Goal: Task Accomplishment & Management: Use online tool/utility

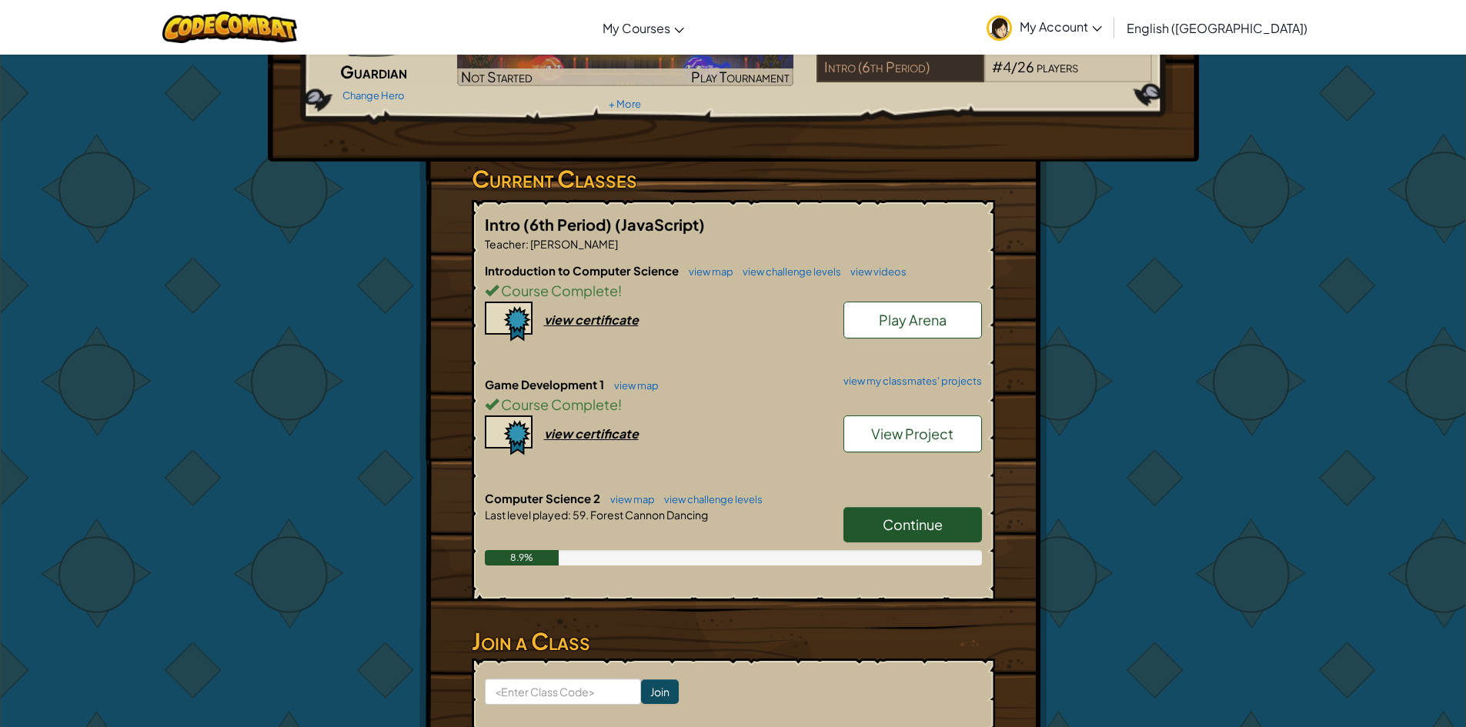
scroll to position [231, 0]
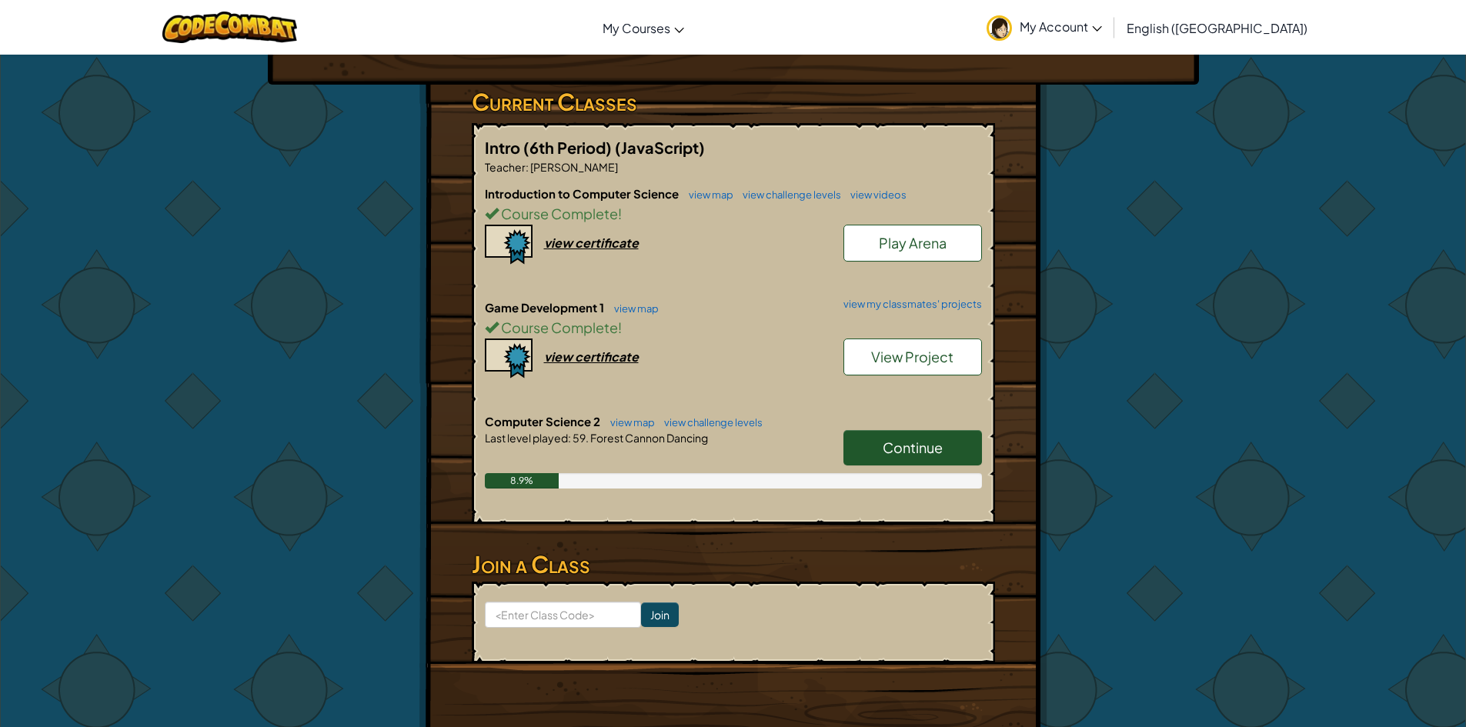
click at [923, 431] on link "Continue" at bounding box center [912, 447] width 138 height 35
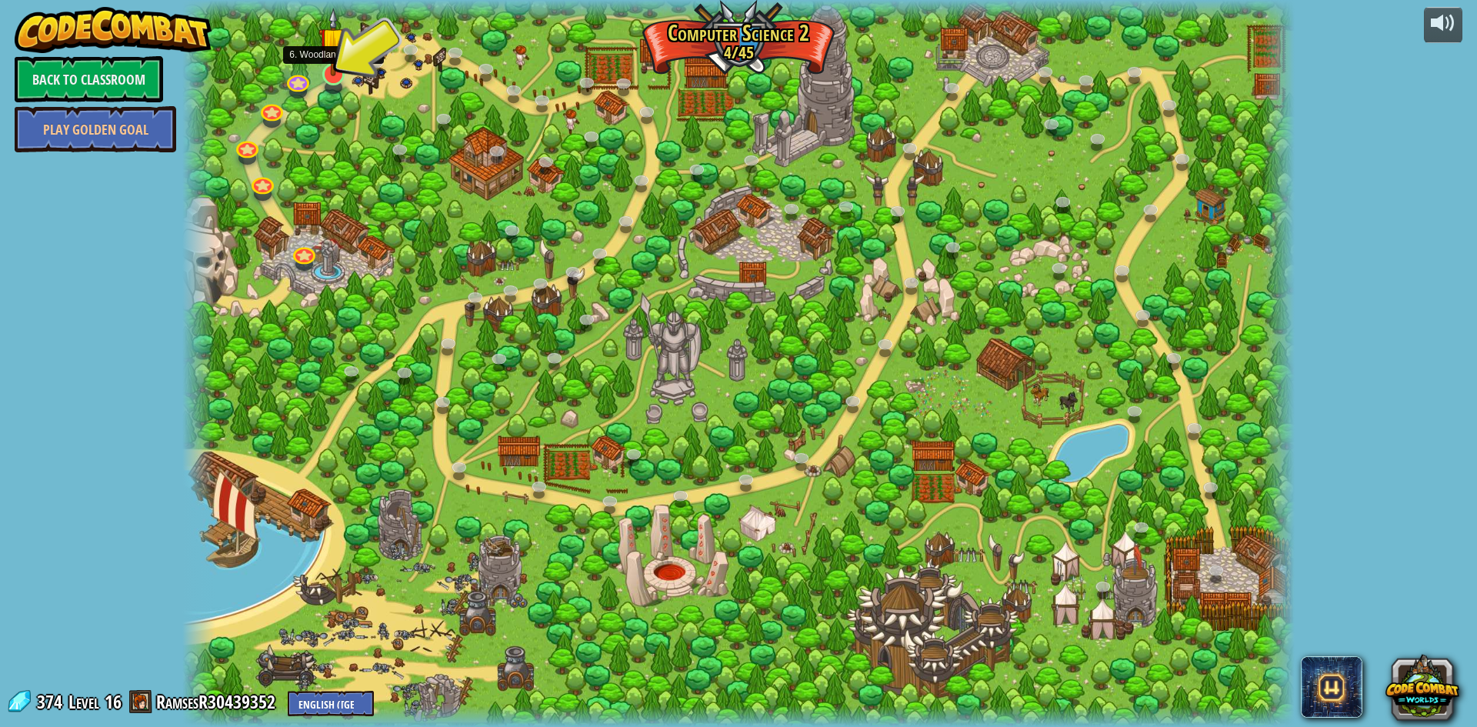
click at [342, 65] on img at bounding box center [334, 42] width 30 height 68
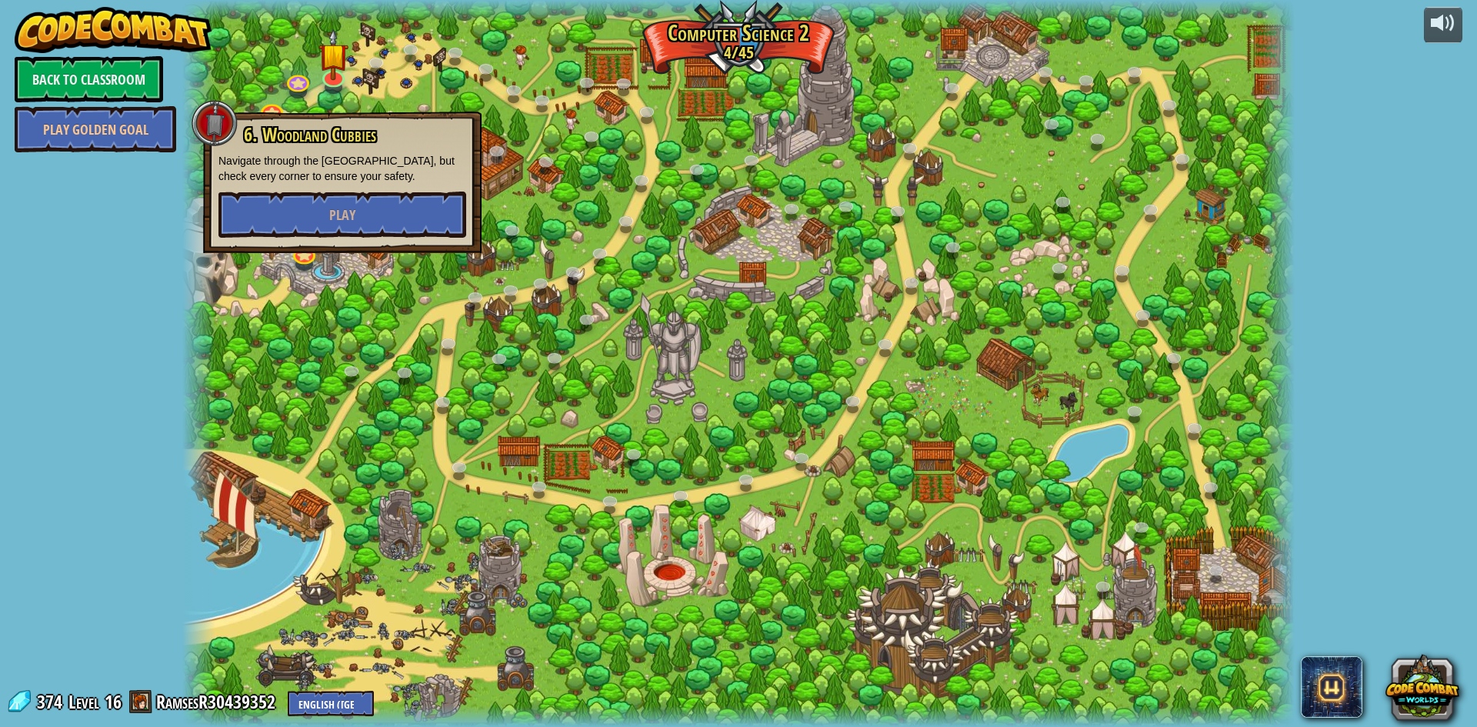
click at [363, 188] on div "6. Woodland Cubbies Navigate through the [GEOGRAPHIC_DATA], but check every cor…" at bounding box center [343, 181] width 248 height 113
click at [361, 202] on button "Play" at bounding box center [343, 215] width 248 height 46
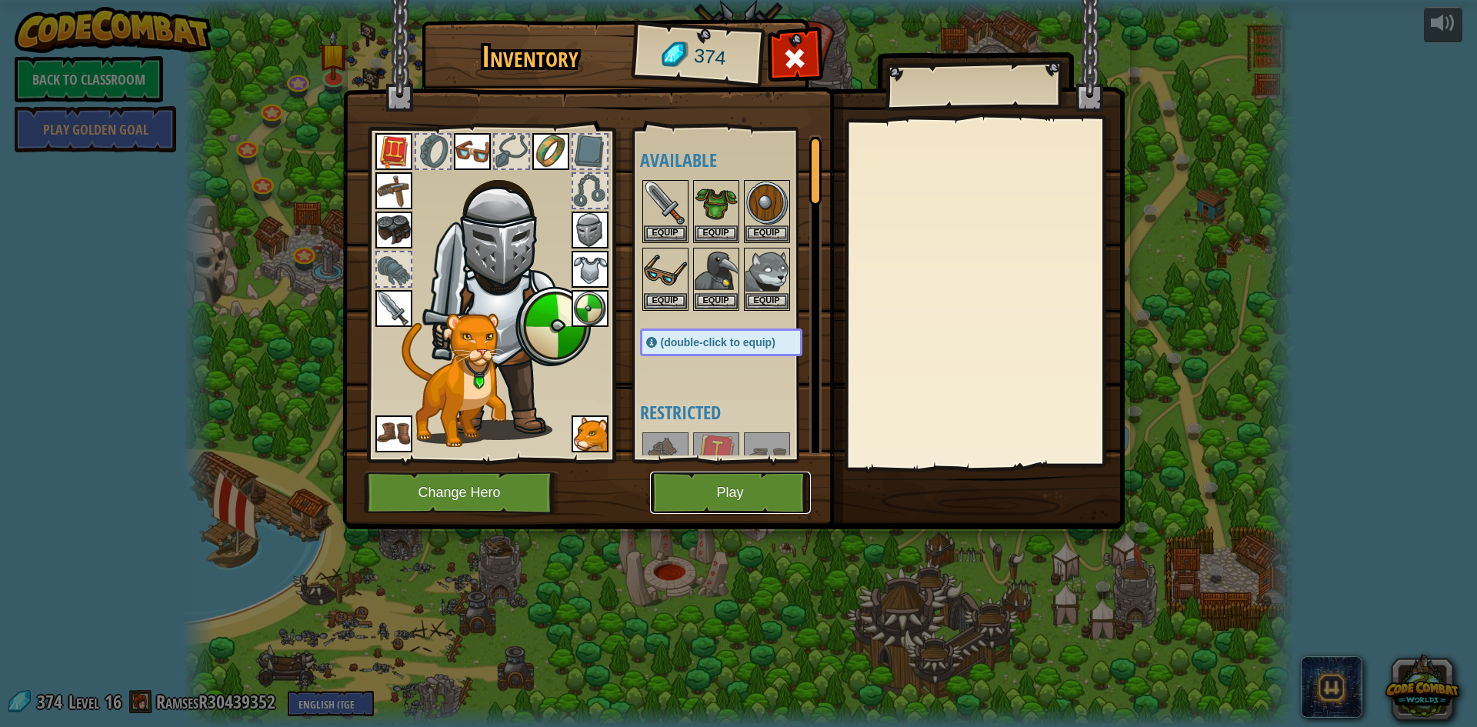
click at [666, 480] on button "Play" at bounding box center [730, 493] width 161 height 42
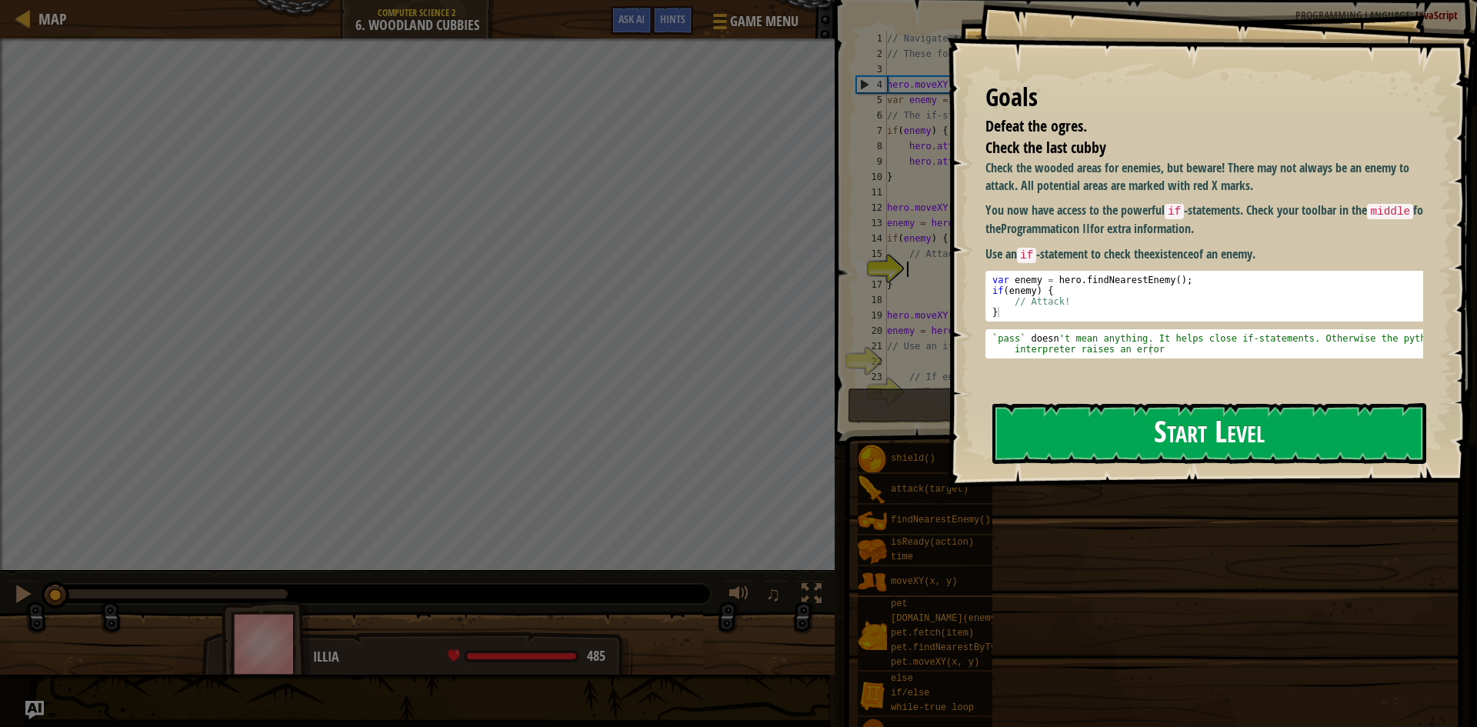
click at [1142, 413] on button "Start Level" at bounding box center [1209, 433] width 434 height 61
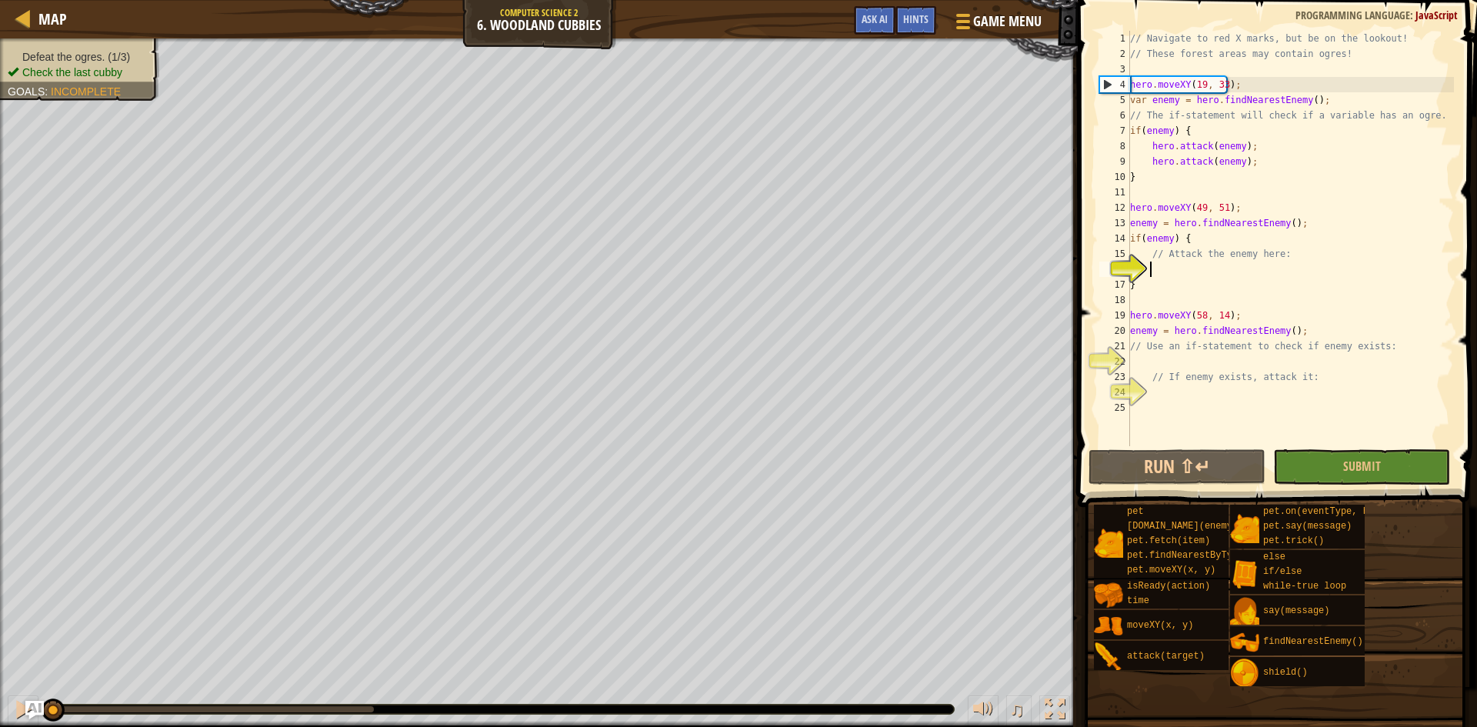
click at [1166, 269] on div "// Navigate to red X marks, but be on the lookout! // These forest areas may co…" at bounding box center [1290, 254] width 327 height 446
click at [1209, 266] on div "// Navigate to red X marks, but be on the lookout! // These forest areas may co…" at bounding box center [1290, 254] width 327 height 446
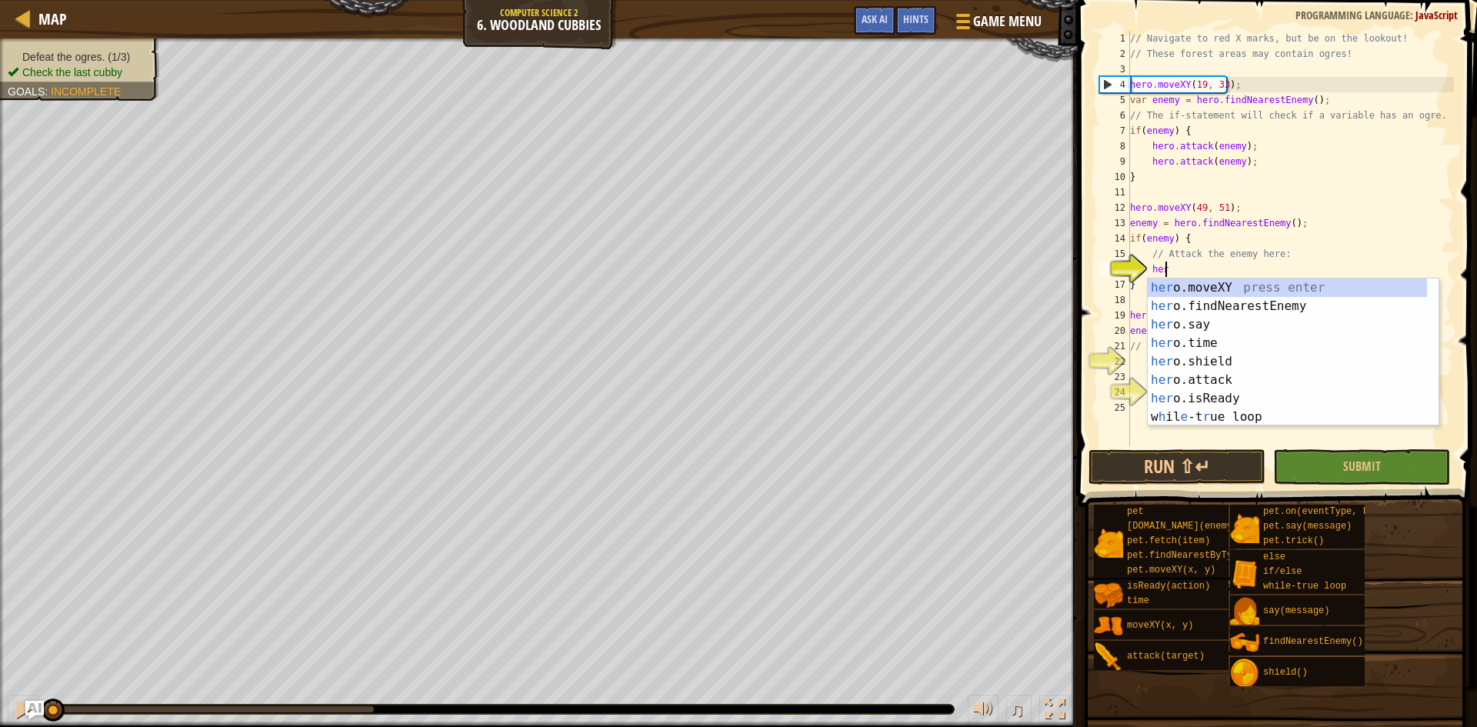
scroll to position [7, 2]
type textarea "her."
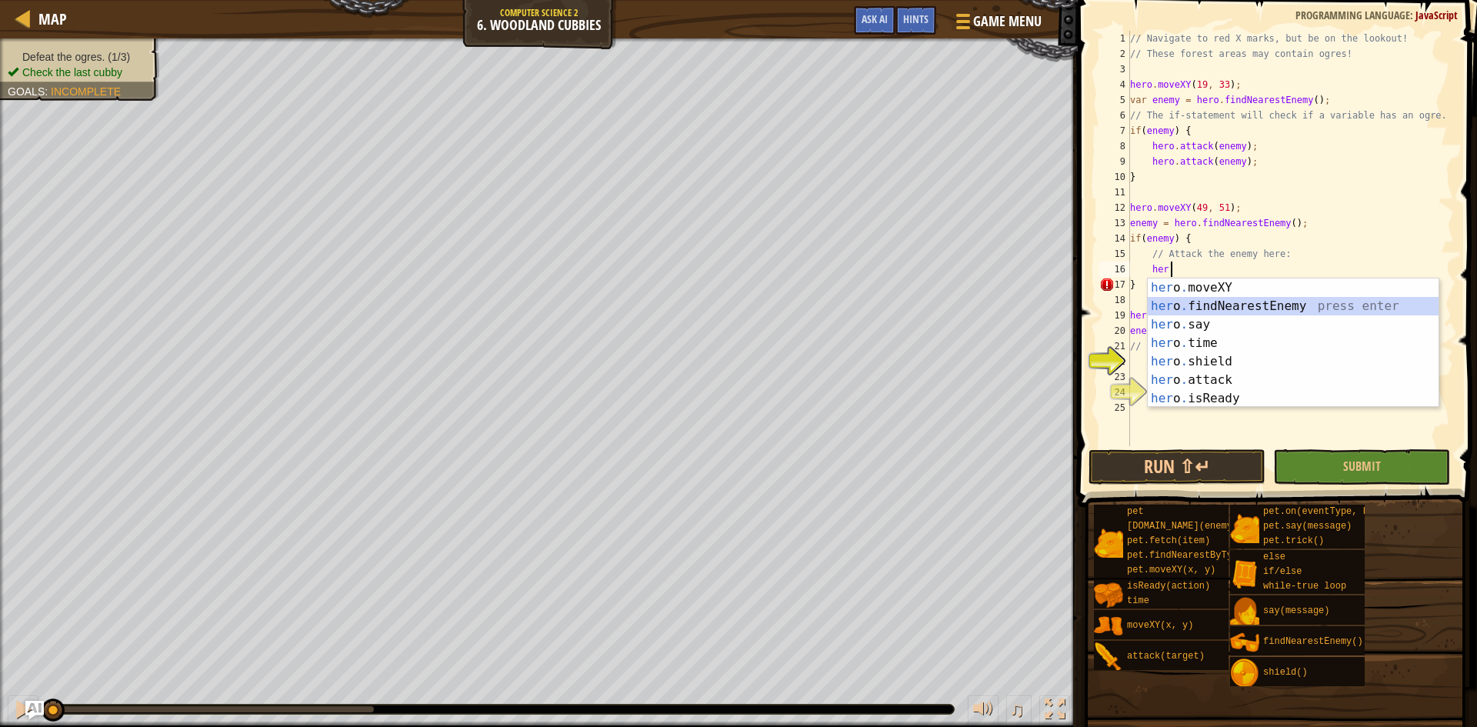
click at [1197, 314] on div "her o . moveXY press enter her o . findNearestEnemy press enter her o . say pre…" at bounding box center [1293, 362] width 291 height 166
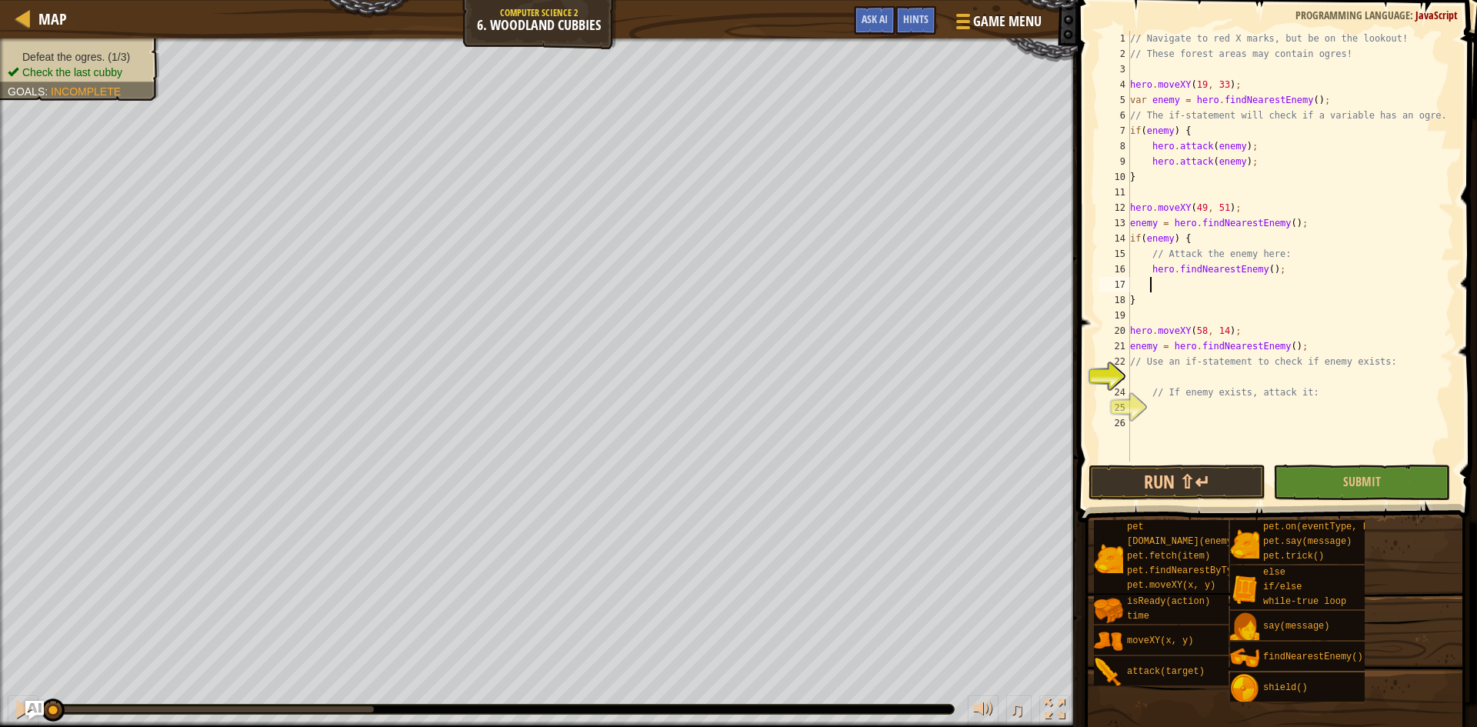
click at [1265, 270] on div "// Navigate to red X marks, but be on the lookout! // These forest areas may co…" at bounding box center [1290, 262] width 327 height 462
drag, startPoint x: 1289, startPoint y: 268, endPoint x: 1145, endPoint y: 264, distance: 143.9
click at [1145, 264] on div "// Navigate to red X marks, but be on the lookout! // These forest areas may co…" at bounding box center [1290, 262] width 327 height 462
type textarea "hero.findNearestEnemy();"
click at [1145, 264] on div "// Navigate to red X marks, but be on the lookout! // These forest areas may co…" at bounding box center [1290, 246] width 327 height 431
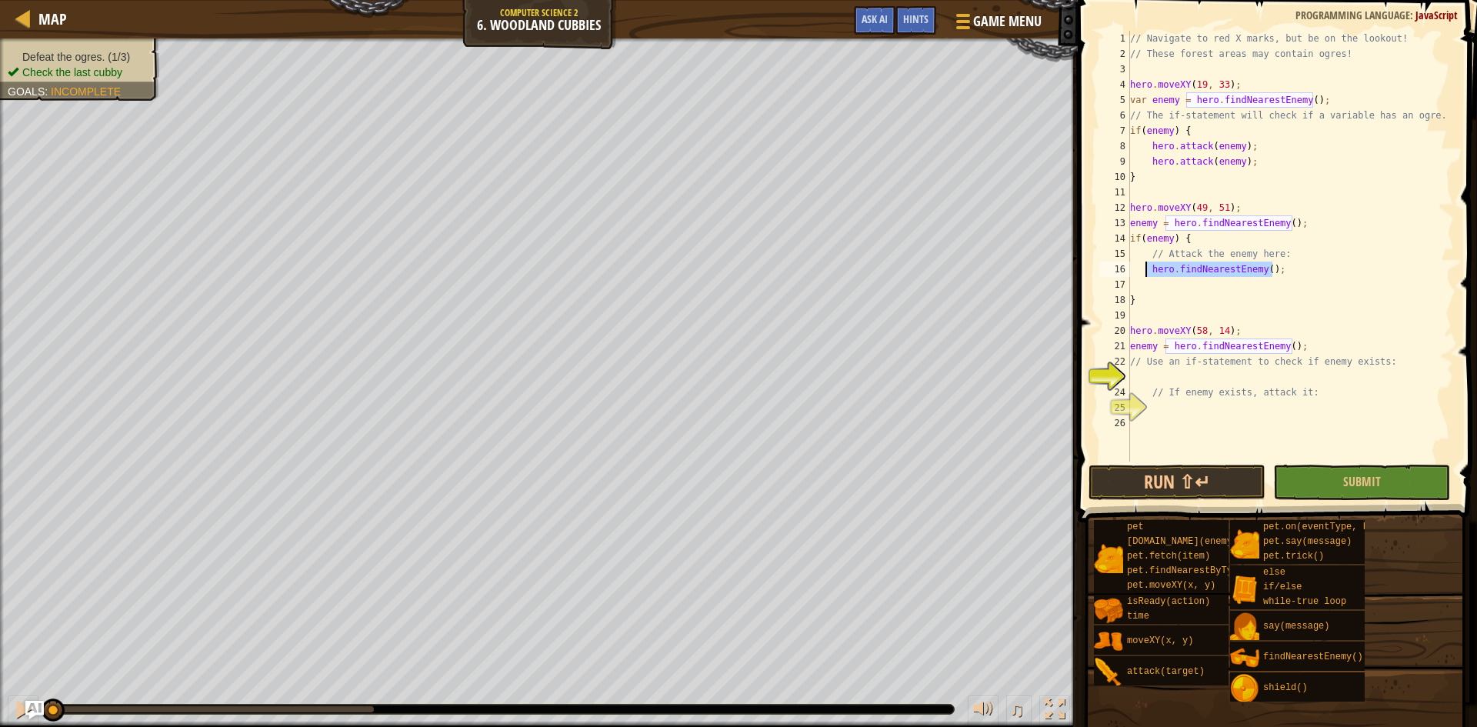
drag, startPoint x: 1302, startPoint y: 267, endPoint x: 1146, endPoint y: 267, distance: 155.4
click at [1146, 267] on div "// Navigate to red X marks, but be on the lookout! // These forest areas may co…" at bounding box center [1290, 262] width 327 height 462
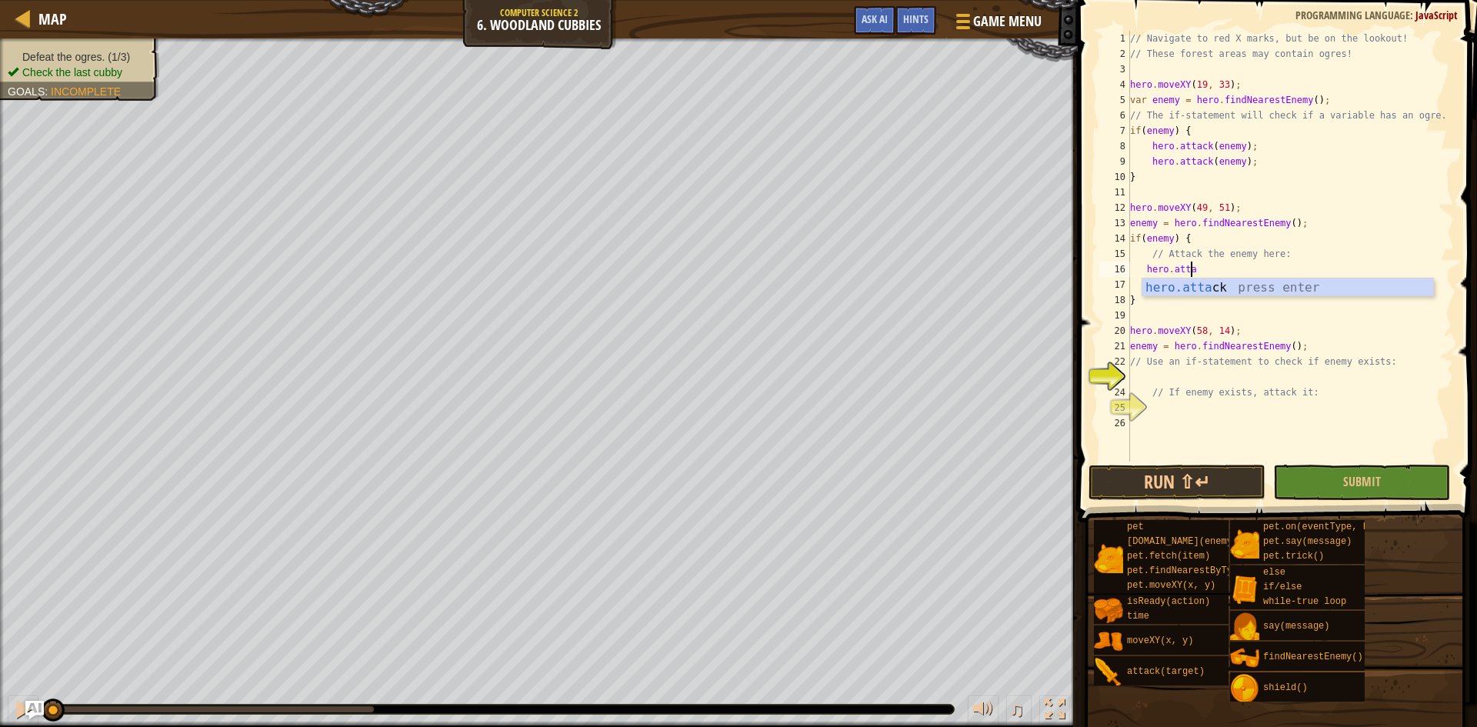
scroll to position [7, 5]
type textarea "hero.attack(enemy);"
click at [1281, 318] on div "// Navigate to red X marks, but be on the lookout! // These forest areas may co…" at bounding box center [1290, 262] width 327 height 462
click at [1214, 380] on div "// Navigate to red X marks, but be on the lookout! // These forest areas may co…" at bounding box center [1290, 262] width 327 height 462
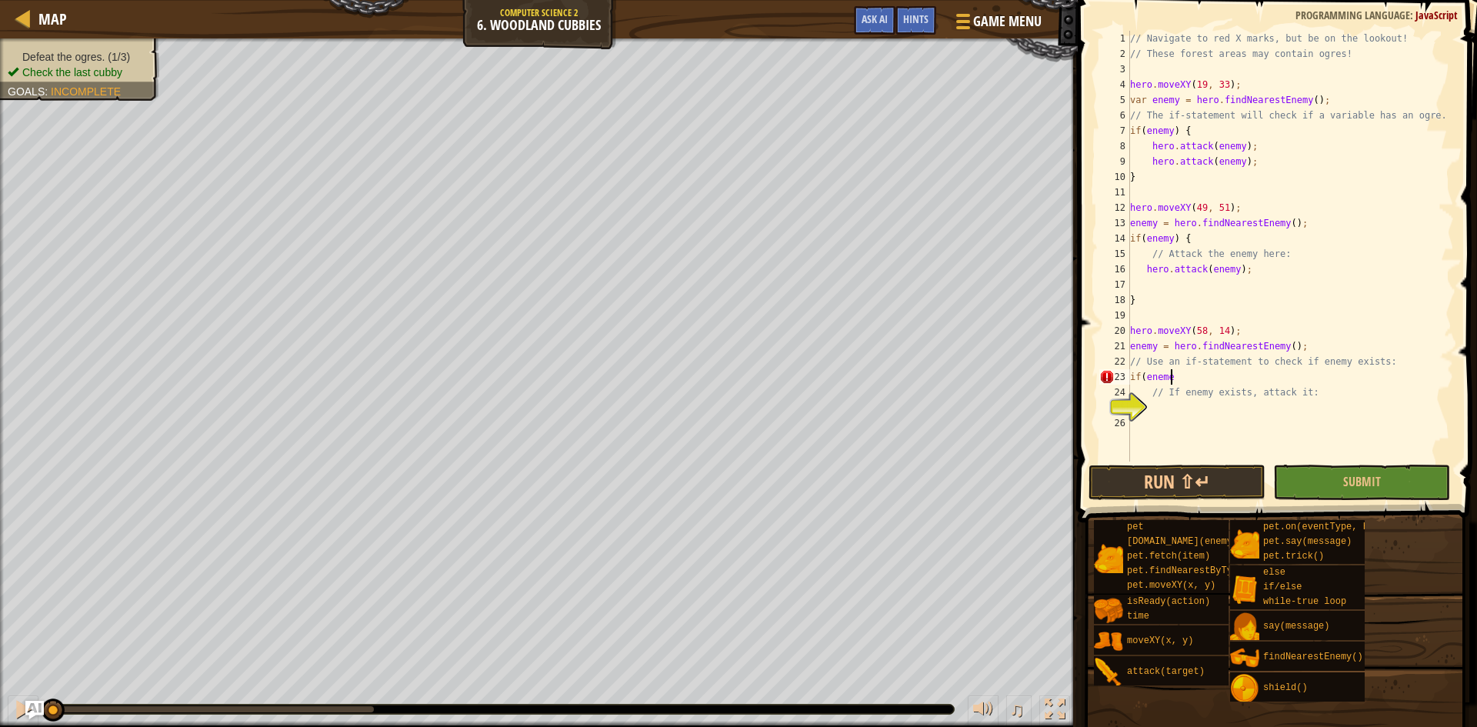
scroll to position [7, 2]
type textarea "if(enemy) {"
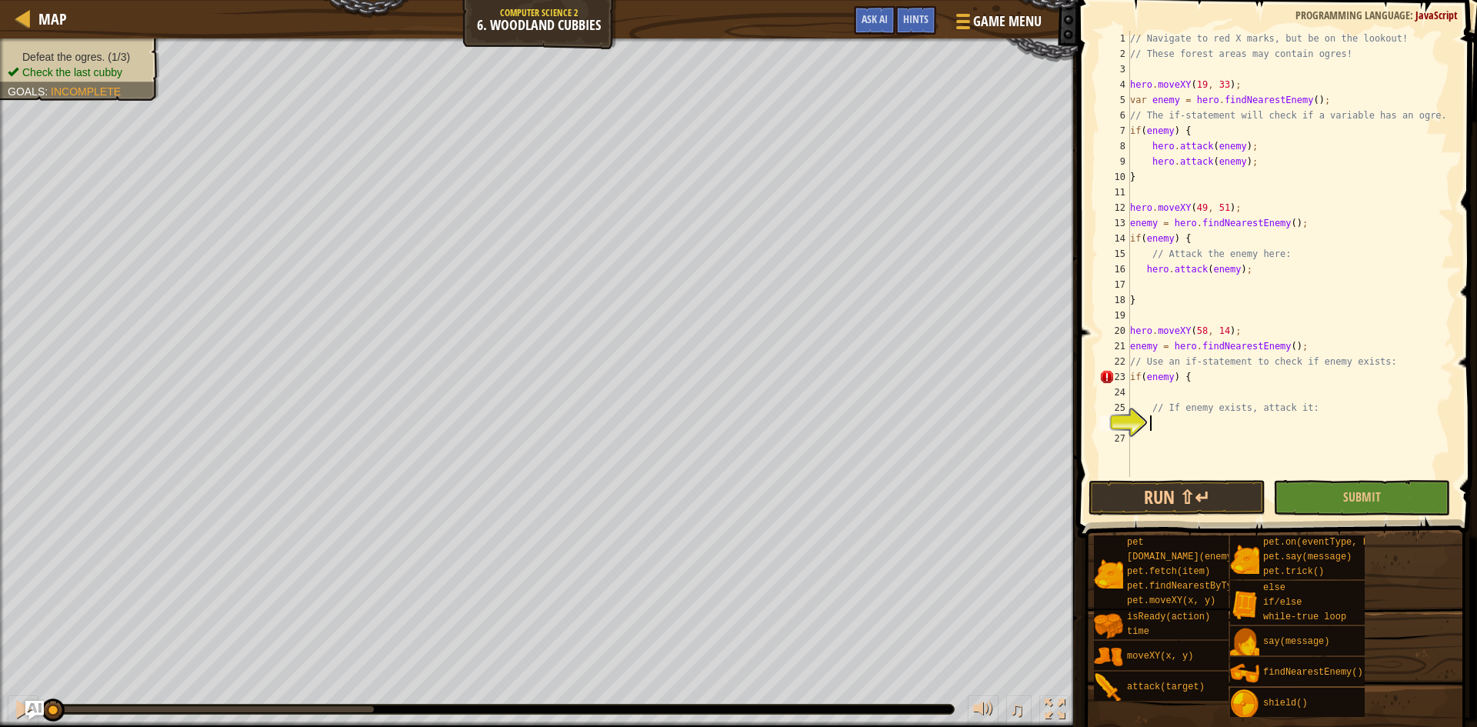
click at [1193, 423] on div "// Navigate to red X marks, but be on the lookout! // These forest areas may co…" at bounding box center [1290, 269] width 327 height 477
type textarea "}"
click at [1196, 397] on div "// Navigate to red X marks, but be on the lookout! // These forest areas may co…" at bounding box center [1290, 269] width 327 height 477
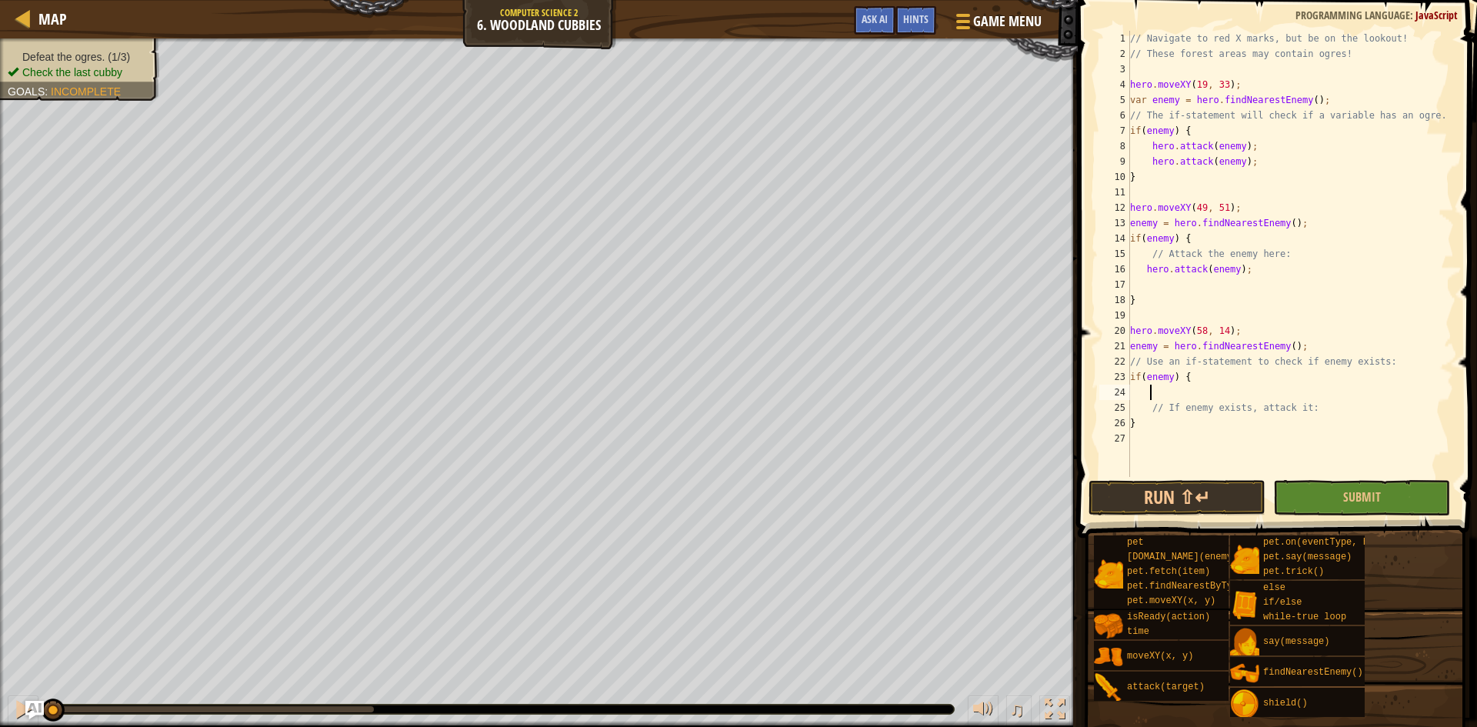
click at [1179, 422] on div "// Navigate to red X marks, but be on the lookout! // These forest areas may co…" at bounding box center [1290, 269] width 327 height 477
type textarea "}"
click at [1346, 415] on div "// Navigate to red X marks, but be on the lookout! // These forest areas may co…" at bounding box center [1290, 269] width 327 height 477
drag, startPoint x: 1309, startPoint y: 397, endPoint x: 1300, endPoint y: 399, distance: 8.6
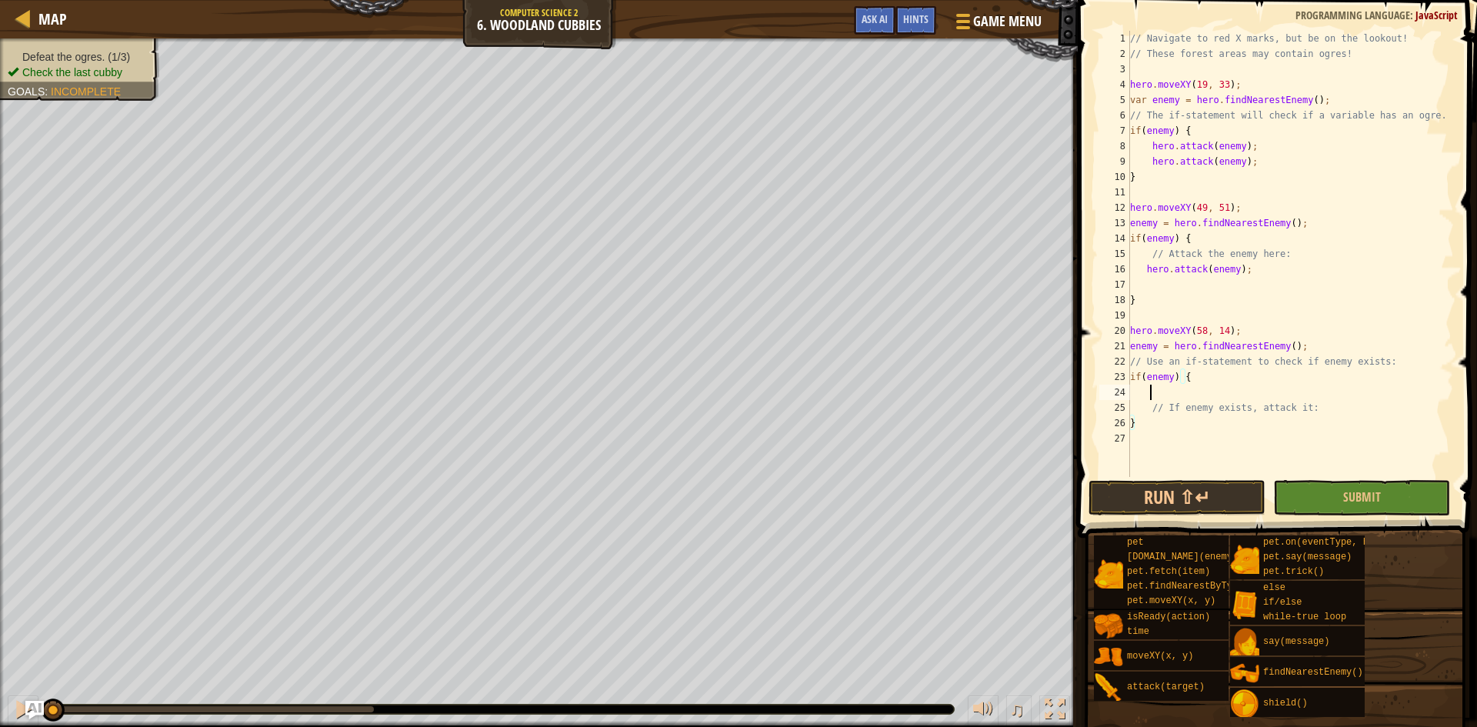
click at [1303, 397] on div "// Navigate to red X marks, but be on the lookout! // These forest areas may co…" at bounding box center [1290, 269] width 327 height 477
click at [1306, 402] on div "// Navigate to red X marks, but be on the lookout! // These forest areas may co…" at bounding box center [1290, 269] width 327 height 477
type textarea "// If enemy exists, attack it:"
click at [1290, 437] on div "hero.attack press enter" at bounding box center [1293, 459] width 291 height 55
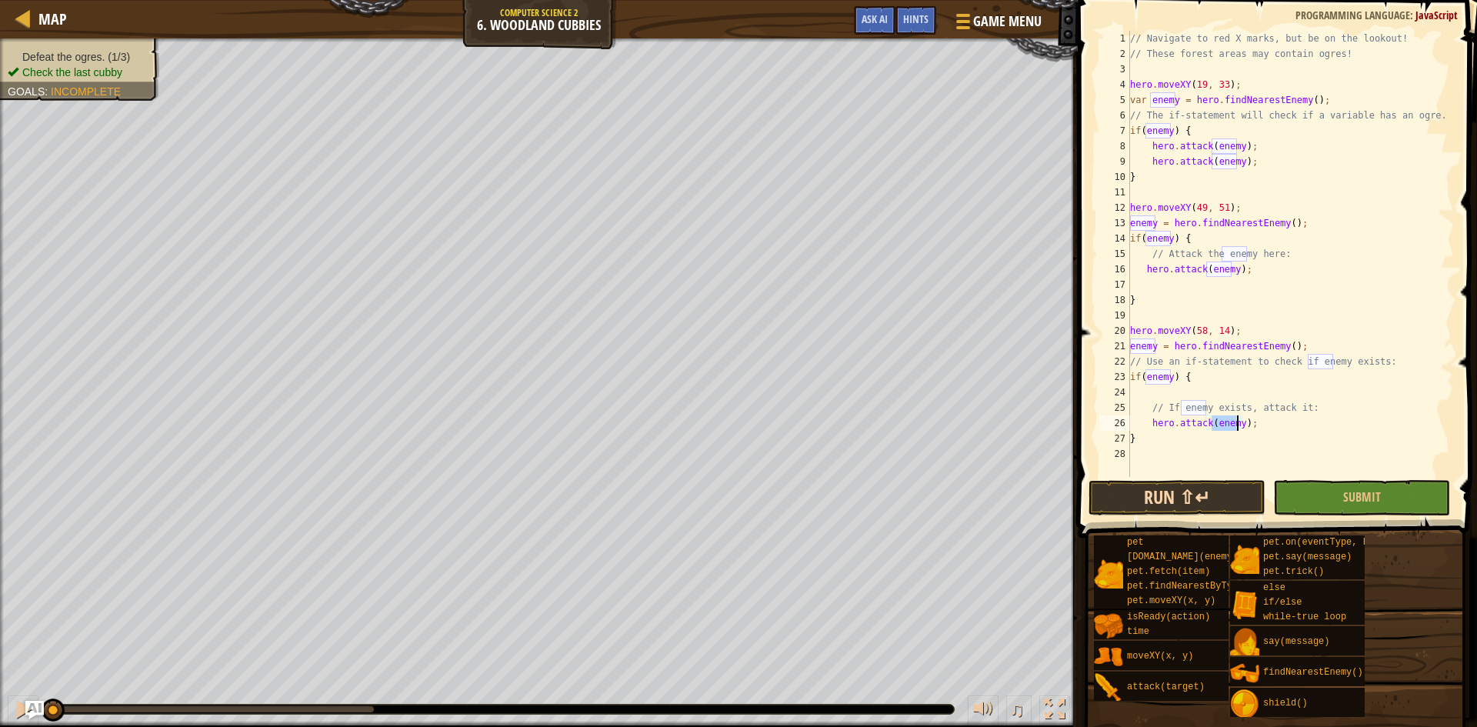
type textarea "hero.attack(enemy);"
click at [1236, 497] on button "Run ⇧↵" at bounding box center [1177, 497] width 177 height 35
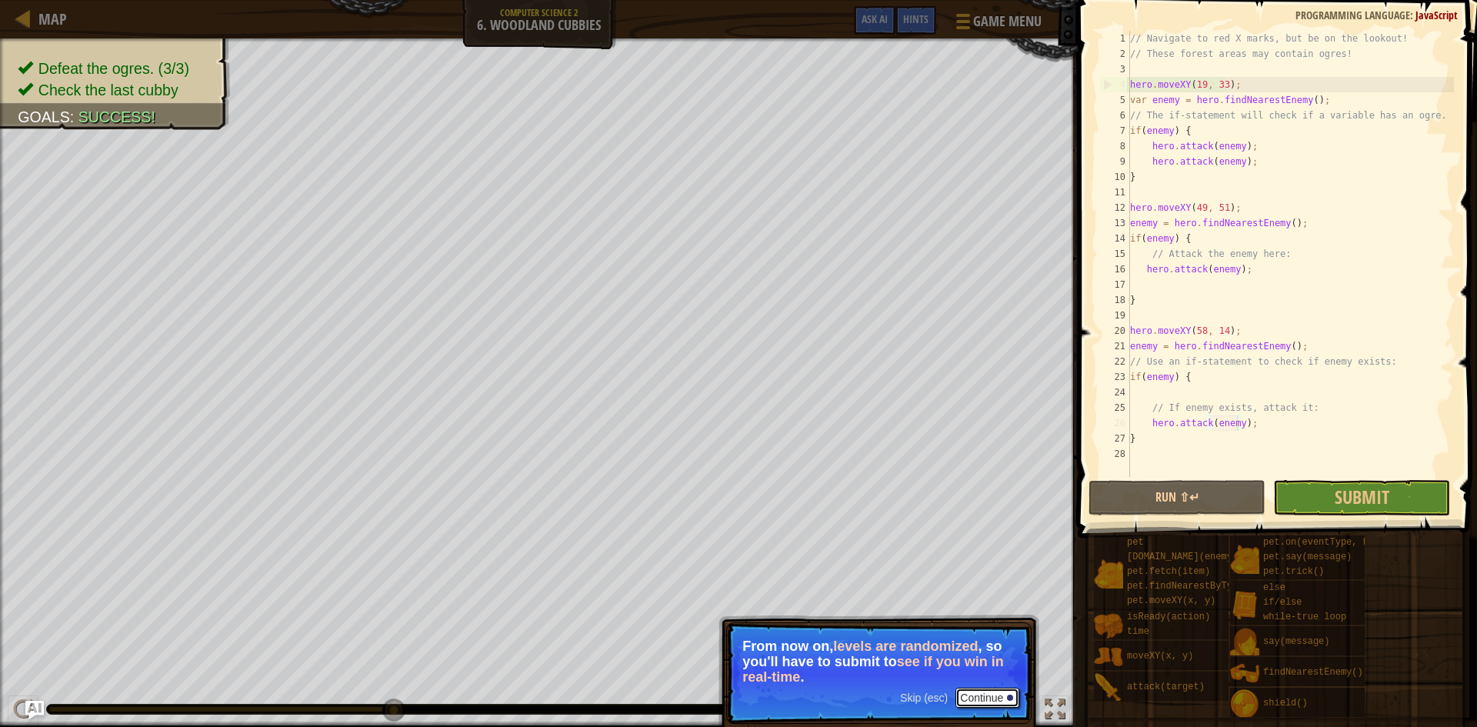
click at [981, 692] on button "Continue" at bounding box center [988, 698] width 64 height 20
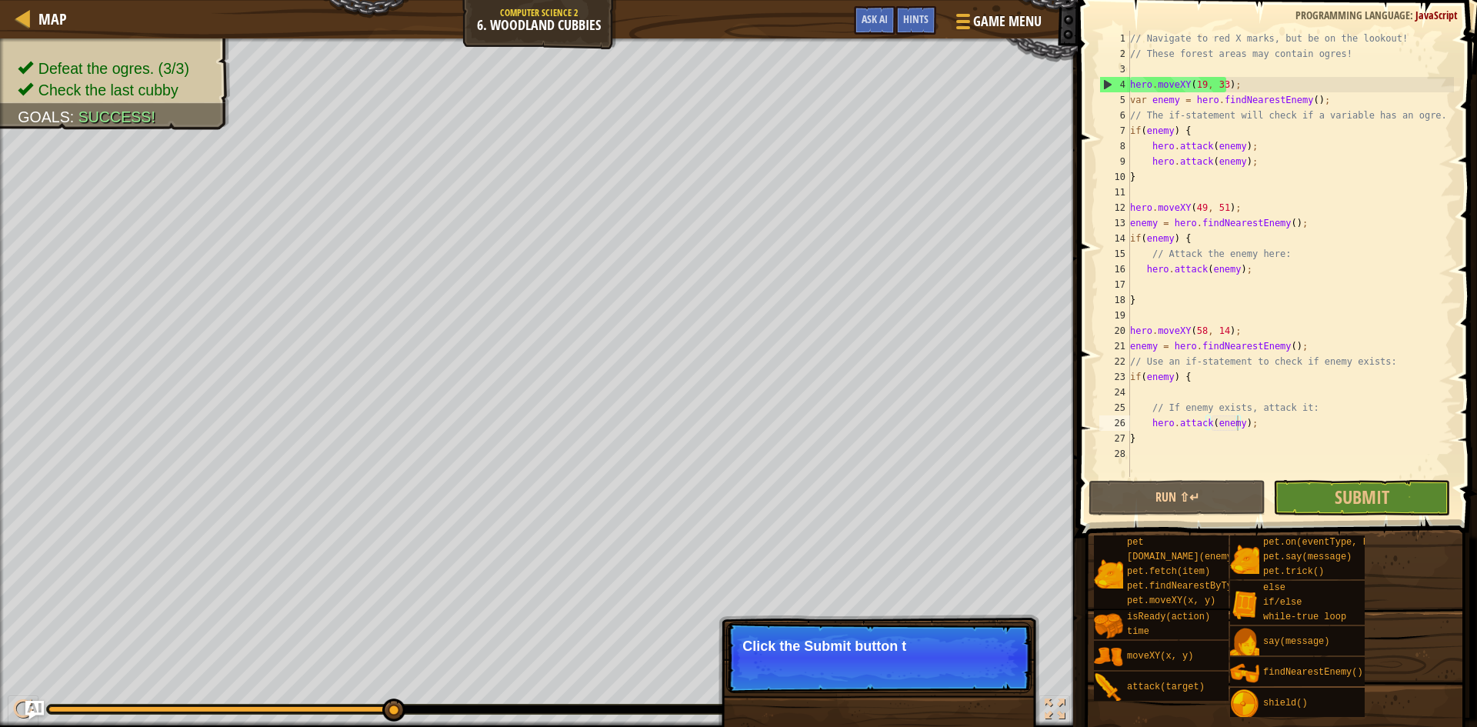
click at [981, 684] on p "Click the Submit button t" at bounding box center [878, 657] width 305 height 71
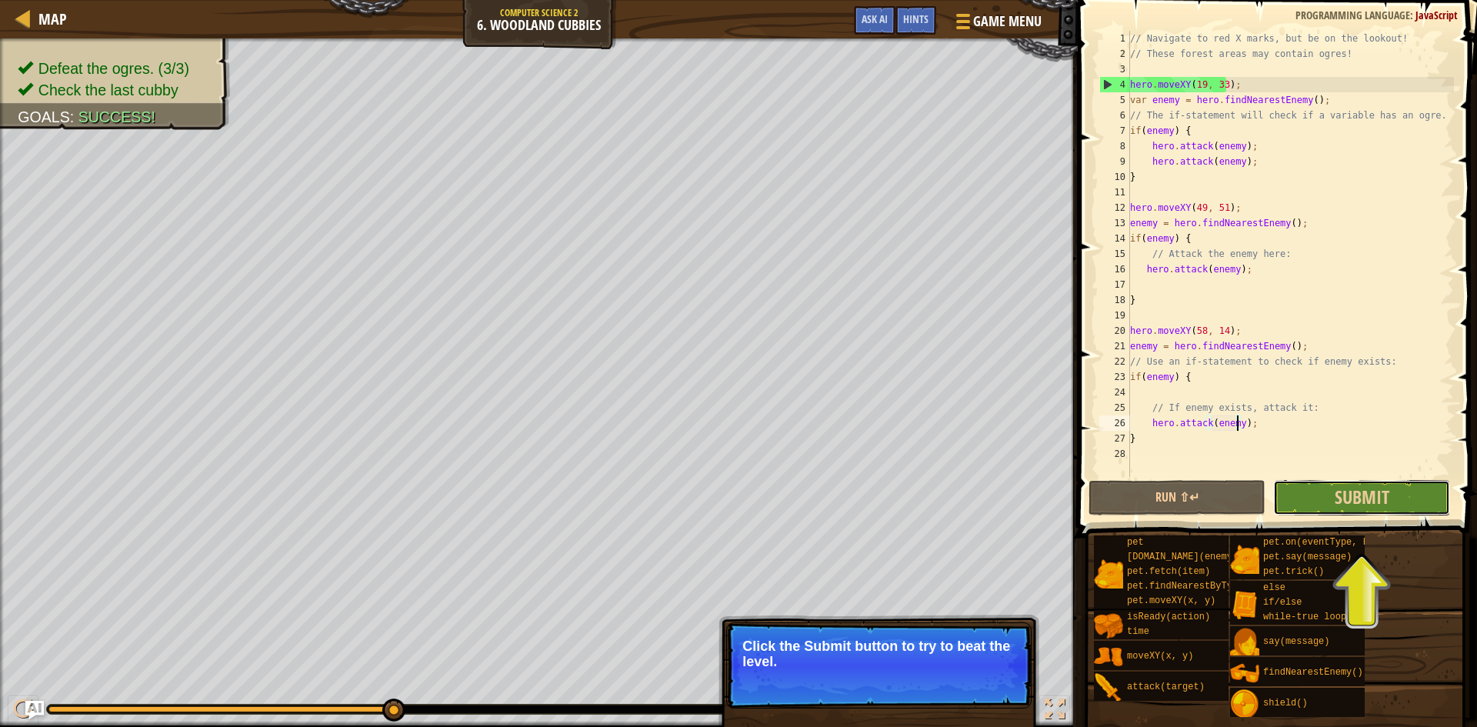
click at [1329, 501] on button "Submit" at bounding box center [1361, 497] width 177 height 35
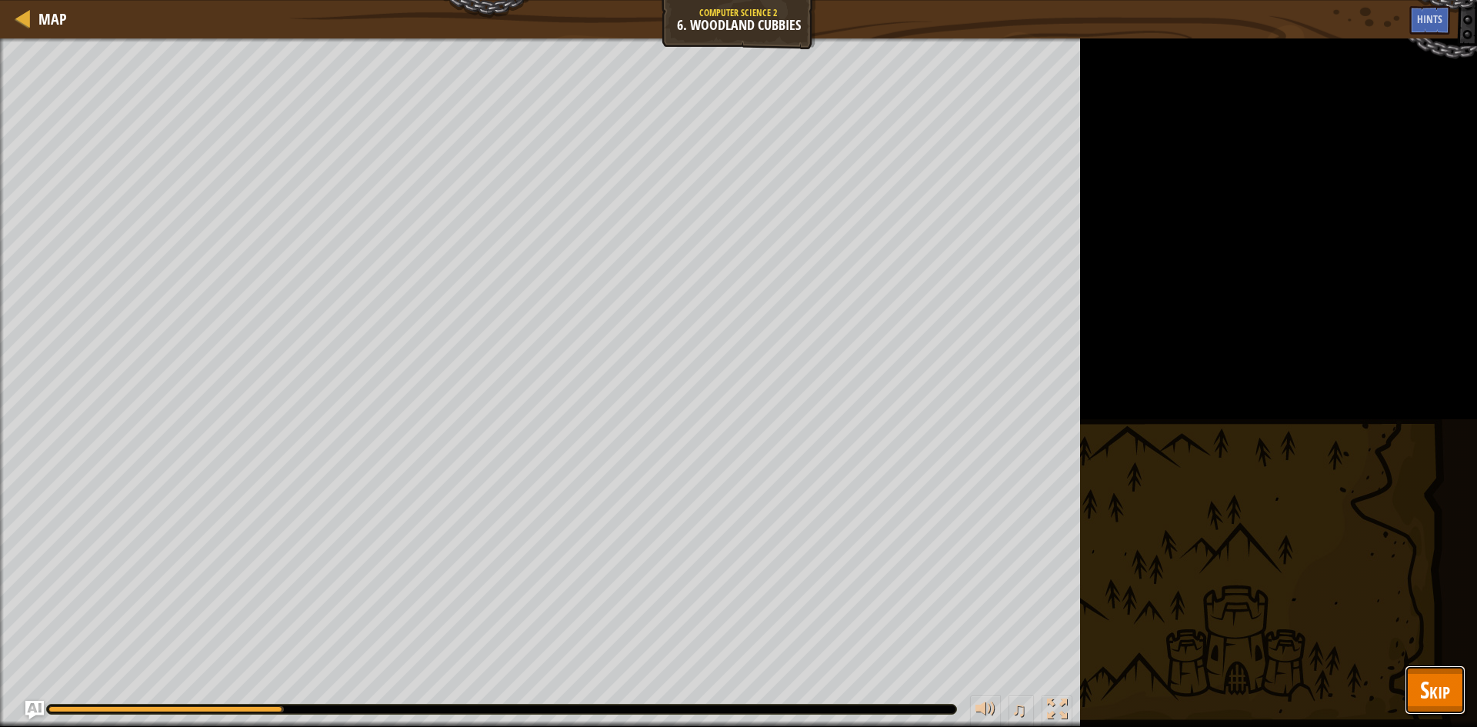
click at [1416, 702] on button "Skip" at bounding box center [1435, 690] width 61 height 49
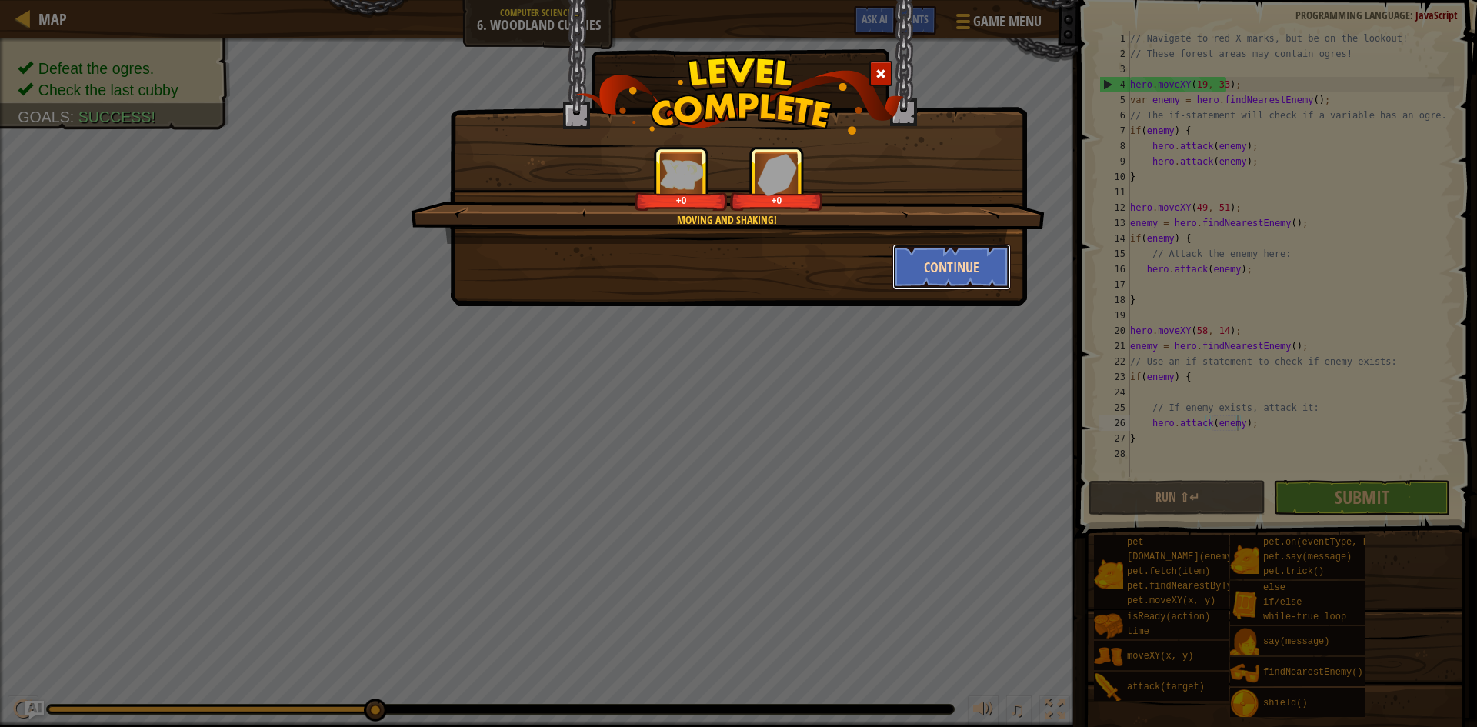
click at [963, 271] on button "Continue" at bounding box center [951, 267] width 119 height 46
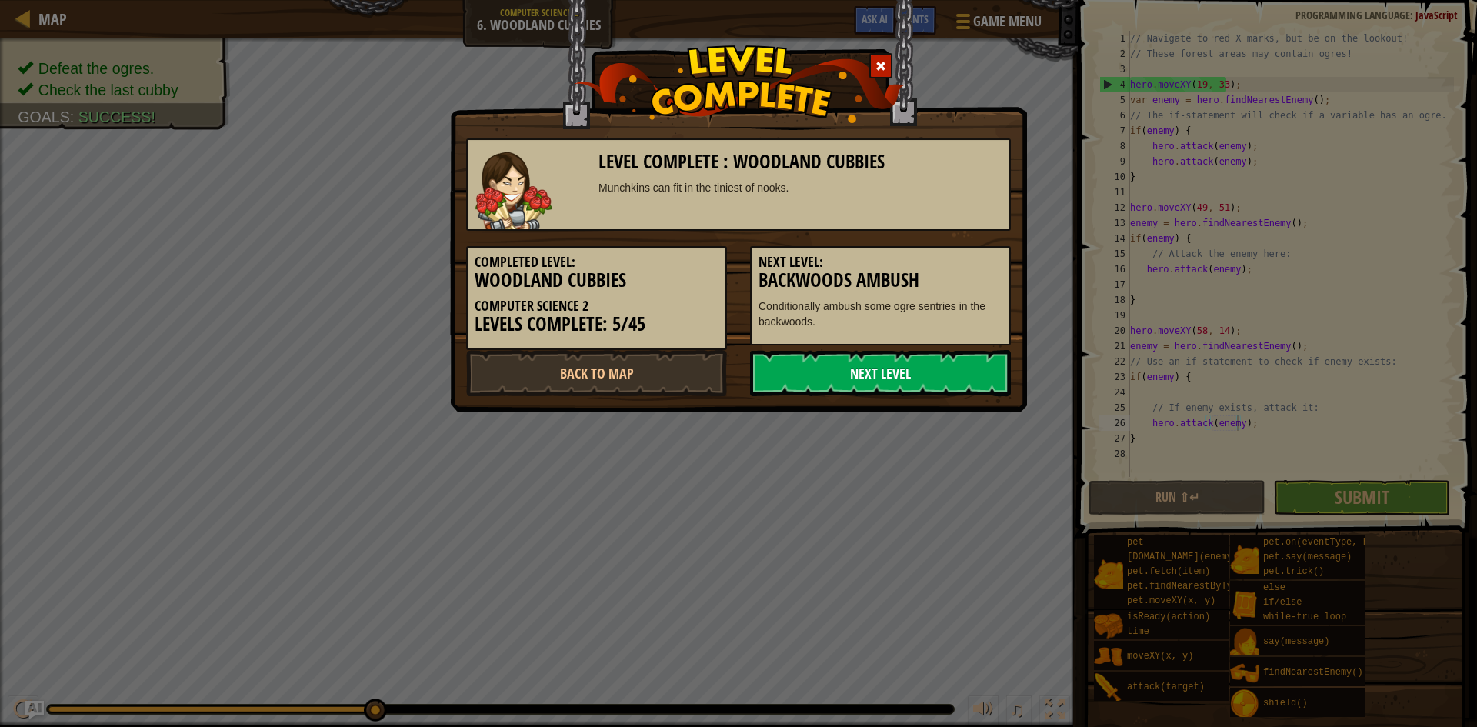
click at [829, 380] on link "Next Level" at bounding box center [880, 373] width 261 height 46
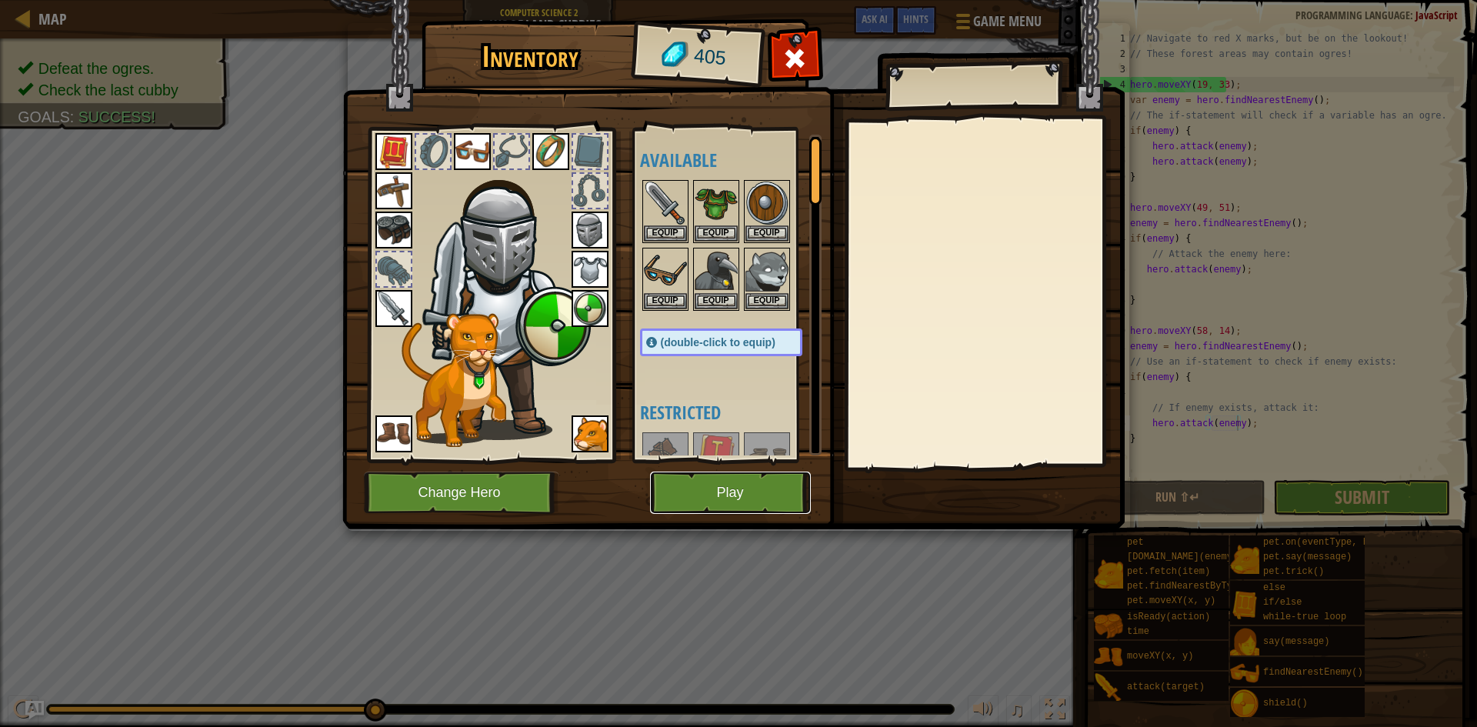
click at [754, 474] on button "Play" at bounding box center [730, 493] width 161 height 42
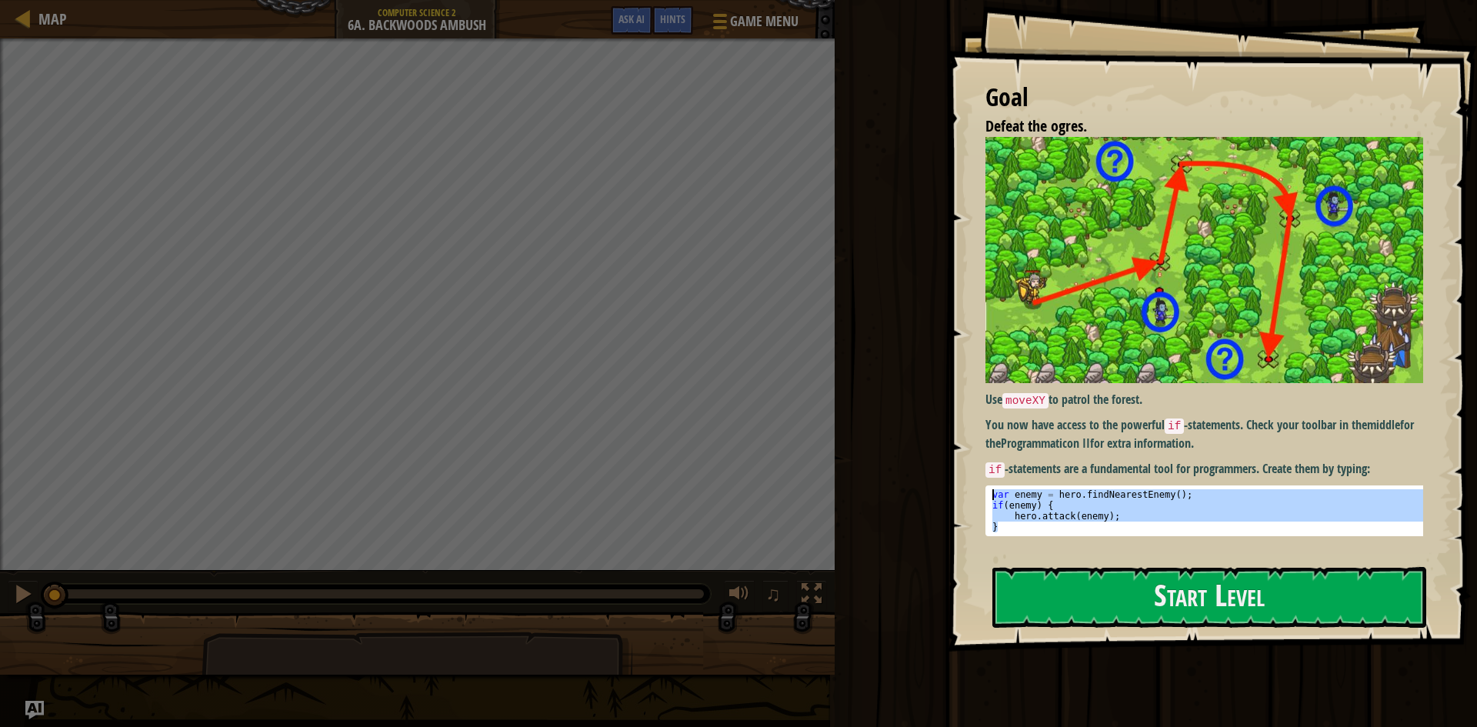
drag, startPoint x: 1096, startPoint y: 518, endPoint x: 989, endPoint y: 492, distance: 110.8
click at [989, 492] on pre "} 1 2 3 4 var enemy = hero . findNearestEnemy ( ) ; if ( enemy ) { hero . attac…" at bounding box center [1210, 510] width 449 height 51
type textarea "var enemy = hero.findNearestEnemy(); if(enemy) {"
click at [1083, 589] on button "Start Level" at bounding box center [1209, 597] width 434 height 61
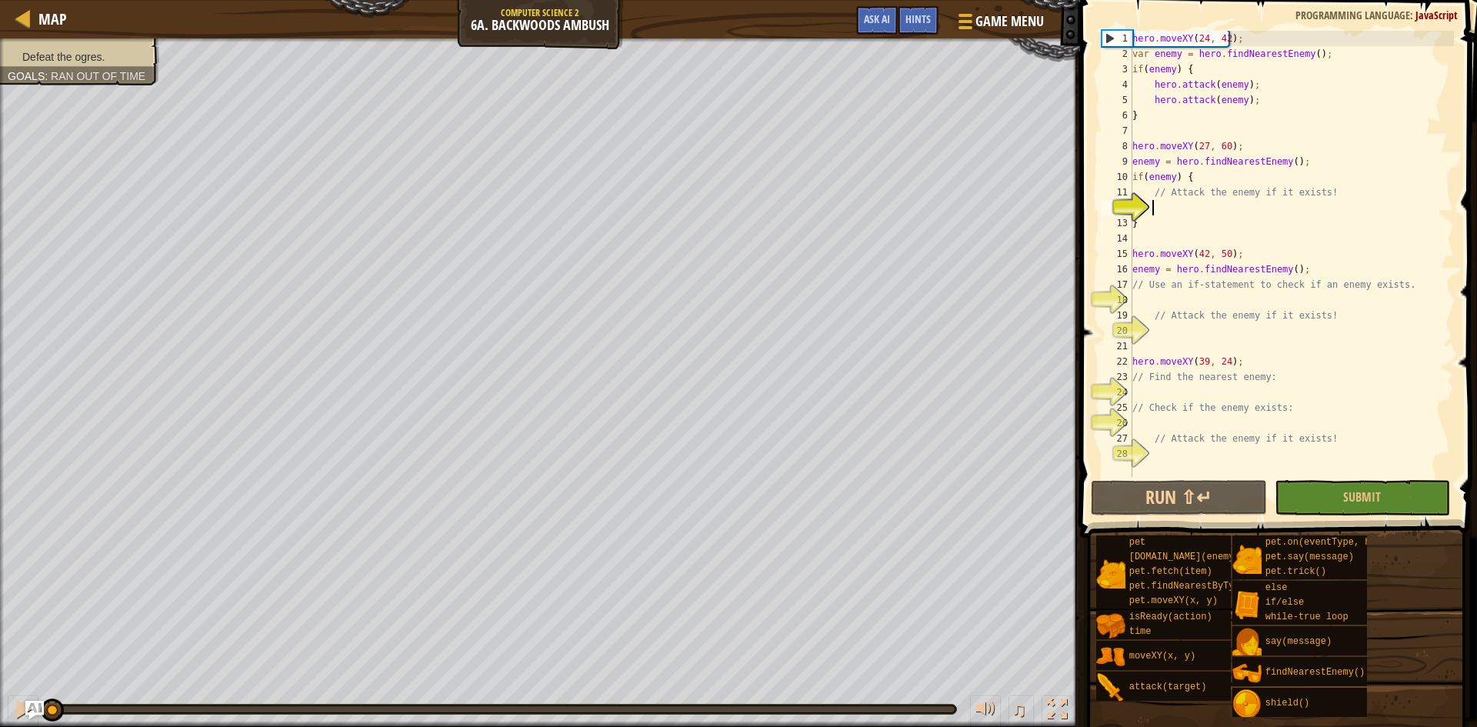
click at [1168, 211] on div "hero . moveXY ( 24 , 42 ) ; var enemy = hero . findNearestEnemy ( ) ; if ( enem…" at bounding box center [1291, 269] width 325 height 477
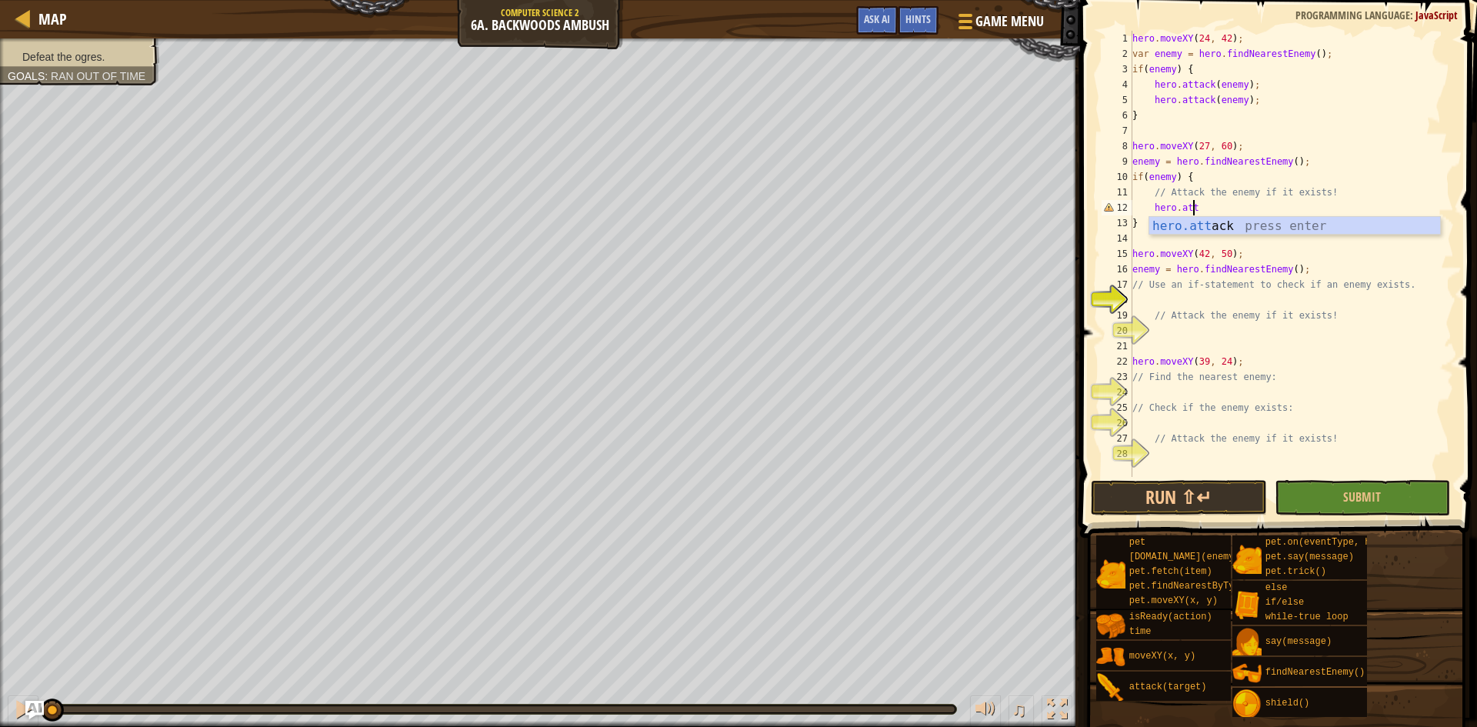
scroll to position [7, 5]
click at [1233, 225] on div "hero.att ack press enter" at bounding box center [1294, 244] width 291 height 55
type textarea "hero.attack(enemy);"
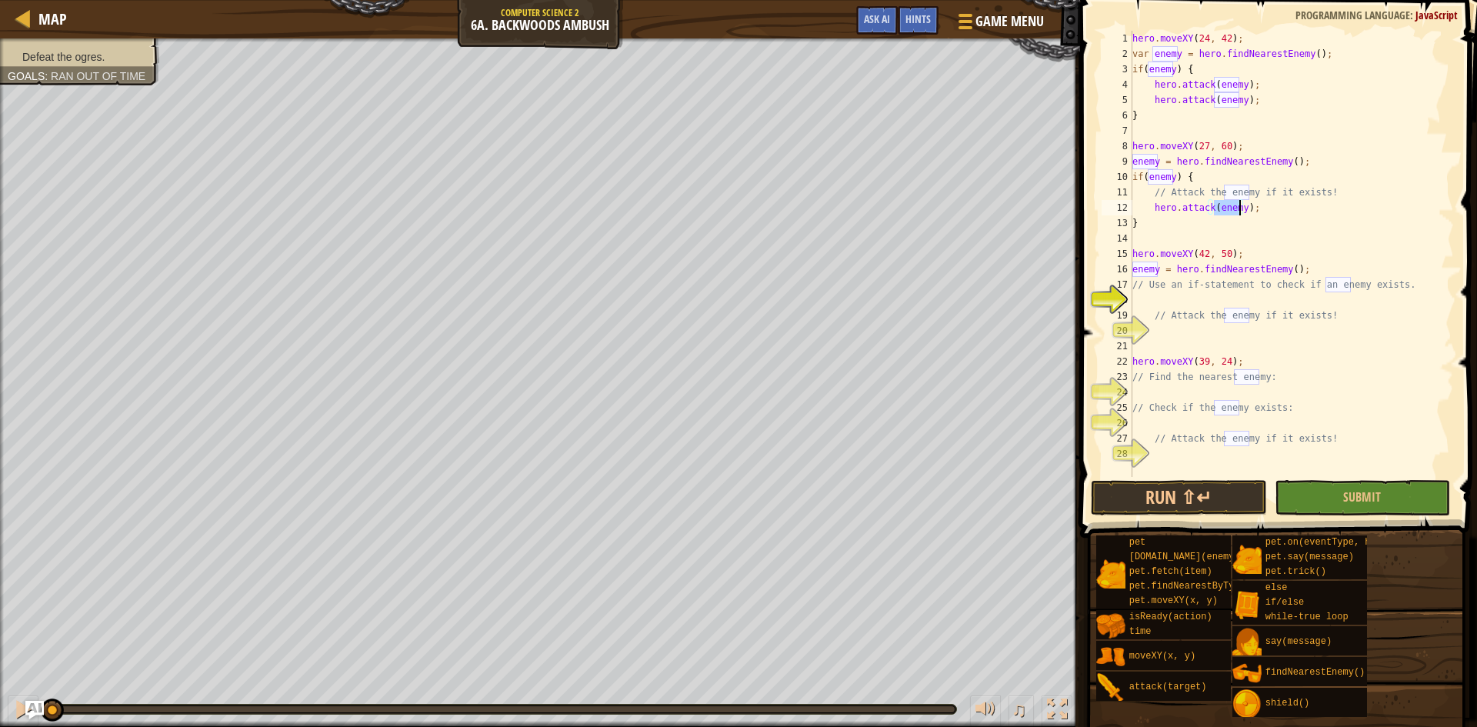
click at [1182, 298] on div "hero . moveXY ( 24 , 42 ) ; var enemy = hero . findNearestEnemy ( ) ; if ( enem…" at bounding box center [1291, 269] width 325 height 477
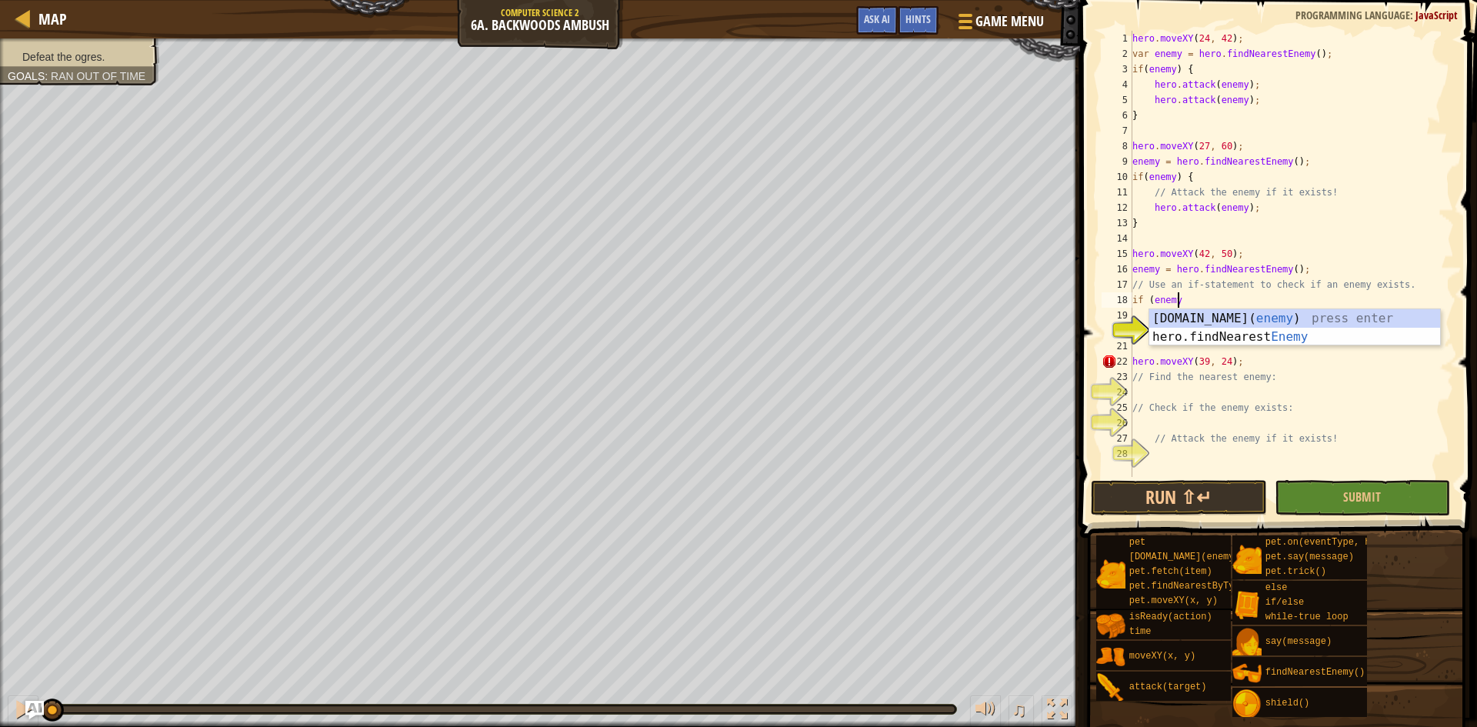
scroll to position [7, 4]
type textarea "if (enemy) {"
click at [1183, 326] on div "hero . moveXY ( 24 , 42 ) ; var enemy = hero . findNearestEnemy ( ) ; if ( enem…" at bounding box center [1291, 269] width 325 height 477
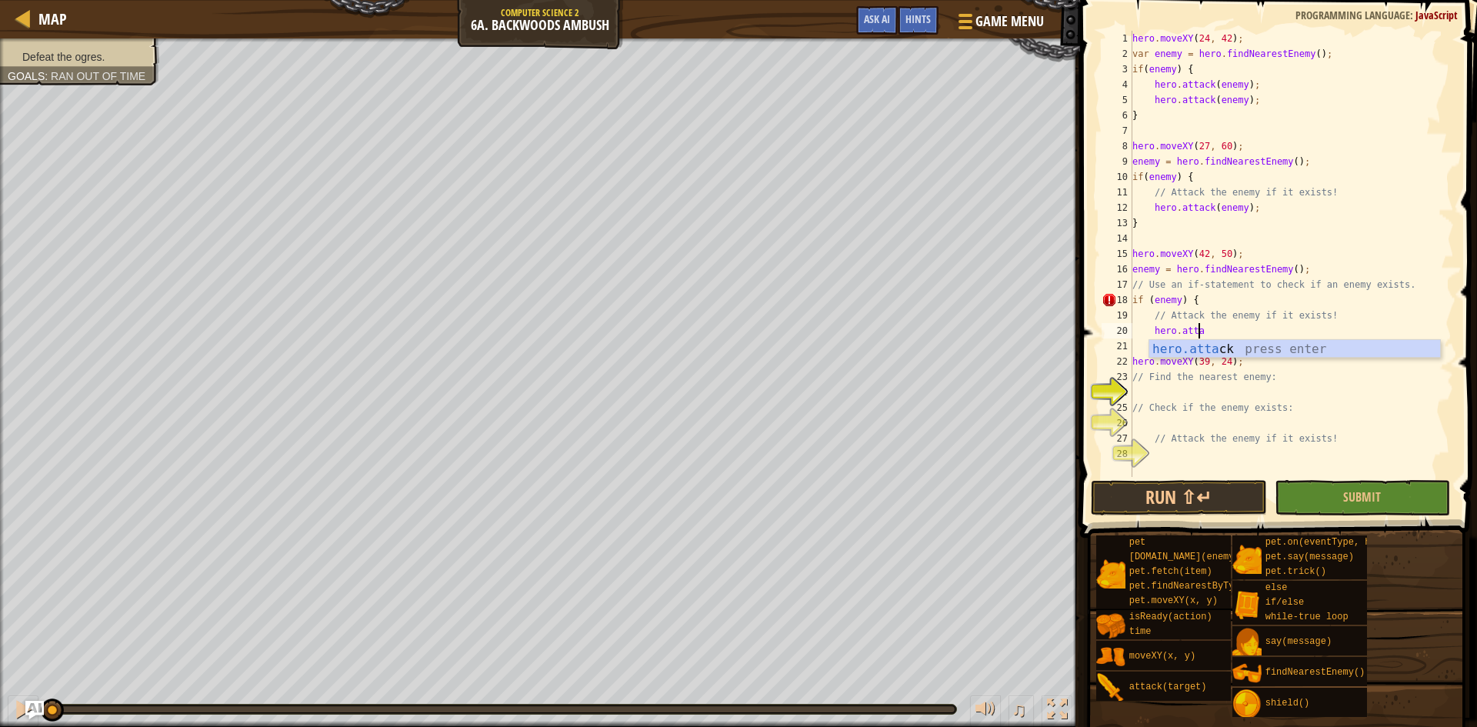
scroll to position [7, 5]
click at [1162, 351] on div "hero.attack press enter" at bounding box center [1294, 367] width 291 height 55
type textarea "hero.attack(enemy);"
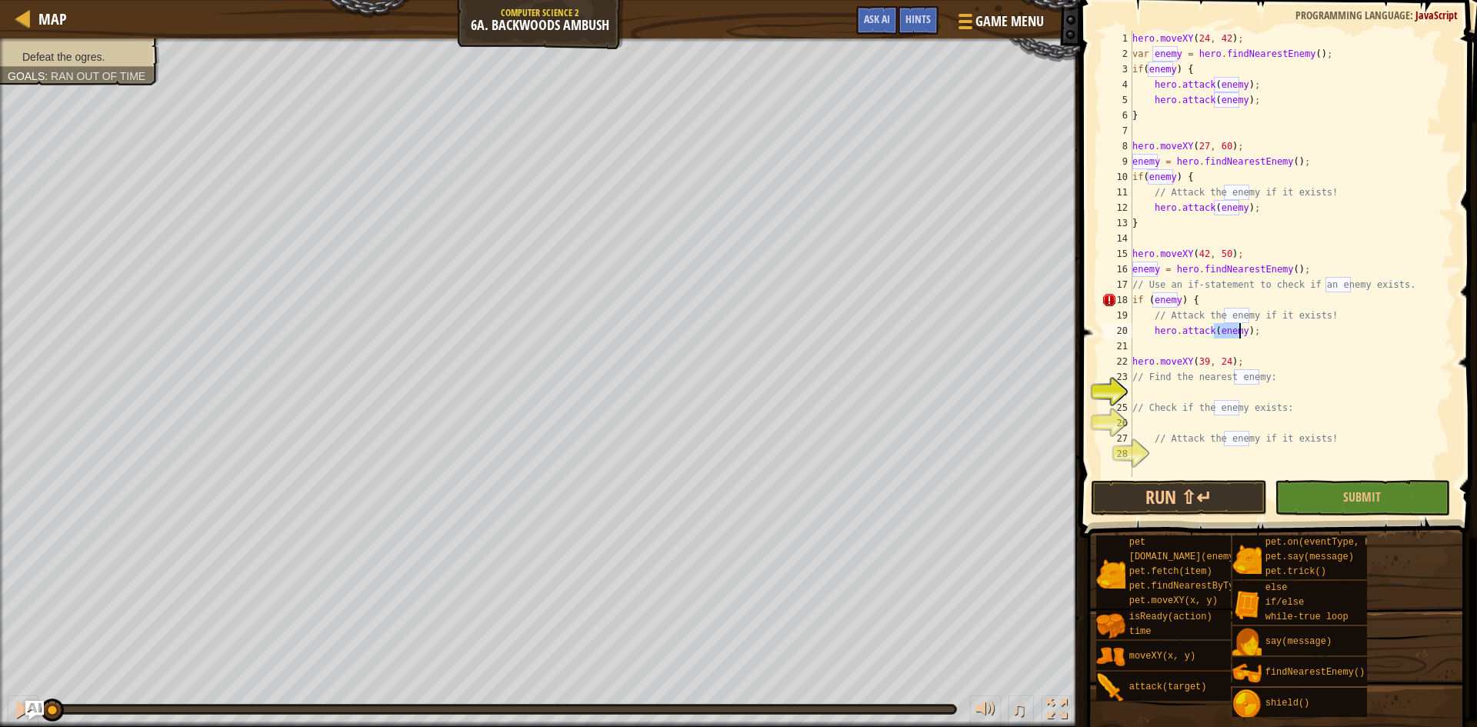
click at [1162, 351] on div "hero . moveXY ( 24 , 42 ) ; var enemy = hero . findNearestEnemy ( ) ; if ( enem…" at bounding box center [1291, 269] width 325 height 477
type textarea "}"
click at [1167, 389] on div "hero . moveXY ( 24 , 42 ) ; var enemy = hero . findNearestEnemy ( ) ; if ( enem…" at bounding box center [1291, 269] width 325 height 477
type textarea "her"
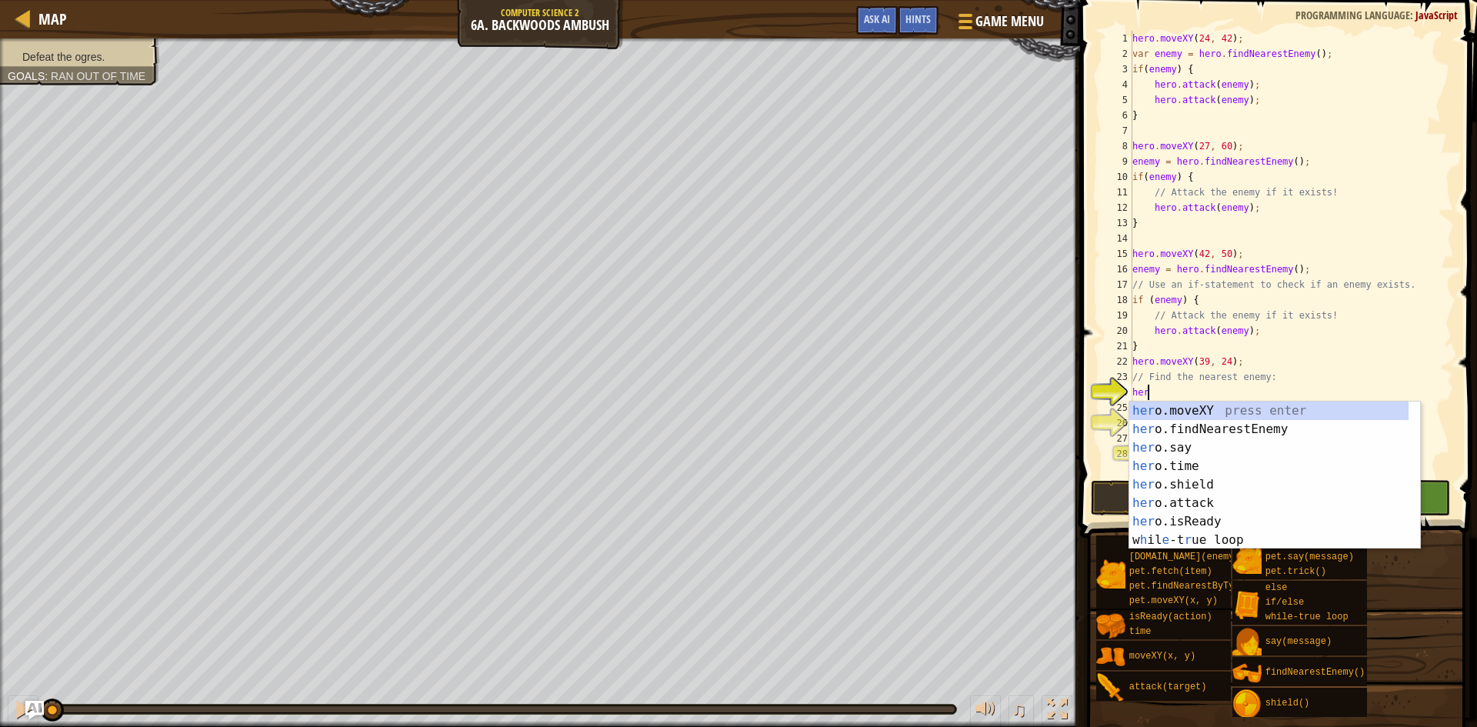
scroll to position [7, 1]
click at [1178, 424] on div "her o.moveXY press enter her o.findNearestEnemy press enter her o.say press ent…" at bounding box center [1268, 494] width 279 height 185
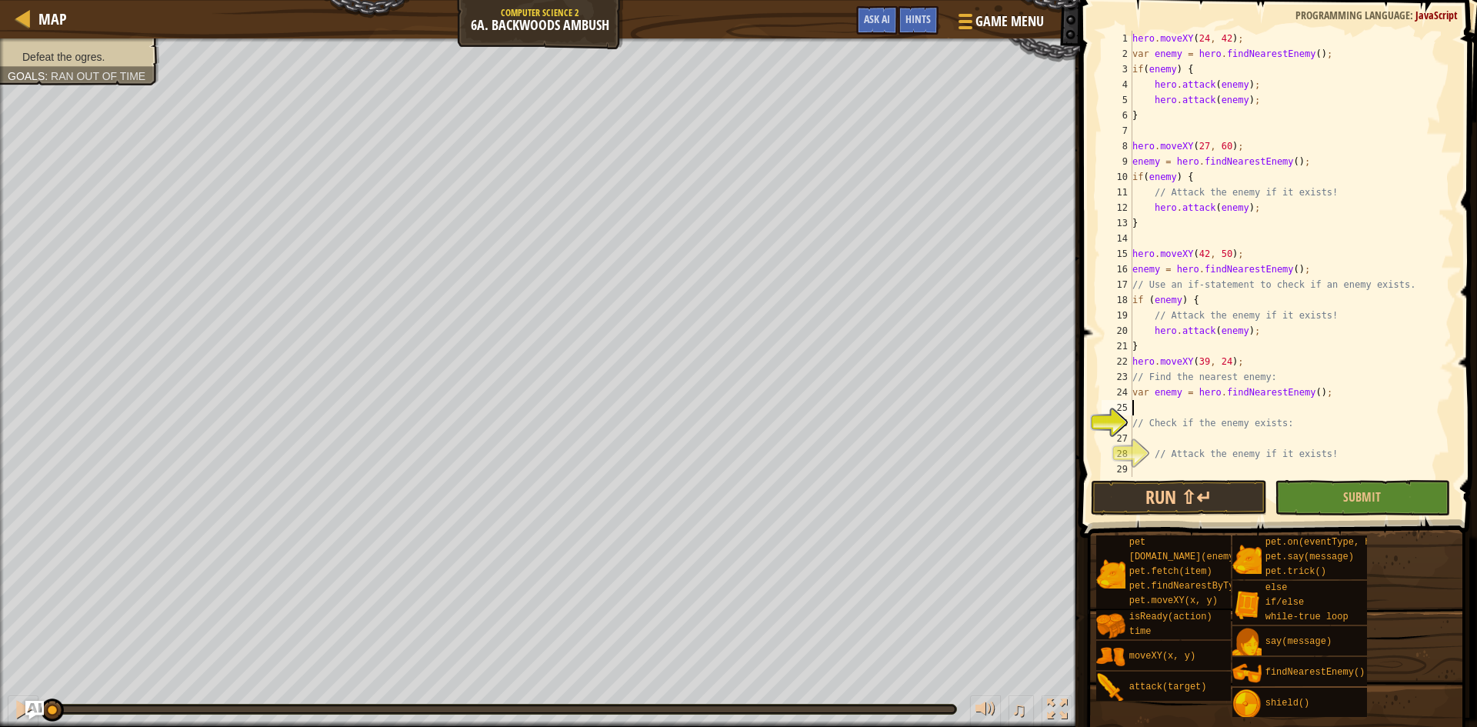
scroll to position [7, 0]
click at [1168, 437] on div "hero . moveXY ( 24 , 42 ) ; var enemy = hero . findNearestEnemy ( ) ; if ( enem…" at bounding box center [1291, 269] width 325 height 477
click at [1171, 459] on div "hero . moveXY ( 24 , 42 ) ; var enemy = hero . findNearestEnemy ( ) ; if ( enem…" at bounding box center [1291, 269] width 325 height 477
type textarea "// Attack the enemy if it exists!"
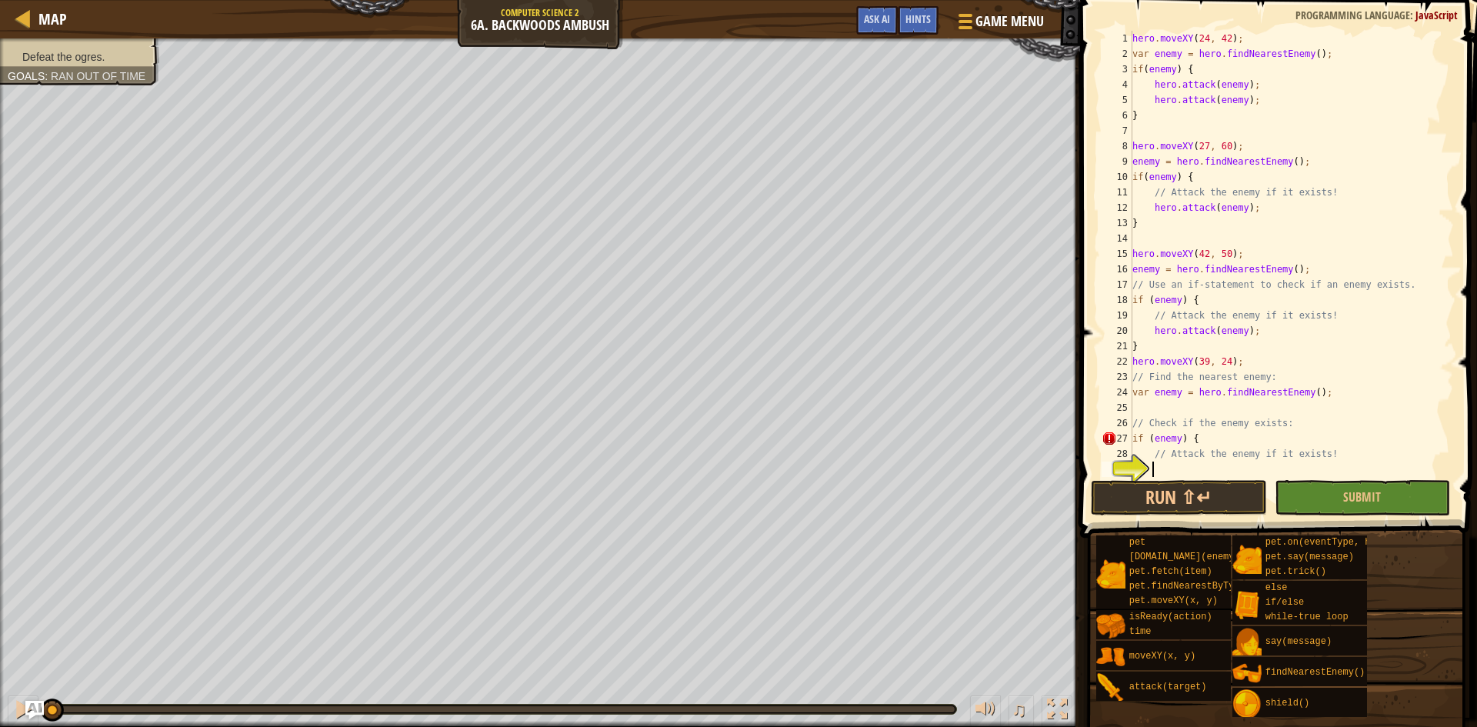
click at [1164, 463] on div "hero . moveXY ( 24 , 42 ) ; var enemy = hero . findNearestEnemy ( ) ; if ( enem…" at bounding box center [1291, 269] width 325 height 477
type textarea "hero.attack(enemy);"
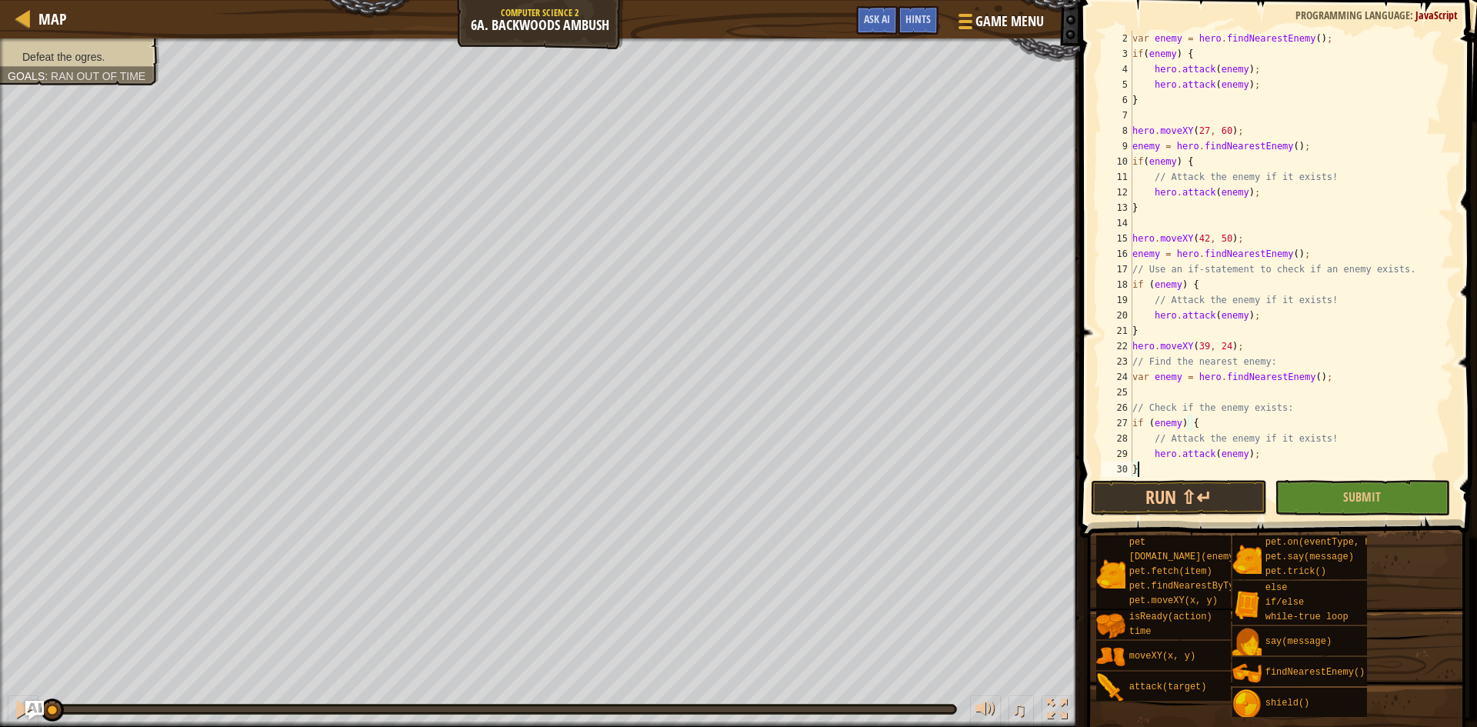
scroll to position [31, 0]
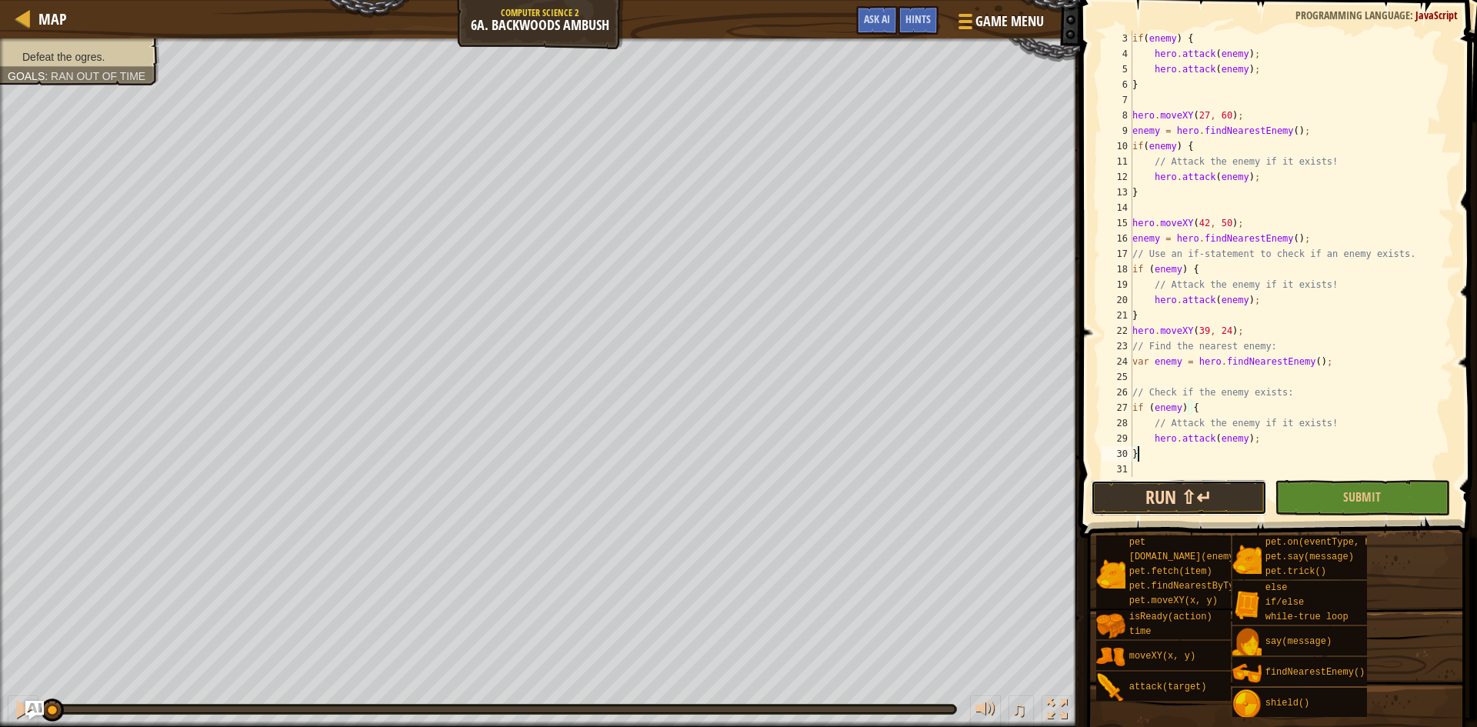
click at [1205, 492] on button "Run ⇧↵" at bounding box center [1179, 497] width 176 height 35
type textarea "}"
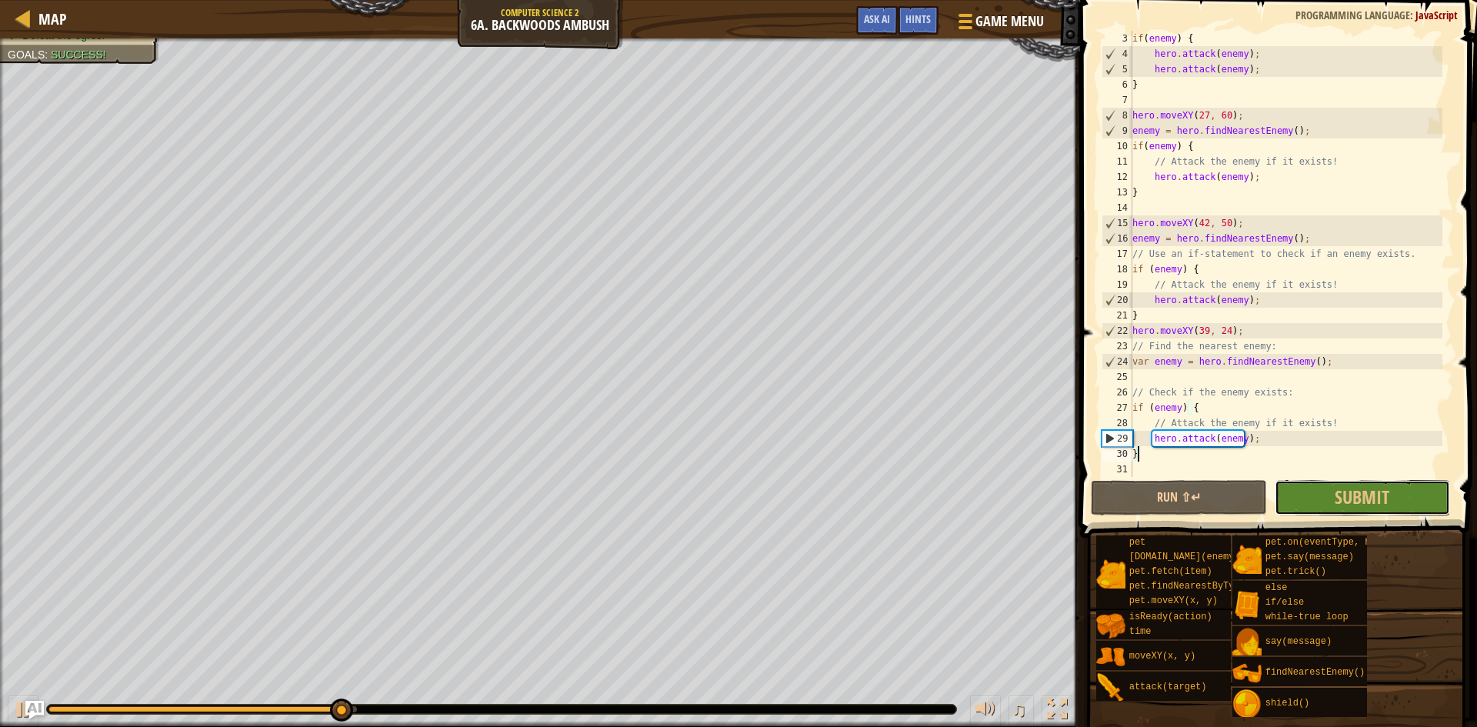
click at [1376, 483] on button "Submit" at bounding box center [1363, 497] width 176 height 35
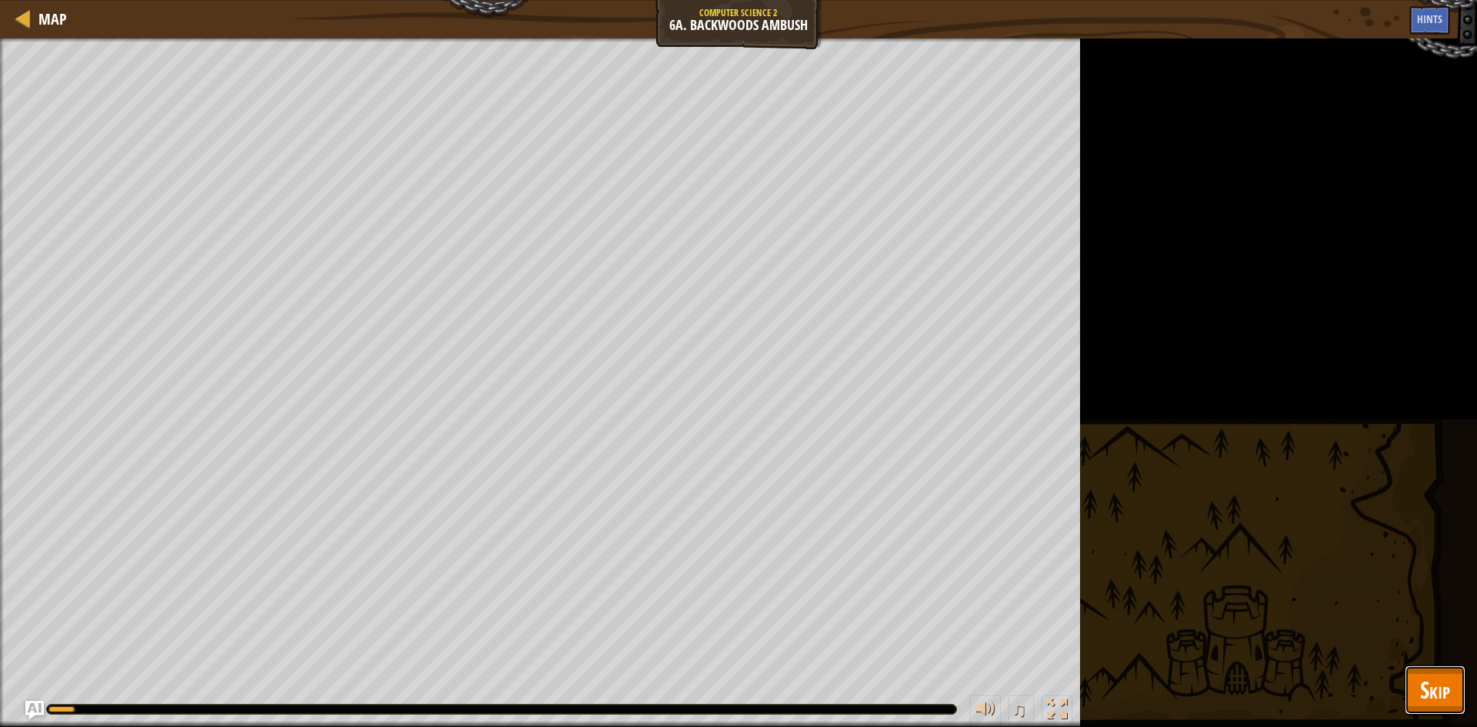
click at [1450, 685] on button "Skip" at bounding box center [1435, 690] width 61 height 49
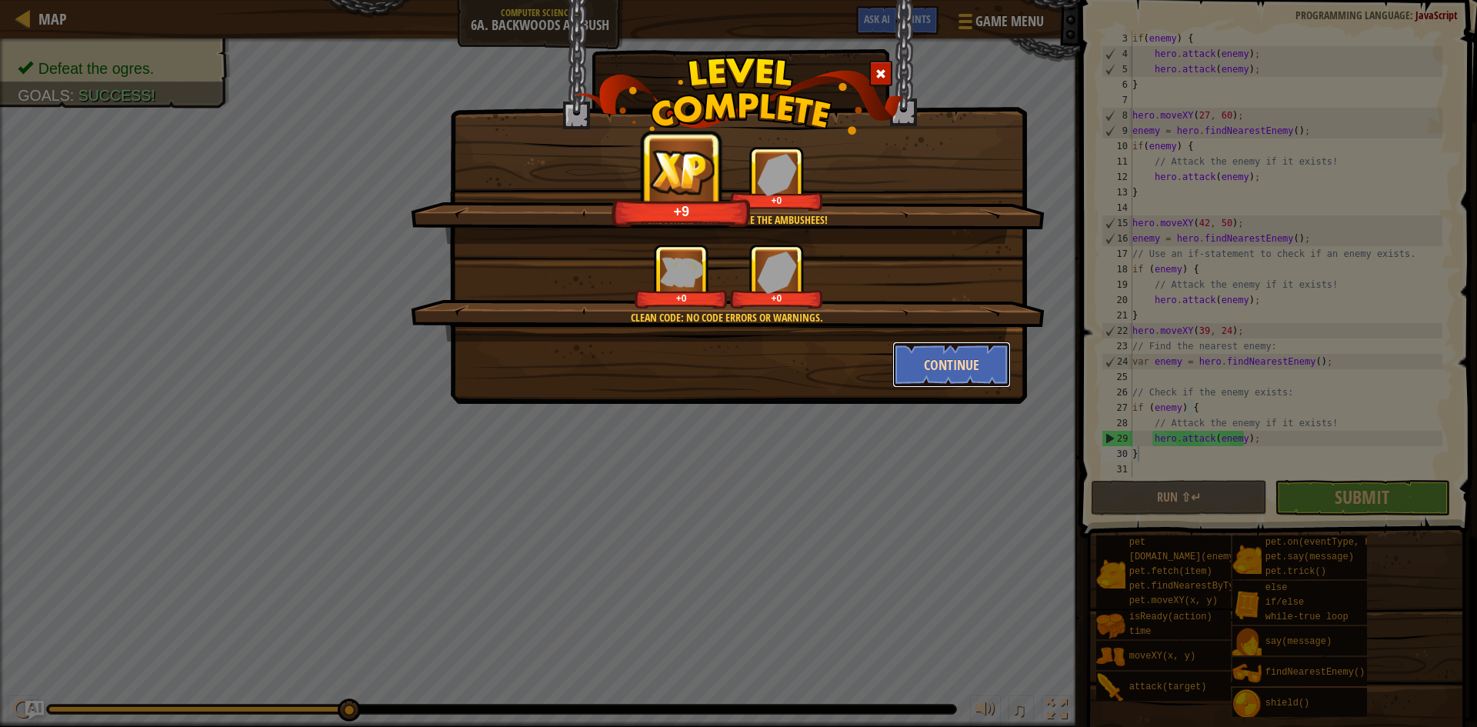
click at [948, 381] on button "Continue" at bounding box center [951, 365] width 119 height 46
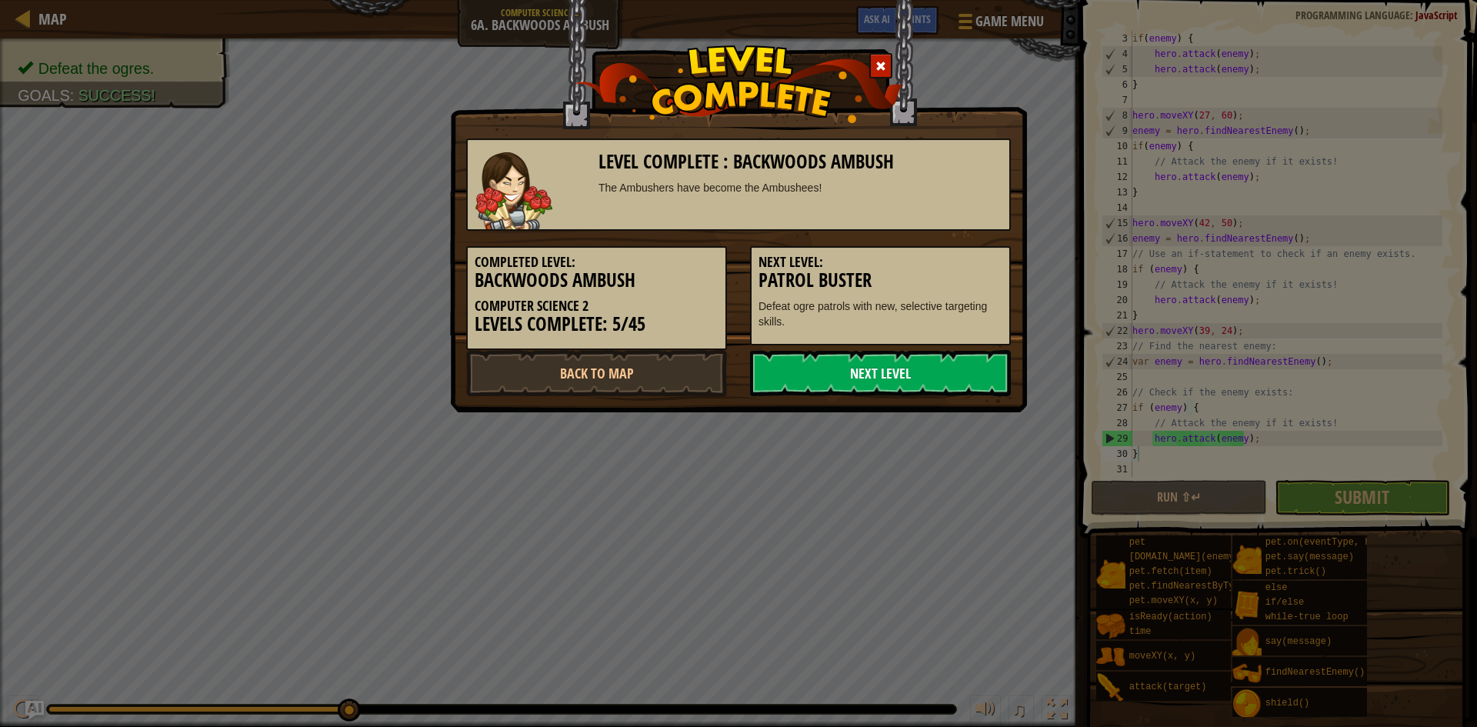
click at [842, 369] on link "Next Level" at bounding box center [880, 373] width 261 height 46
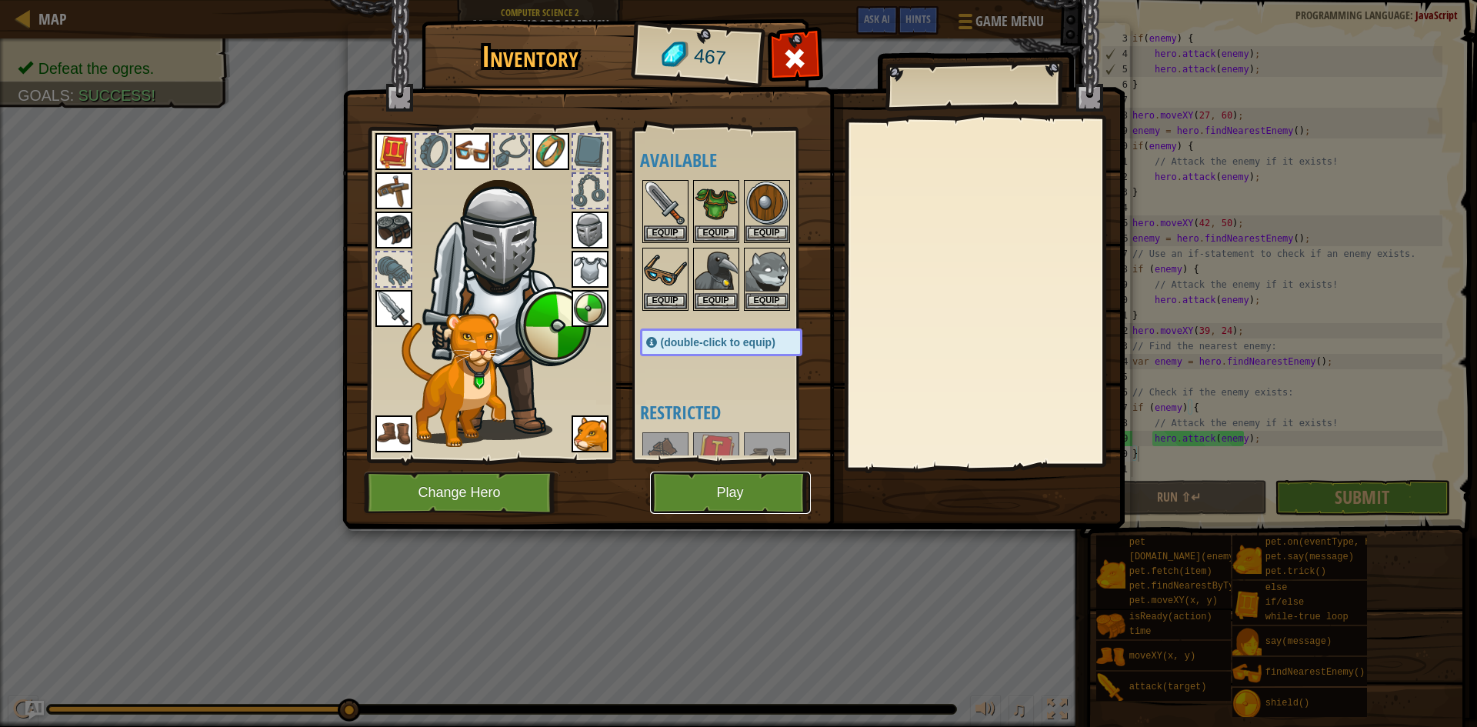
click at [744, 485] on button "Play" at bounding box center [730, 493] width 161 height 42
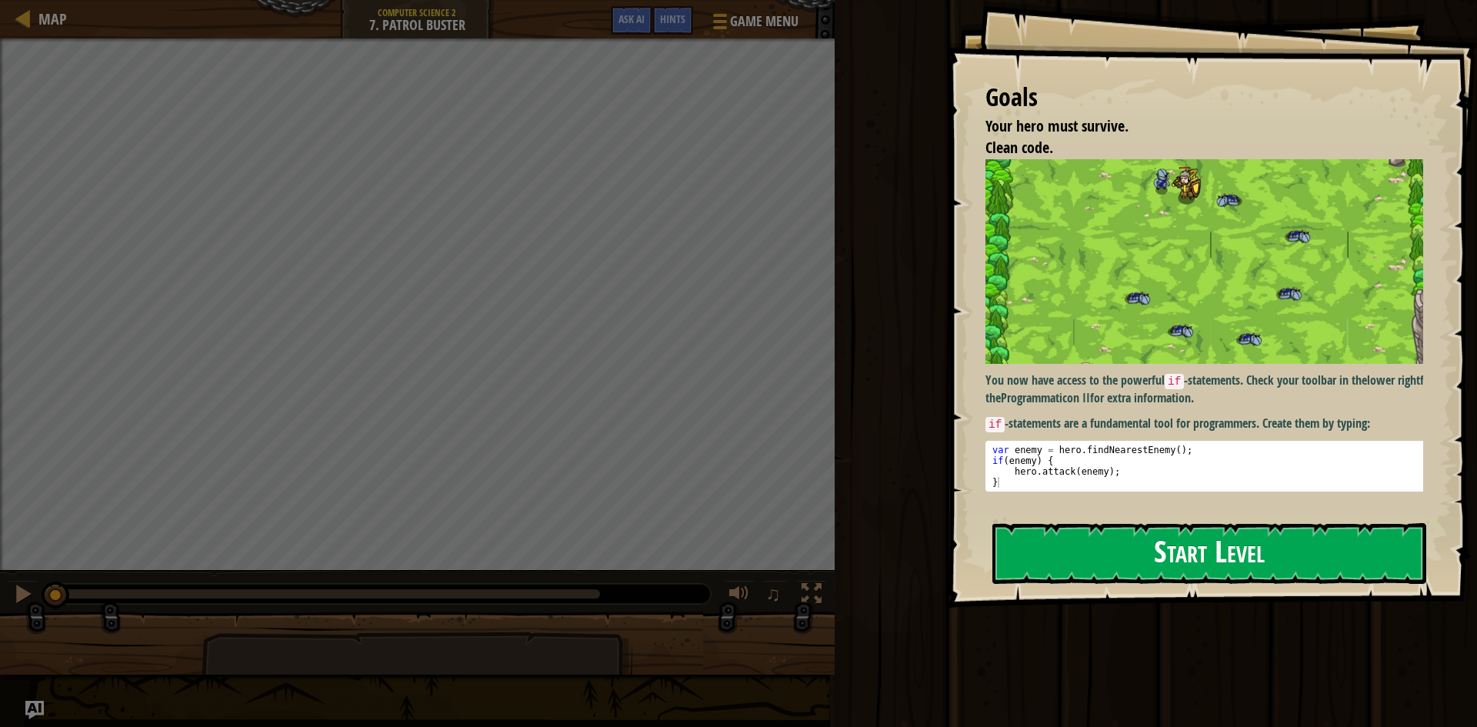
click at [1227, 530] on button "Start Level" at bounding box center [1209, 553] width 434 height 61
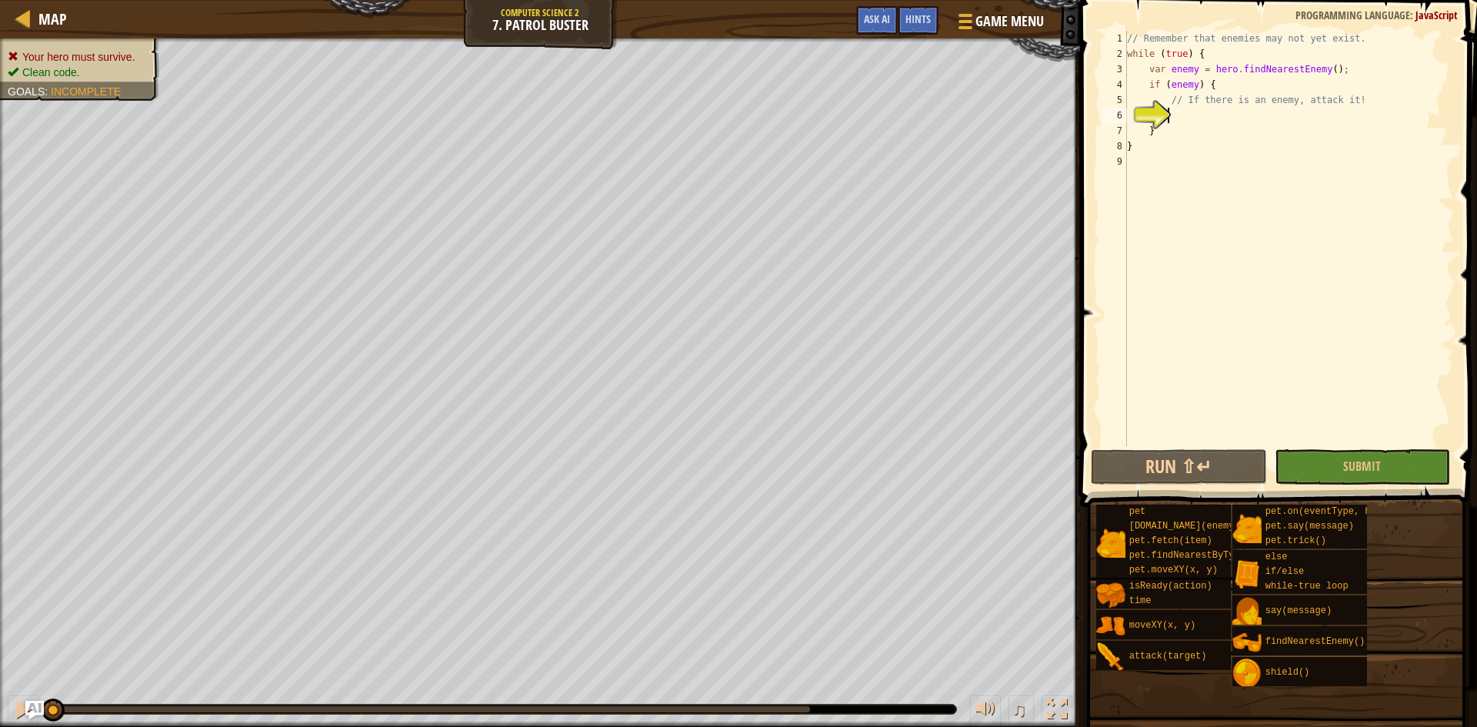
click at [1213, 120] on div "// Remember that enemies may not yet exist. while ( true ) { var enemy = hero .…" at bounding box center [1289, 254] width 330 height 446
click at [1201, 110] on div "// Remember that enemies may not yet exist. while ( true ) { var enemy = hero .…" at bounding box center [1289, 254] width 330 height 446
type textarea "hero.attack(enemy);"
click at [1189, 460] on button "Run ⇧↵" at bounding box center [1179, 466] width 176 height 35
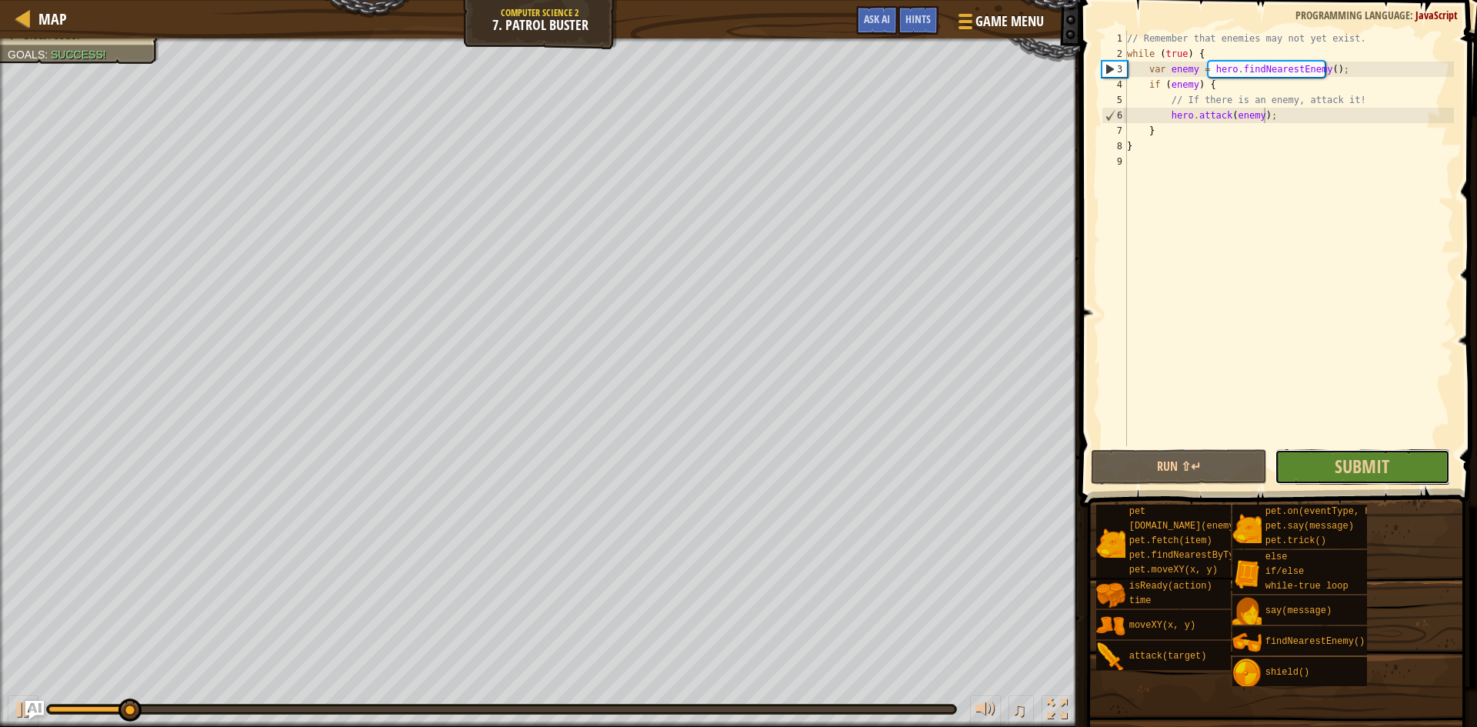
click at [1319, 449] on button "Submit" at bounding box center [1363, 466] width 176 height 35
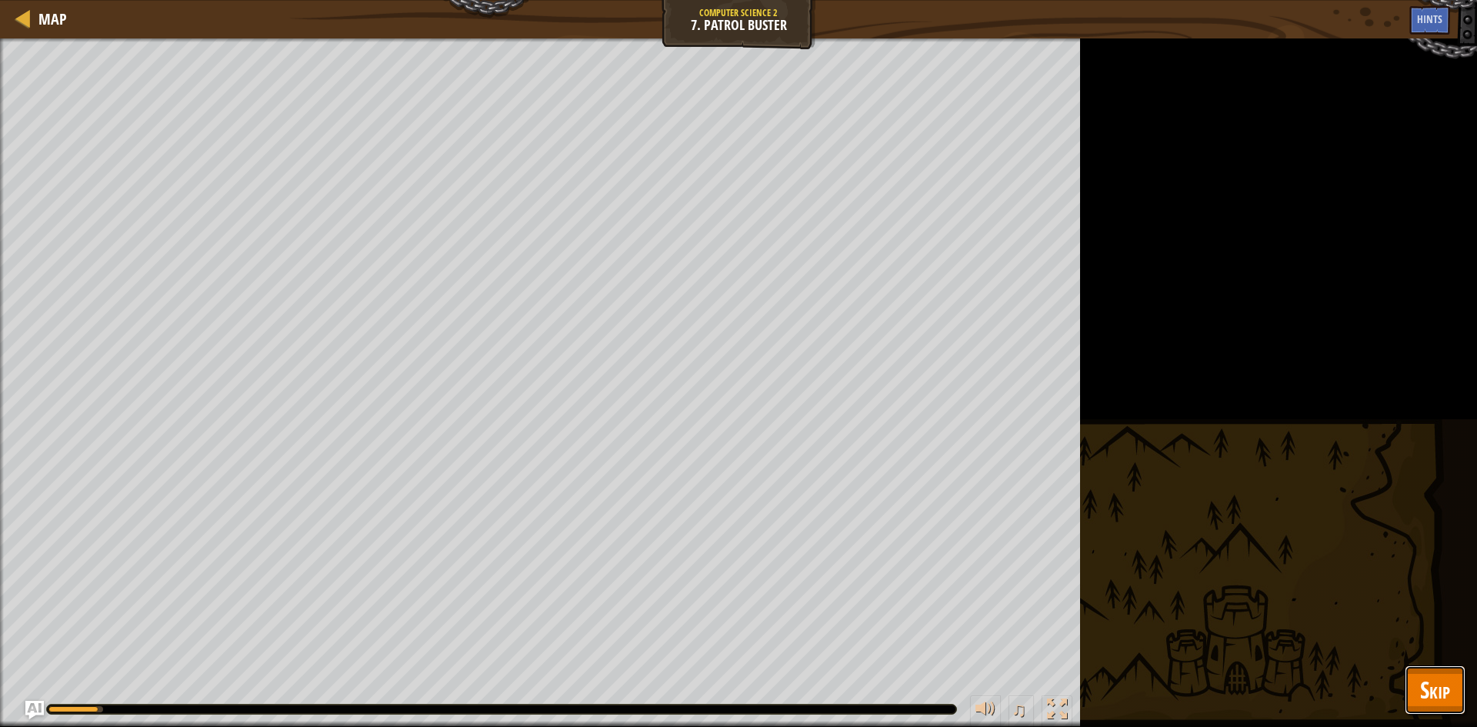
click at [1441, 691] on span "Skip" at bounding box center [1435, 690] width 30 height 32
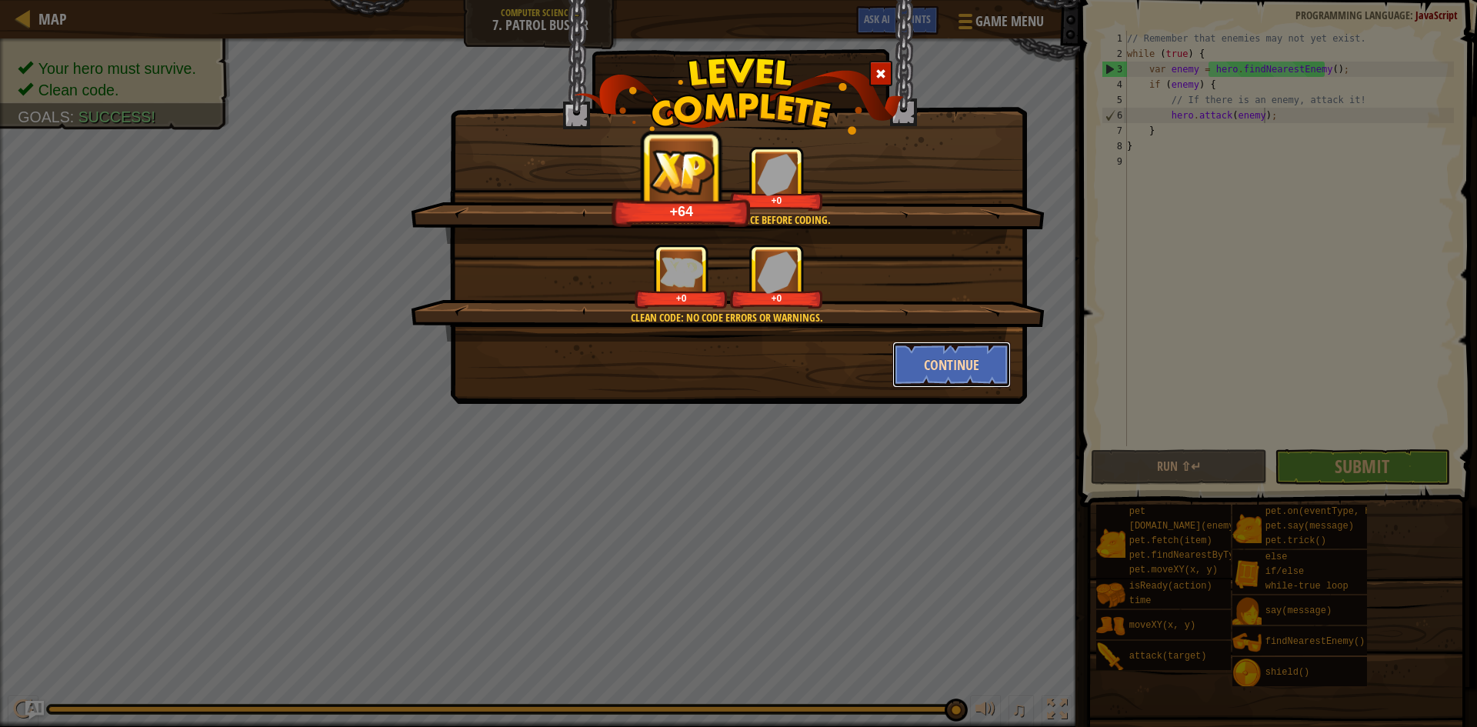
click at [940, 362] on button "Continue" at bounding box center [951, 365] width 119 height 46
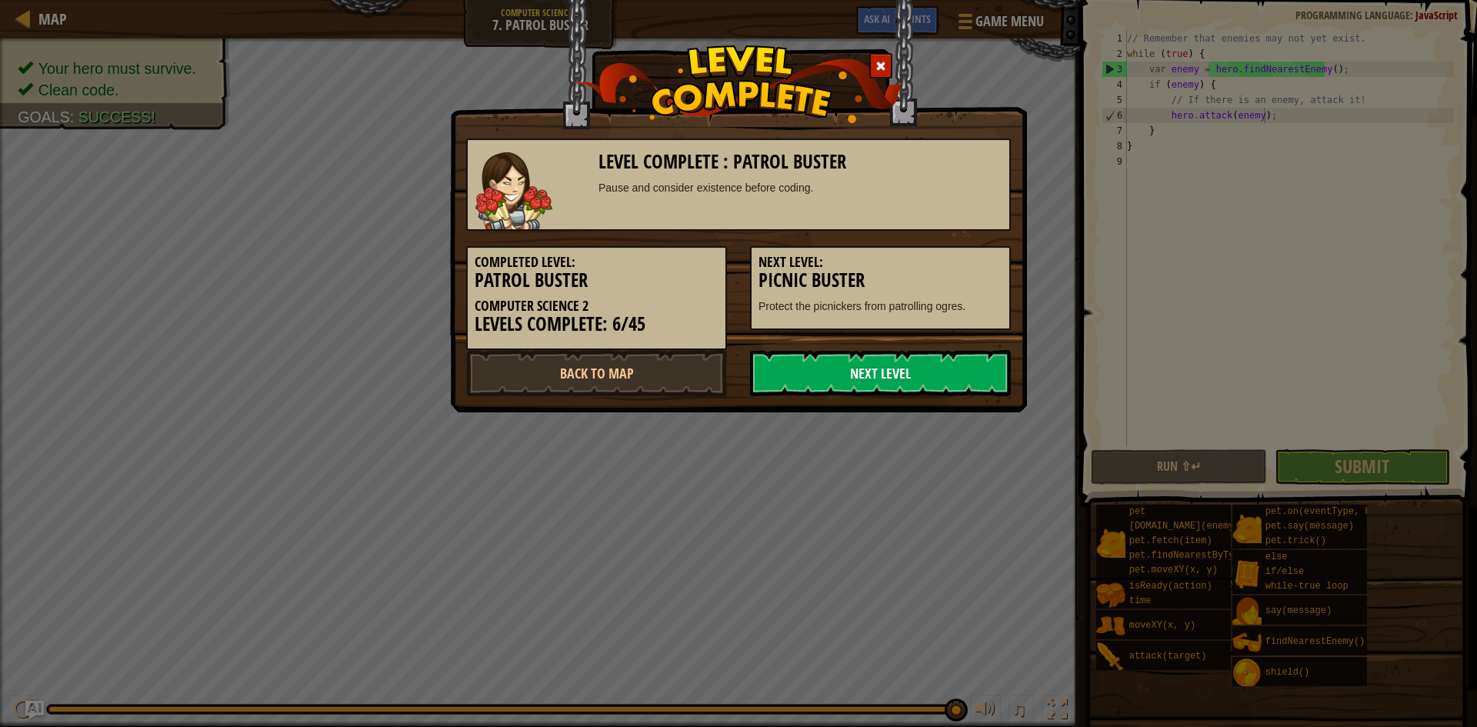
click at [940, 361] on link "Next Level" at bounding box center [880, 373] width 261 height 46
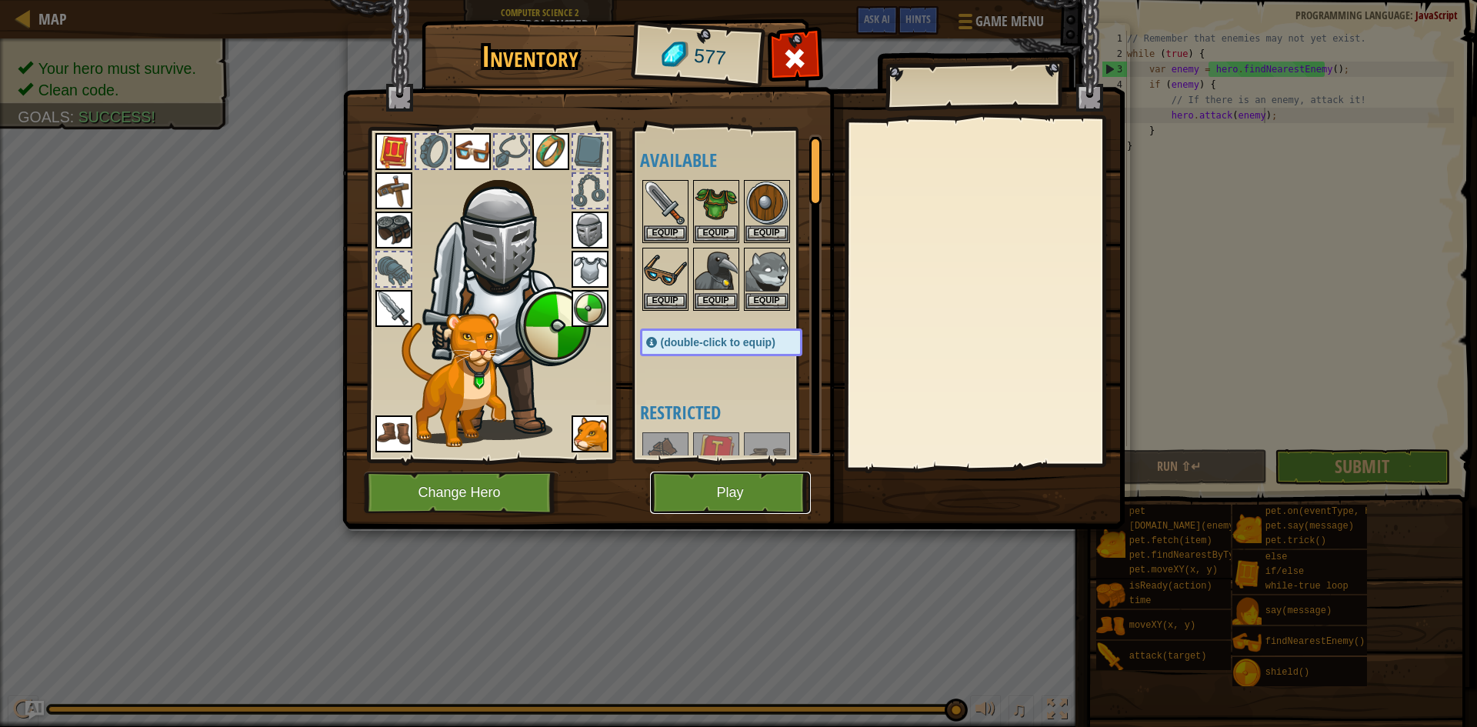
click at [746, 477] on button "Play" at bounding box center [730, 493] width 161 height 42
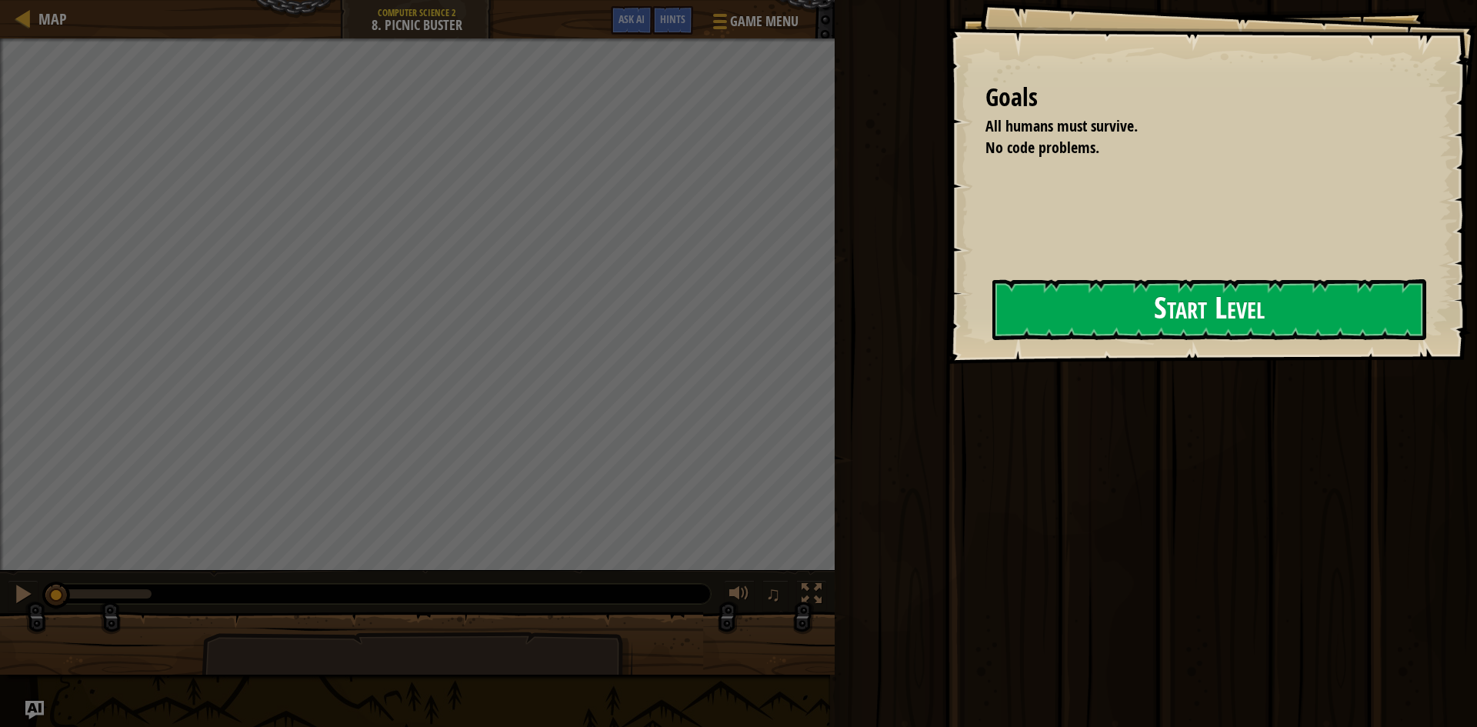
click at [1293, 288] on button "Start Level" at bounding box center [1209, 309] width 434 height 61
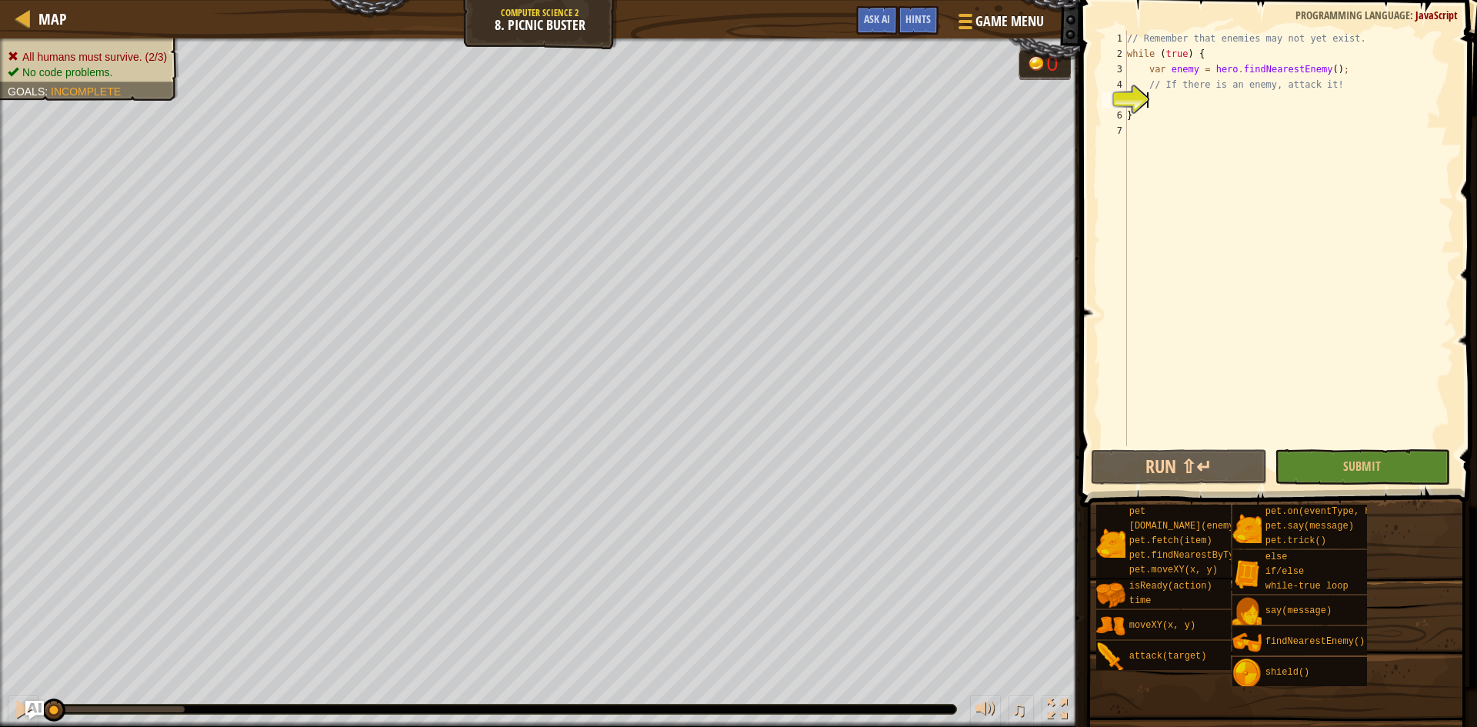
click at [1156, 96] on div "// Remember that enemies may not yet exist. while ( true ) { var enemy = hero .…" at bounding box center [1289, 254] width 330 height 446
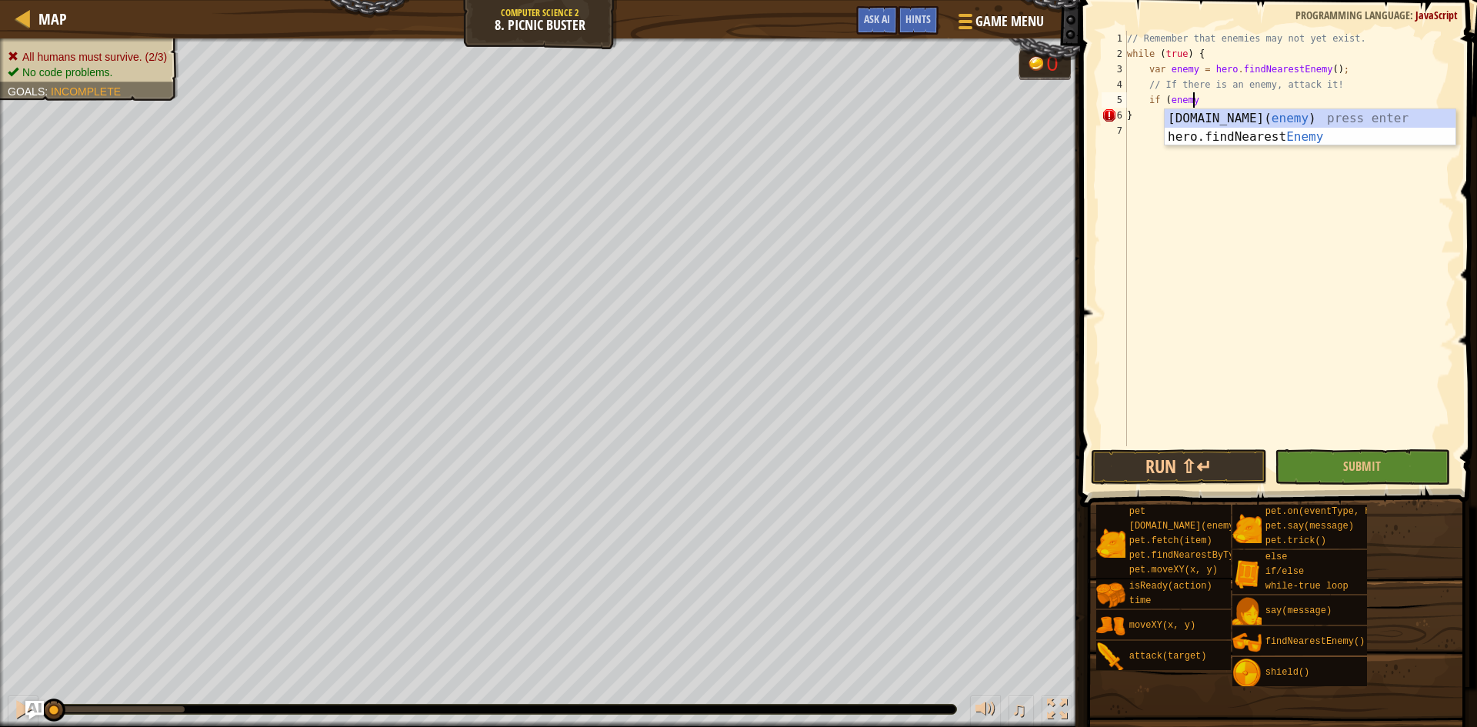
scroll to position [7, 5]
type textarea "if (enemy) {"
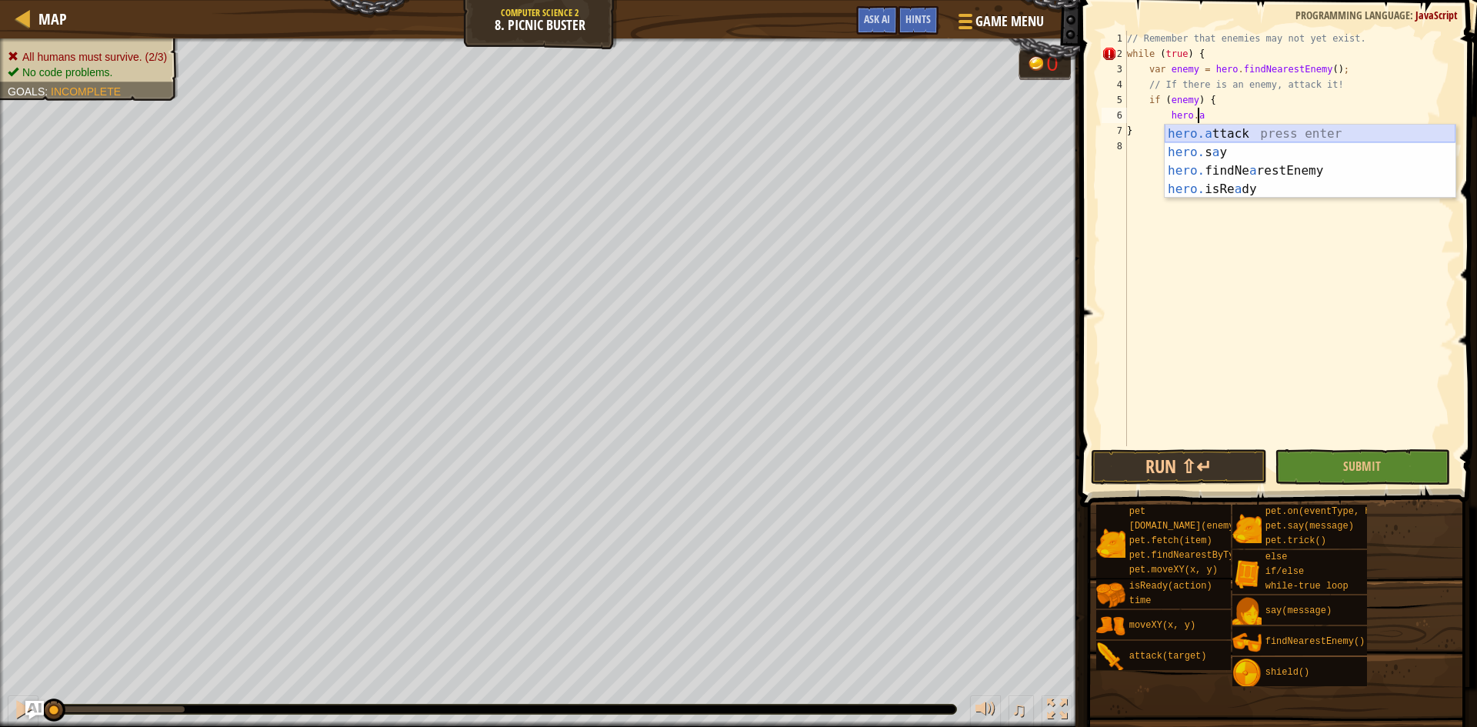
click at [1232, 138] on div "hero.a ttack press enter hero. s a y press enter hero. findNe a restEnemy press…" at bounding box center [1310, 180] width 291 height 111
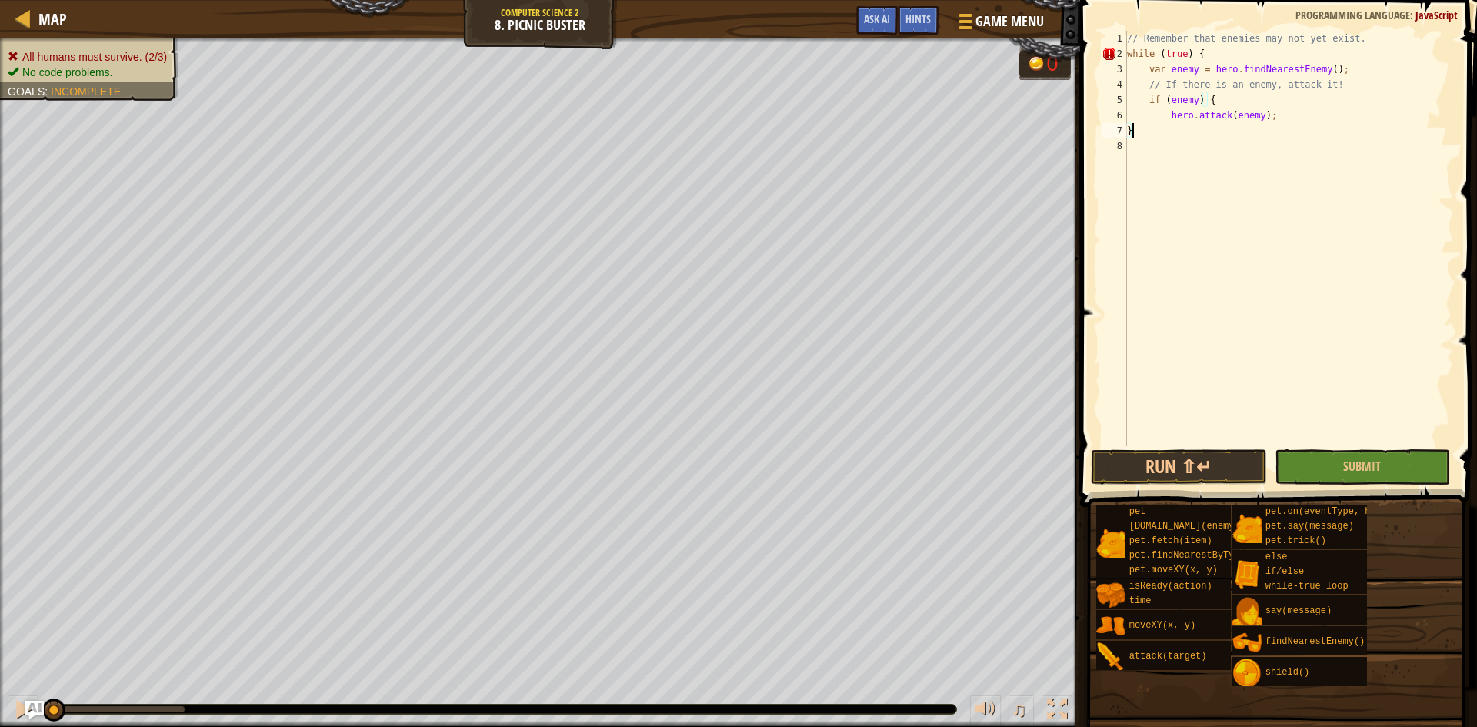
click at [1286, 124] on div "// Remember that enemies may not yet exist. while ( true ) { var enemy = hero .…" at bounding box center [1289, 254] width 330 height 446
click at [1280, 118] on div "// Remember that enemies may not yet exist. while ( true ) { var enemy = hero .…" at bounding box center [1289, 254] width 330 height 446
type textarea "hero.attack(enemy);"
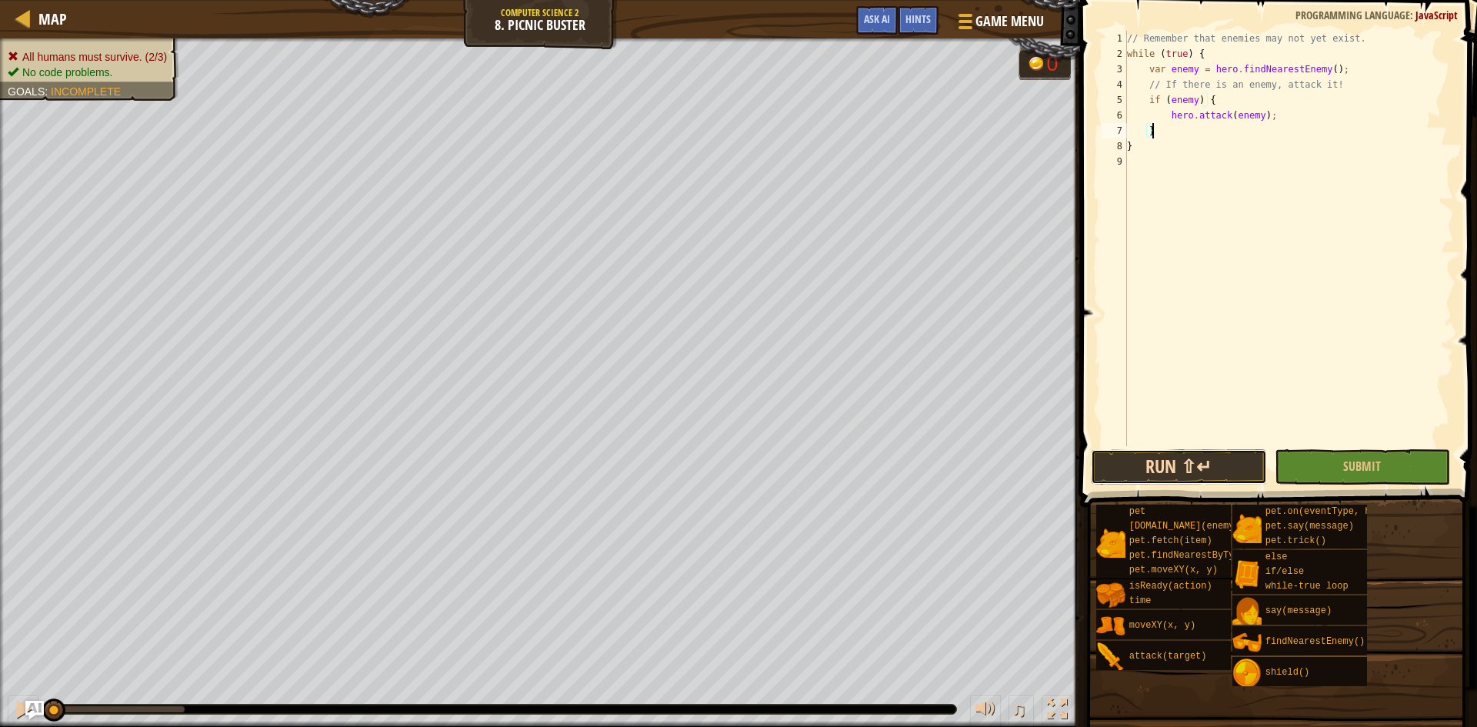
click at [1222, 478] on button "Run ⇧↵" at bounding box center [1179, 466] width 176 height 35
type textarea "}"
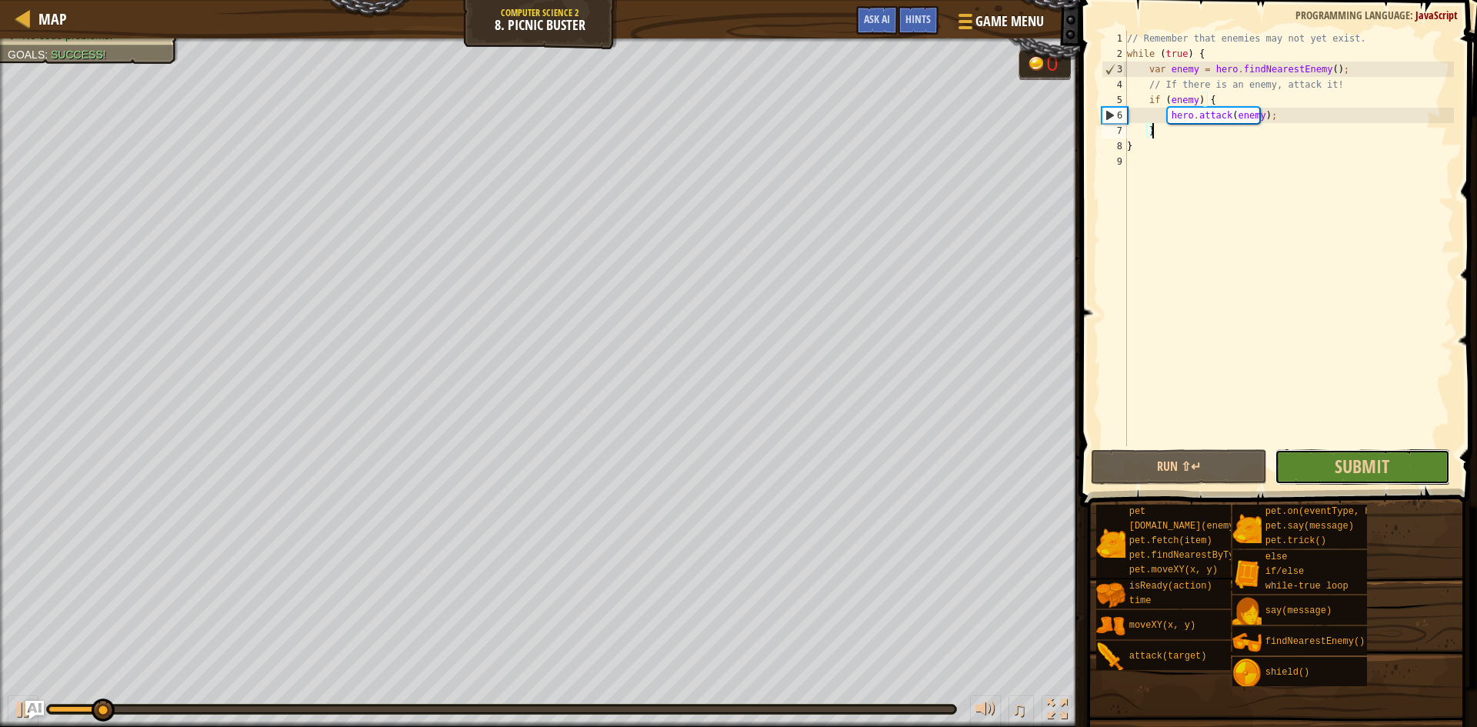
click at [1316, 468] on button "Submit" at bounding box center [1363, 466] width 176 height 35
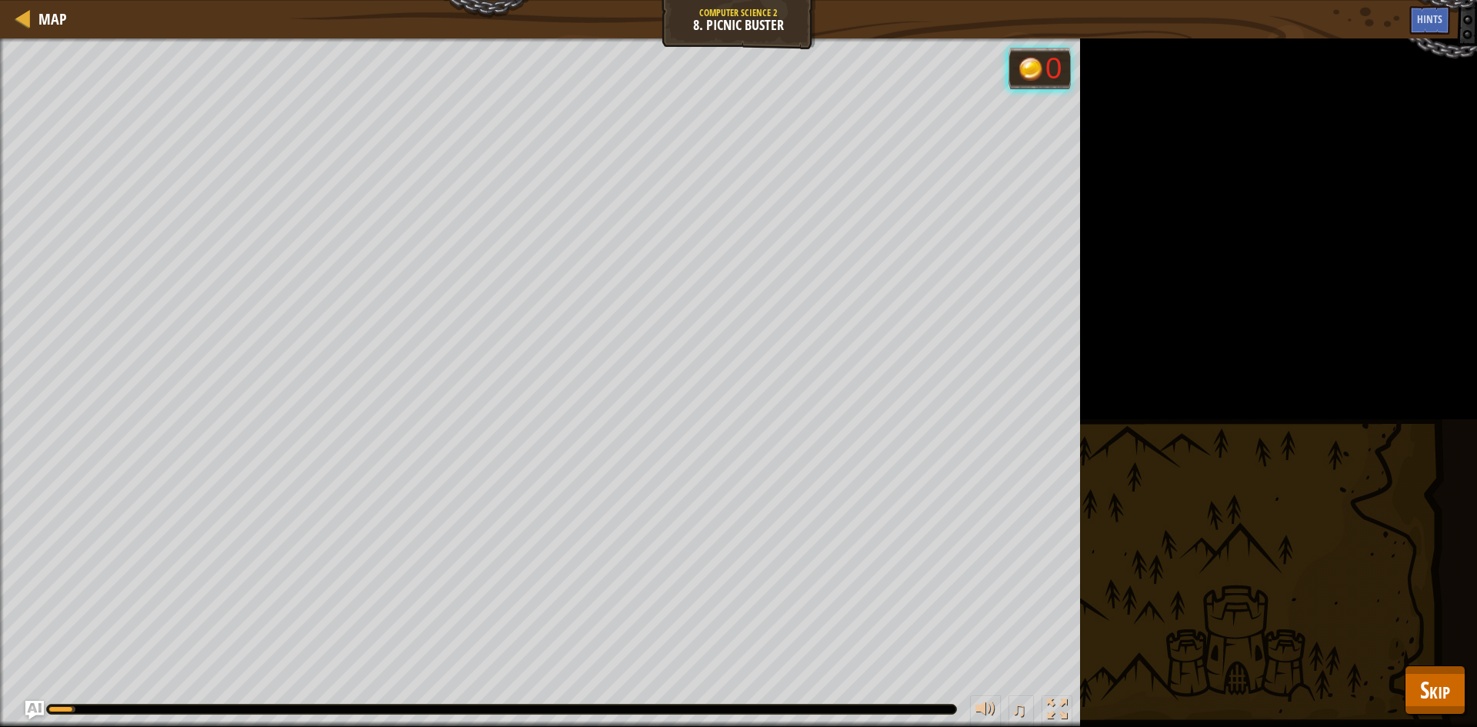
click at [1443, 715] on div "All humans must survive. (3/3) No code problems. Goals : Running... 0 ♫ Illia 4…" at bounding box center [738, 382] width 1477 height 689
click at [1451, 689] on button "Skip" at bounding box center [1435, 690] width 61 height 49
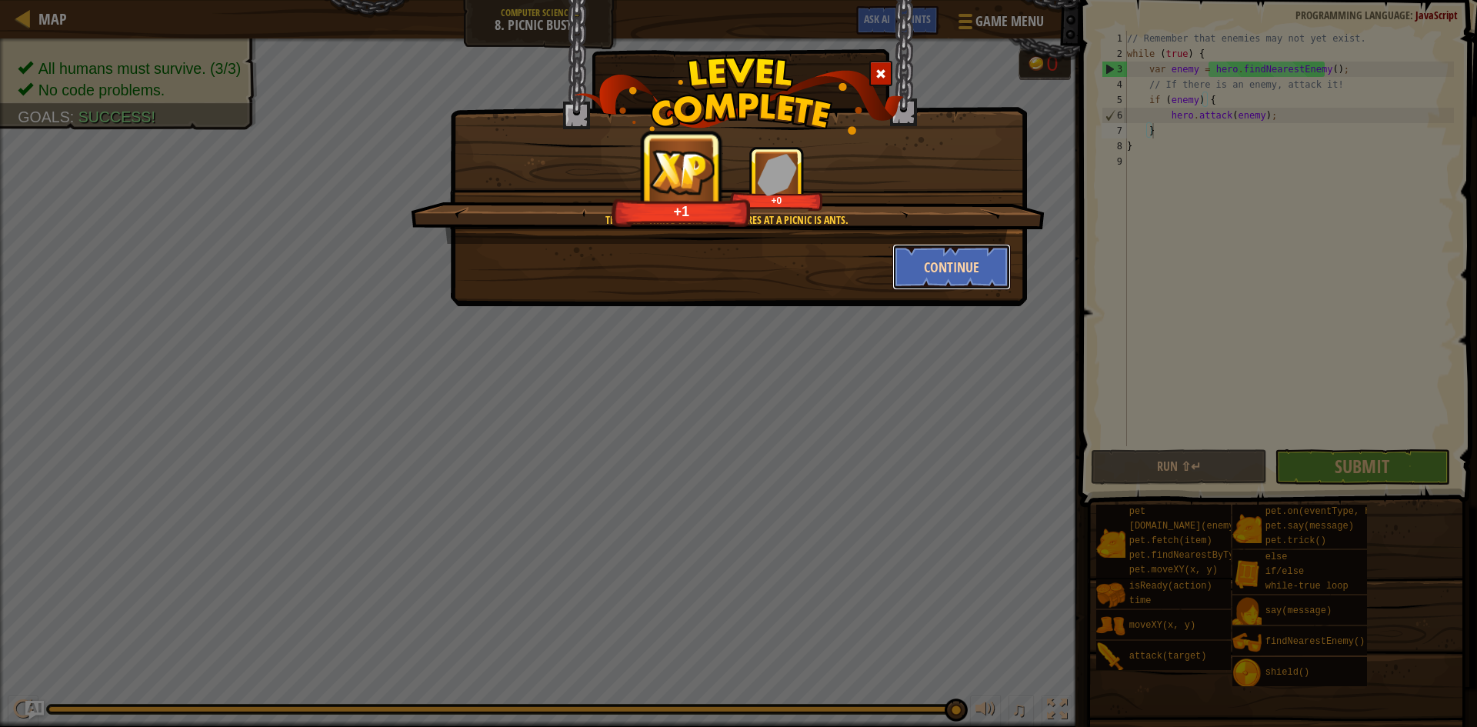
click at [939, 272] on button "Continue" at bounding box center [951, 267] width 119 height 46
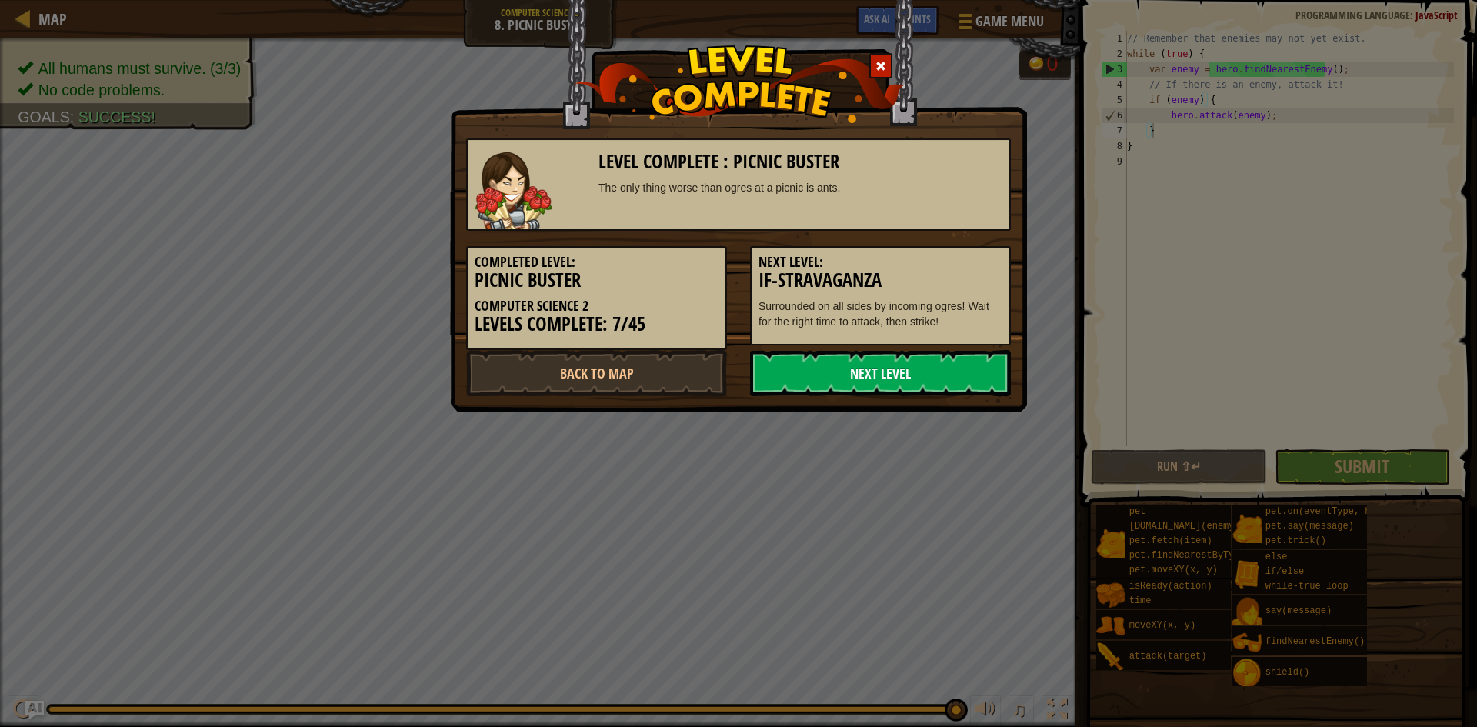
click at [856, 354] on link "Next Level" at bounding box center [880, 373] width 261 height 46
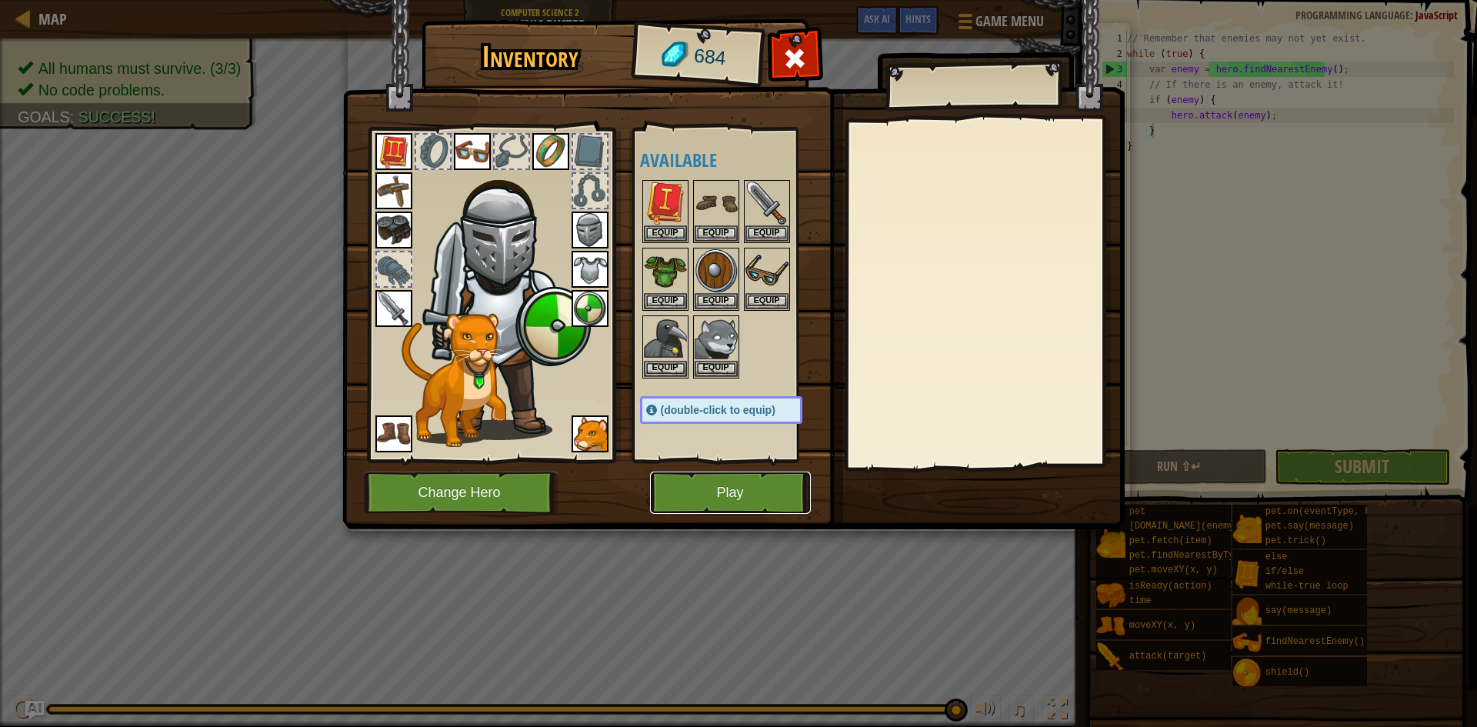
click at [783, 478] on button "Play" at bounding box center [730, 493] width 161 height 42
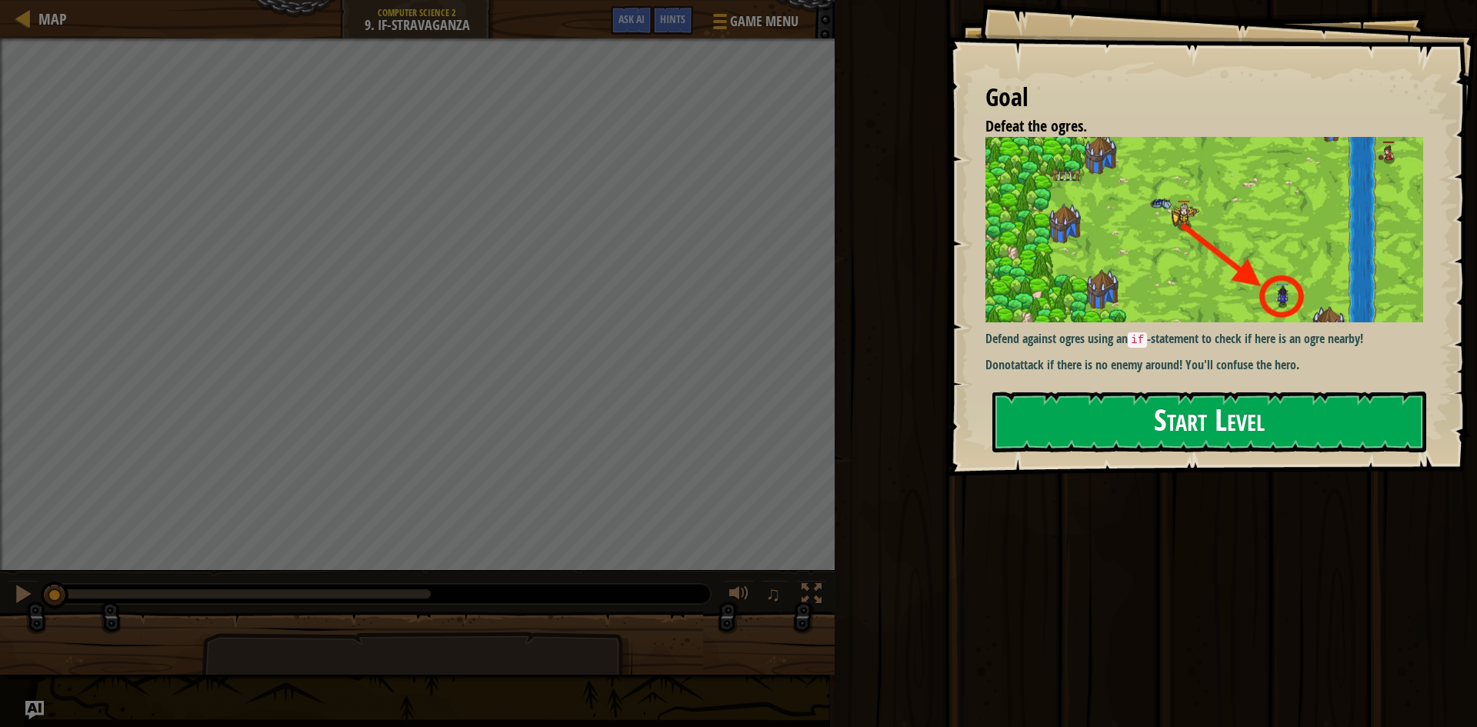
click at [1096, 422] on button "Start Level" at bounding box center [1209, 422] width 434 height 61
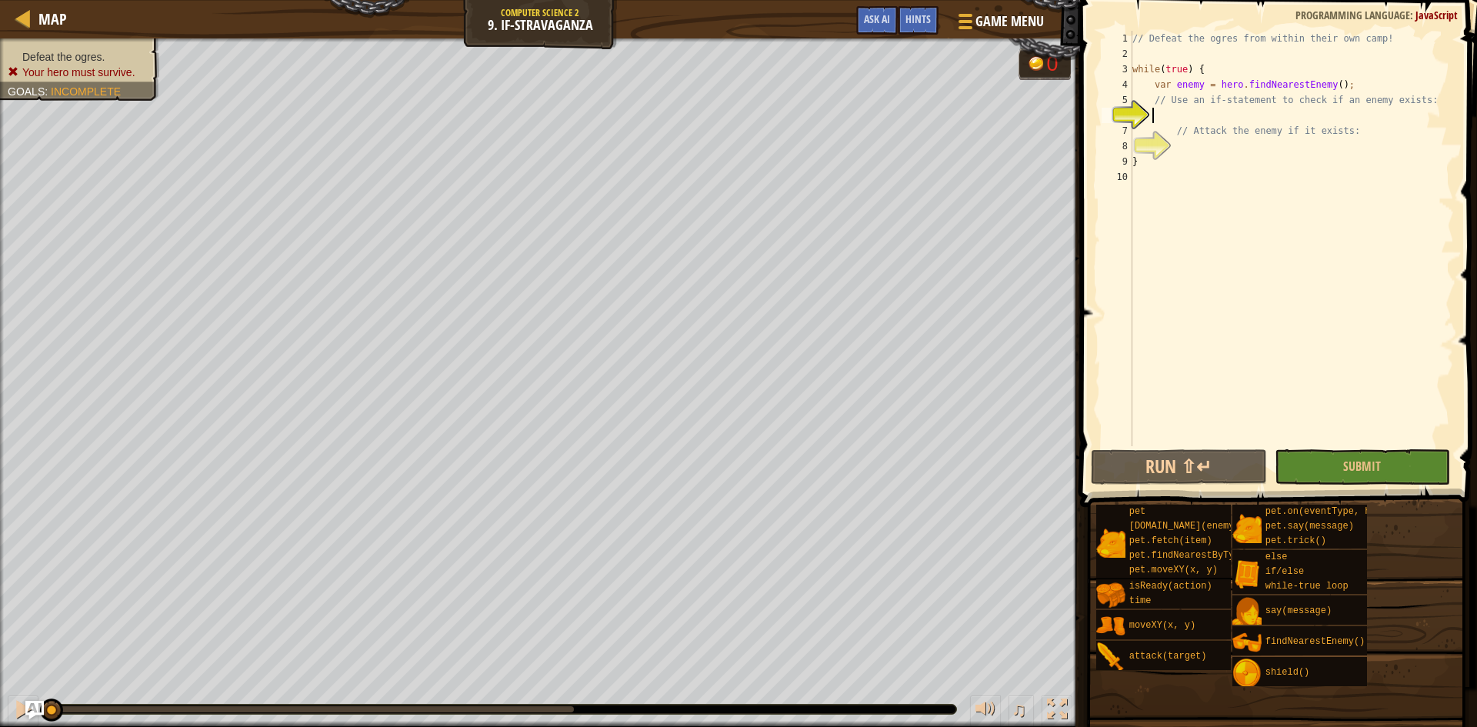
click at [1161, 112] on div "// Defeat the ogres from within their own camp! while ( true ) { var enemy = he…" at bounding box center [1291, 254] width 325 height 446
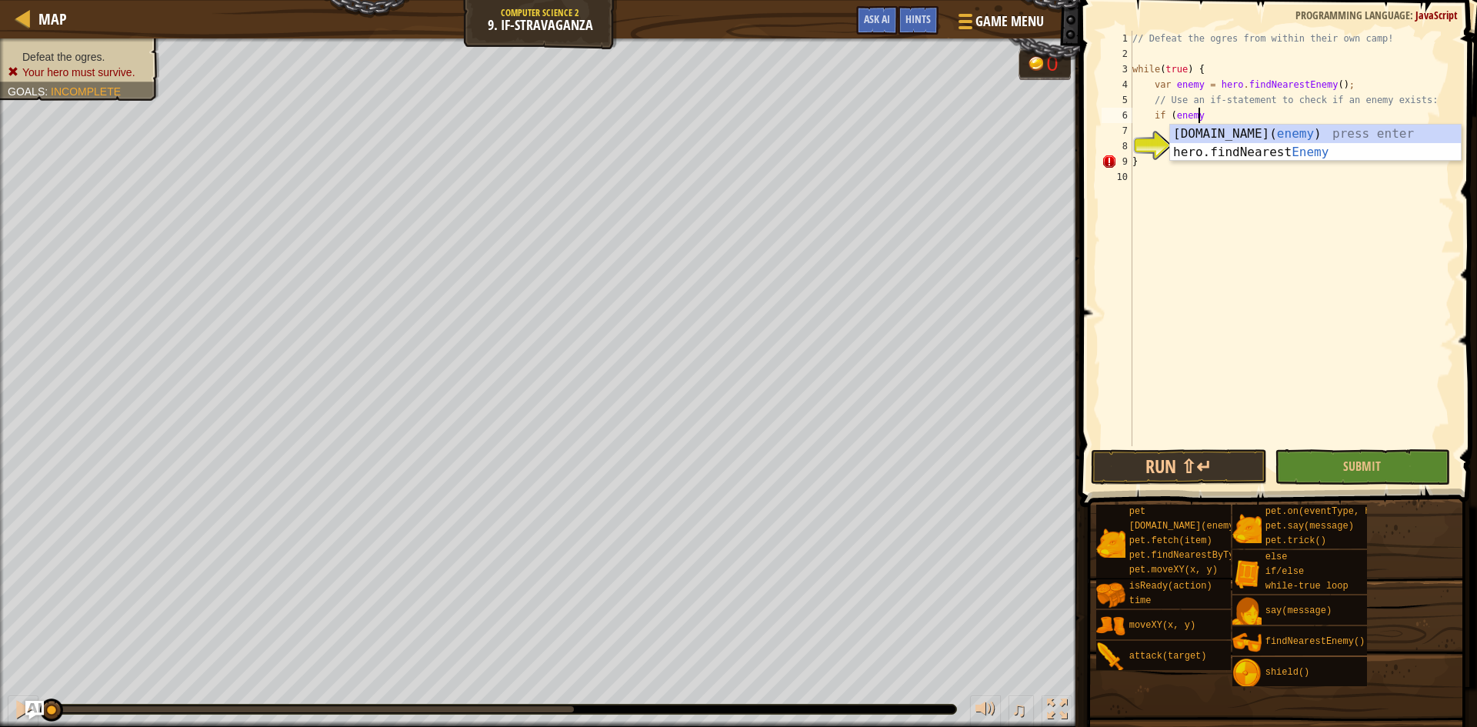
scroll to position [7, 5]
type textarea "if (enemy) {"
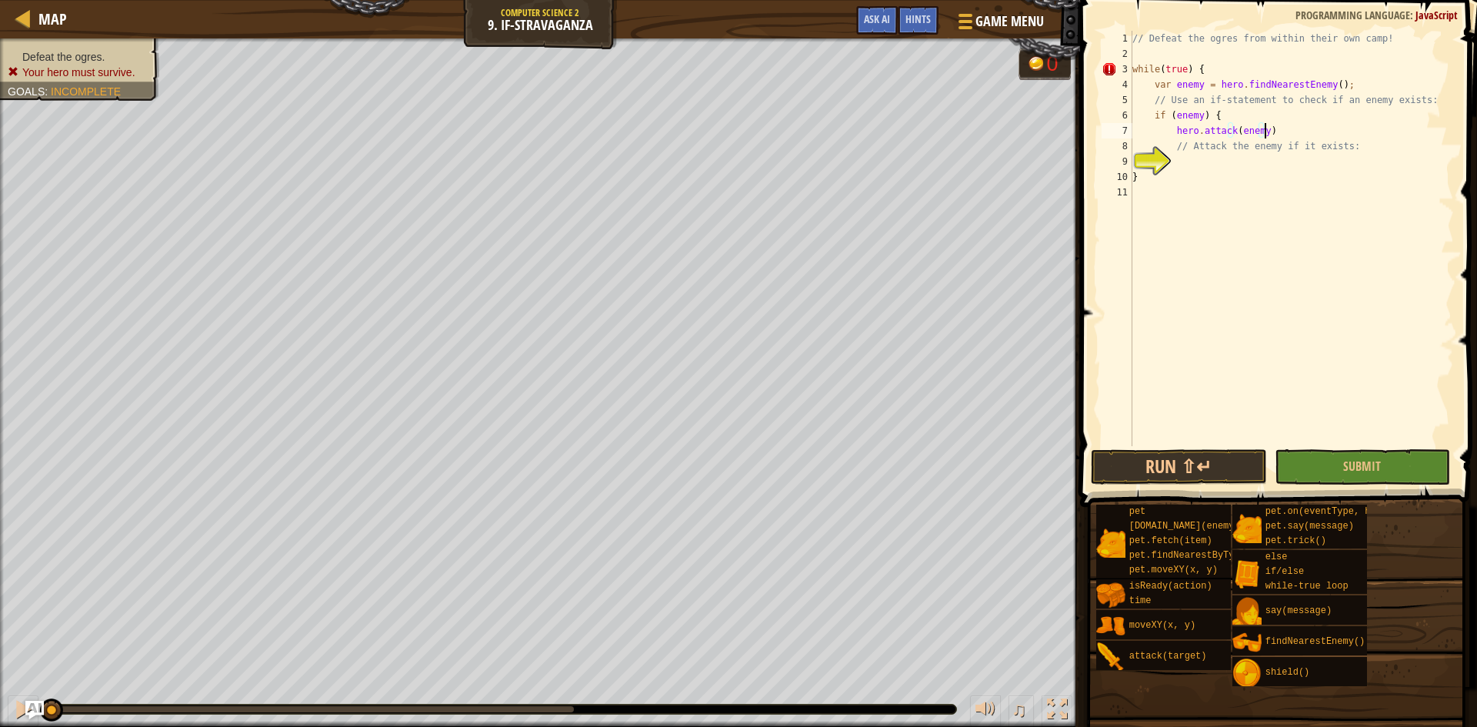
scroll to position [7, 11]
click at [1201, 149] on div "// Defeat the ogres from within their own camp! while ( true ) { var enemy = he…" at bounding box center [1291, 254] width 325 height 446
type textarea "// Attack the enemy if it exists:"
click at [1219, 158] on div "// Defeat the ogres from within their own camp! while ( true ) { var enemy = he…" at bounding box center [1291, 254] width 325 height 446
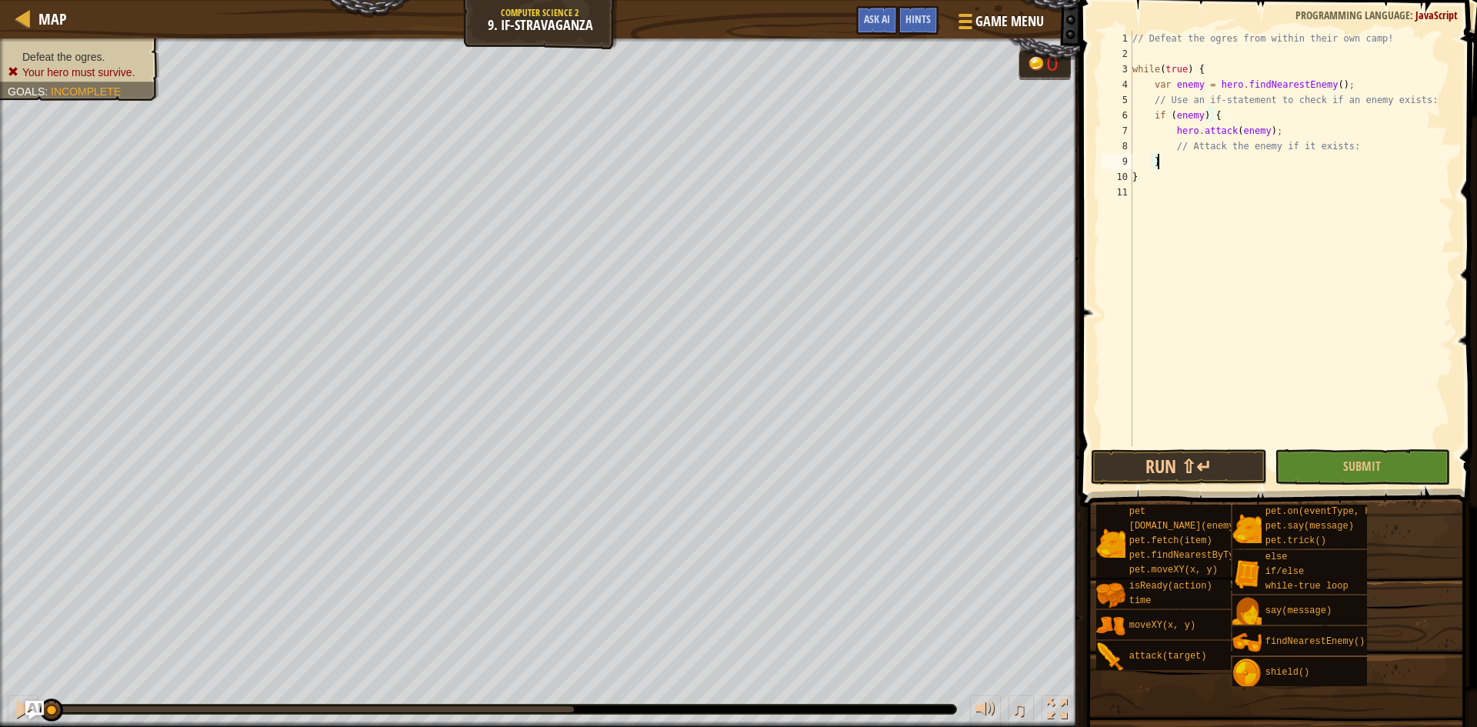
click at [1245, 447] on span at bounding box center [1280, 231] width 409 height 552
type textarea "}"
click at [1245, 447] on span at bounding box center [1280, 231] width 409 height 552
click at [1242, 457] on button "Run ⇧↵" at bounding box center [1179, 466] width 176 height 35
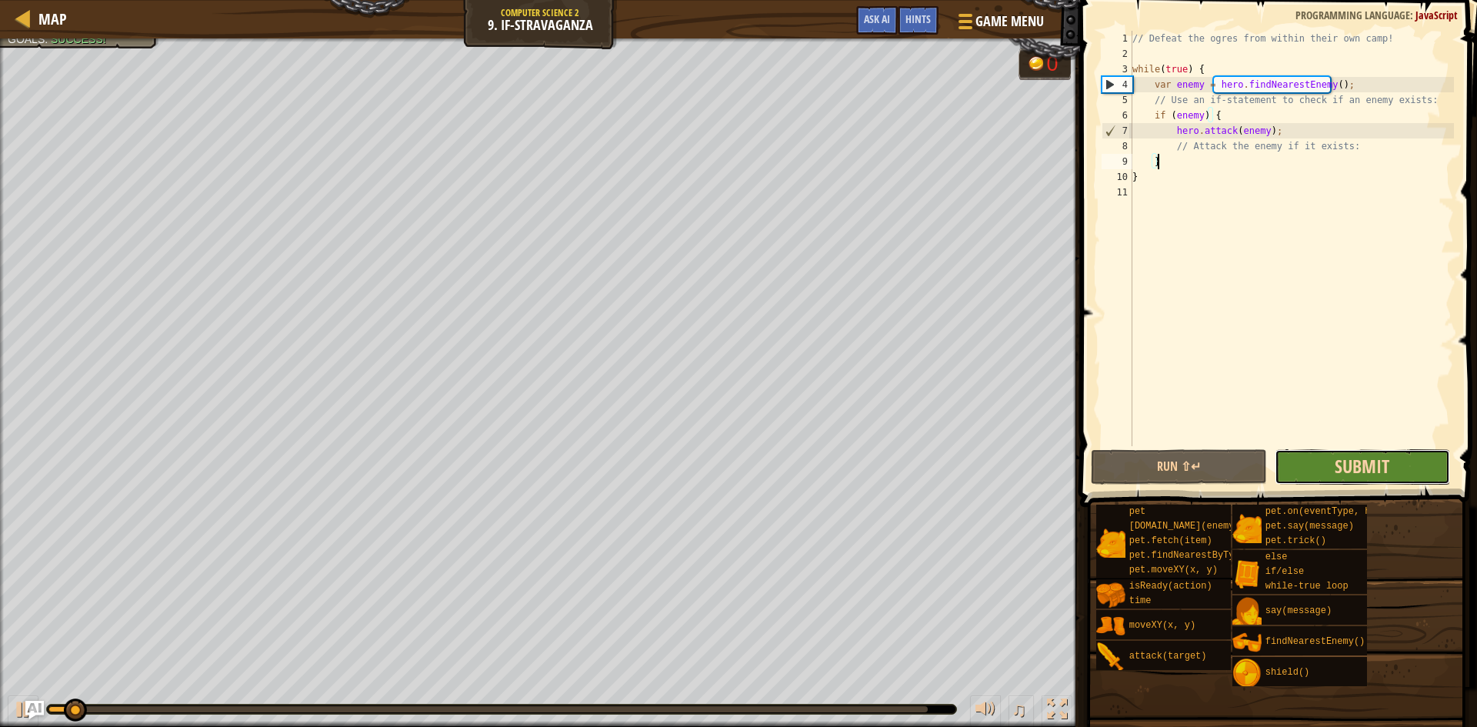
click at [1347, 465] on span "Submit" at bounding box center [1362, 466] width 55 height 25
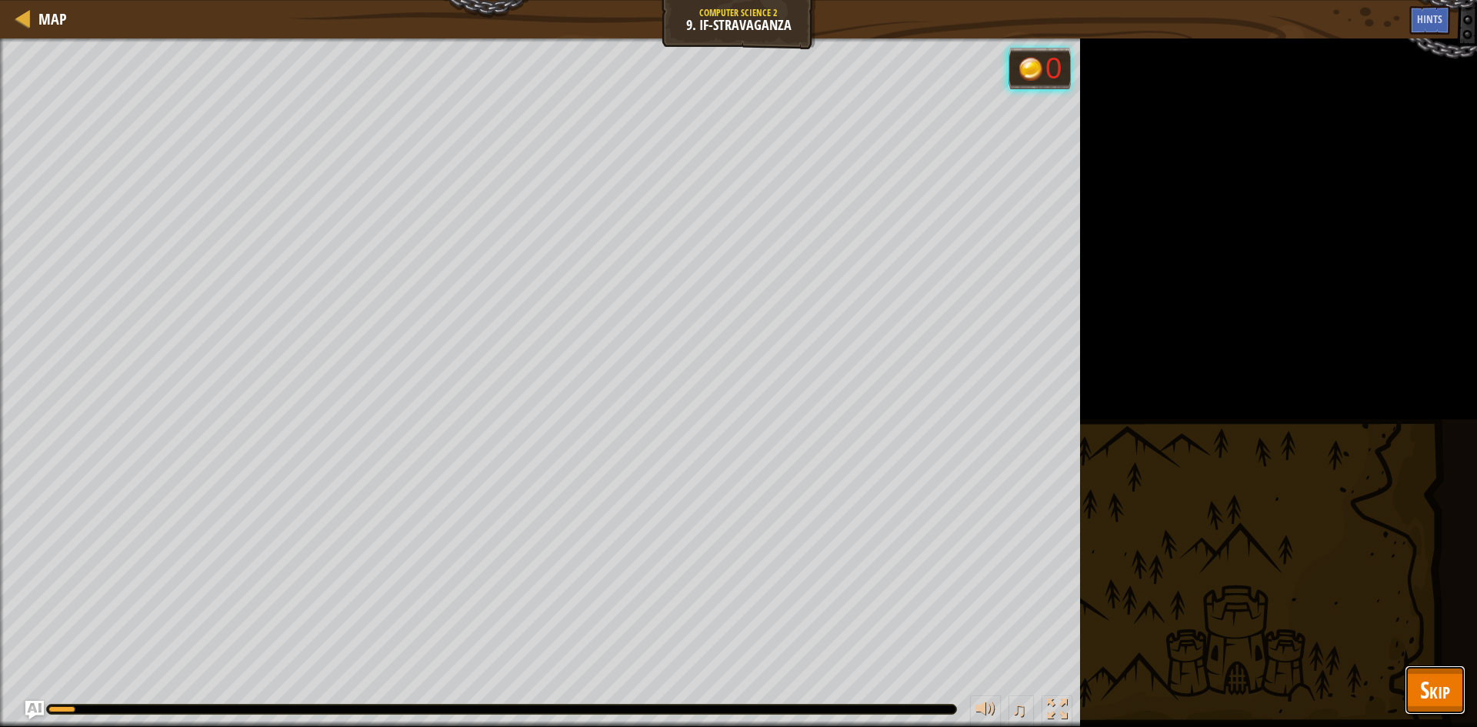
click at [1423, 687] on span "Skip" at bounding box center [1435, 690] width 30 height 32
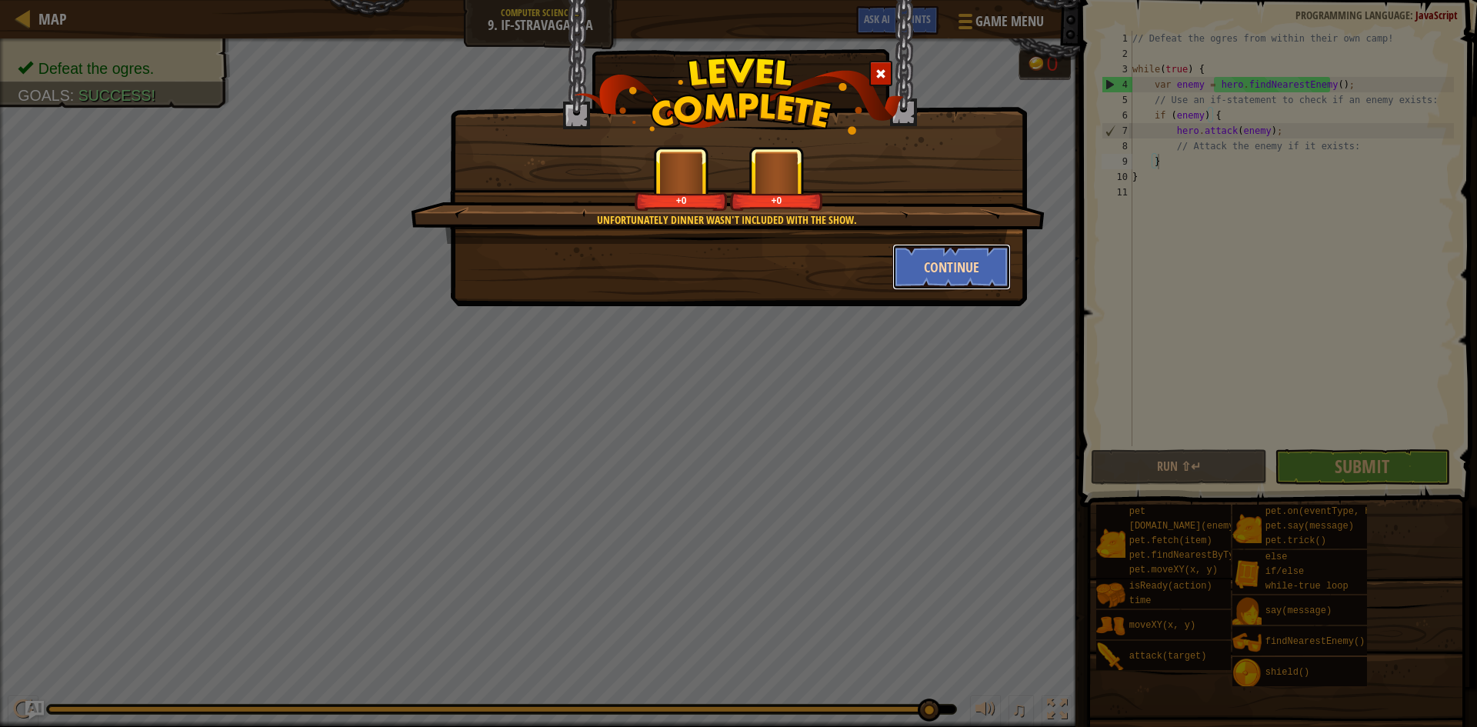
click at [911, 275] on button "Continue" at bounding box center [951, 267] width 119 height 46
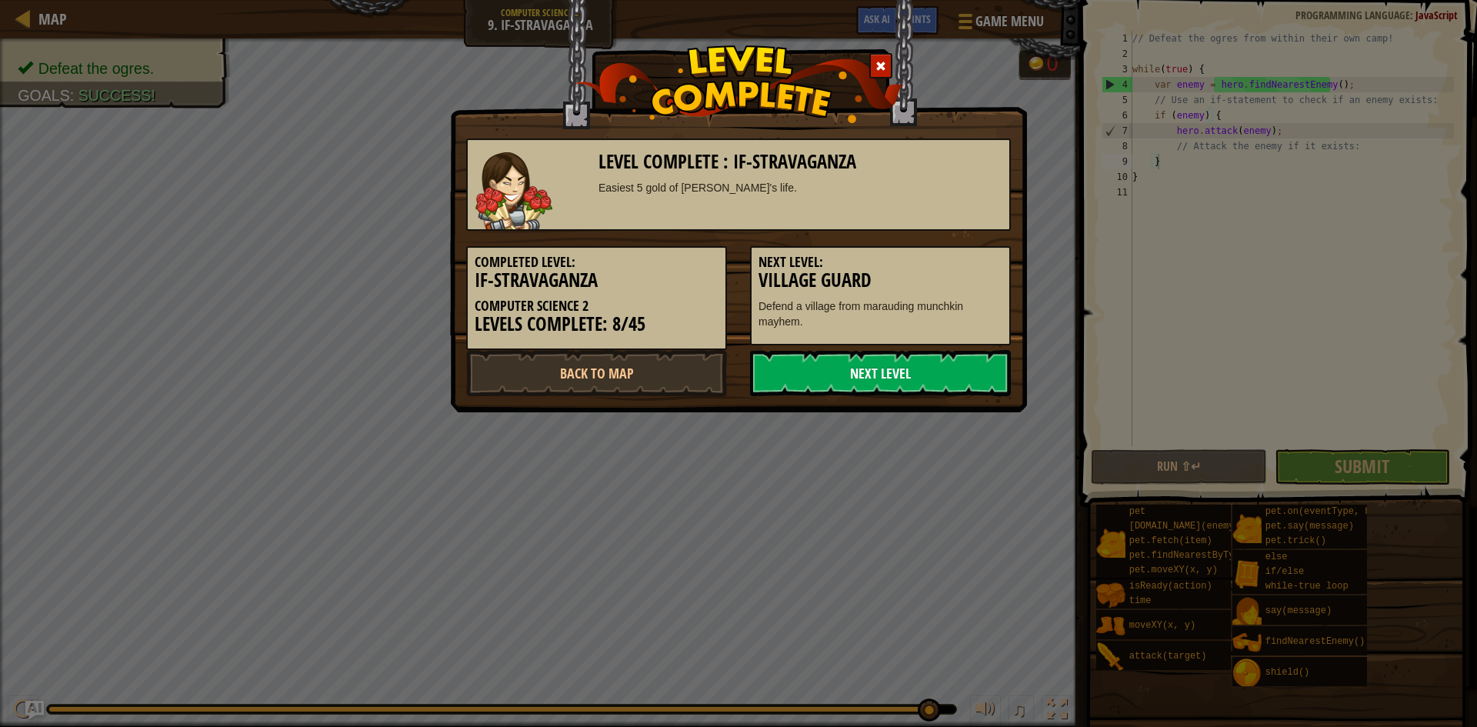
click at [844, 371] on link "Next Level" at bounding box center [880, 373] width 261 height 46
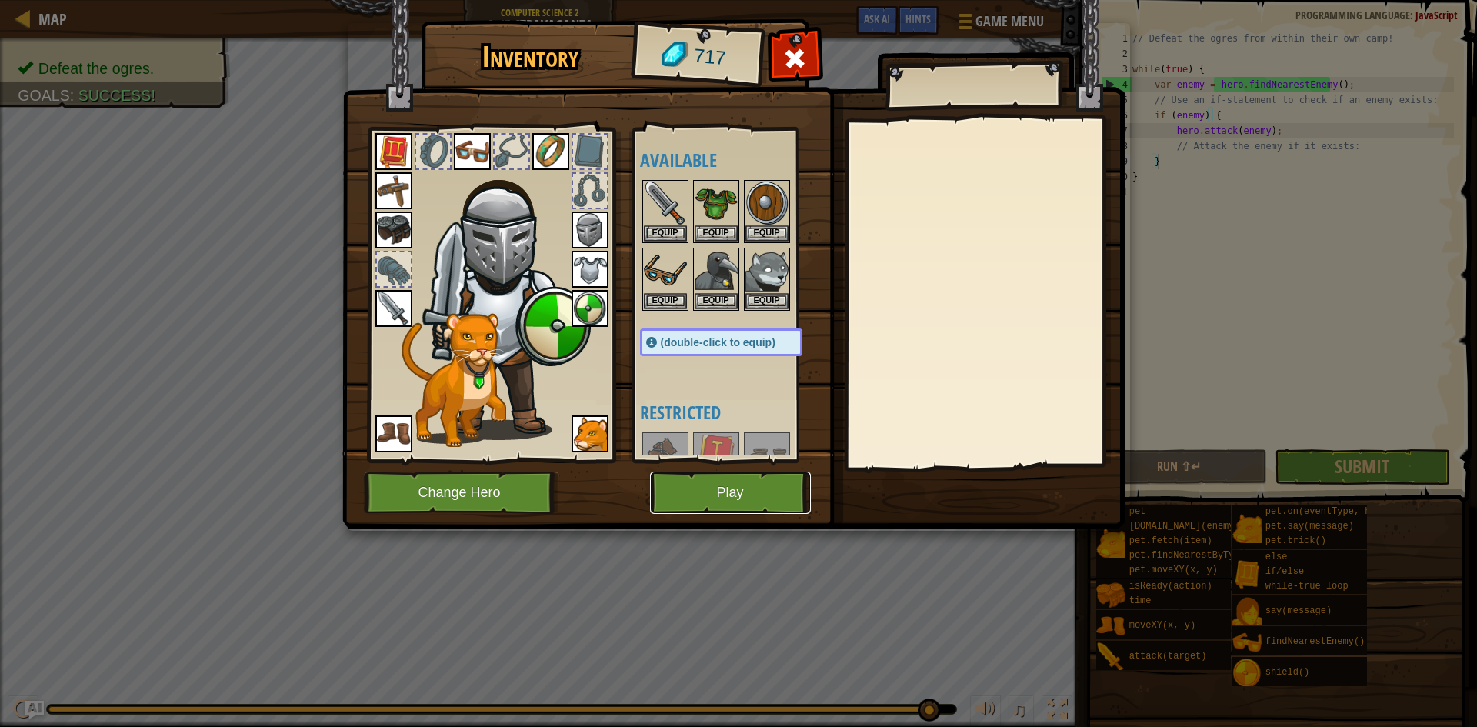
click at [706, 485] on button "Play" at bounding box center [730, 493] width 161 height 42
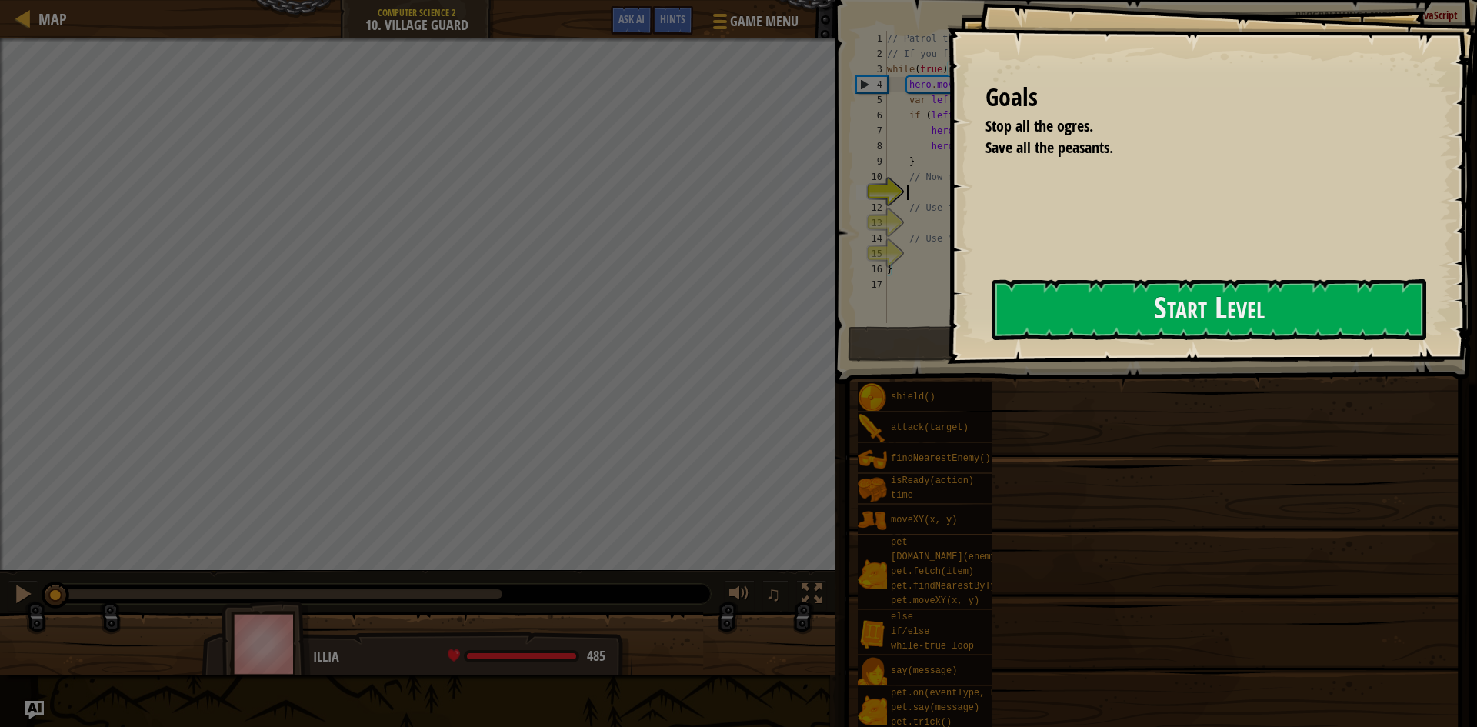
click at [1156, 292] on button "Start Level" at bounding box center [1209, 309] width 434 height 61
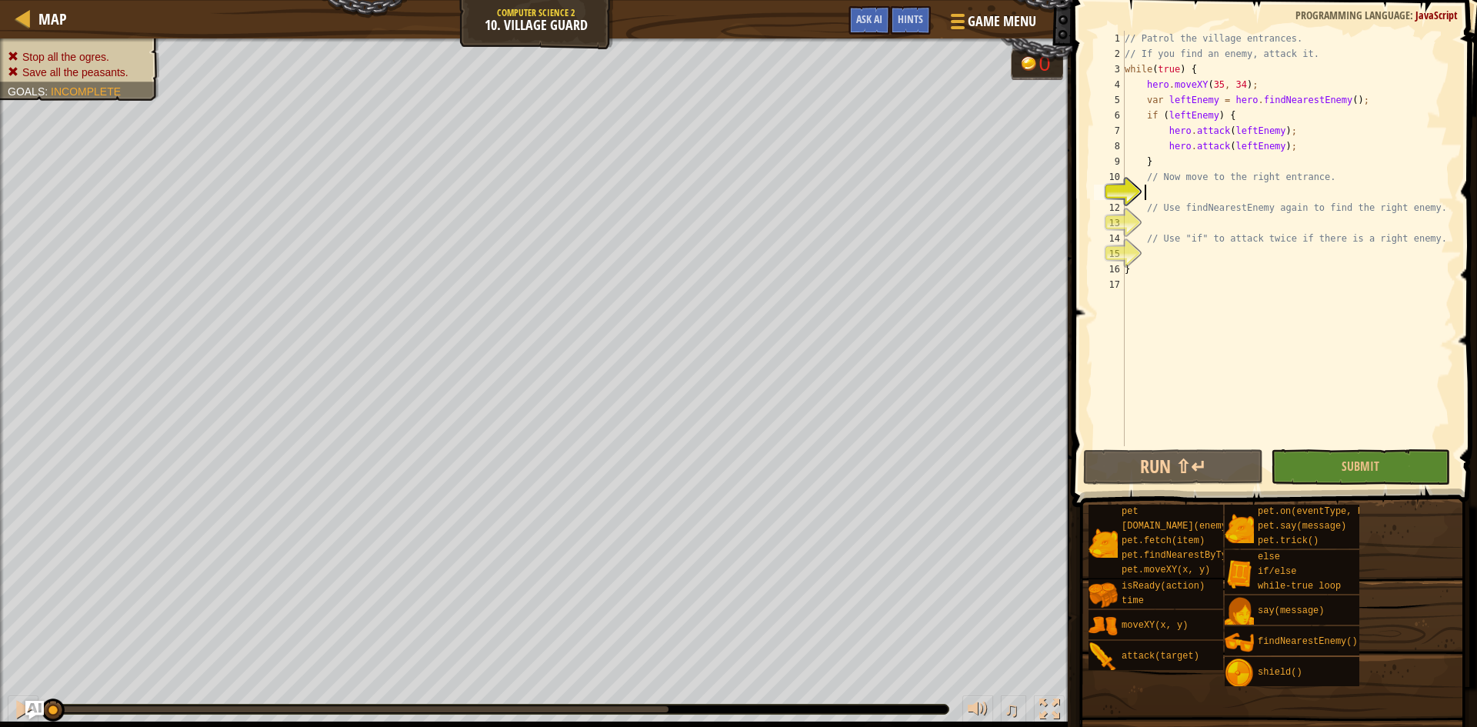
click at [1263, 193] on div "// Patrol the village entrances. // If you find an enemy, attack it. while ( tr…" at bounding box center [1288, 254] width 332 height 446
click at [1179, 452] on button "Run ⇧↵" at bounding box center [1172, 466] width 179 height 35
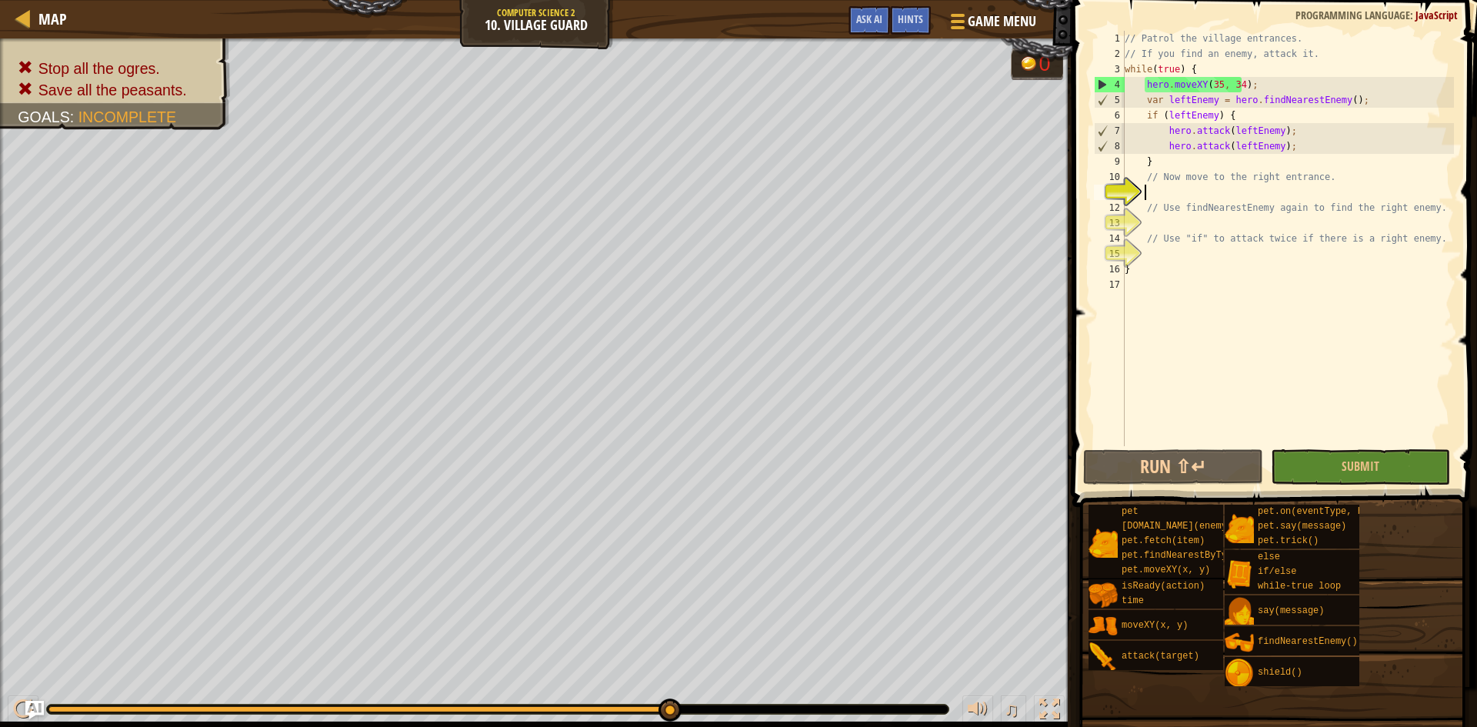
click at [1226, 189] on div "// Patrol the village entrances. // If you find an enemy, attack it. while ( tr…" at bounding box center [1288, 254] width 332 height 446
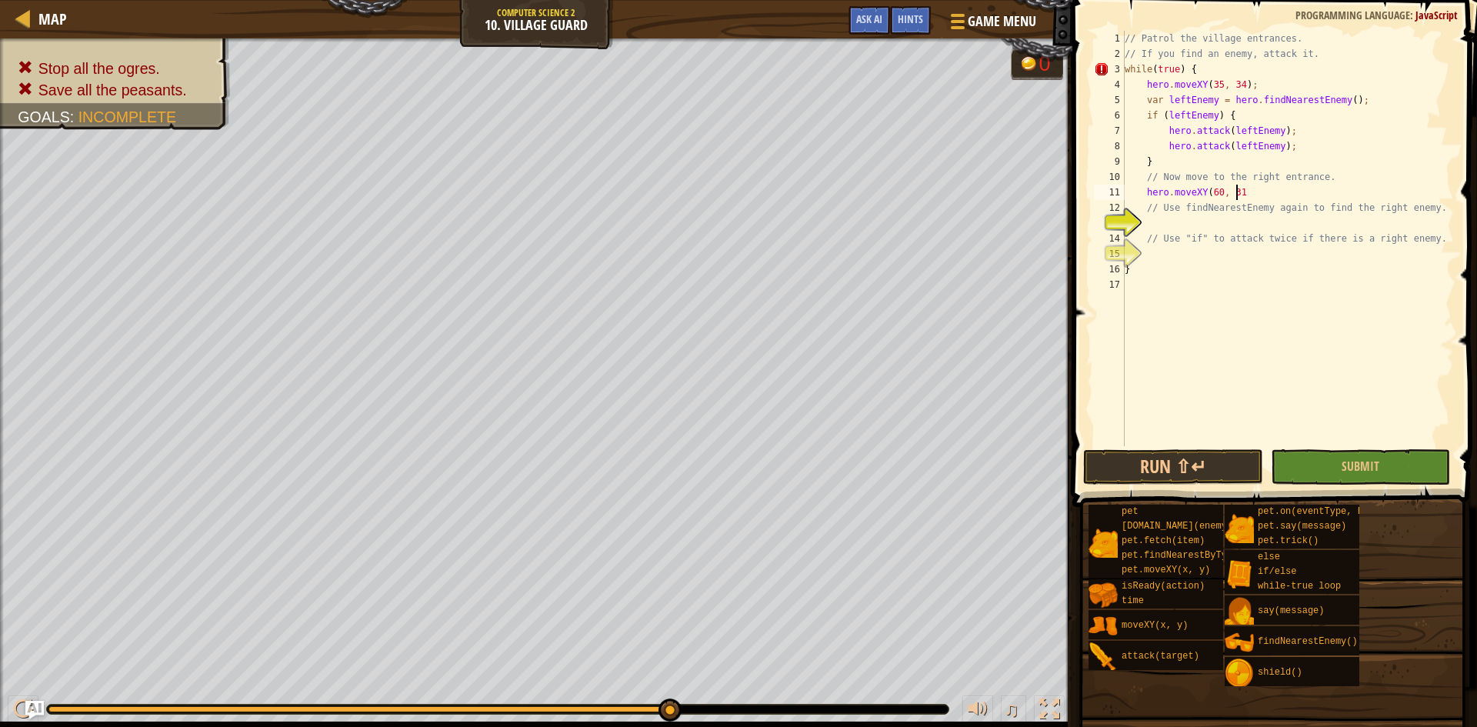
scroll to position [7, 9]
type textarea "hero.moveXY(60, 31);"
click at [1313, 229] on div "// Patrol the village entrances. // If you find an enemy, attack it. while ( tr…" at bounding box center [1288, 254] width 332 height 446
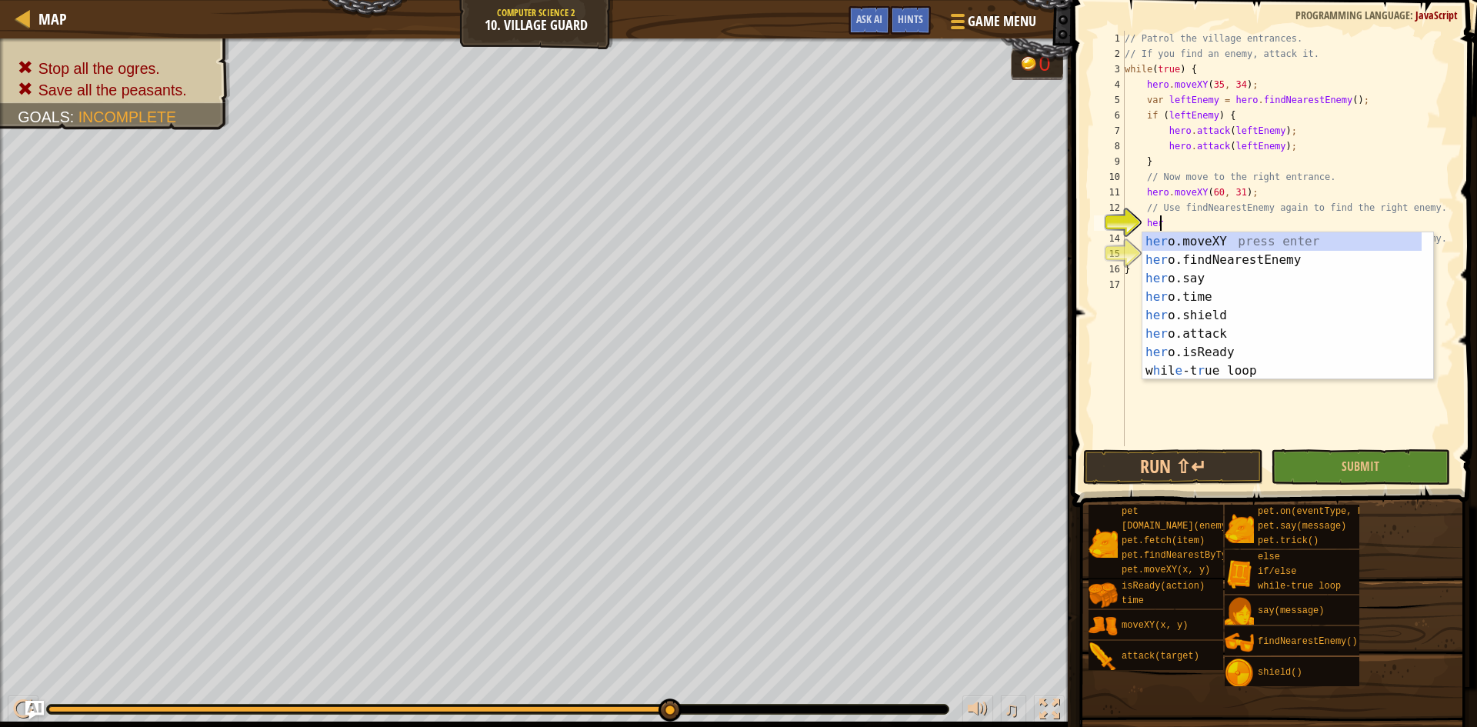
scroll to position [7, 2]
click at [1319, 269] on div "her o.moveXY press enter her o.findNearestEnemy press enter her o.say press ent…" at bounding box center [1282, 324] width 279 height 185
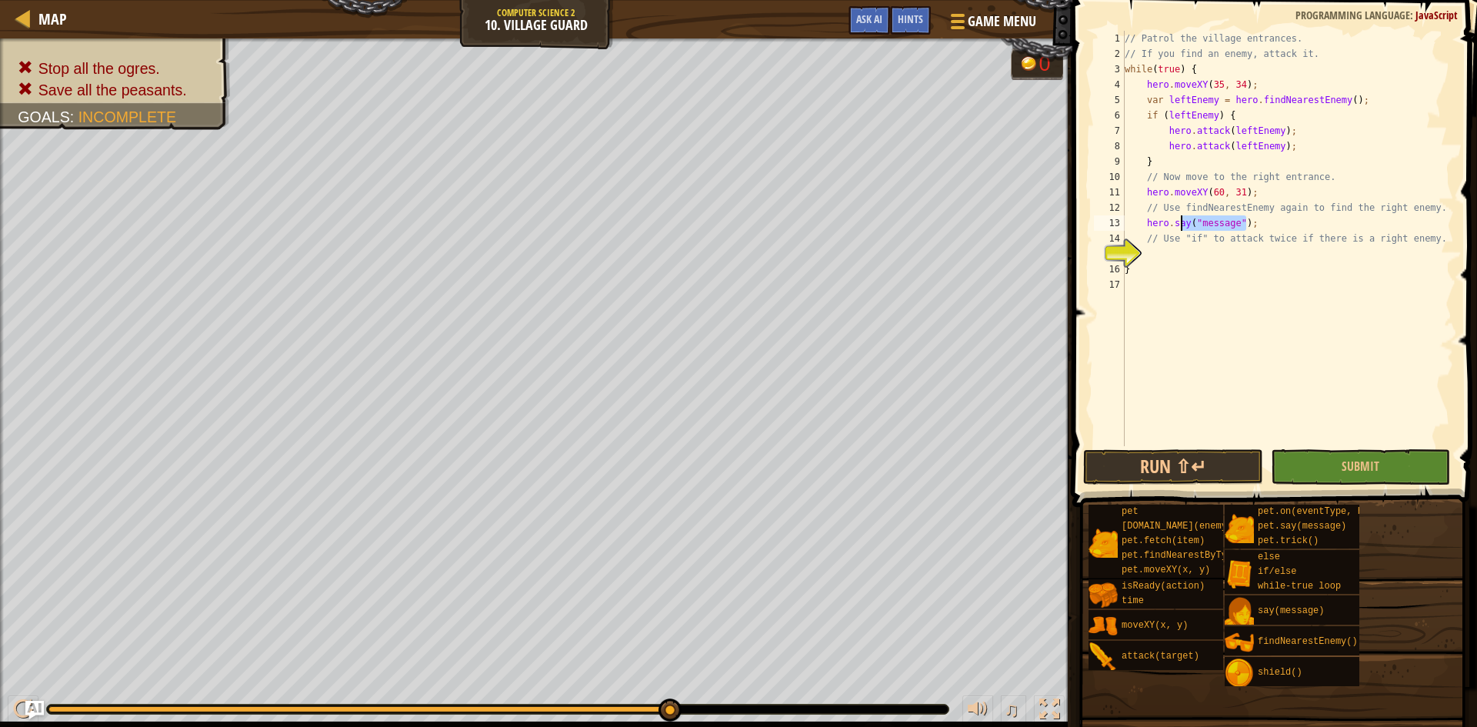
drag, startPoint x: 1253, startPoint y: 222, endPoint x: 1177, endPoint y: 225, distance: 75.5
click at [1177, 225] on div "// Patrol the village entrances. // If you find an enemy, attack it. while ( tr…" at bounding box center [1288, 254] width 332 height 446
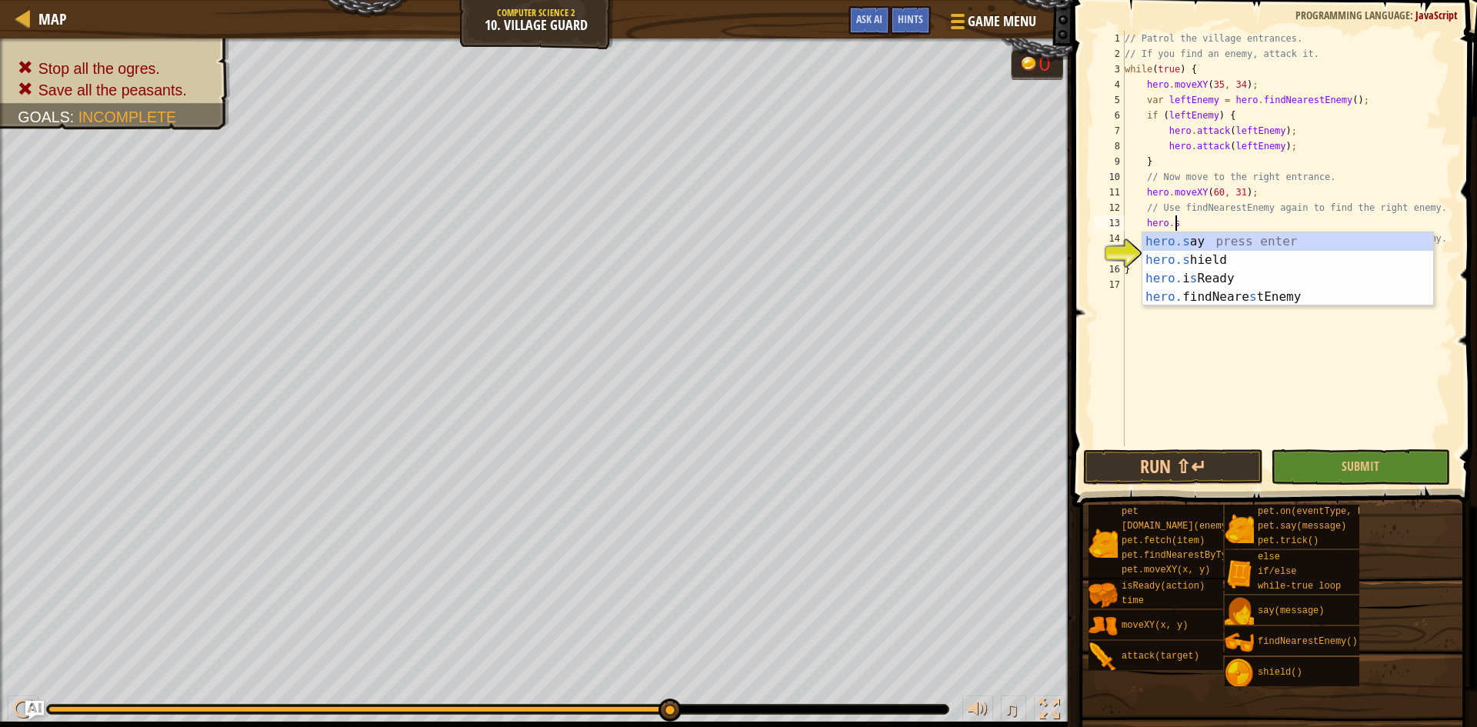
type textarea "hero."
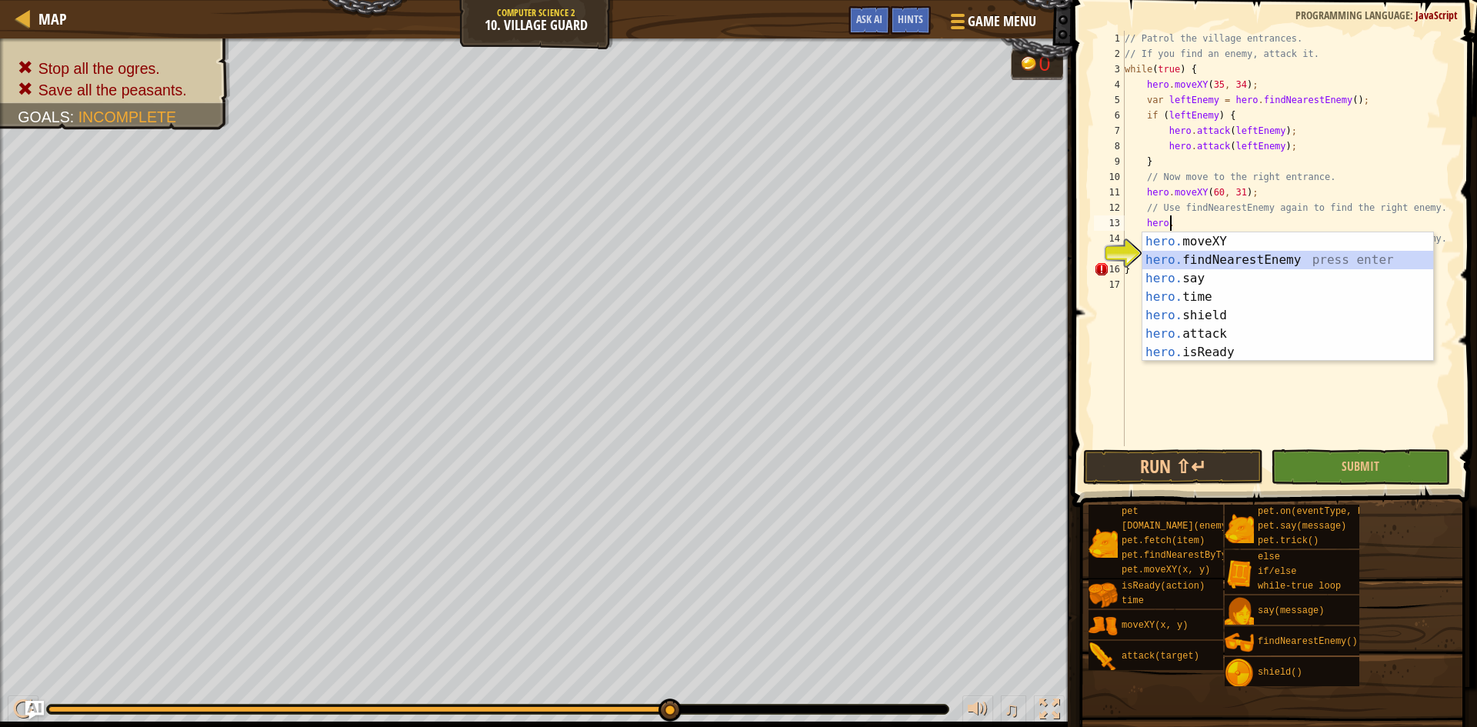
click at [1173, 255] on div "hero. moveXY press enter hero. findNearestEnemy press enter hero. say press ent…" at bounding box center [1288, 315] width 291 height 166
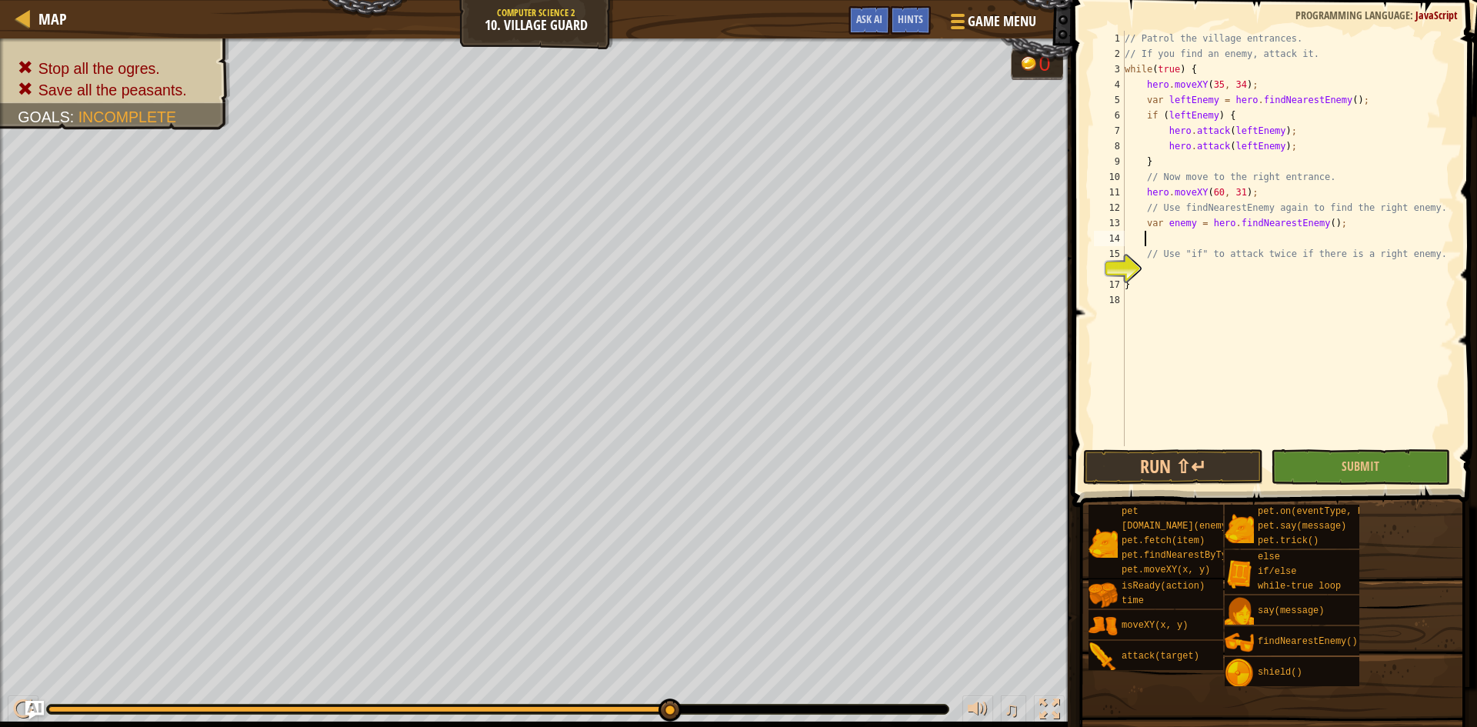
click at [1249, 241] on div "// Patrol the village entrances. // If you find an enemy, attack it. while ( tr…" at bounding box center [1288, 254] width 332 height 446
click at [1202, 281] on div "// Patrol the village entrances. // If you find an enemy, attack it. while ( tr…" at bounding box center [1288, 254] width 332 height 446
type textarea "}"
click at [1203, 272] on div "// Patrol the village entrances. // If you find an enemy, attack it. while ( tr…" at bounding box center [1288, 254] width 332 height 446
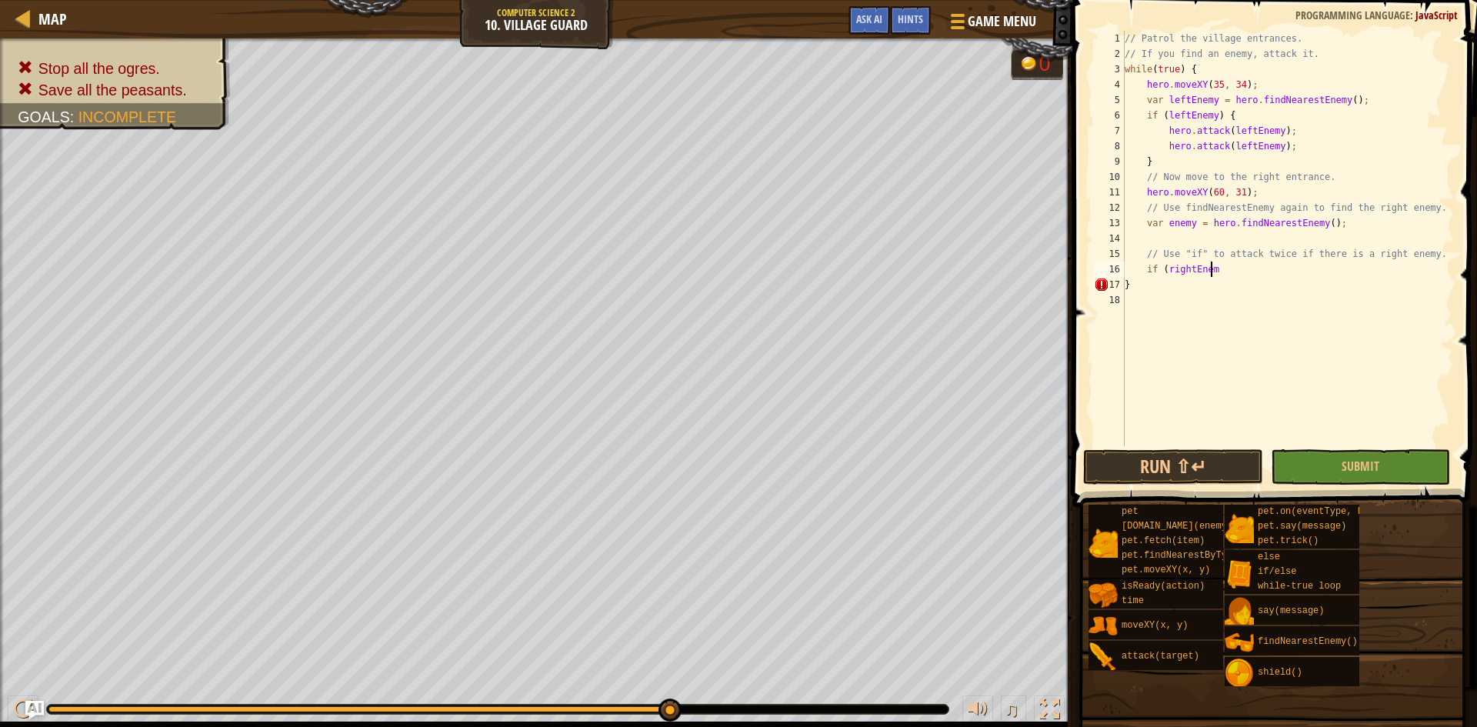
scroll to position [7, 7]
type textarea "if (rightEnemy) {"
type textarea "hero.attack(enemy);"
click at [1256, 282] on div "// Patrol the village entrances. // If you find an enemy, attack it. while ( tr…" at bounding box center [1288, 254] width 332 height 446
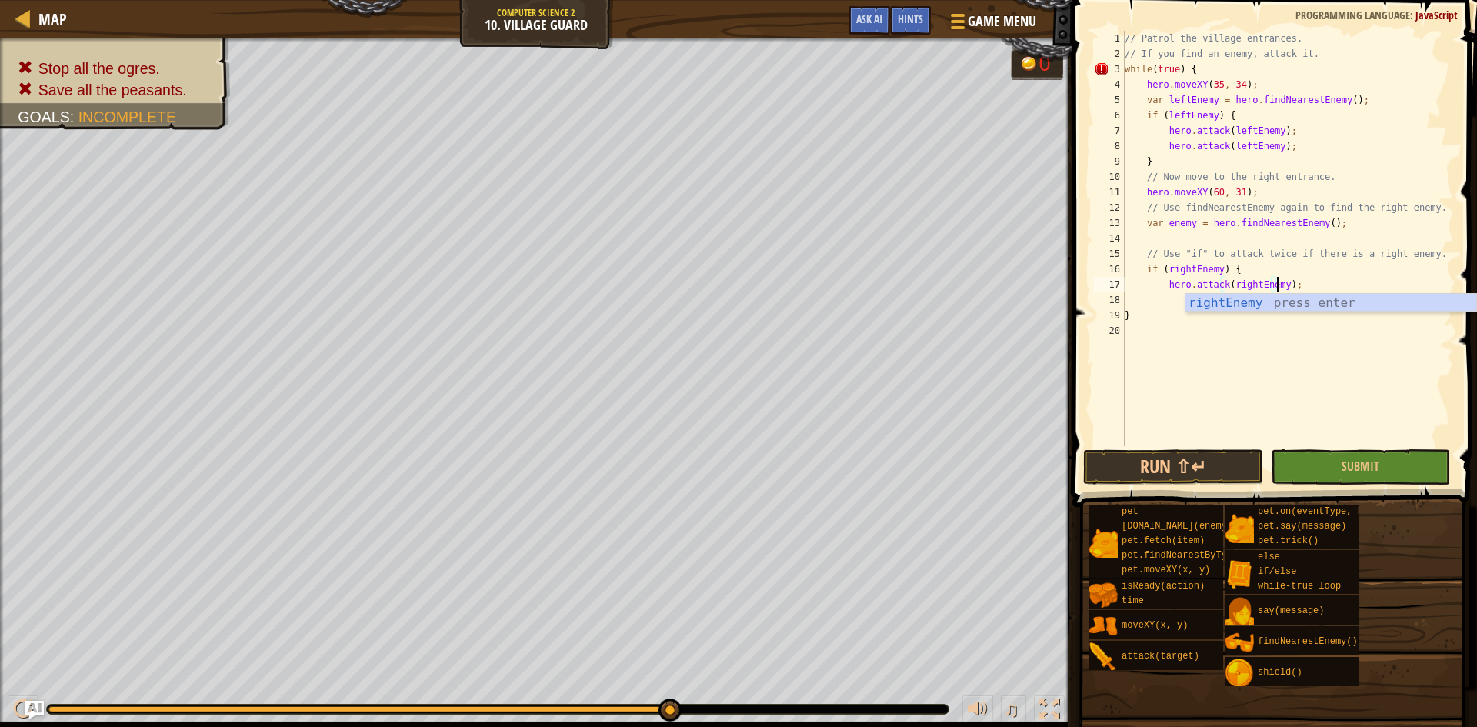
scroll to position [7, 13]
type textarea "hero.attack(rightEnemy);"
click at [1155, 301] on div "// Patrol the village entrances. // If you find an enemy, attack it. while ( tr…" at bounding box center [1288, 254] width 332 height 446
click at [1189, 299] on div "// Patrol the village entrances. // If you find an enemy, attack it. while ( tr…" at bounding box center [1288, 254] width 332 height 446
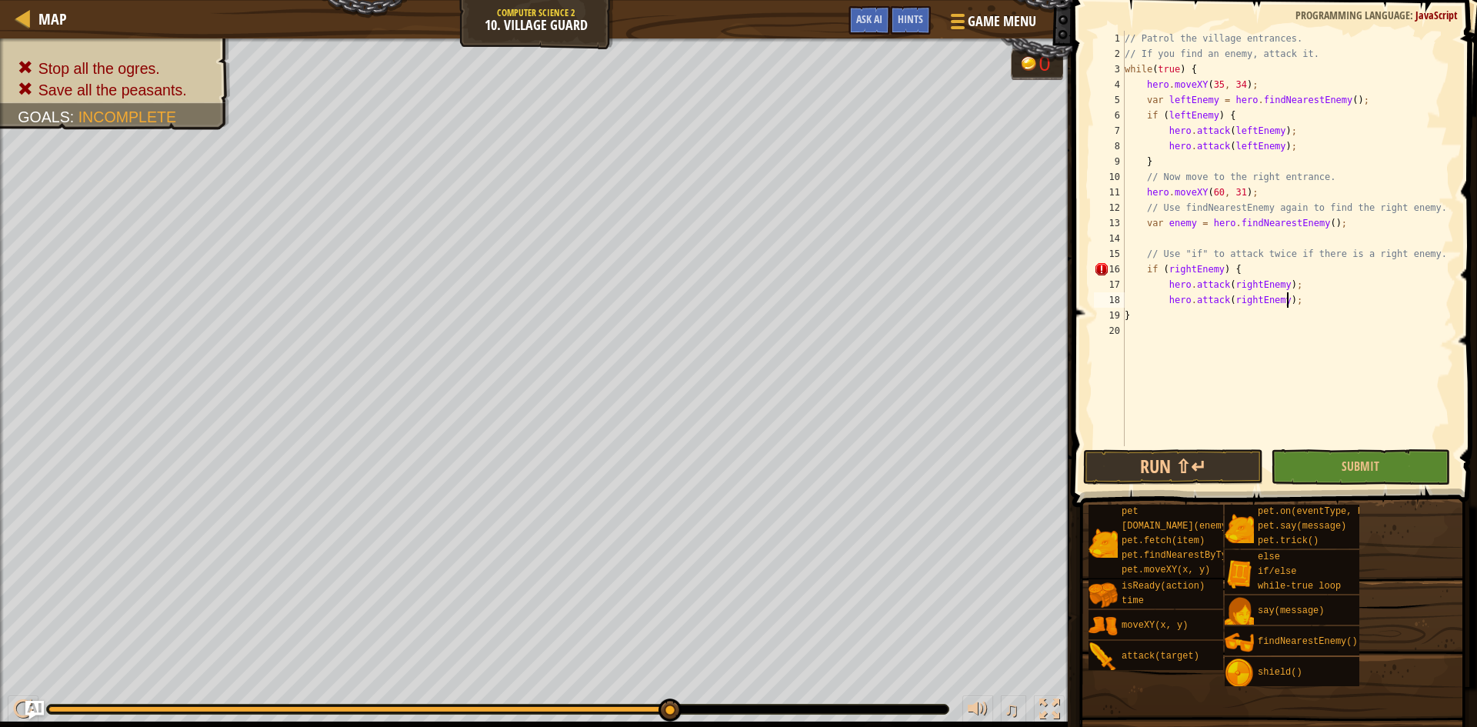
scroll to position [7, 13]
type textarea "hero.attack(rightEnemy);"
click at [1241, 482] on button "Run ⇧↵" at bounding box center [1172, 466] width 179 height 35
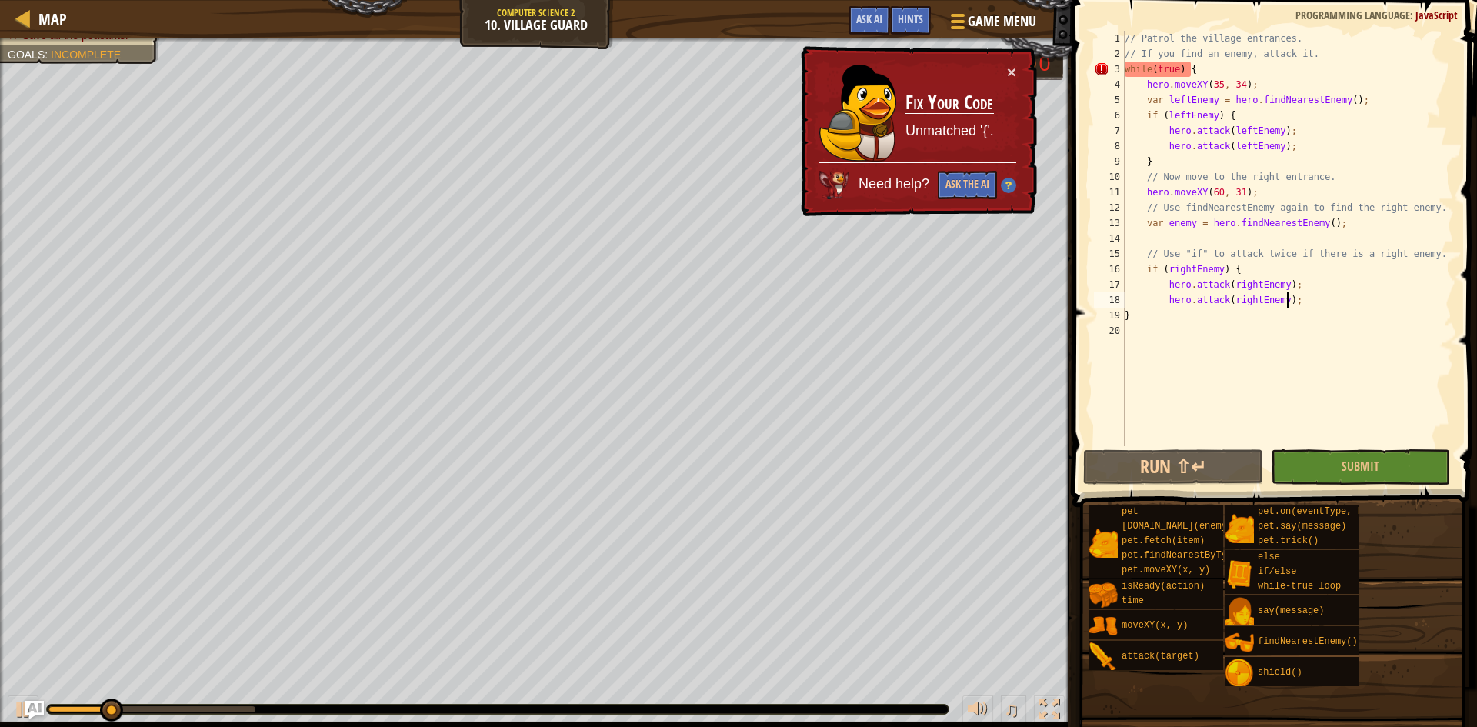
click at [1302, 303] on div "// Patrol the village entrances. // If you find an enemy, attack it. while ( tr…" at bounding box center [1288, 254] width 332 height 446
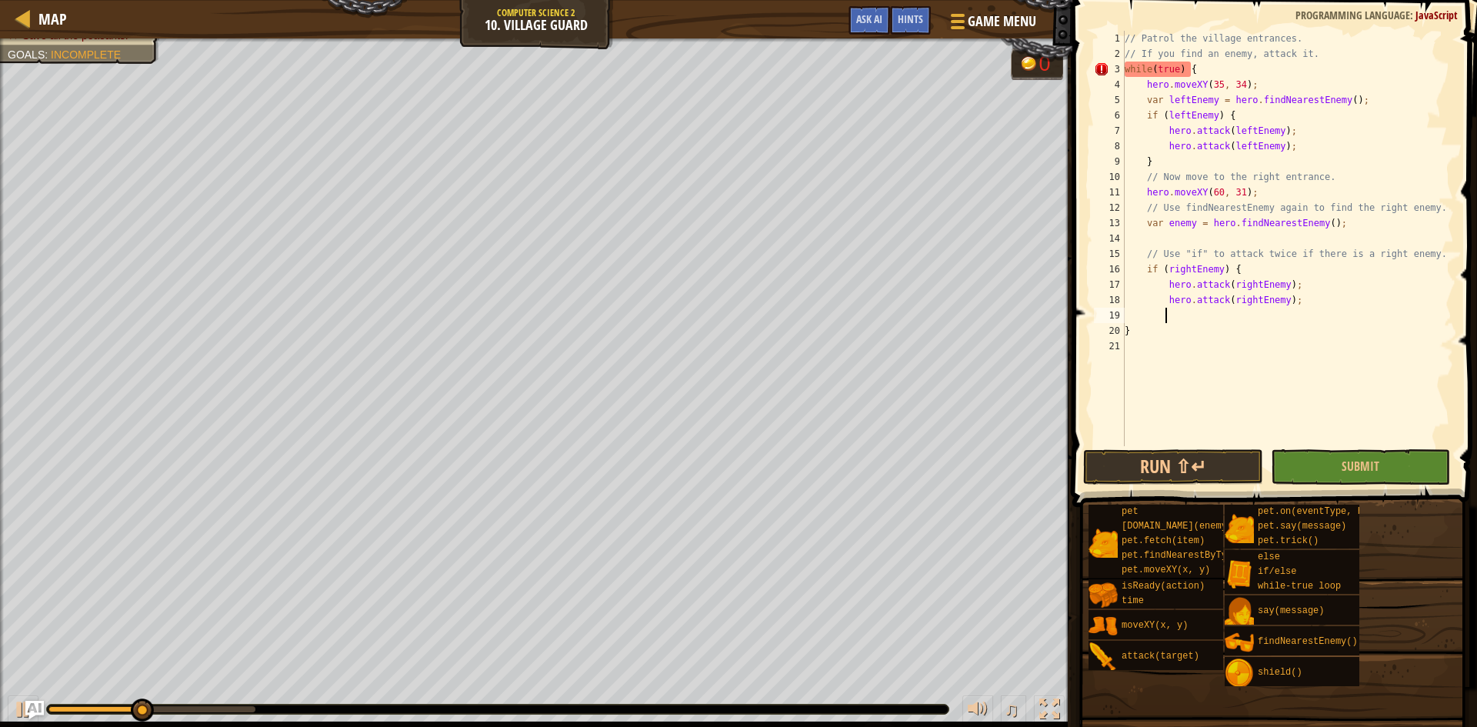
scroll to position [7, 3]
click at [1137, 457] on button "Run ⇧↵" at bounding box center [1172, 466] width 179 height 35
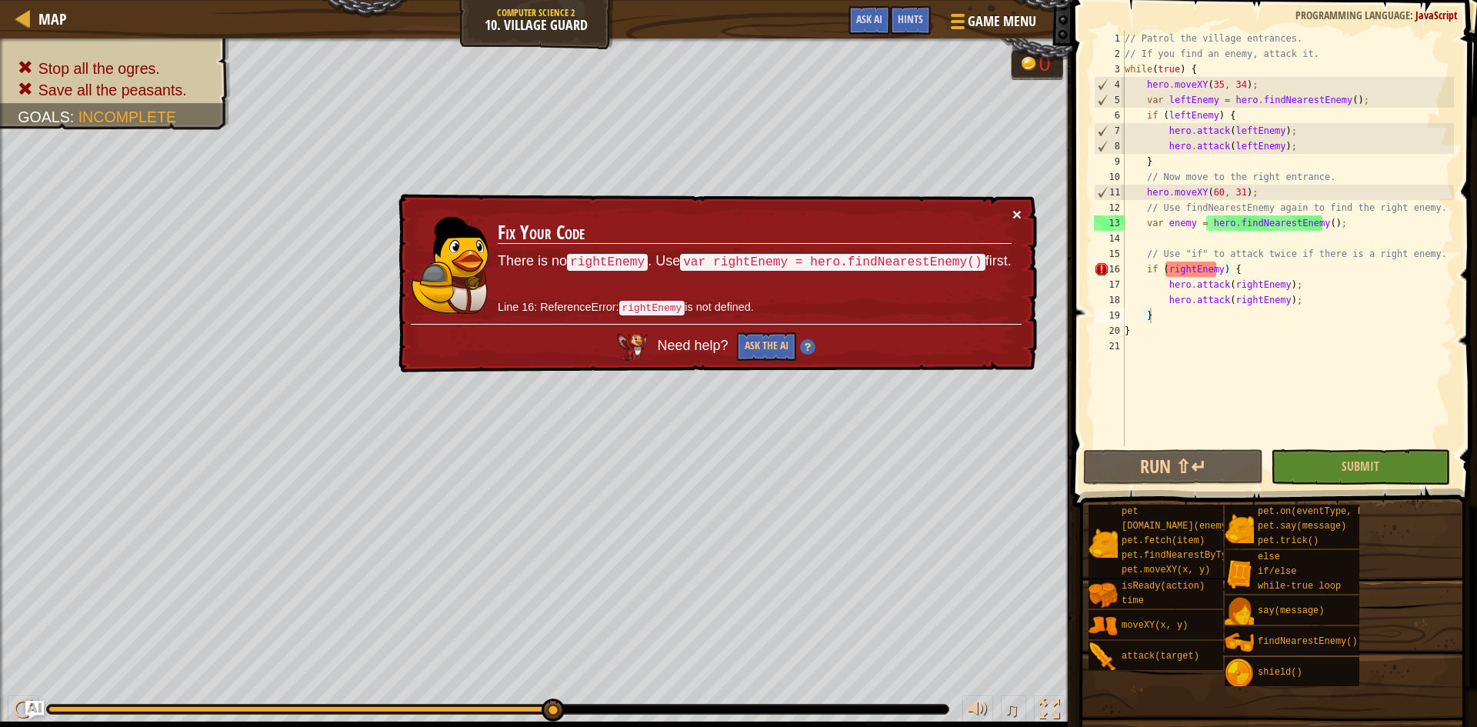
click at [1019, 214] on button "×" at bounding box center [1017, 214] width 9 height 16
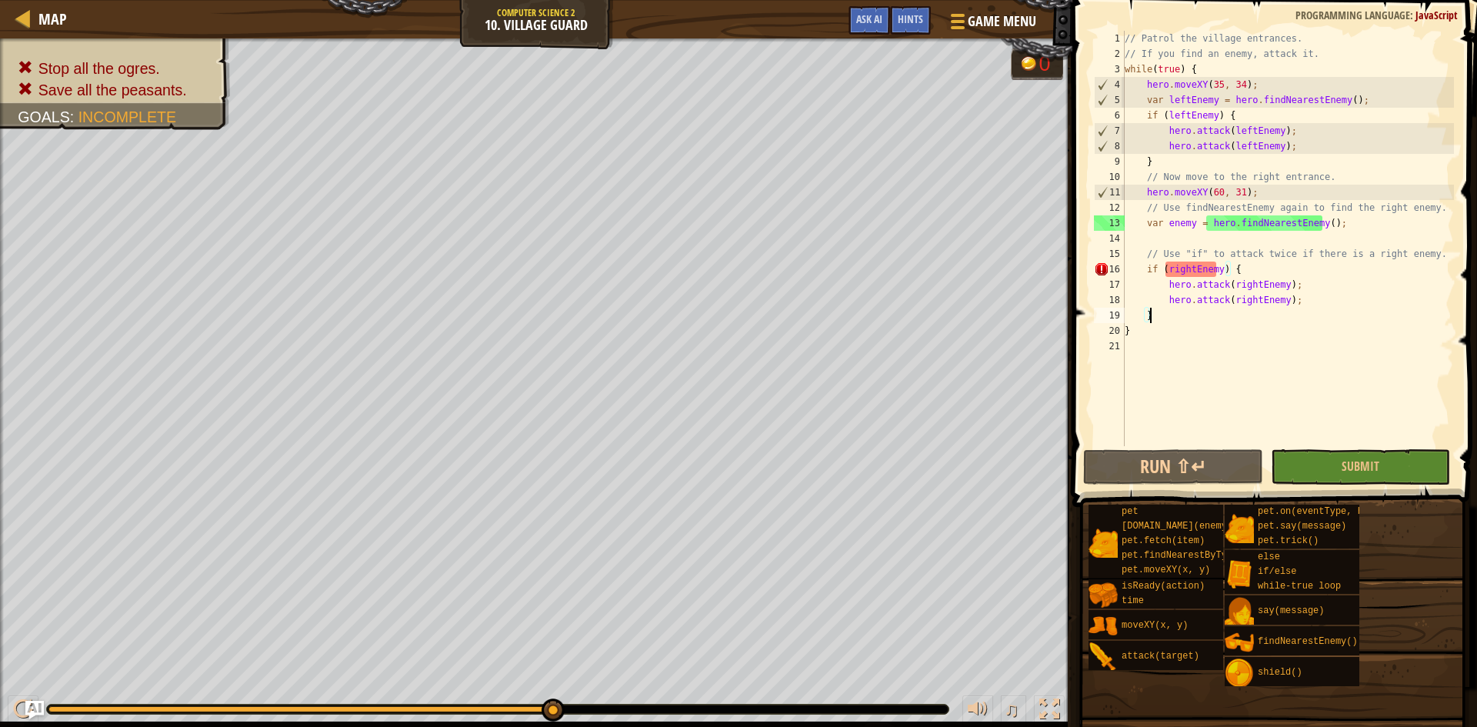
click at [1192, 225] on div "// Patrol the village entrances. // If you find an enemy, attack it. while ( tr…" at bounding box center [1288, 254] width 332 height 446
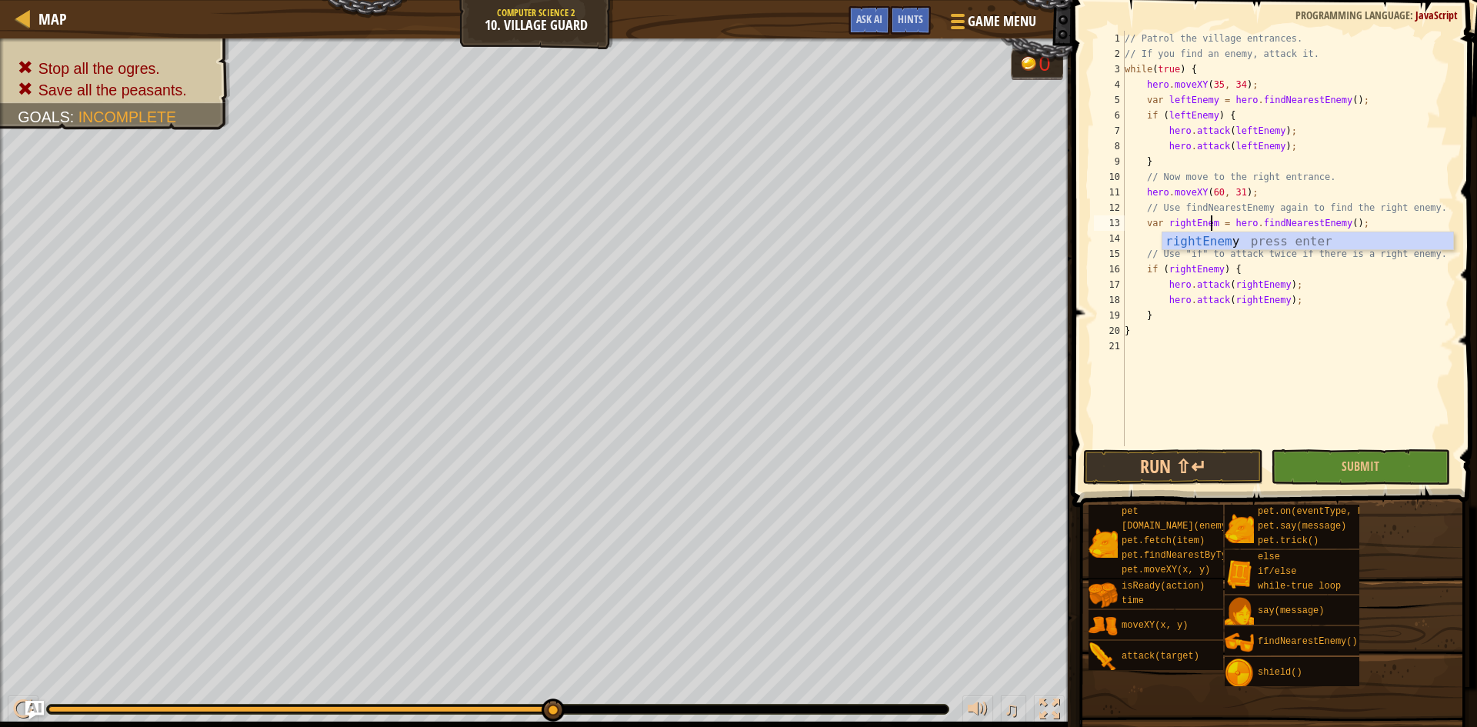
scroll to position [7, 8]
type textarea "var rightEnemy = hero.findNearestEnemy();"
click at [1208, 462] on button "Run ⇧↵" at bounding box center [1172, 466] width 179 height 35
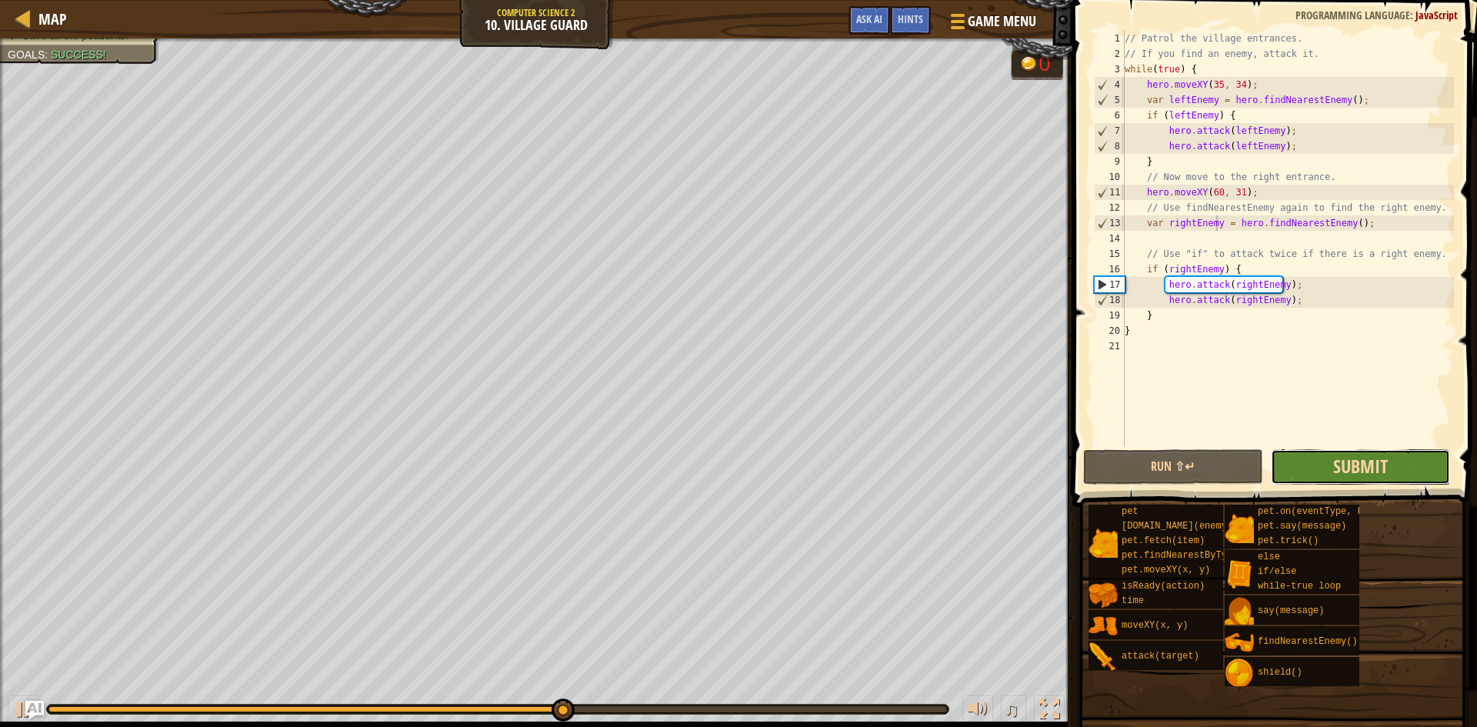
click at [1359, 465] on span "Submit" at bounding box center [1360, 466] width 55 height 25
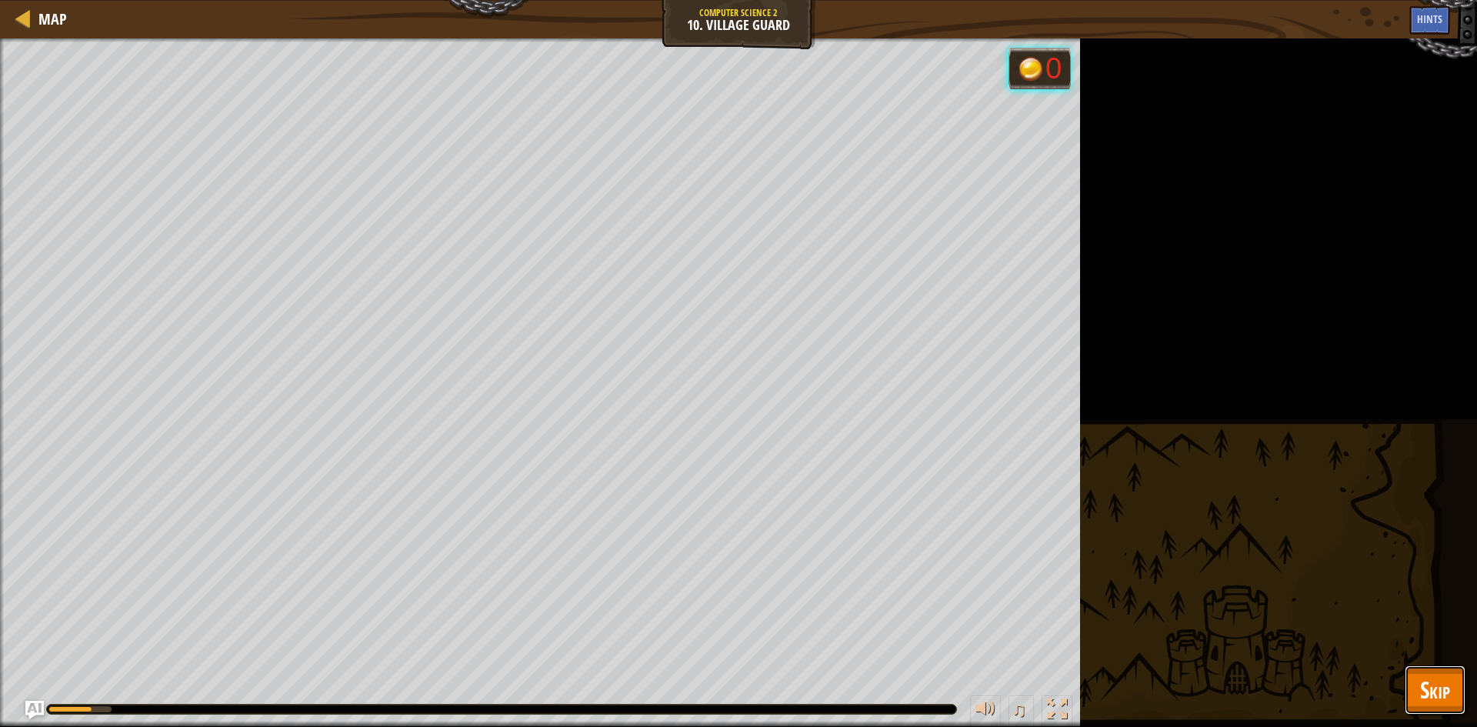
click at [1456, 701] on button "Skip" at bounding box center [1435, 690] width 61 height 49
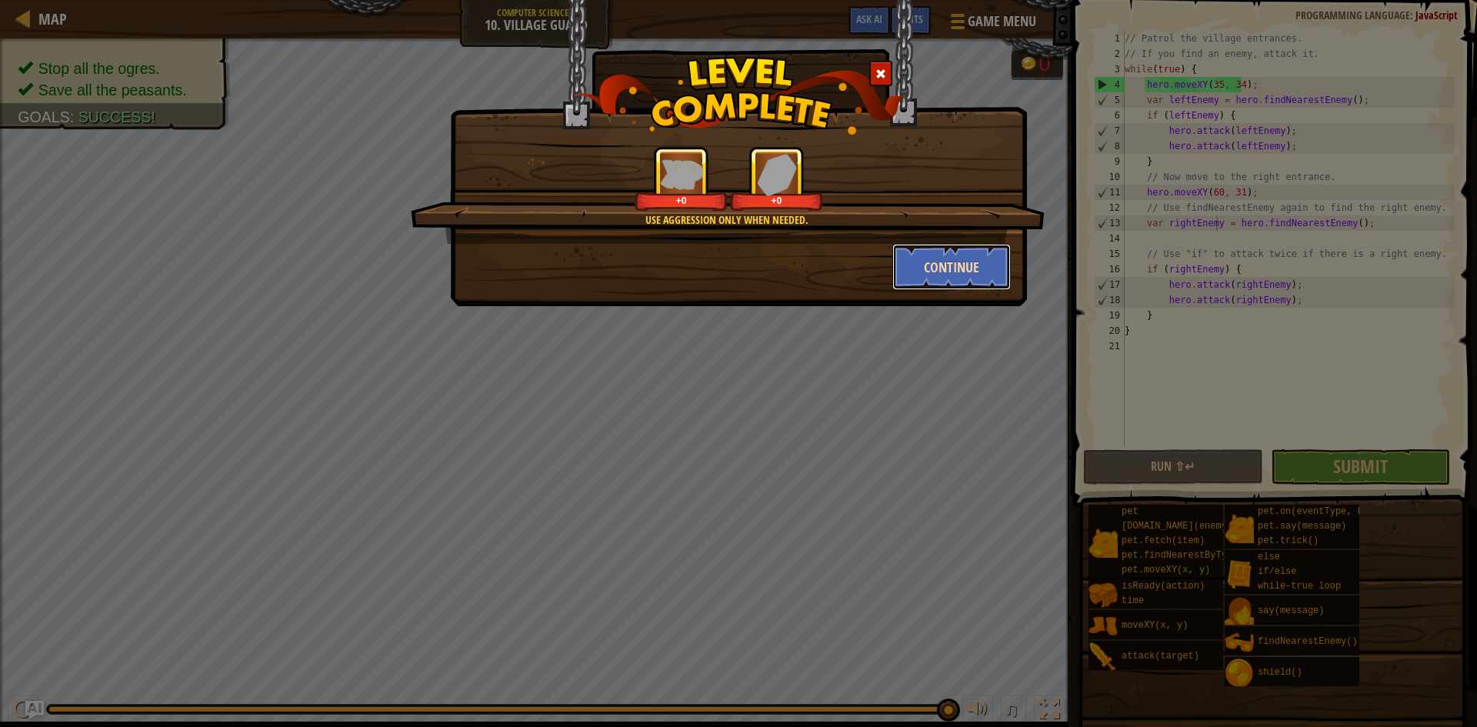
click at [934, 250] on button "Continue" at bounding box center [951, 267] width 119 height 46
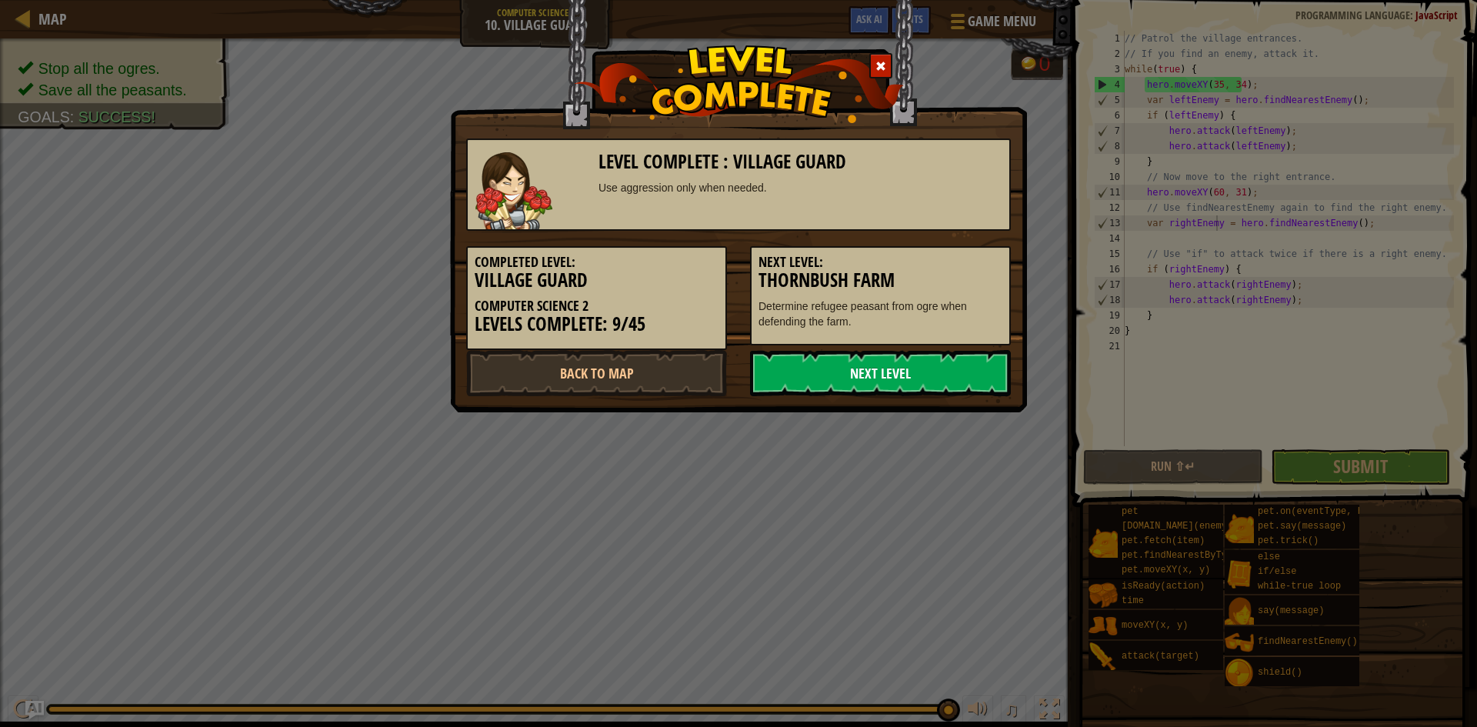
click at [822, 366] on link "Next Level" at bounding box center [880, 373] width 261 height 46
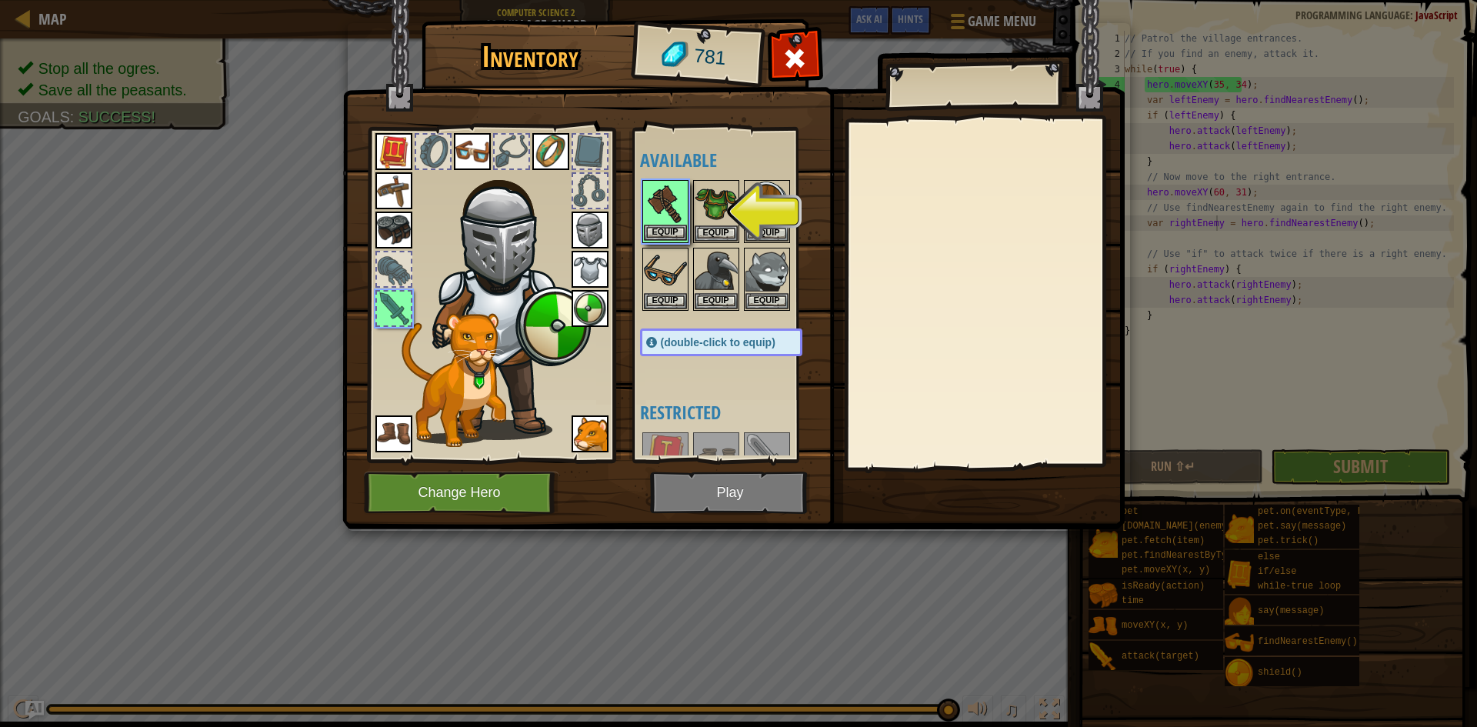
click at [679, 224] on img at bounding box center [665, 203] width 43 height 43
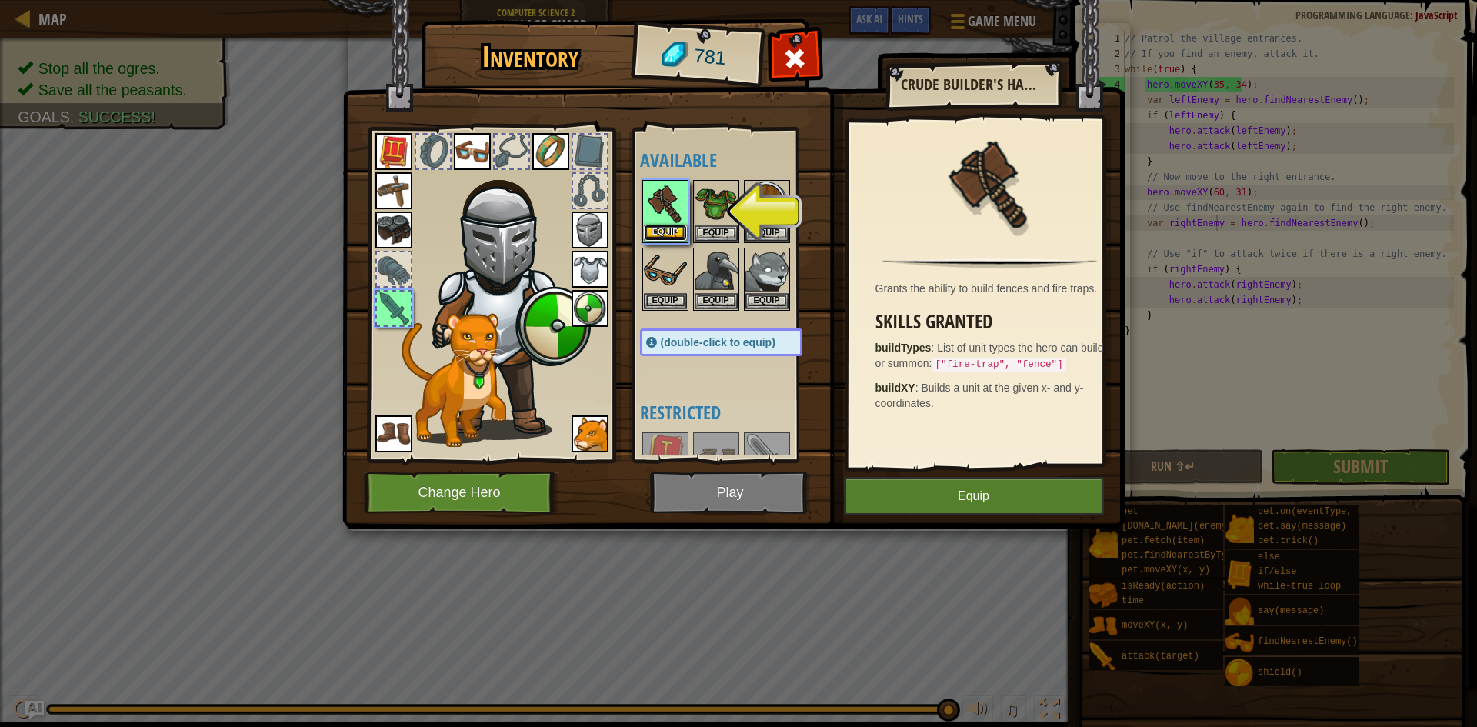
click at [670, 237] on button "Equip" at bounding box center [665, 233] width 43 height 16
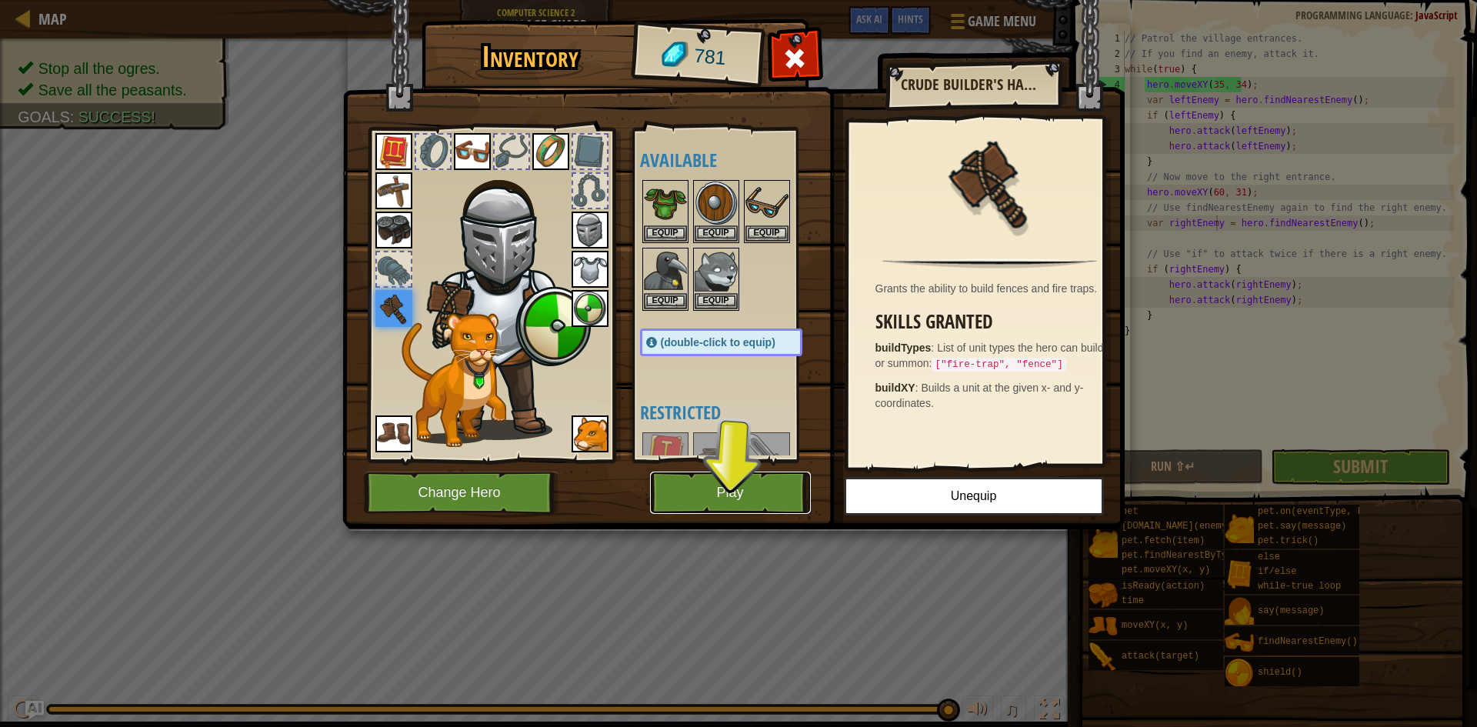
click at [722, 502] on button "Play" at bounding box center [730, 493] width 161 height 42
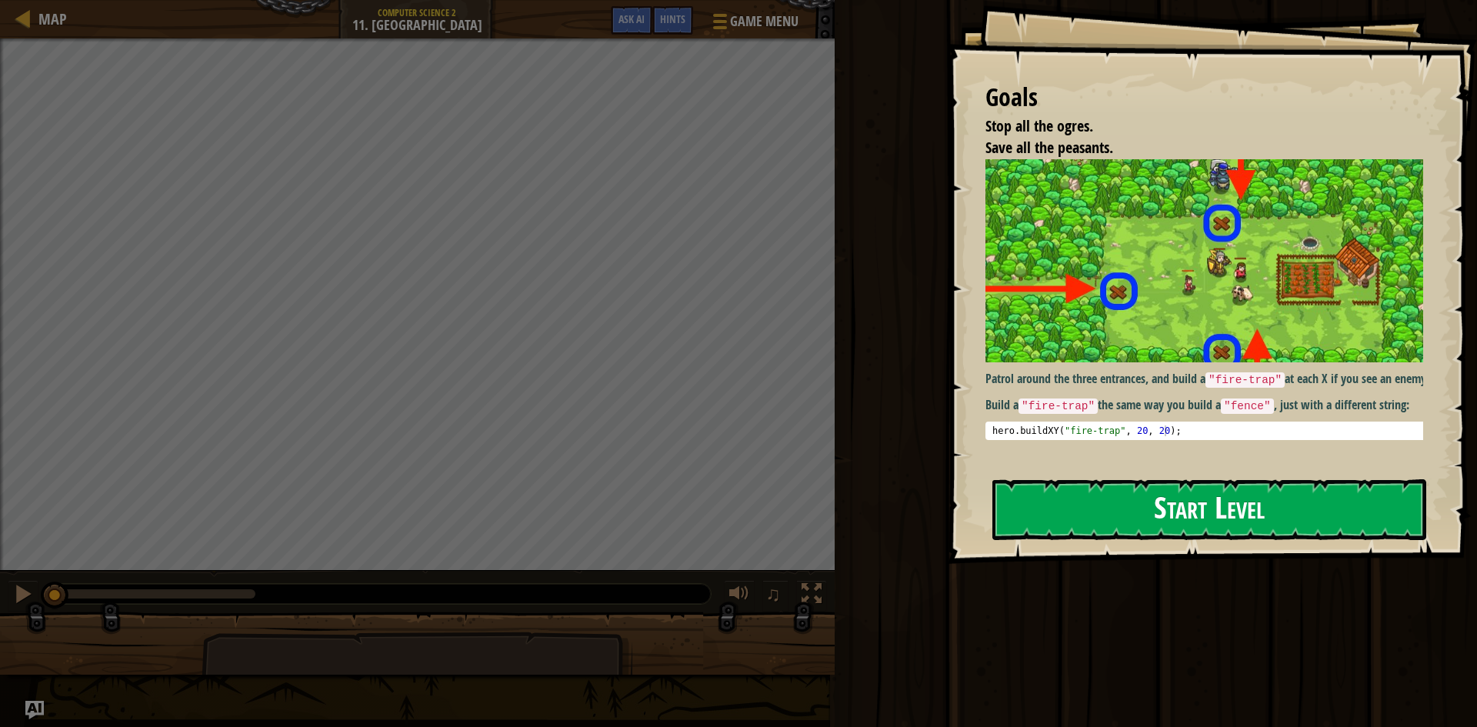
click at [1223, 505] on button "Start Level" at bounding box center [1209, 509] width 434 height 61
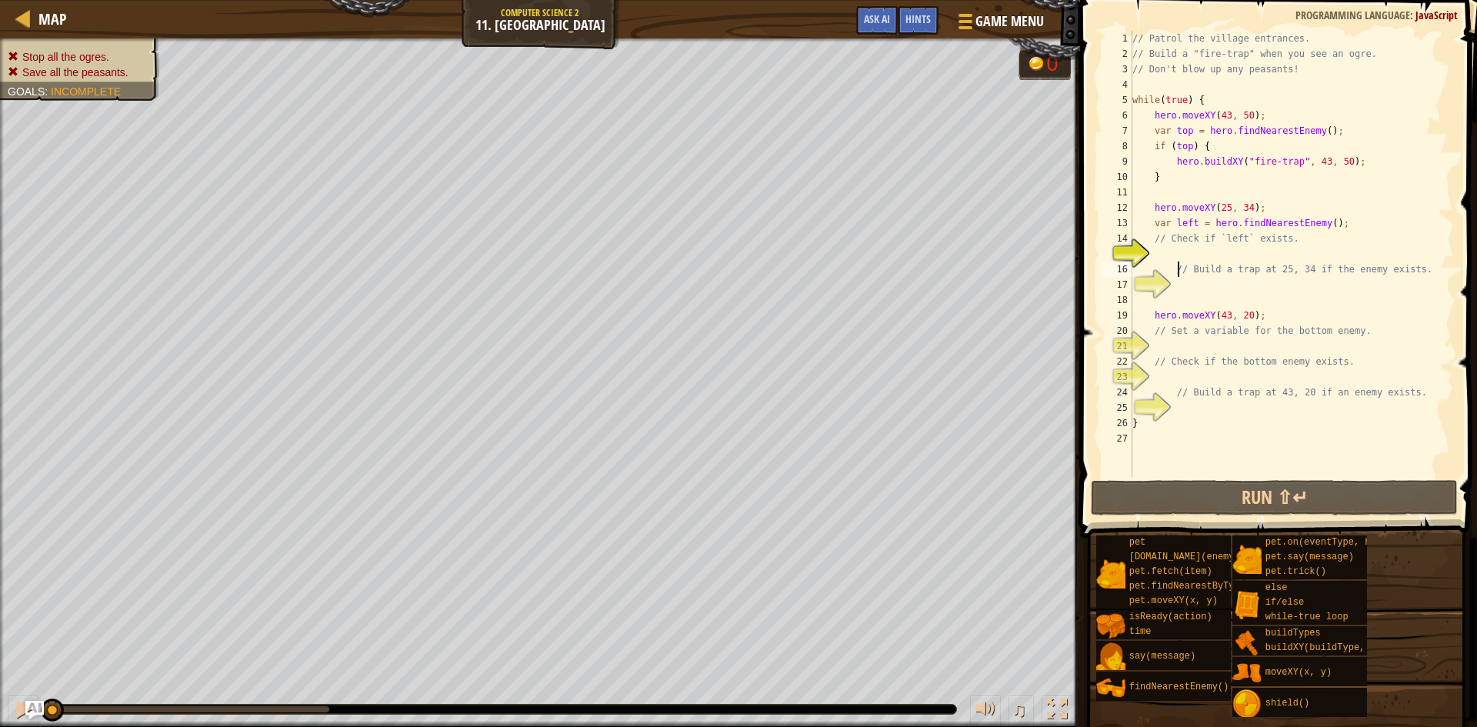
click at [1177, 262] on div "// Patrol the village entrances. // Build a "fire-trap" when you see an ogre. /…" at bounding box center [1291, 269] width 325 height 477
type textarea "// Build a trap at 25, 34 if the enemy exists."
click at [1179, 250] on div "// Patrol the village entrances. // Build a "fire-trap" when you see an ogre. /…" at bounding box center [1291, 269] width 325 height 477
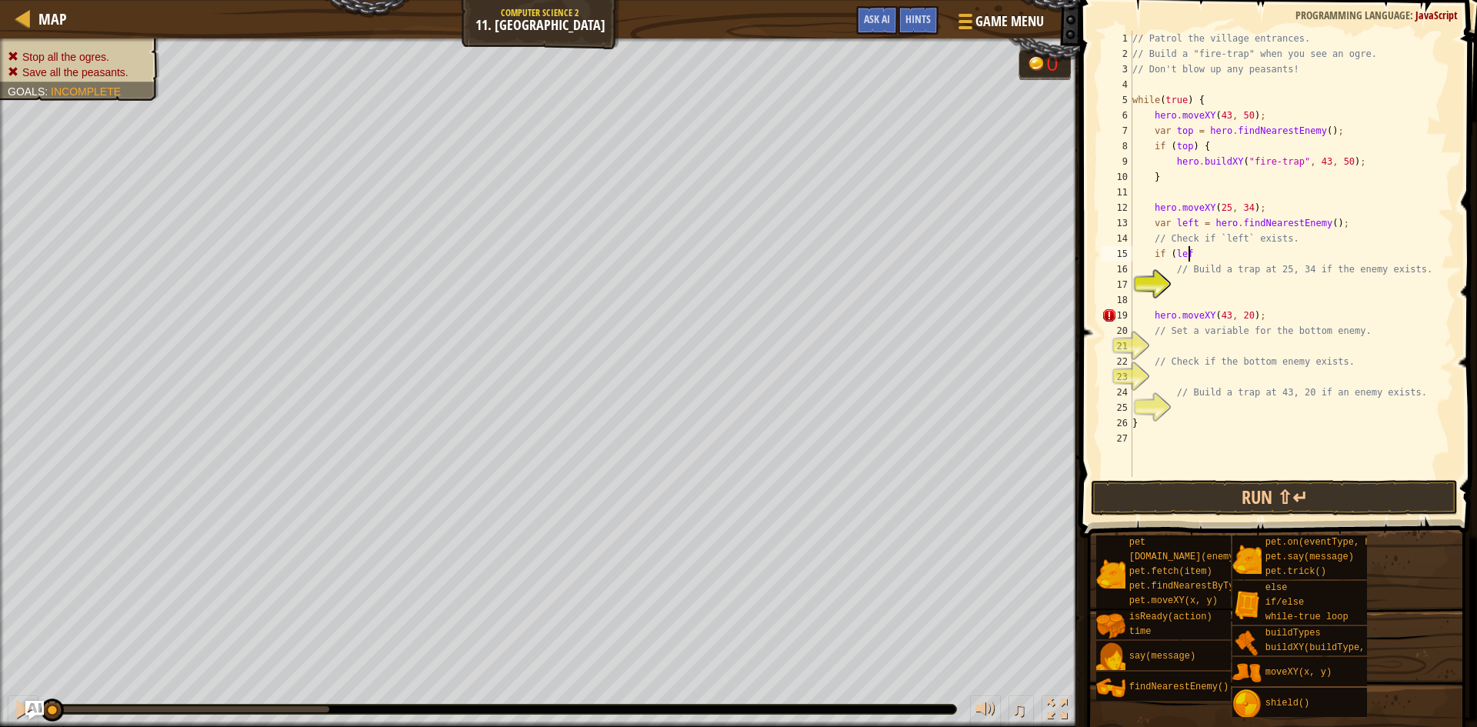
scroll to position [7, 5]
type textarea "if (left) {"
click at [1186, 284] on div "// Patrol the village entrances. // Build a "fire-trap" when you see an ogre. /…" at bounding box center [1291, 269] width 325 height 477
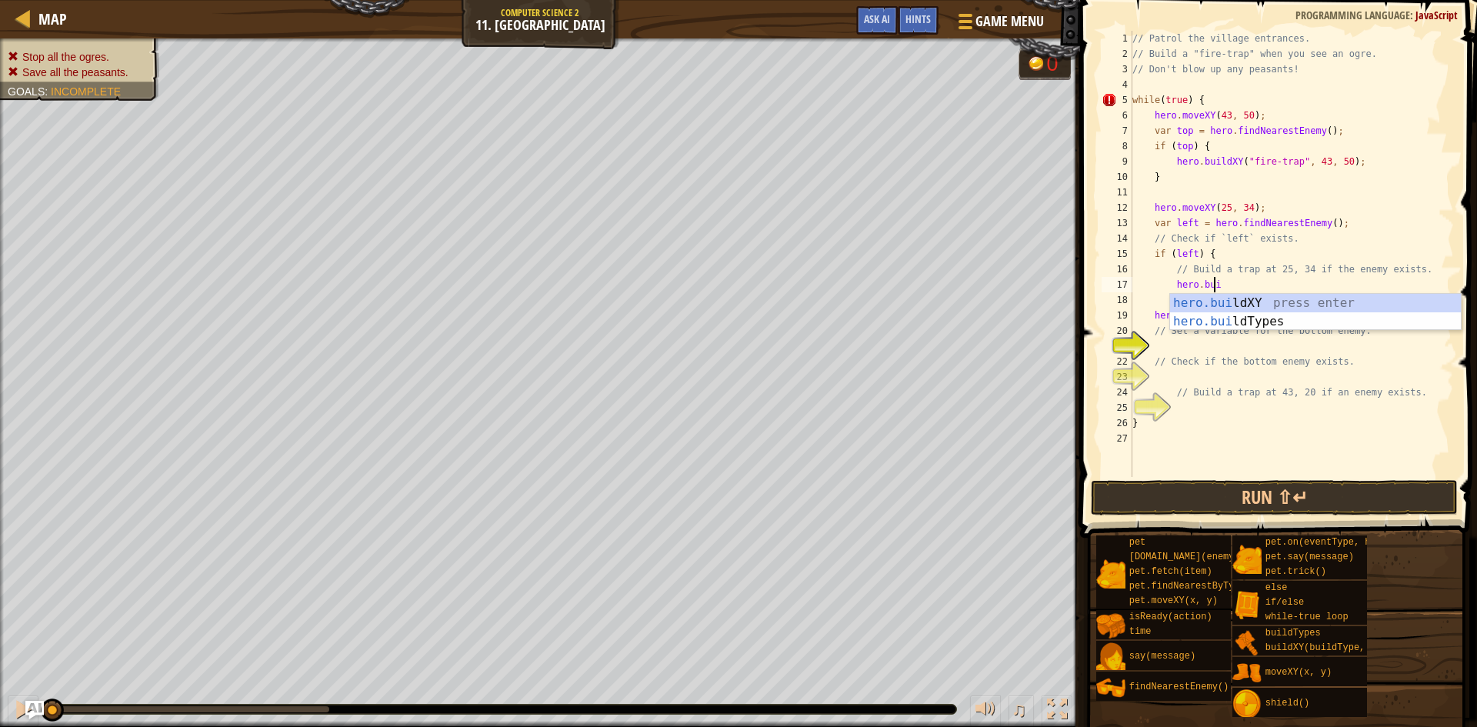
scroll to position [7, 7]
click at [1223, 296] on div "[DOMAIN_NAME] XY press enter [DOMAIN_NAME] Types press enter" at bounding box center [1315, 331] width 291 height 74
click at [1268, 285] on div "// Patrol the village entrances. // Build a "fire-trap" when you see an ogre. /…" at bounding box center [1291, 254] width 325 height 446
click at [1319, 283] on div "// Patrol the village entrances. // Build a "fire-trap" when you see an ogre. /…" at bounding box center [1291, 269] width 325 height 477
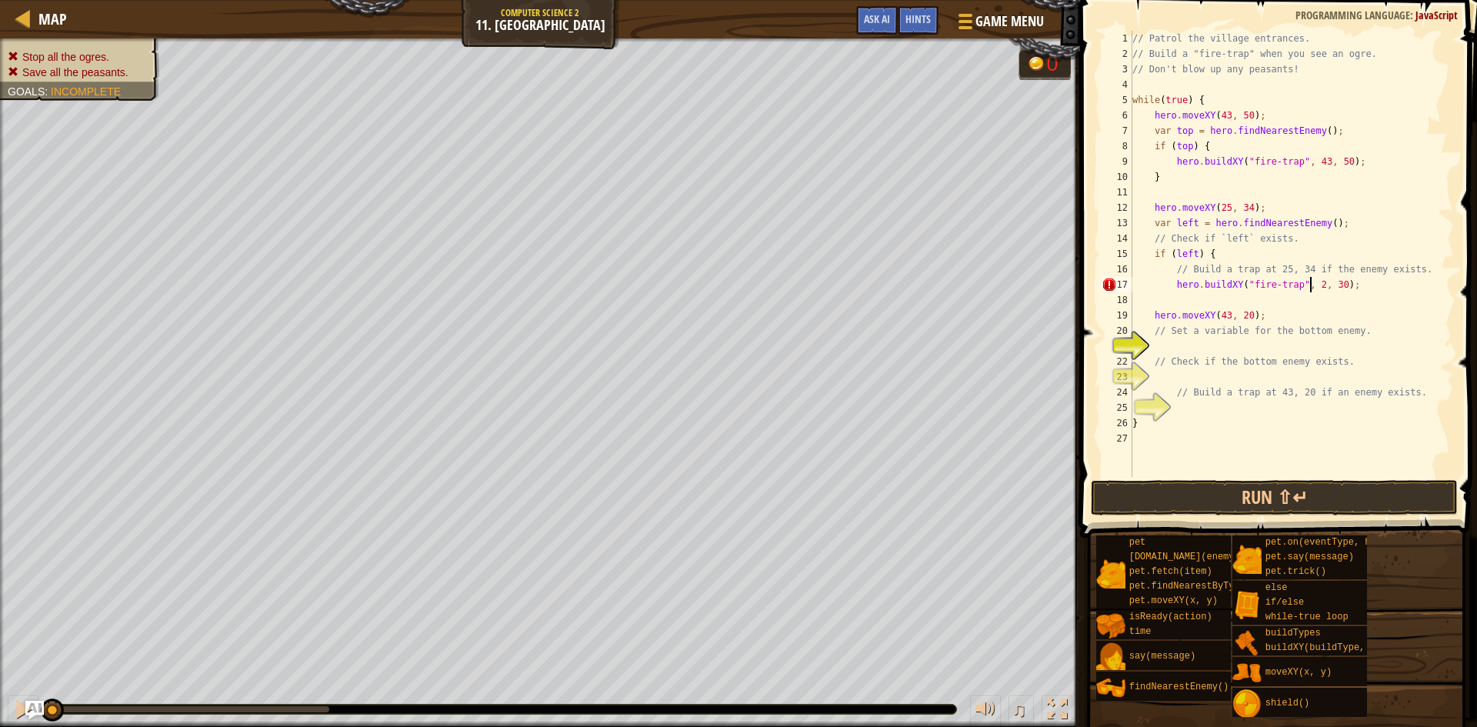
scroll to position [7, 15]
click at [1333, 285] on div "// Patrol the village entrances. // Build a "fire-trap" when you see an ogre. /…" at bounding box center [1291, 269] width 325 height 477
click at [1338, 285] on div "// Patrol the village entrances. // Build a "fire-trap" when you see an ogre. /…" at bounding box center [1291, 269] width 325 height 477
type textarea "hero.buildXY("fire-trap", 25, 34);"
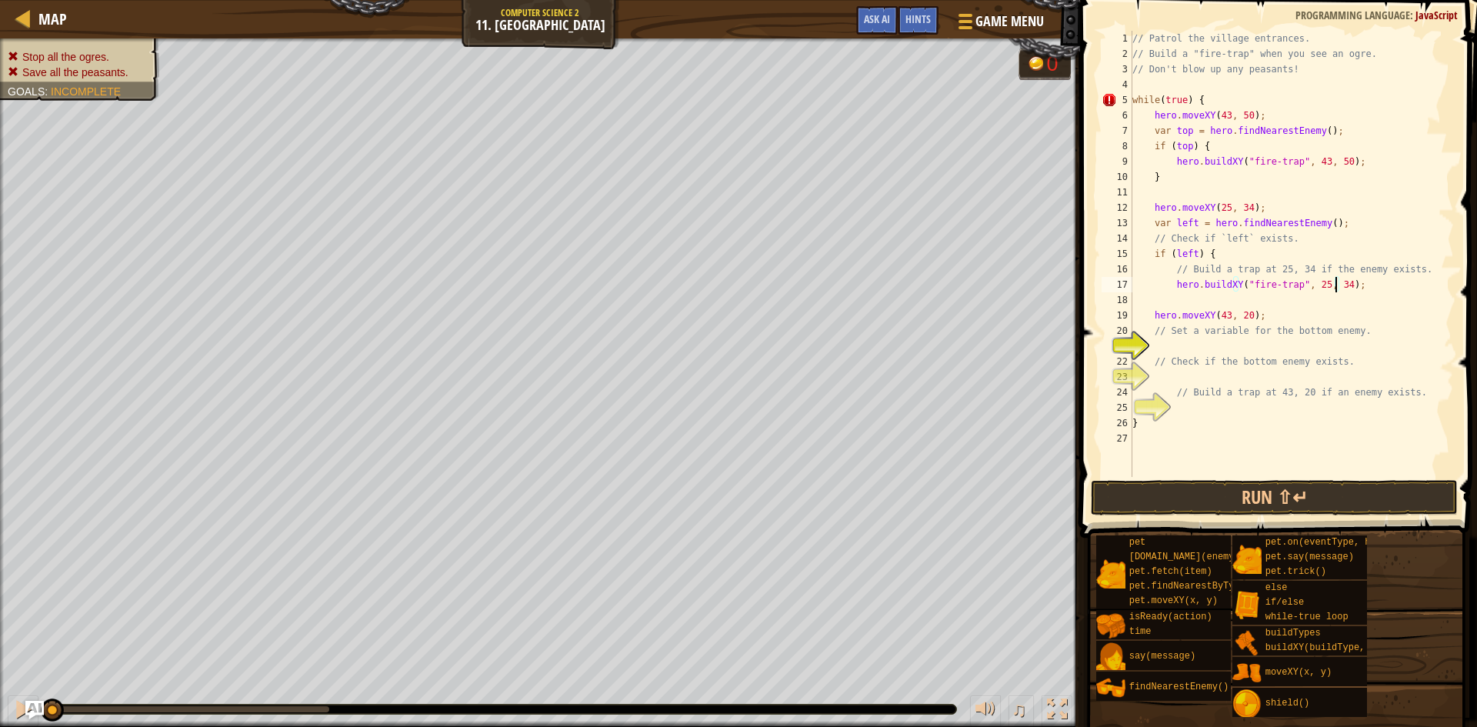
click at [1179, 343] on div "// Patrol the village entrances. // Build a "fire-trap" when you see an ogre. /…" at bounding box center [1291, 269] width 325 height 477
click at [1216, 298] on div "// Patrol the village entrances. // Build a "fire-trap" when you see an ogre. /…" at bounding box center [1291, 269] width 325 height 477
type textarea "}"
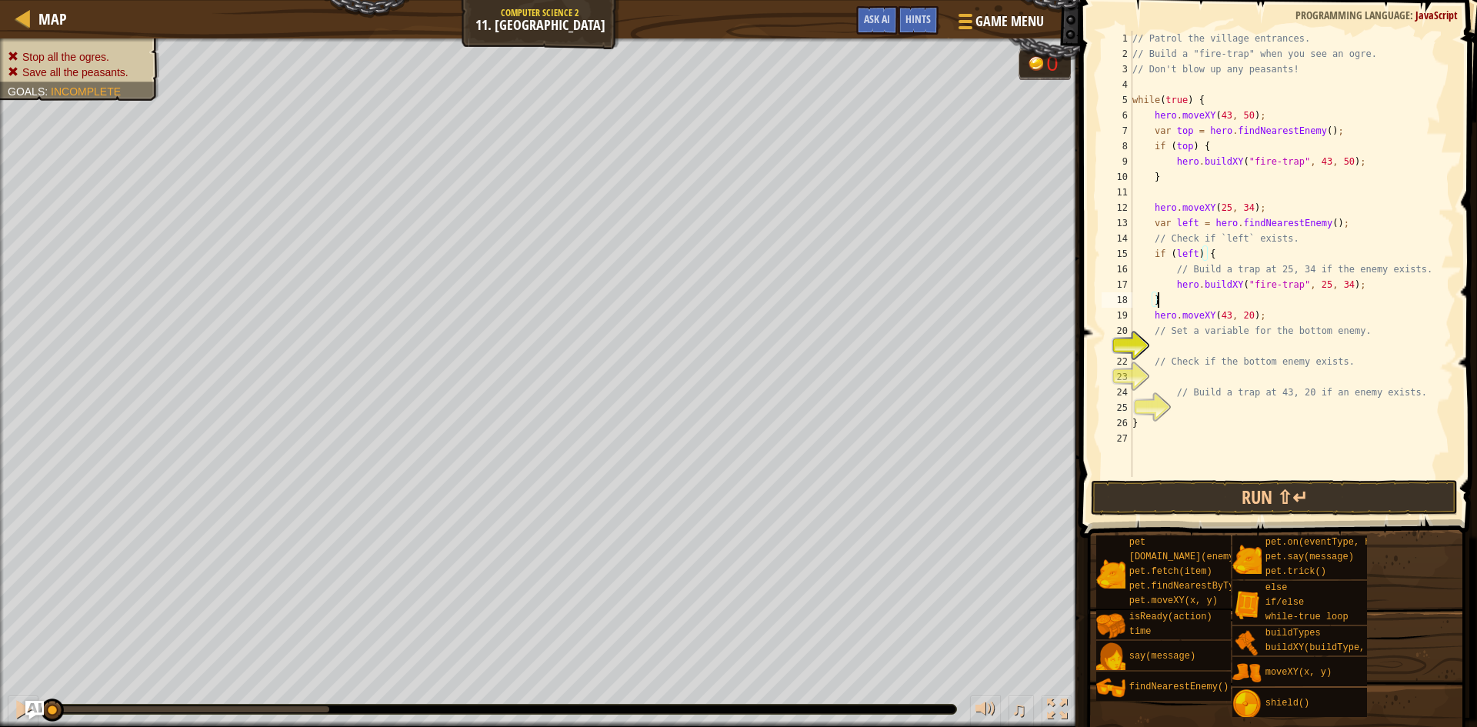
click at [1199, 349] on div "// Patrol the village entrances. // Build a "fire-trap" when you see an ogre. /…" at bounding box center [1291, 269] width 325 height 477
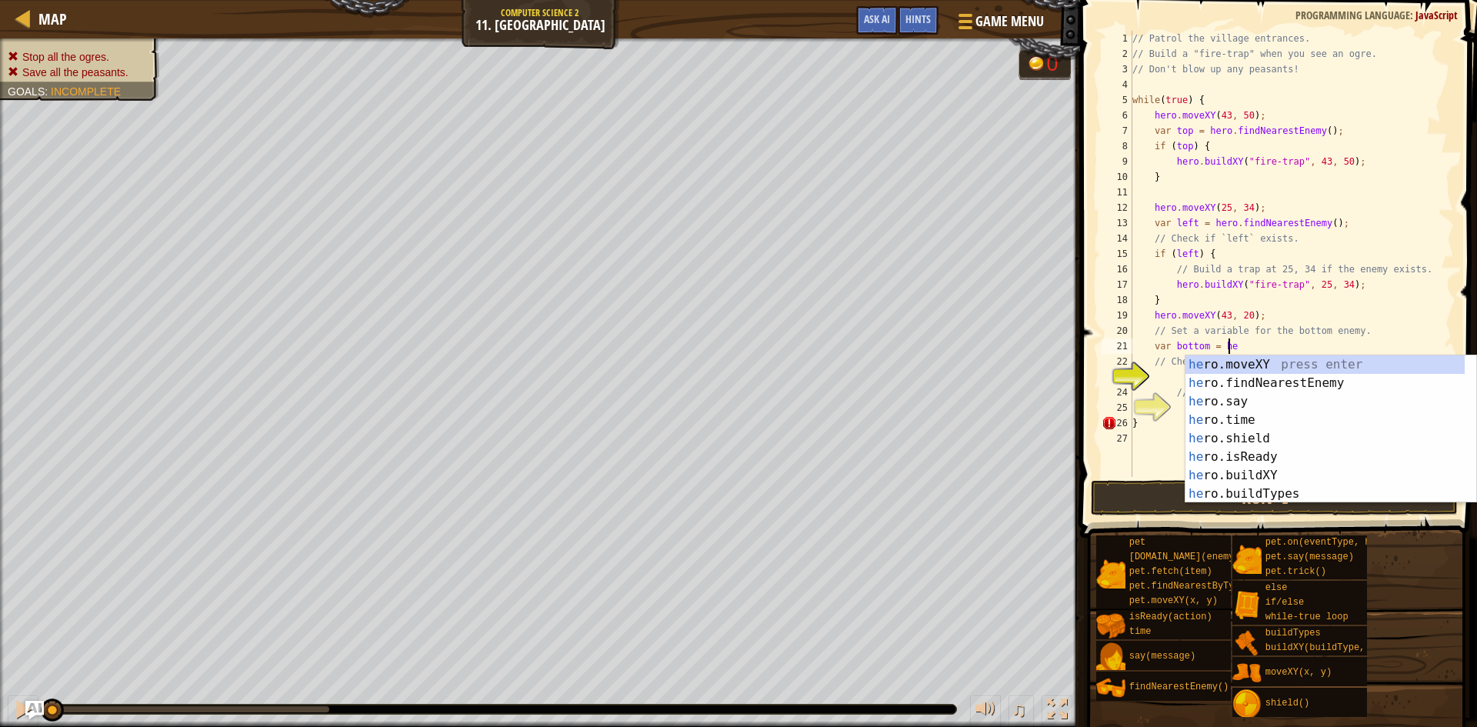
type textarea "var bottom = her"
click at [1279, 390] on div "her o.moveXY press enter her o.findNearestEnemy press enter her o.say press ent…" at bounding box center [1325, 447] width 279 height 185
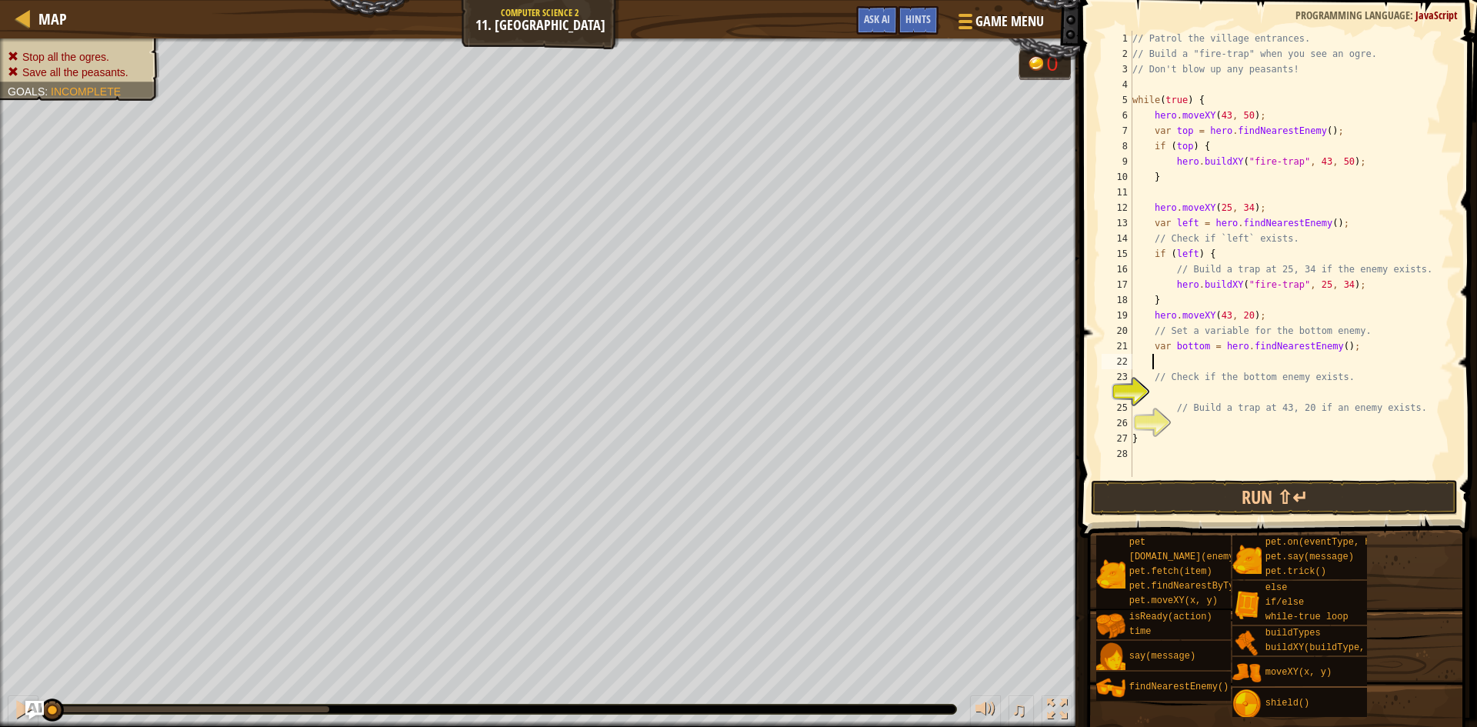
click at [1254, 399] on div "// Patrol the village entrances. // Build a "fire-trap" when you see an ogre. /…" at bounding box center [1291, 269] width 325 height 477
type textarea "if (bottom) {"
click at [1246, 428] on div "// Patrol the village entrances. // Build a "fire-trap" when you see an ogre. /…" at bounding box center [1291, 269] width 325 height 477
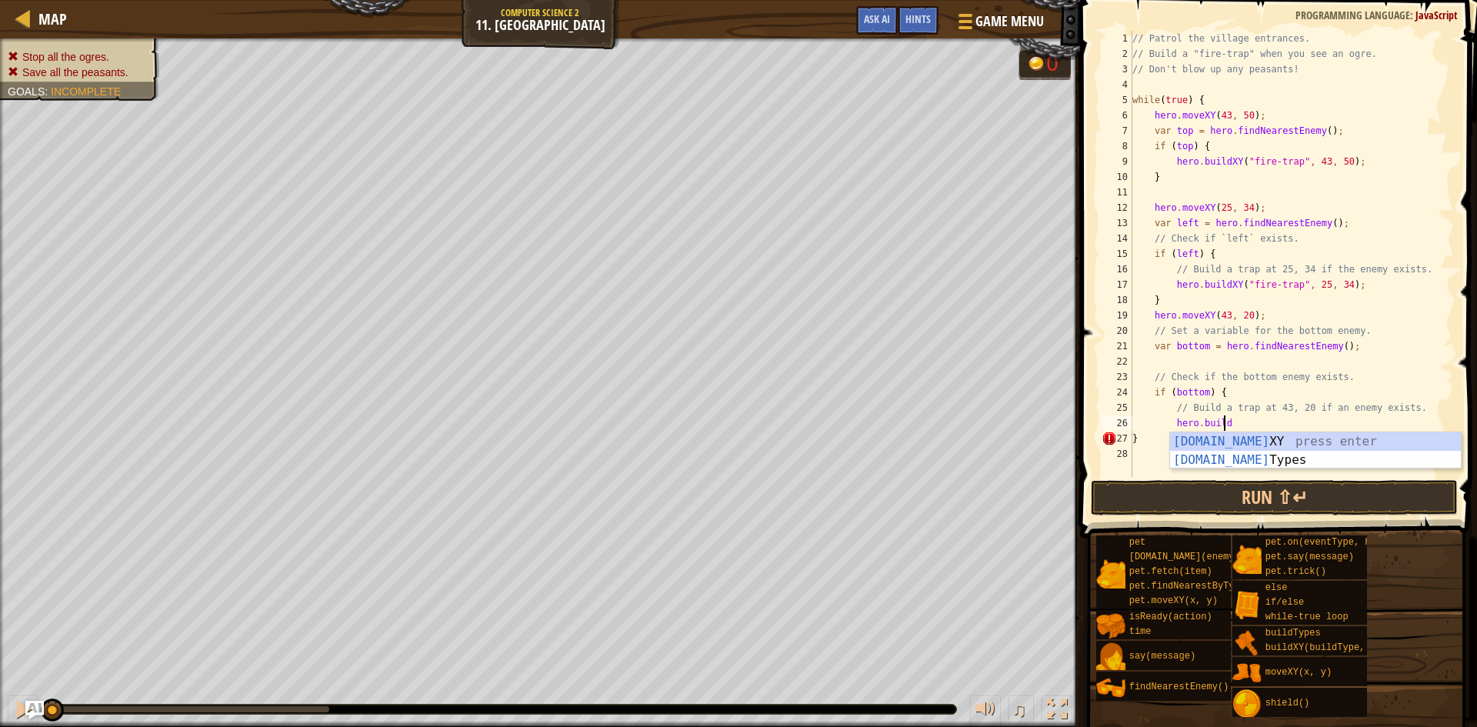
scroll to position [7, 7]
click at [1256, 437] on div "[DOMAIN_NAME] XY press enter [DOMAIN_NAME] Types press enter" at bounding box center [1315, 469] width 291 height 74
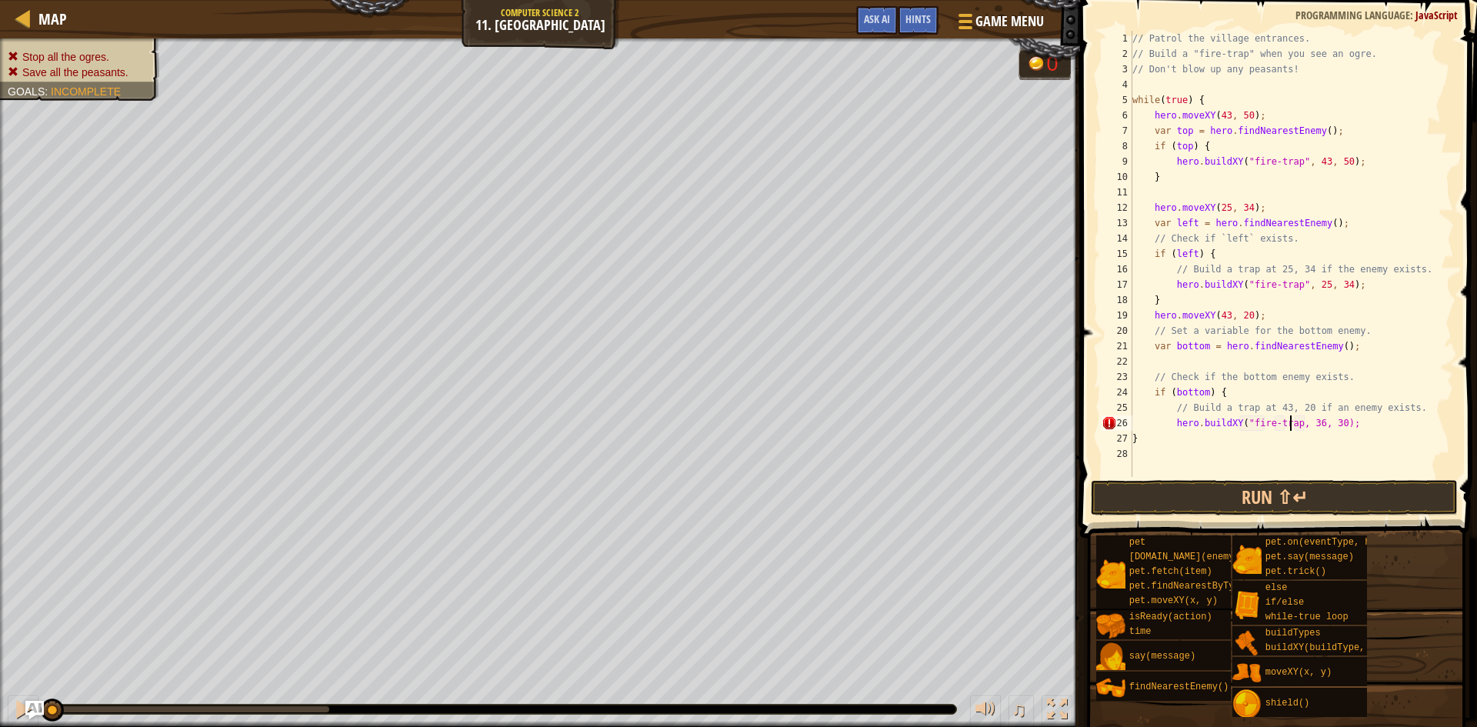
scroll to position [7, 14]
click at [1316, 429] on div "// Patrol the village entrances. // Build a "fire-trap" when you see an ogre. /…" at bounding box center [1291, 269] width 325 height 477
click at [1336, 429] on div "// Patrol the village entrances. // Build a "fire-trap" when you see an ogre. /…" at bounding box center [1291, 269] width 325 height 477
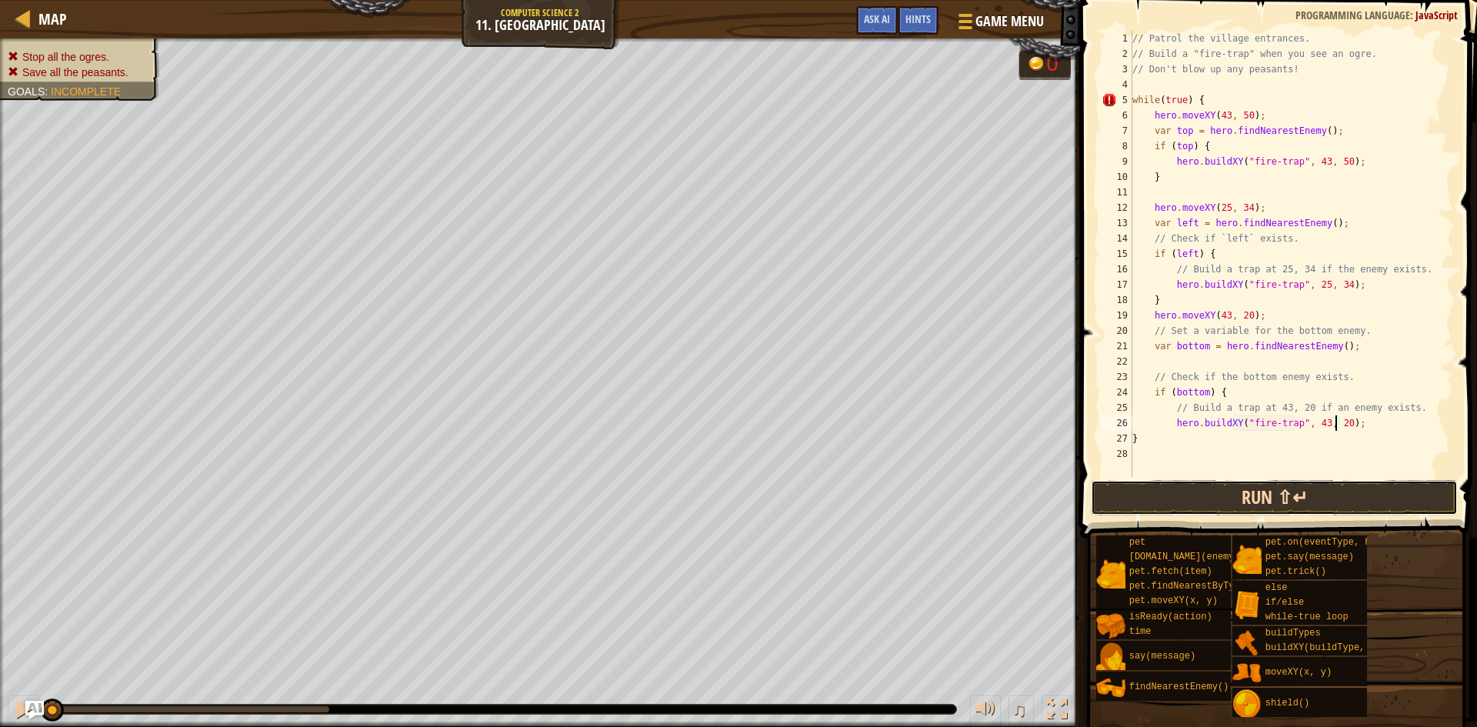
click at [1241, 493] on button "Run ⇧↵" at bounding box center [1274, 497] width 367 height 35
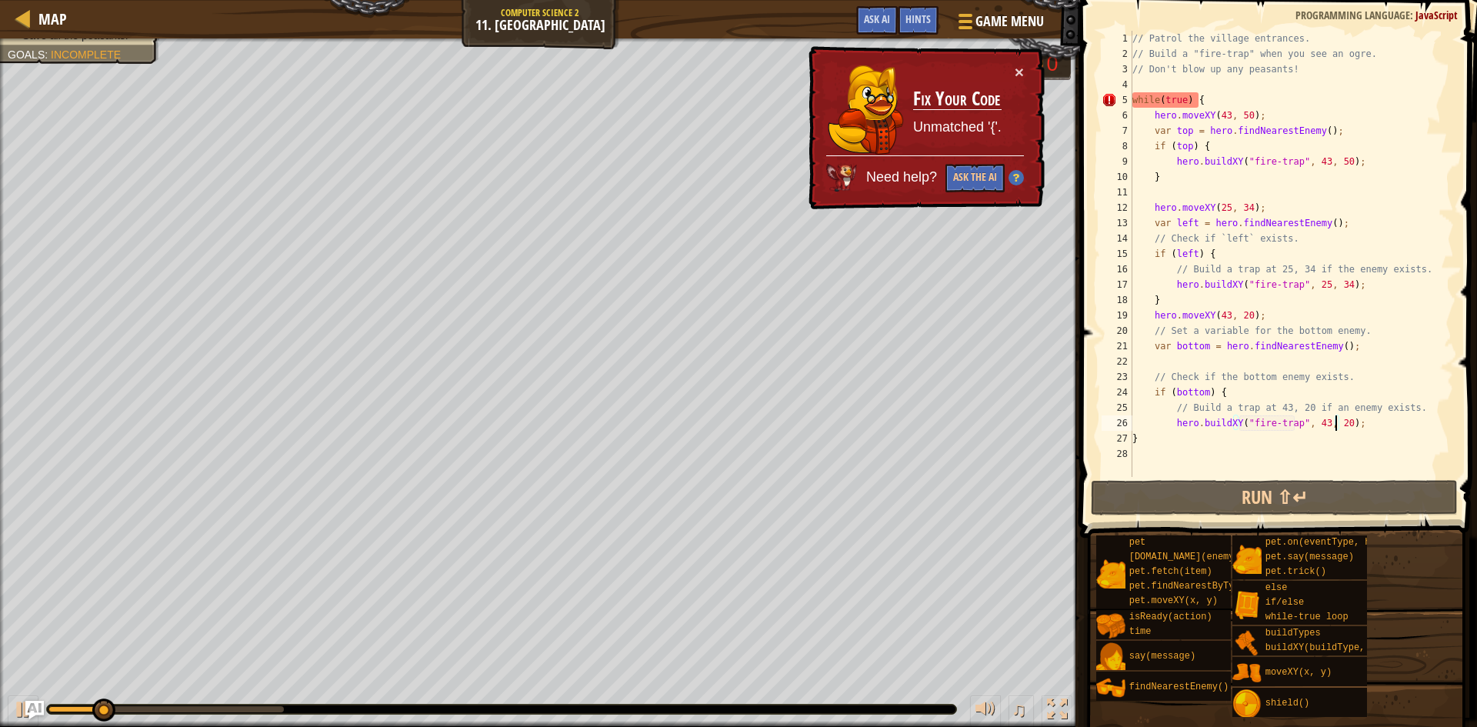
click at [1370, 430] on div "// Patrol the village entrances. // Build a "fire-trap" when you see an ogre. /…" at bounding box center [1291, 269] width 325 height 477
click at [1370, 430] on div "// Patrol the village entrances. // Build a "fire-trap" when you see an ogre. /…" at bounding box center [1291, 254] width 325 height 446
click at [1370, 430] on div "// Patrol the village entrances. // Build a "fire-trap" when you see an ogre. /…" at bounding box center [1291, 269] width 325 height 477
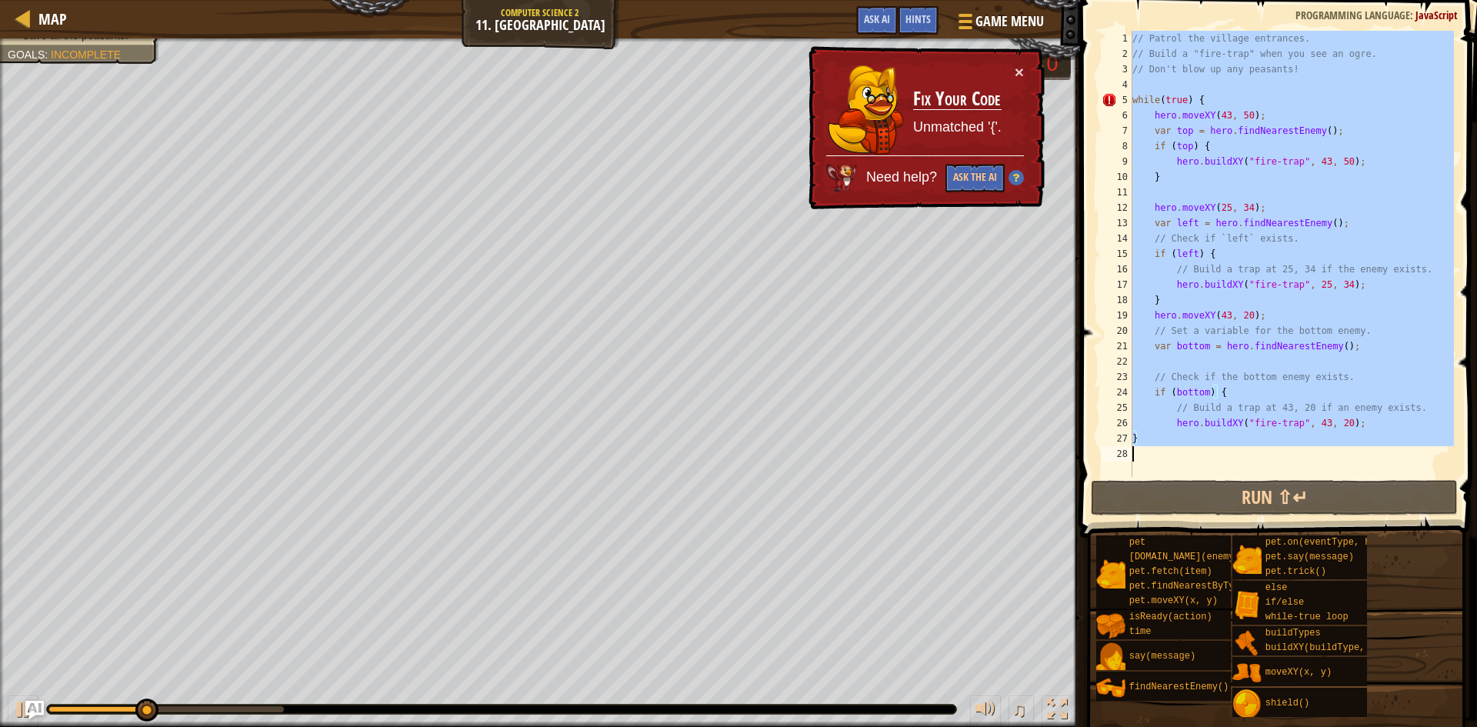
click at [1370, 430] on div "// Patrol the village entrances. // Build a "fire-trap" when you see an ogre. /…" at bounding box center [1291, 269] width 325 height 477
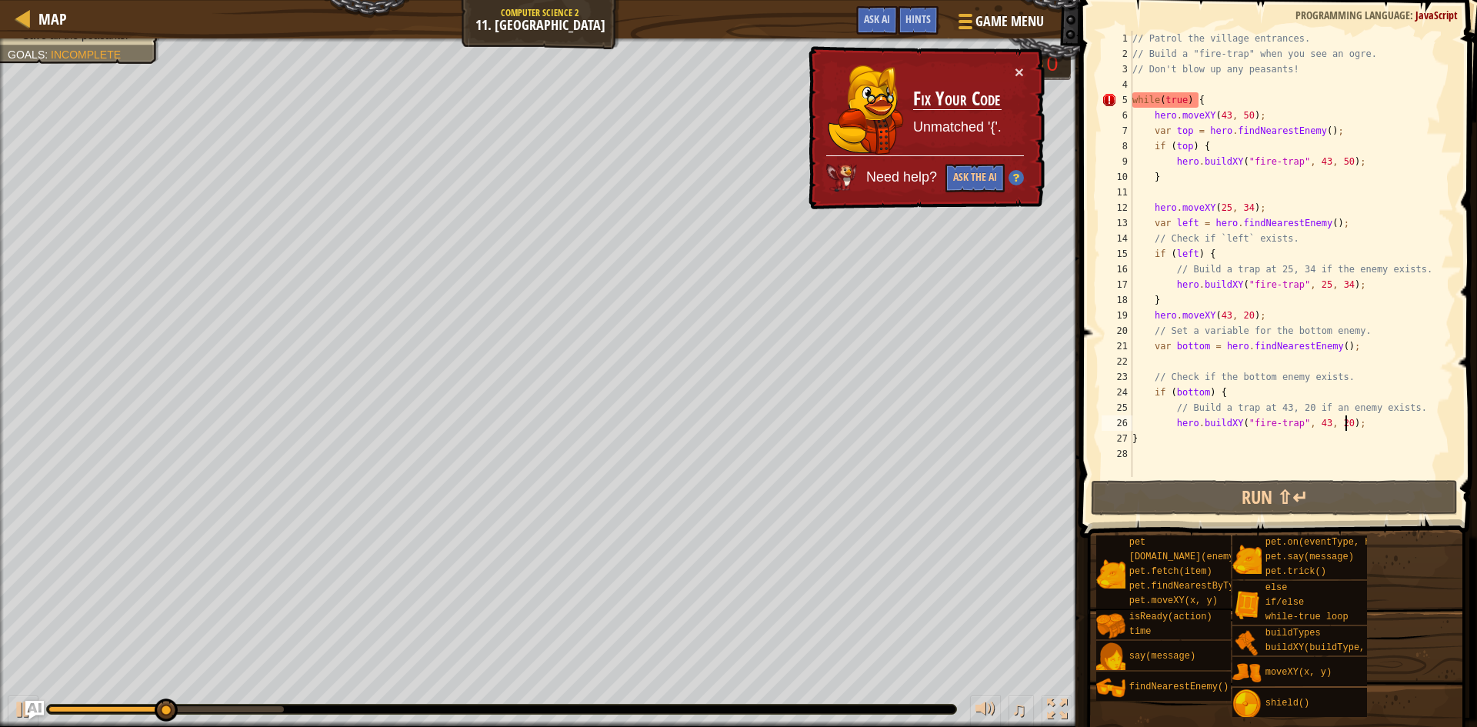
type textarea "hero.buildXY("fire-trap", 43, 20);\"
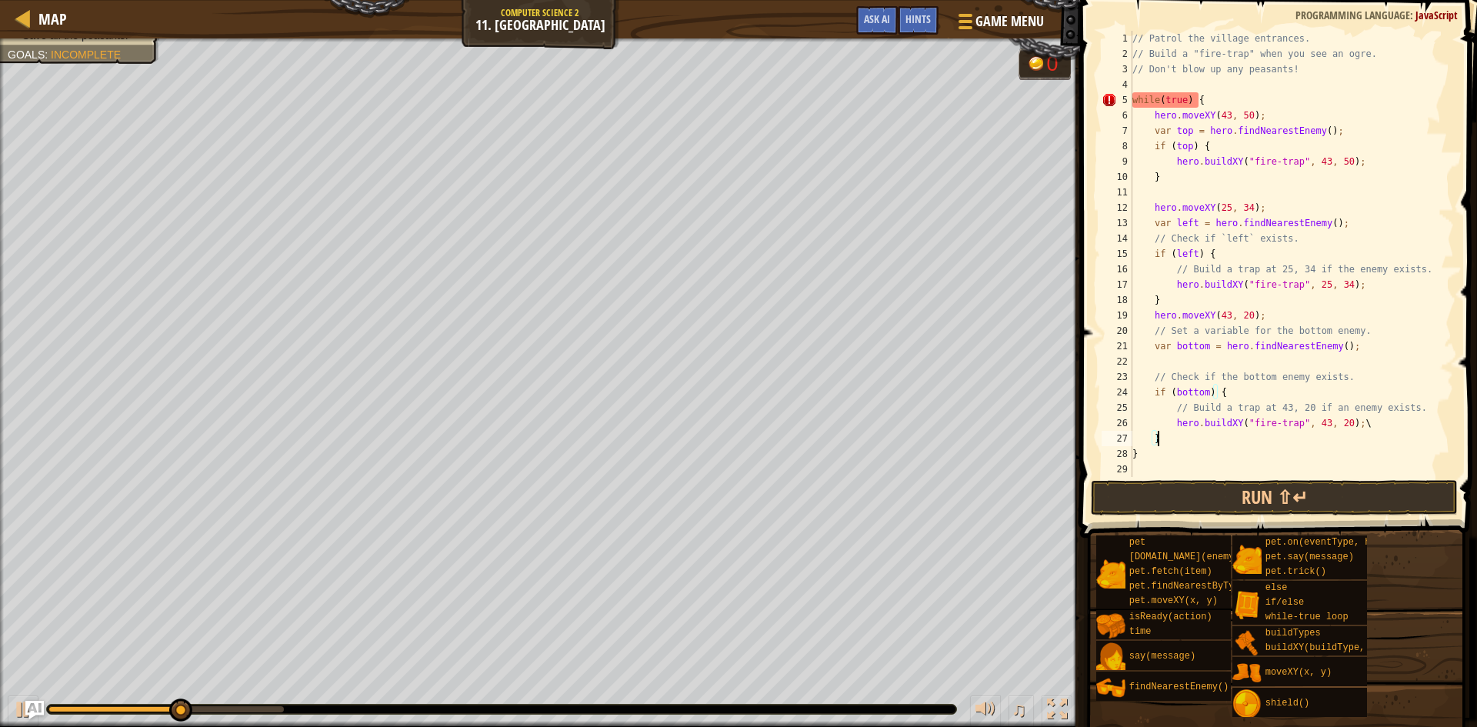
scroll to position [7, 3]
click at [1269, 486] on button "Run ⇧↵" at bounding box center [1274, 497] width 367 height 35
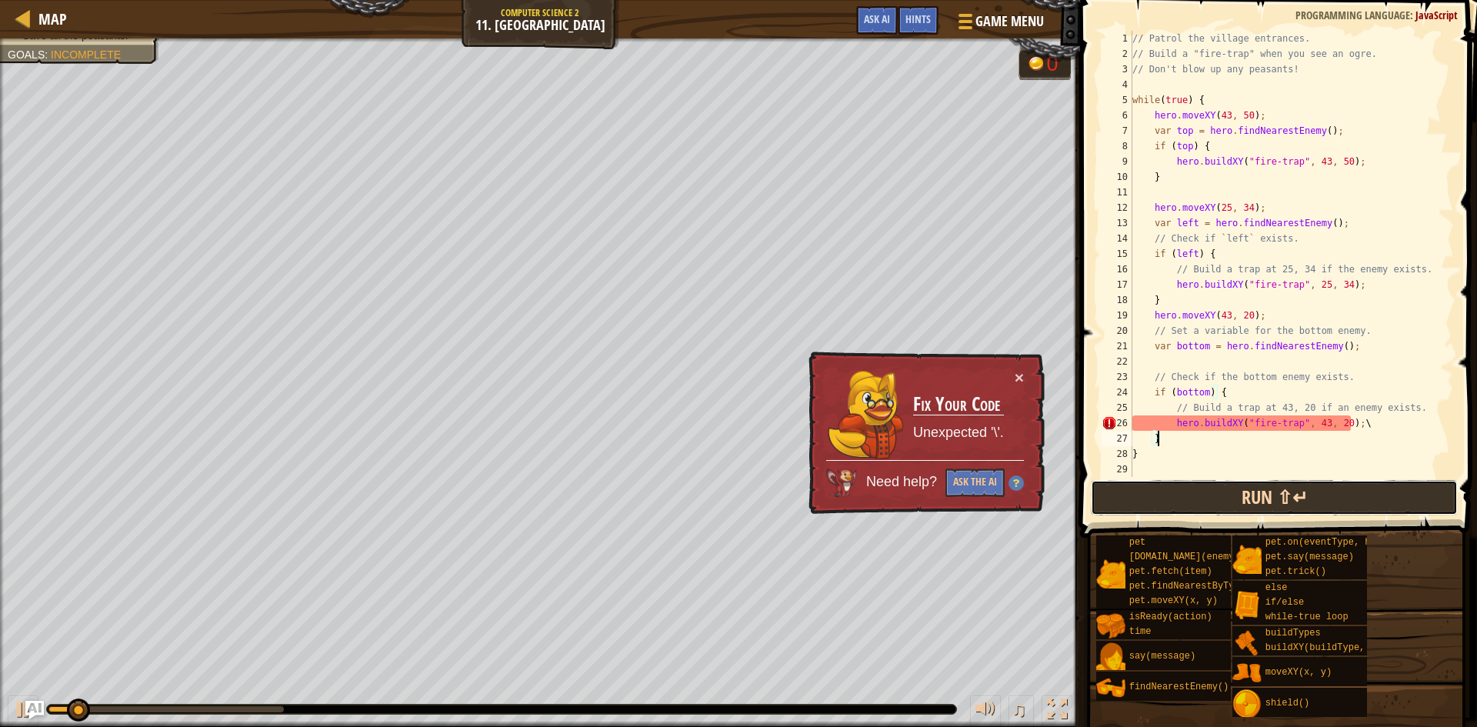
click at [1269, 486] on button "Run ⇧↵" at bounding box center [1274, 497] width 367 height 35
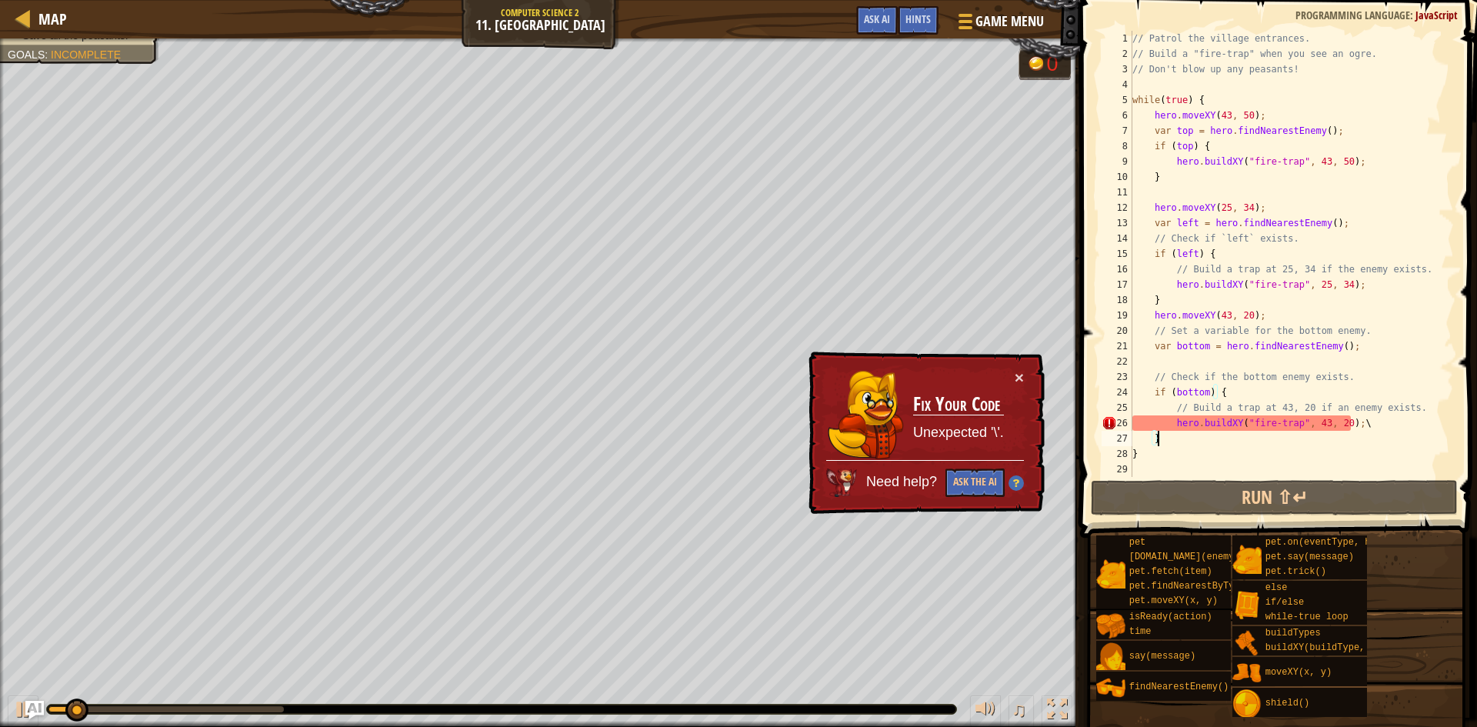
click at [1372, 428] on div "// Patrol the village entrances. // Build a "fire-trap" when you see an ogre. /…" at bounding box center [1291, 269] width 325 height 477
type textarea "hero.buildXY("fire-trap", 43, 20);"
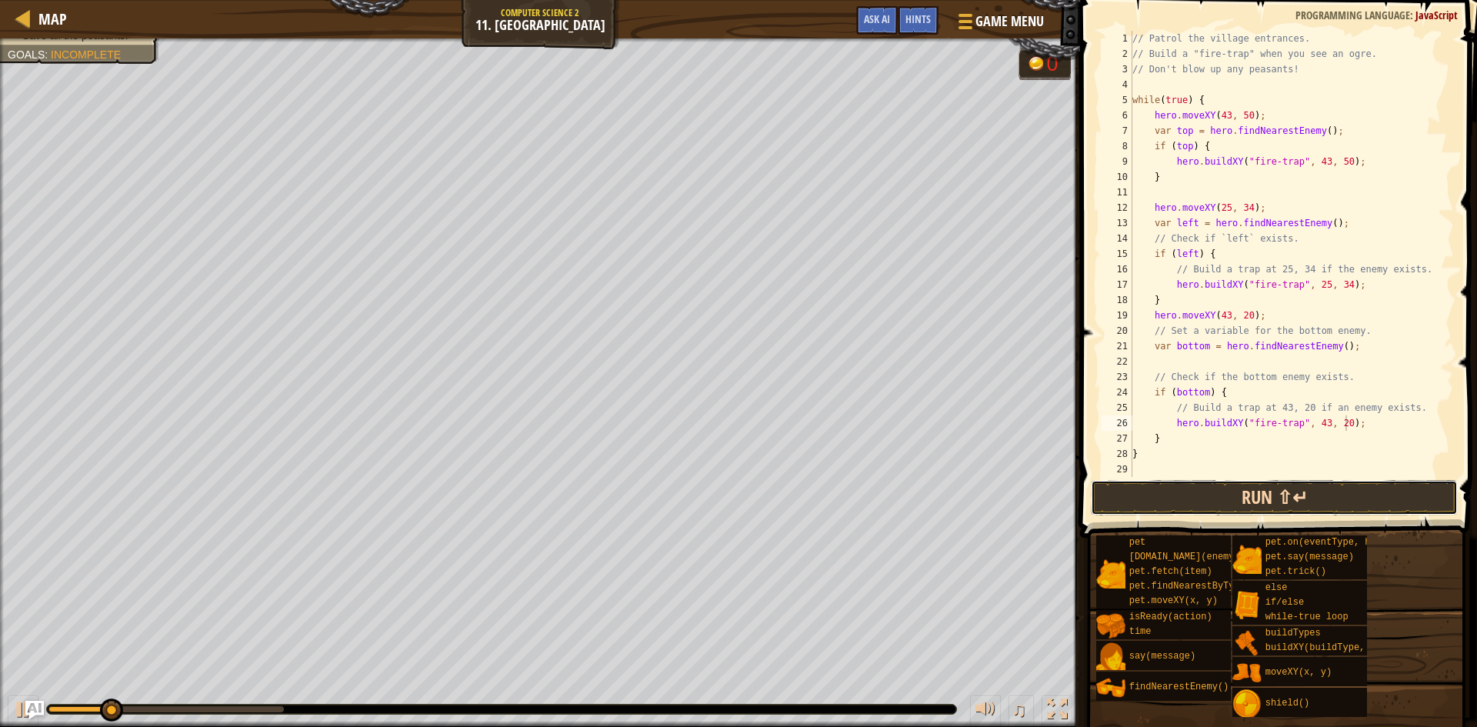
click at [1188, 489] on button "Run ⇧↵" at bounding box center [1274, 497] width 367 height 35
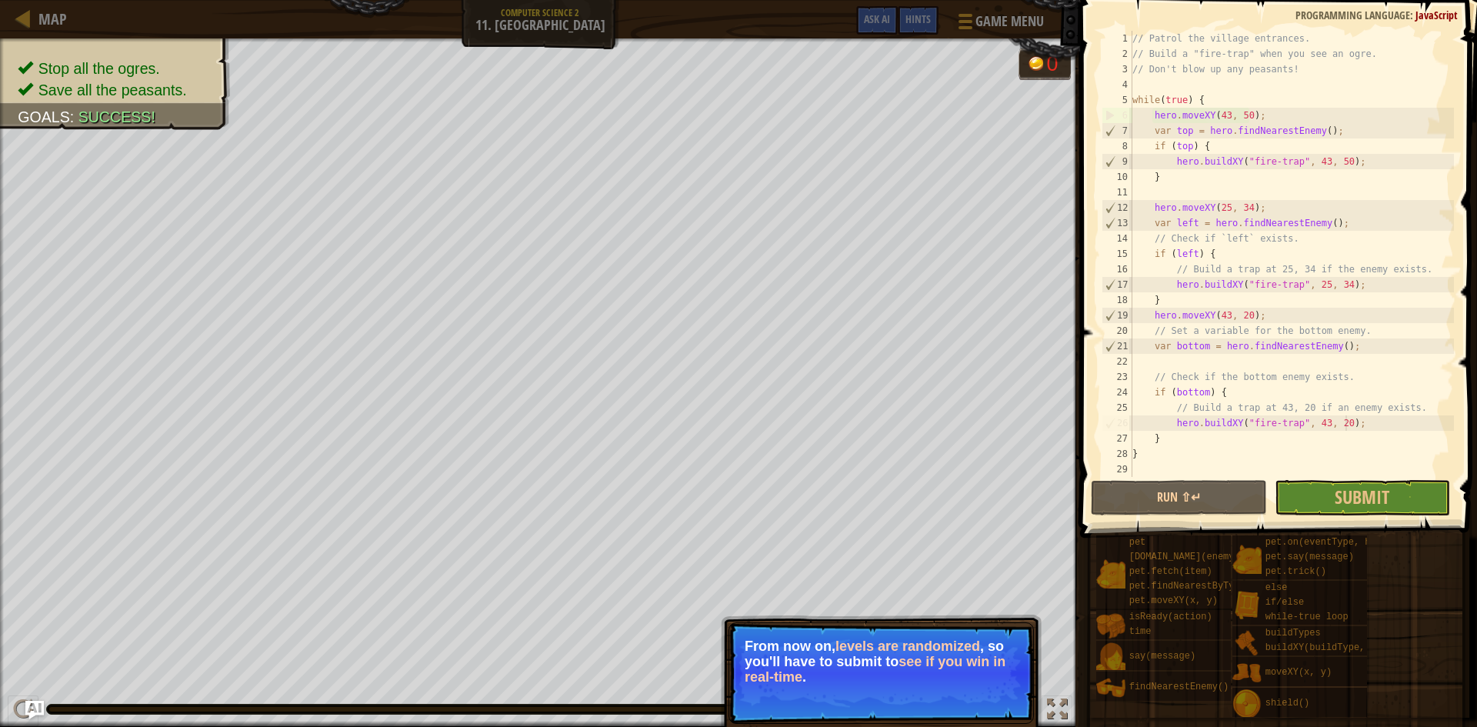
click at [987, 695] on button "Continue" at bounding box center [990, 698] width 64 height 20
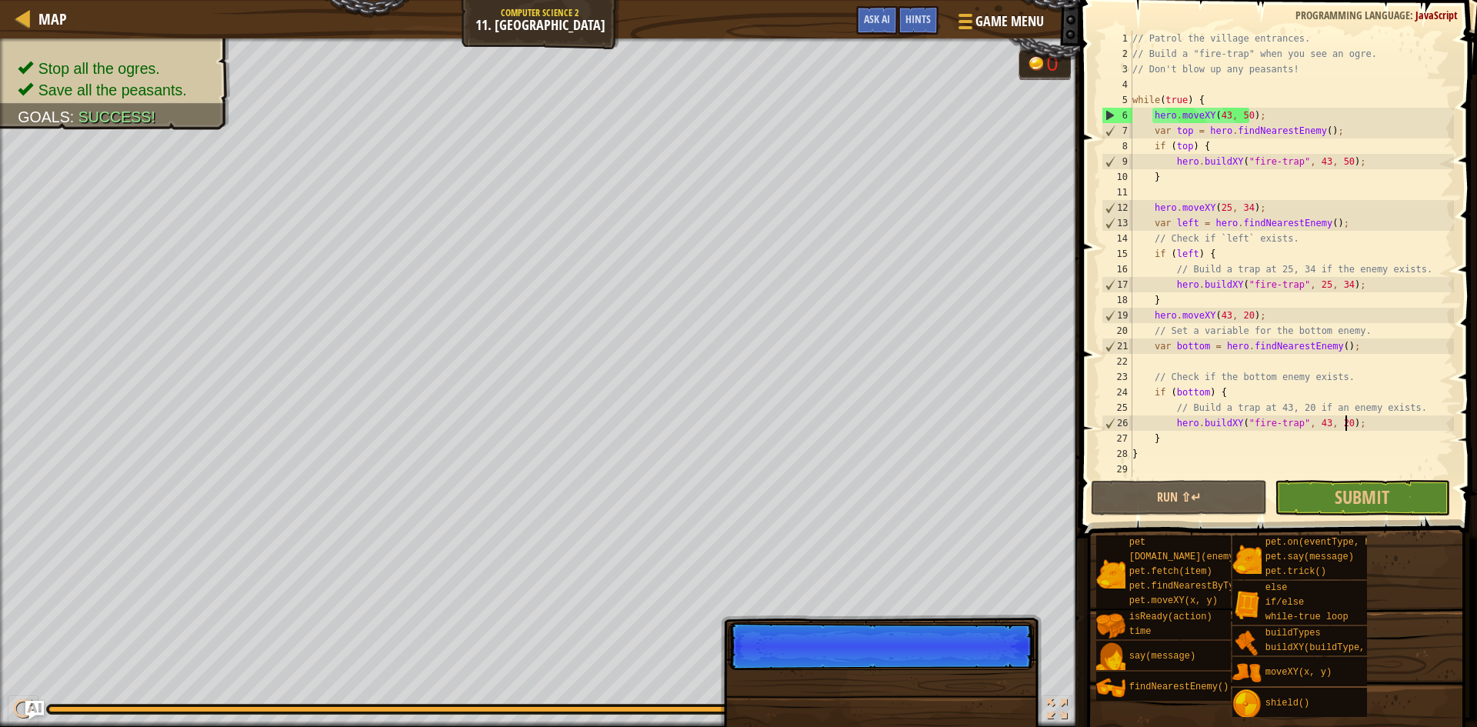
scroll to position [7, 17]
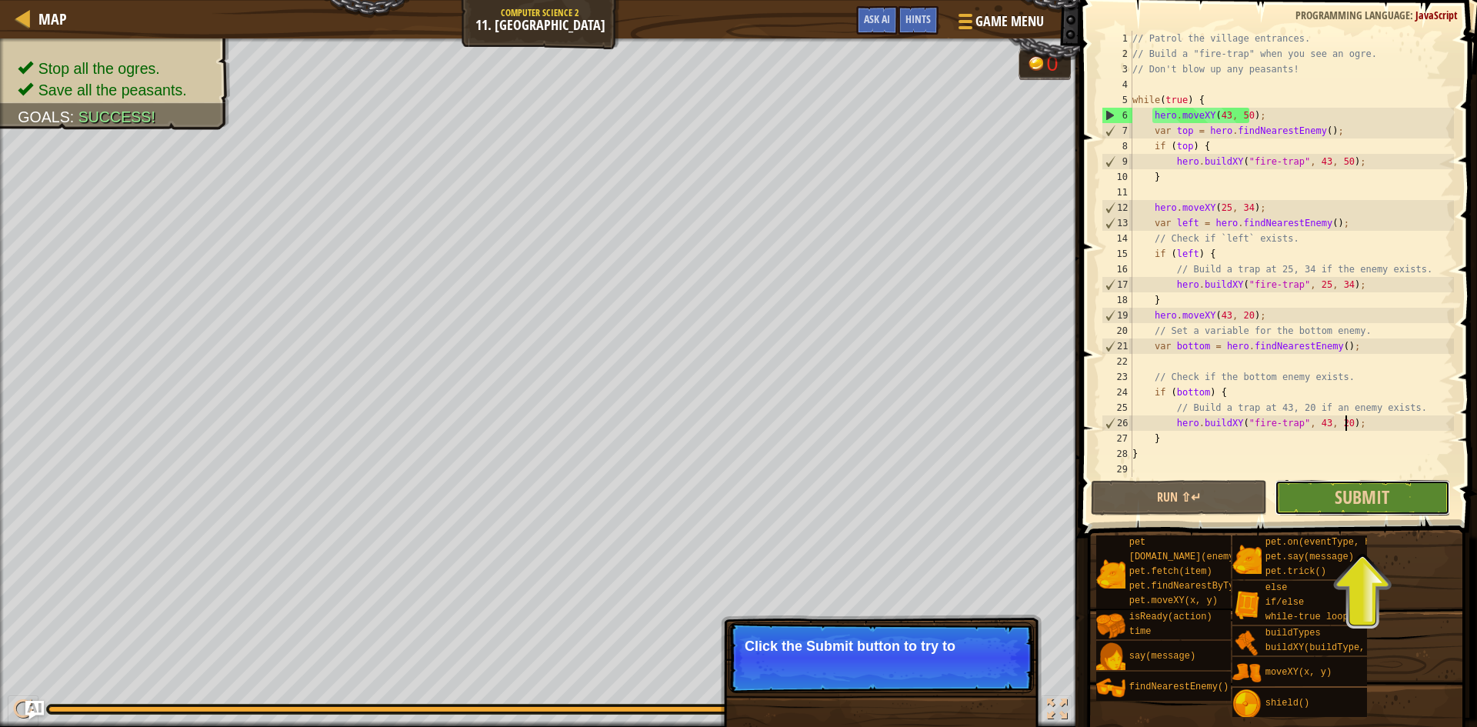
click at [1385, 484] on button "Submit" at bounding box center [1363, 497] width 176 height 35
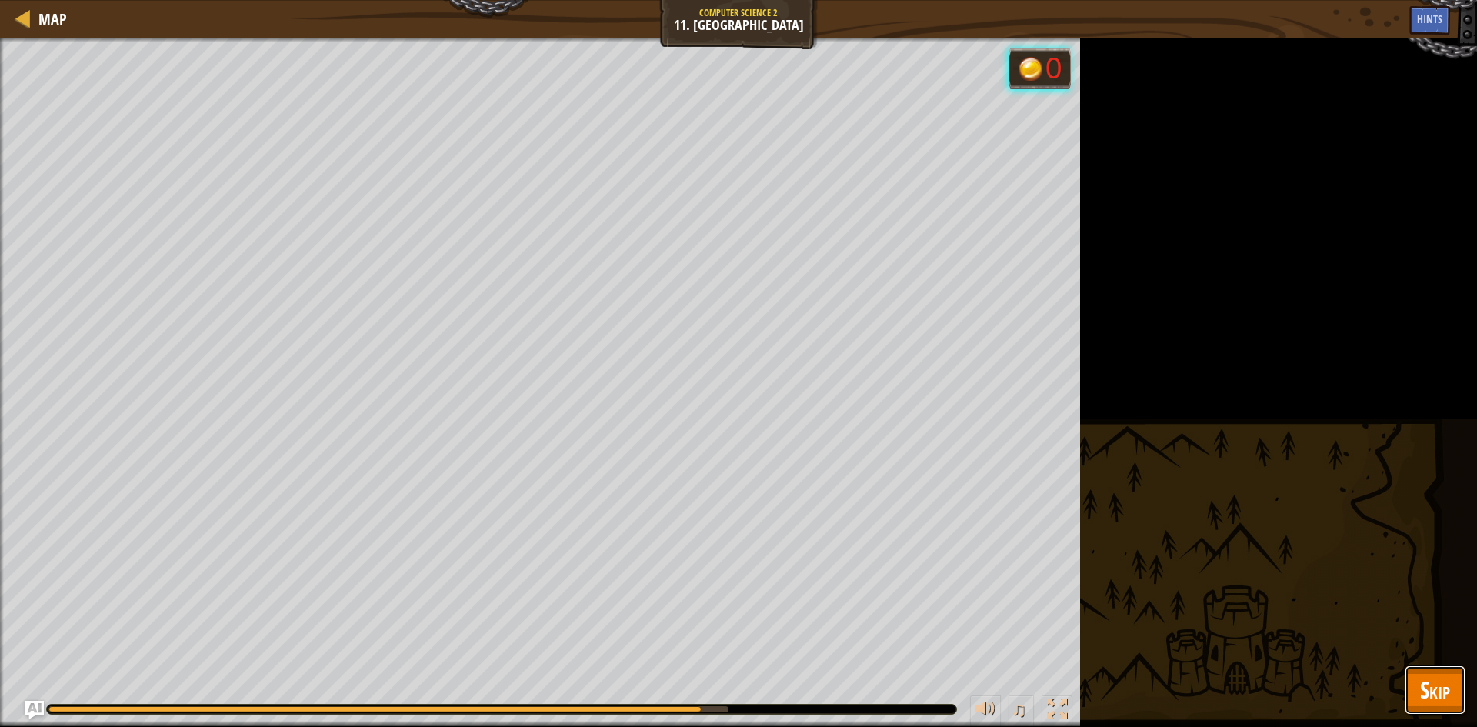
click at [1431, 672] on button "Skip" at bounding box center [1435, 690] width 61 height 49
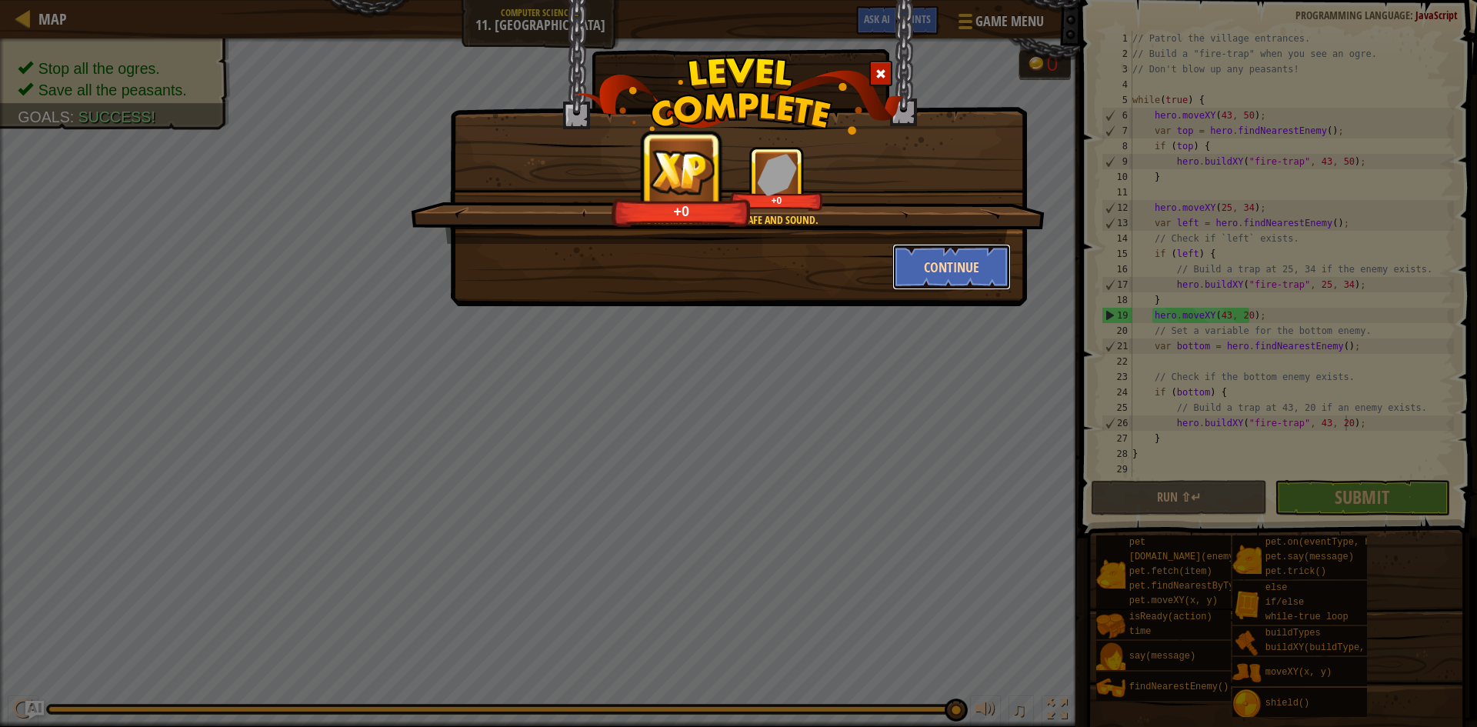
click at [939, 272] on button "Continue" at bounding box center [951, 267] width 119 height 46
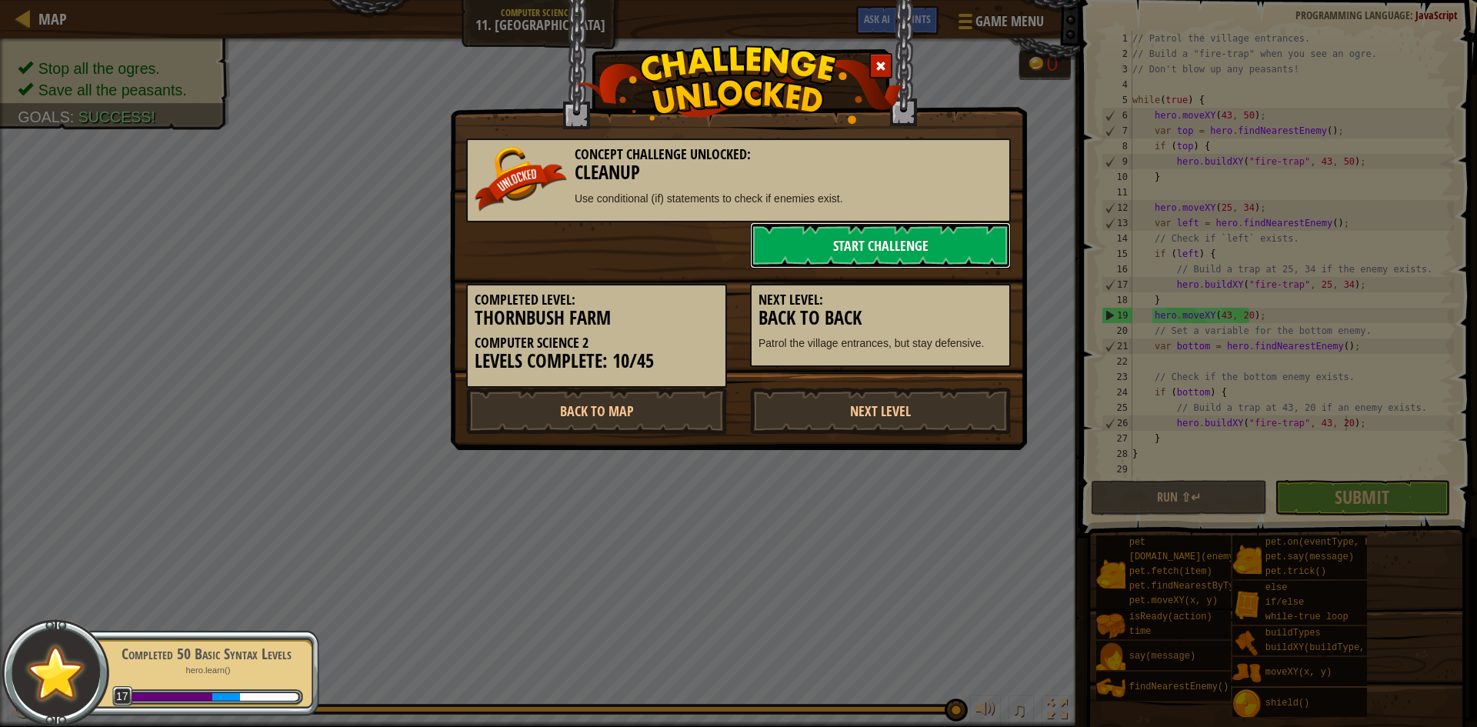
click at [840, 253] on link "Start Challenge" at bounding box center [880, 245] width 261 height 46
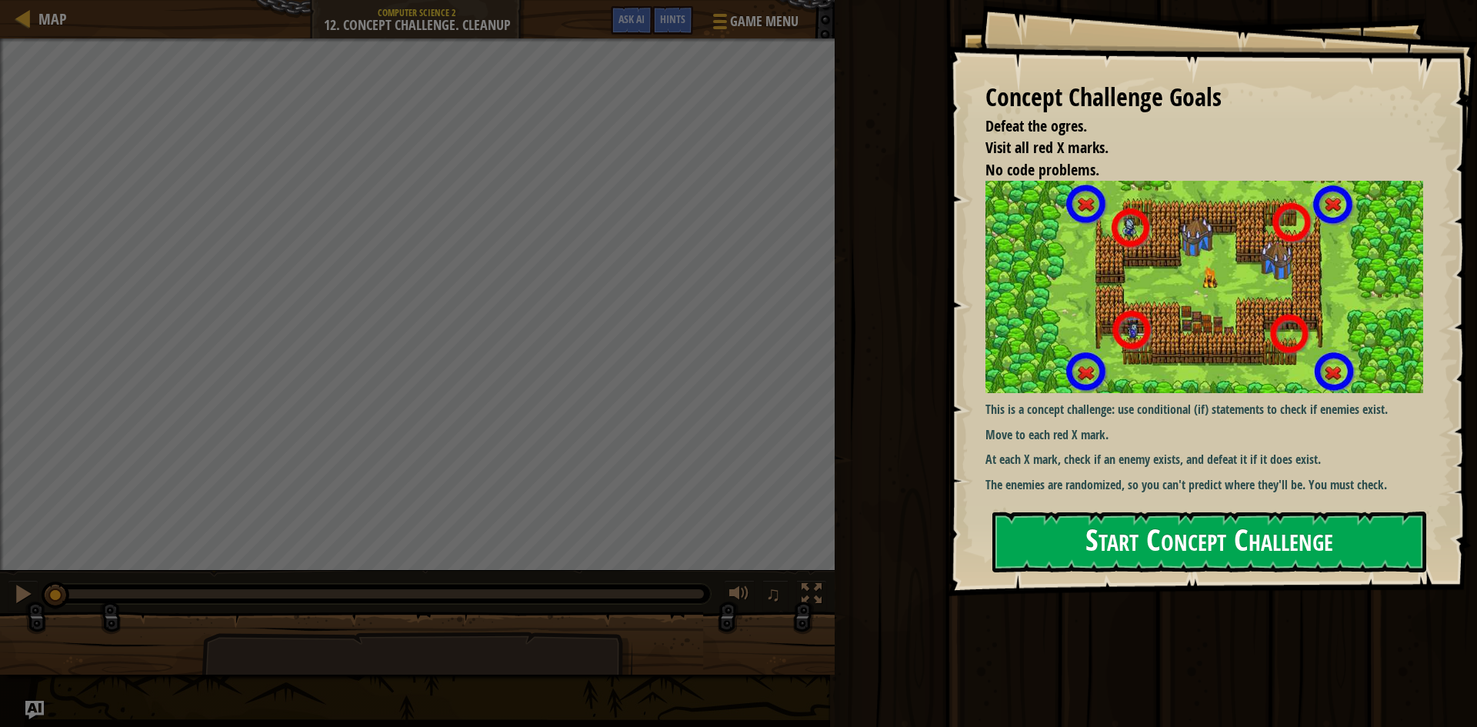
click at [1178, 547] on button "Start Concept Challenge" at bounding box center [1209, 542] width 434 height 61
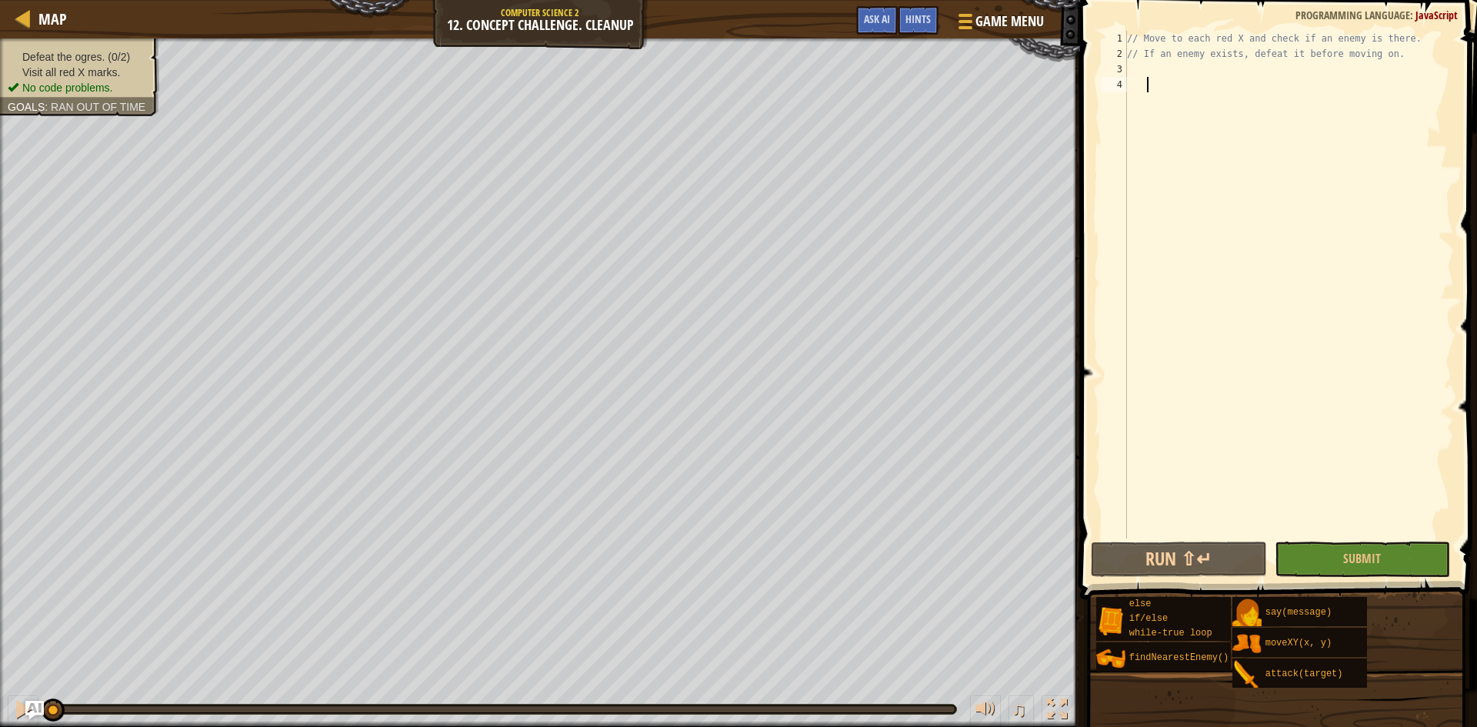
click at [1180, 71] on div "// Move to each red X and check if an enemy is there. // If an enemy exists, de…" at bounding box center [1289, 300] width 330 height 539
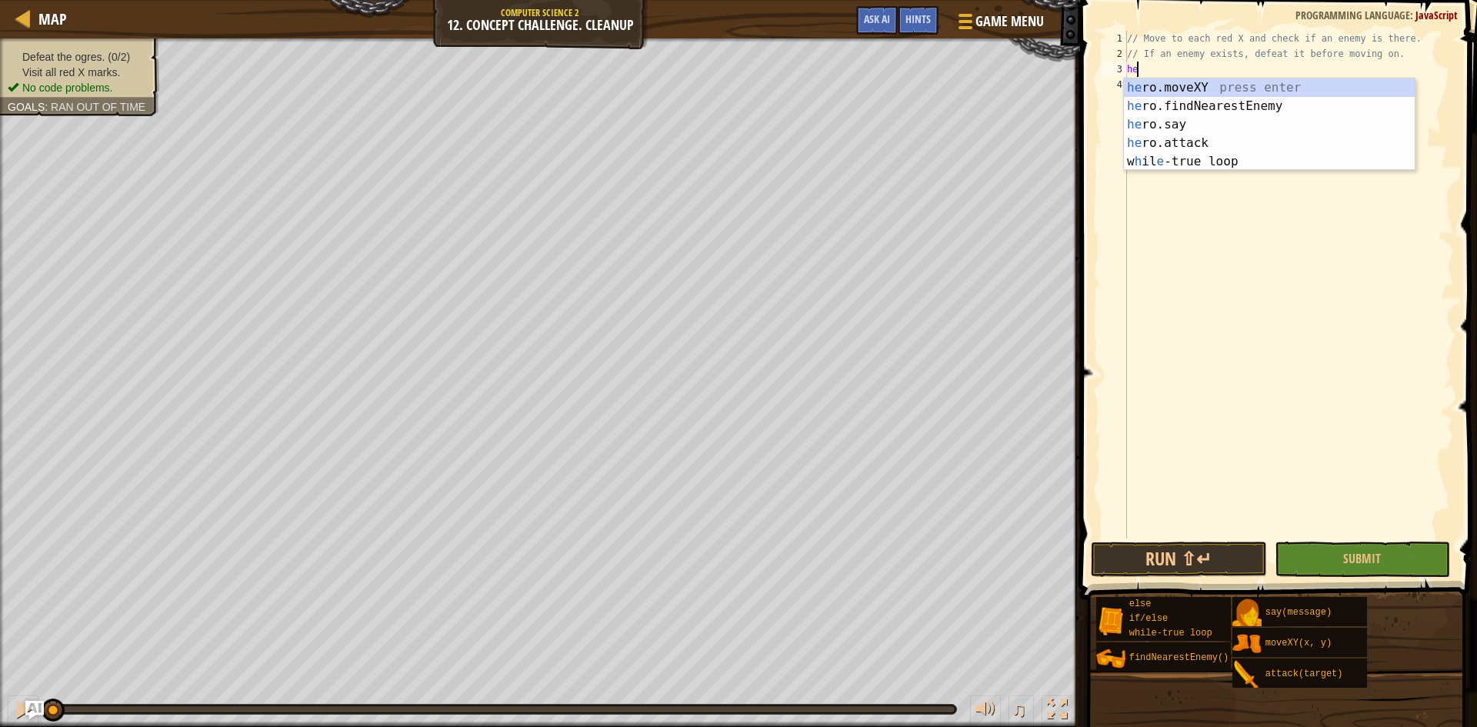
scroll to position [7, 1]
click at [1185, 80] on div "her o.moveXY press enter her o.findNearestEnemy press enter her o.say press ent…" at bounding box center [1269, 142] width 291 height 129
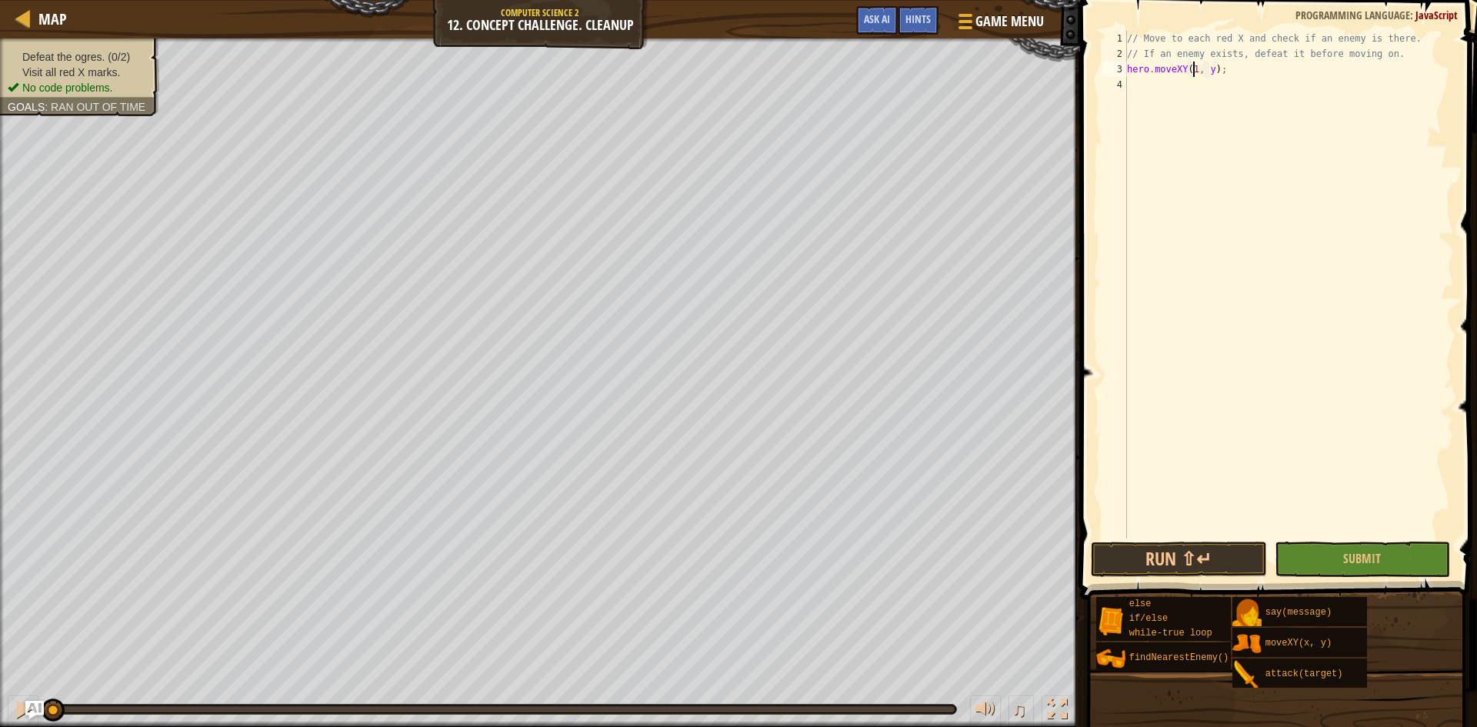
scroll to position [7, 6]
type textarea "hero.moveXY(18, 14);"
click at [1167, 80] on div "// Move to each red X and check if an enemy is there. // If an enemy exists, de…" at bounding box center [1289, 300] width 330 height 539
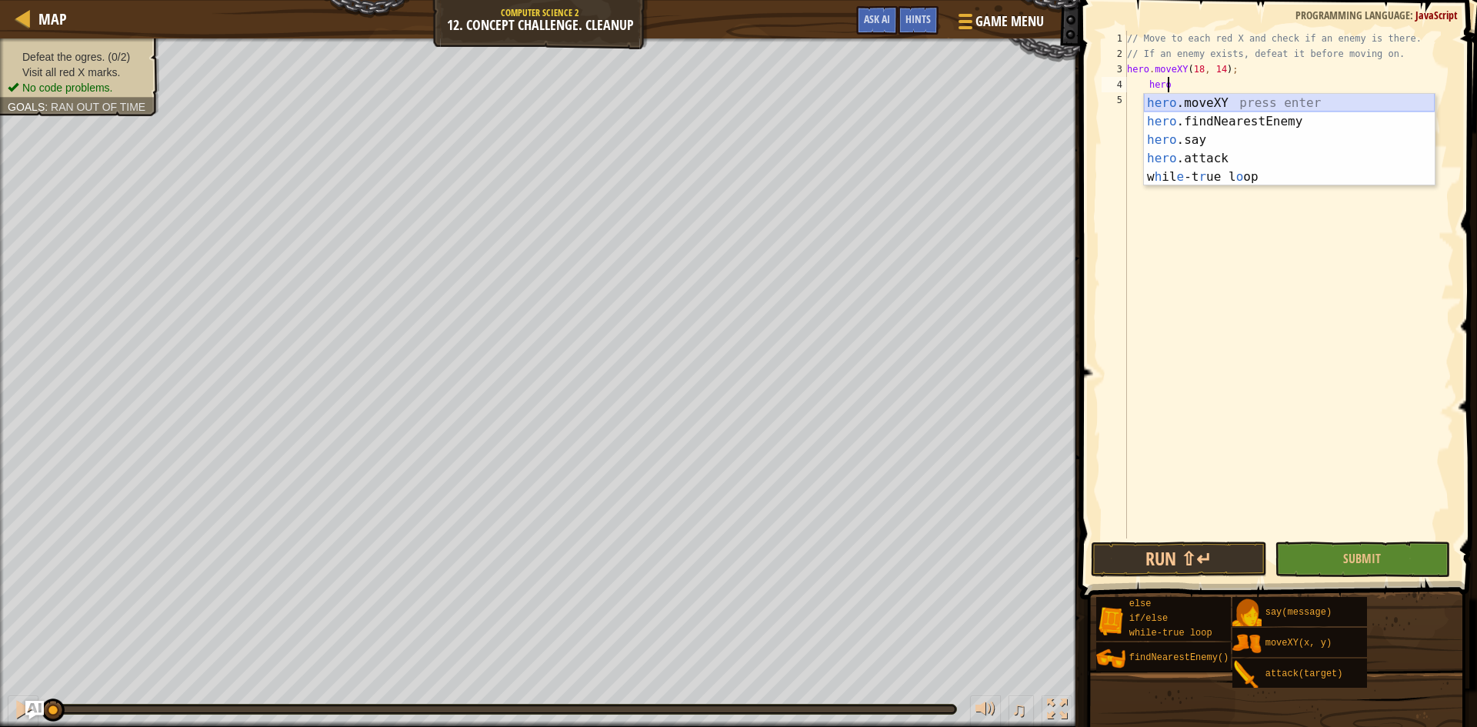
click at [1216, 101] on div "hero .moveXY press enter hero .findNearestEnemy press enter hero .say press ent…" at bounding box center [1289, 158] width 291 height 129
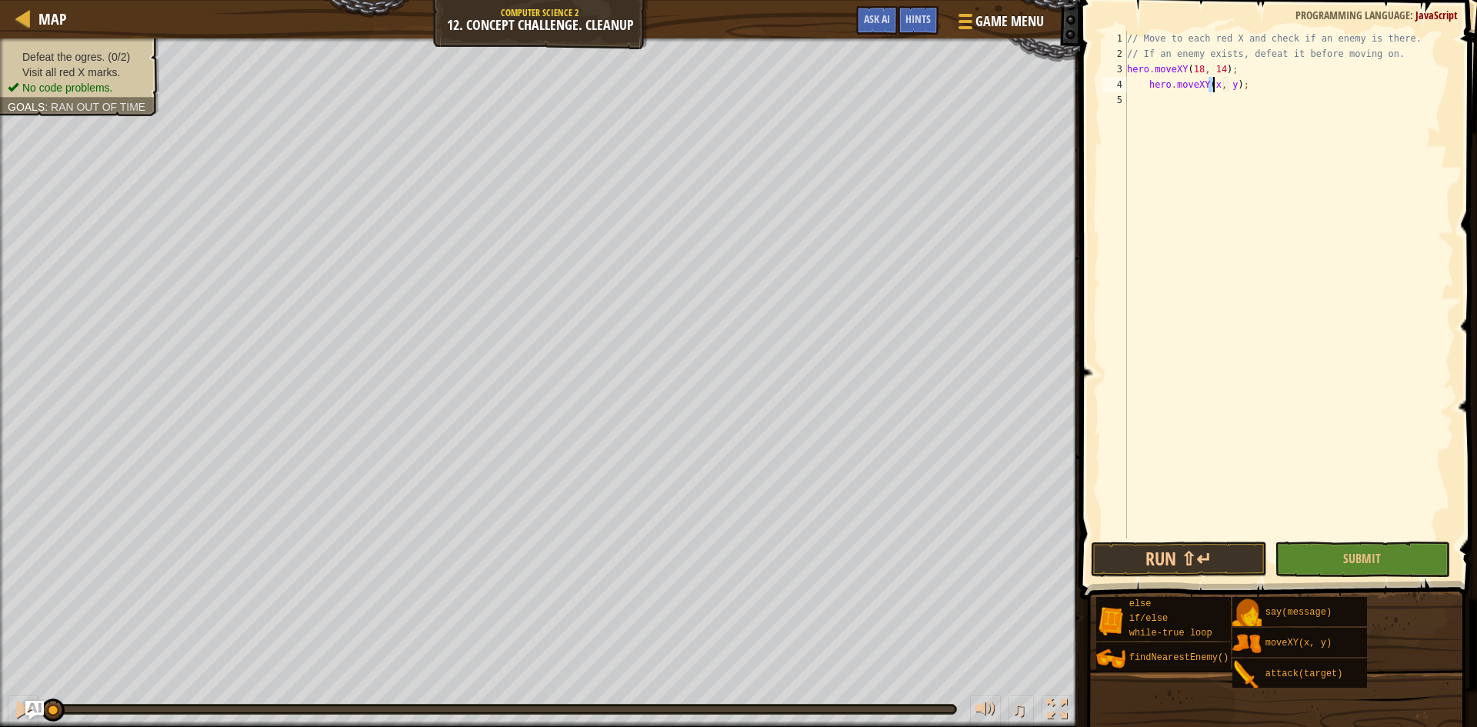
click at [1147, 82] on div "// Move to each red X and check if an enemy is there. // If an enemy exists, de…" at bounding box center [1289, 300] width 330 height 539
click at [1190, 86] on div "// Move to each red X and check if an enemy is there. // If an enemy exists, de…" at bounding box center [1289, 300] width 330 height 539
type textarea "hero.moveXY(62, 14);"
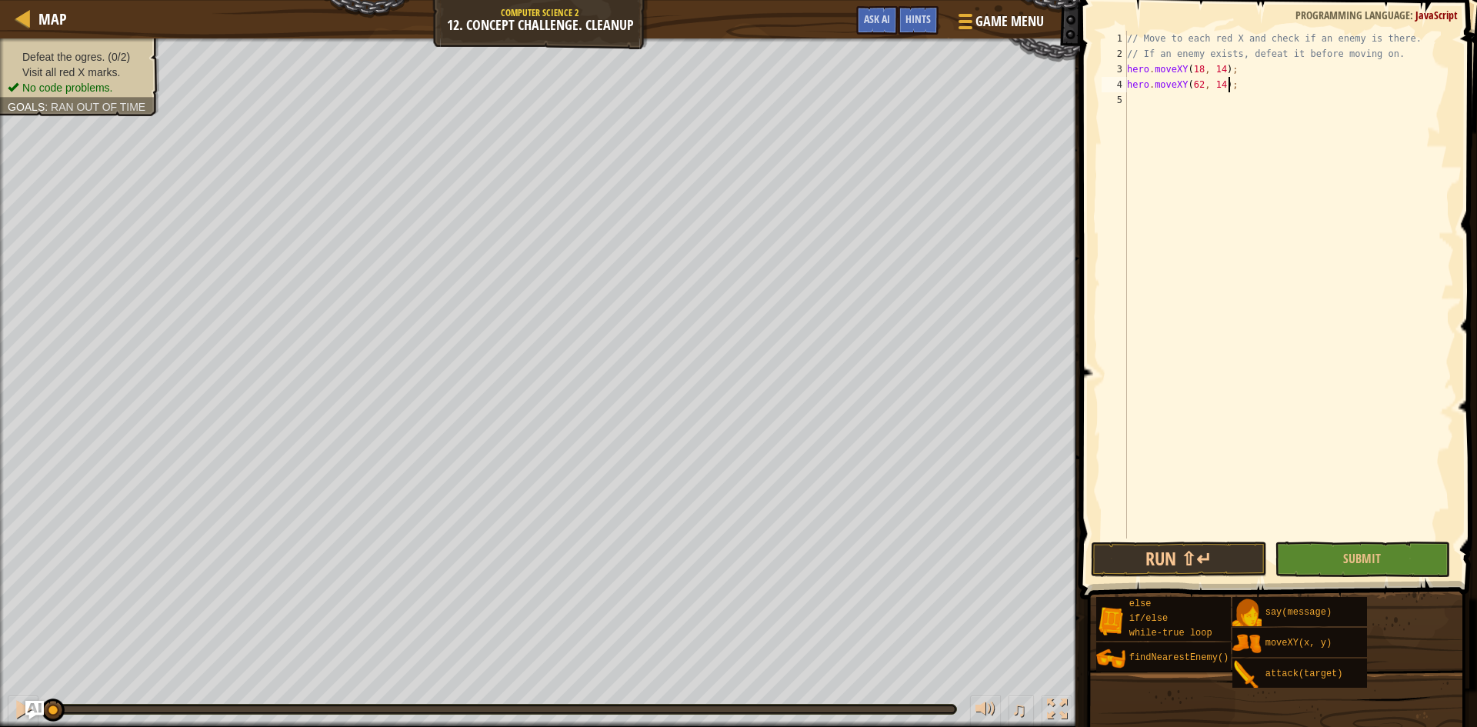
click at [1242, 81] on div "// Move to each red X and check if an enemy is there. // If an enemy exists, de…" at bounding box center [1289, 300] width 330 height 539
type textarea "var enem"
click at [1194, 118] on div "hero.findNearest Enem y press enter" at bounding box center [1289, 136] width 291 height 55
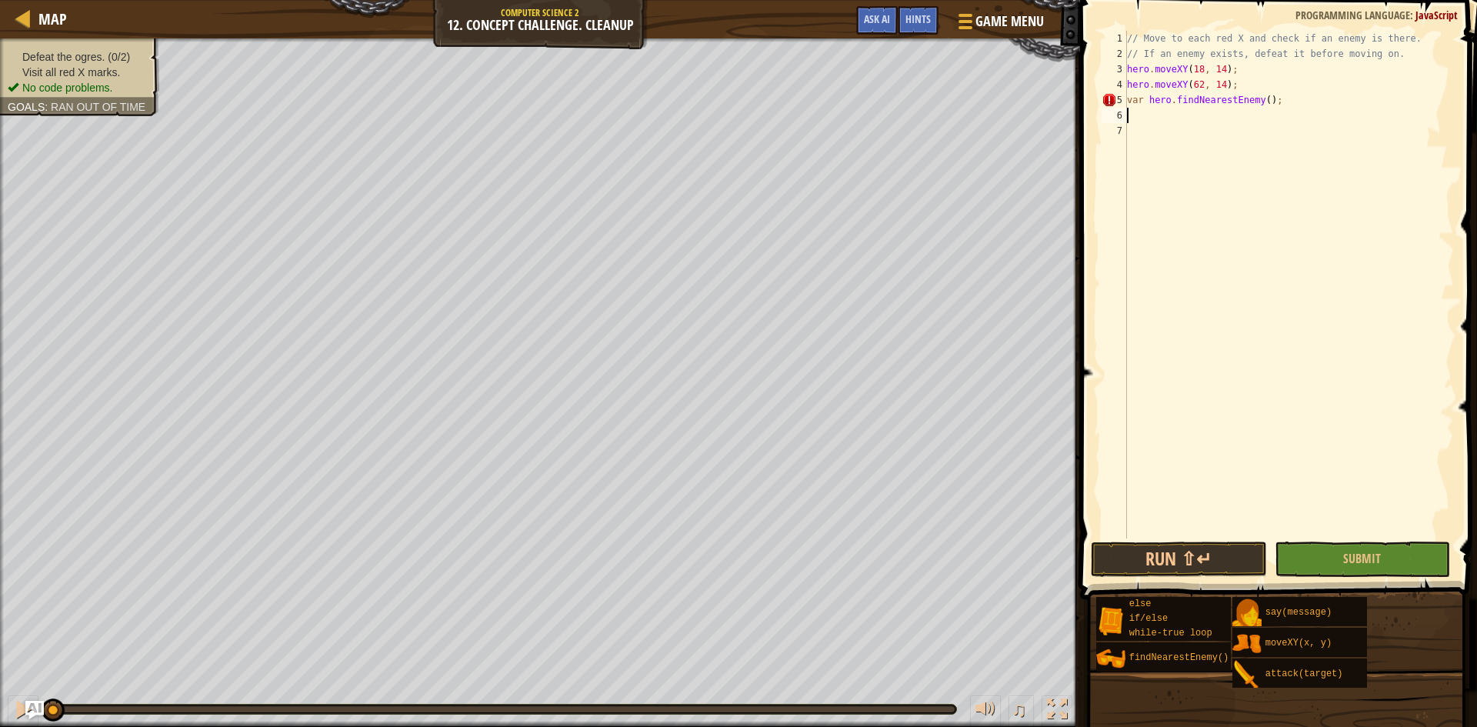
click at [1166, 113] on div "// Move to each red X and check if an enemy is there. // If an enemy exists, de…" at bounding box center [1289, 300] width 330 height 539
click at [1146, 102] on div "// Move to each red X and check if an enemy is there. // If an enemy exists, de…" at bounding box center [1289, 300] width 330 height 539
type textarea "var enemy = hero.findNearestEnemy();"
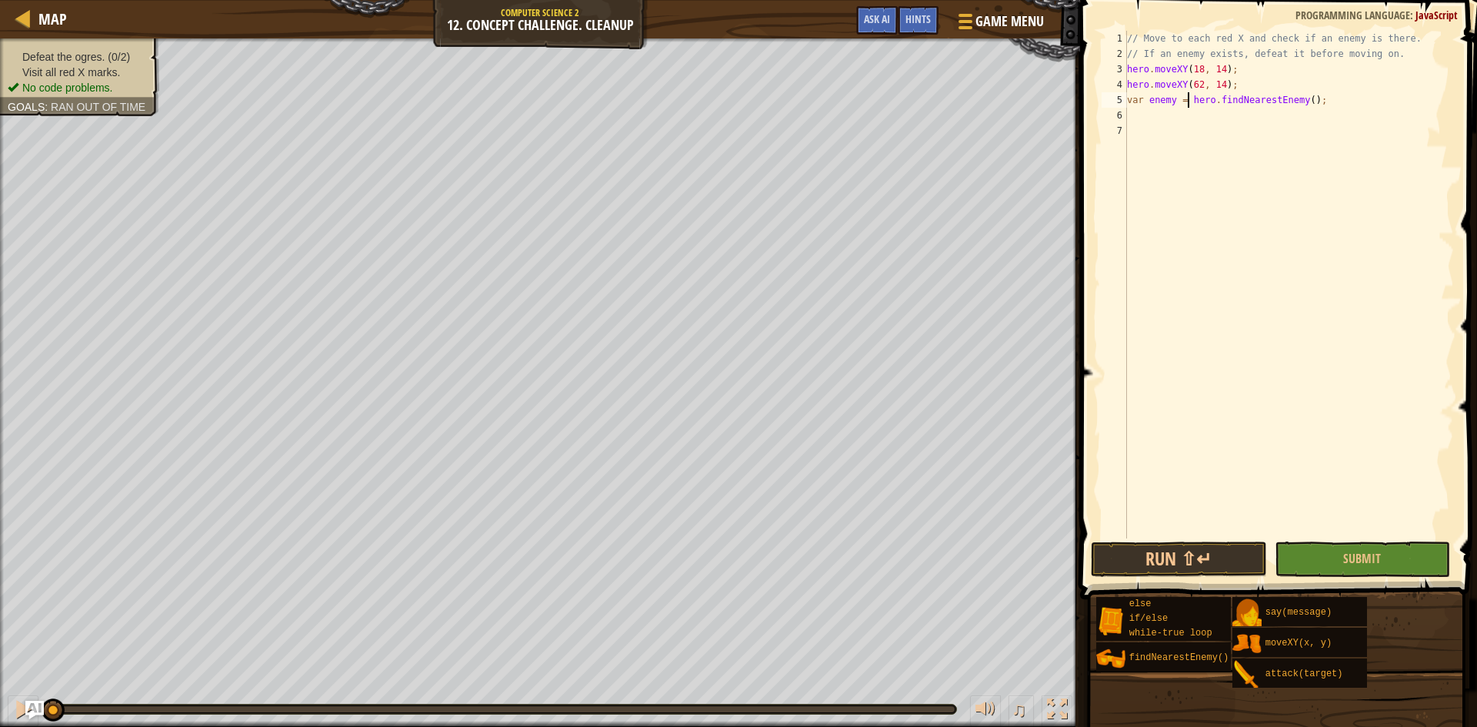
click at [1139, 118] on div "// Move to each red X and check if an enemy is there. // If an enemy exists, de…" at bounding box center [1289, 300] width 330 height 539
type textarea "if (enemy) {"
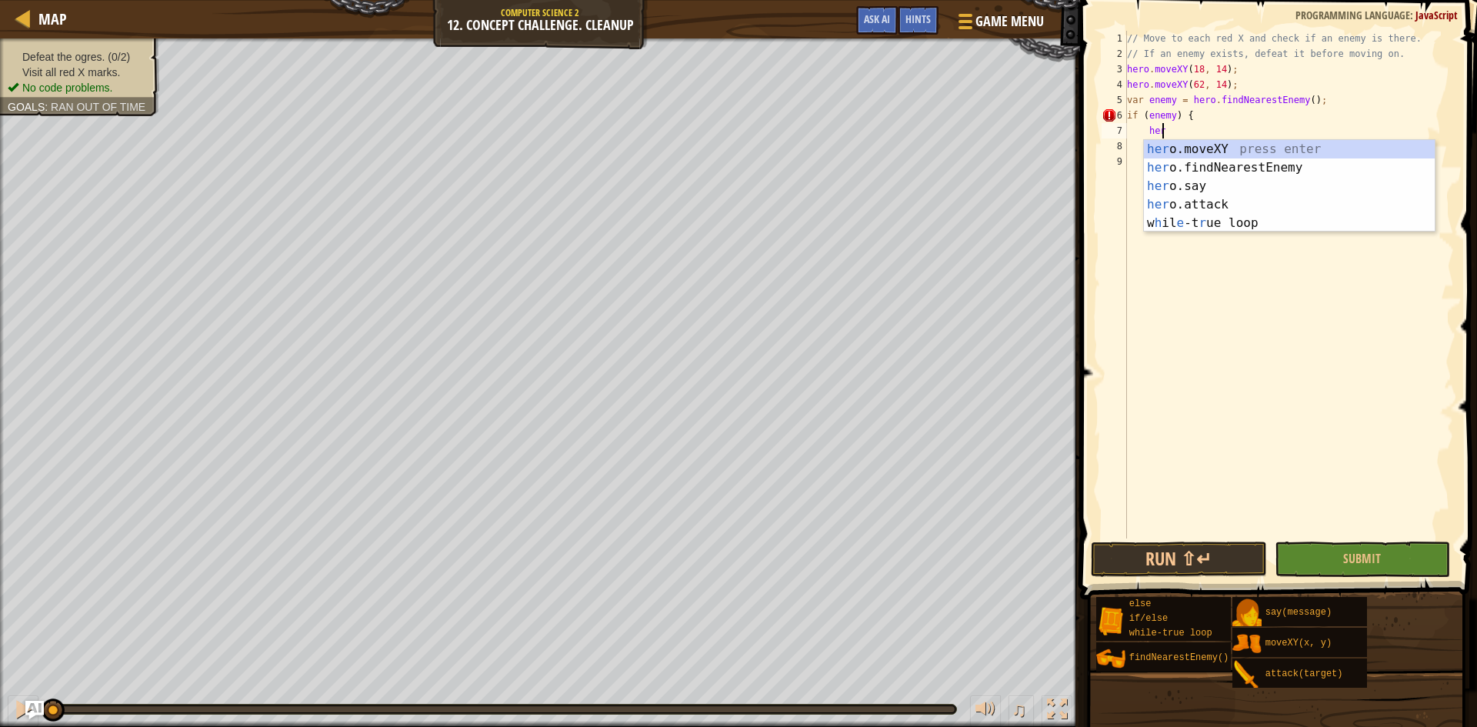
scroll to position [7, 2]
click at [1238, 200] on div "her o.moveXY press enter her o.findNearestEnemy press enter her o.say press ent…" at bounding box center [1289, 204] width 291 height 129
type textarea "hero.attack(enemy);"
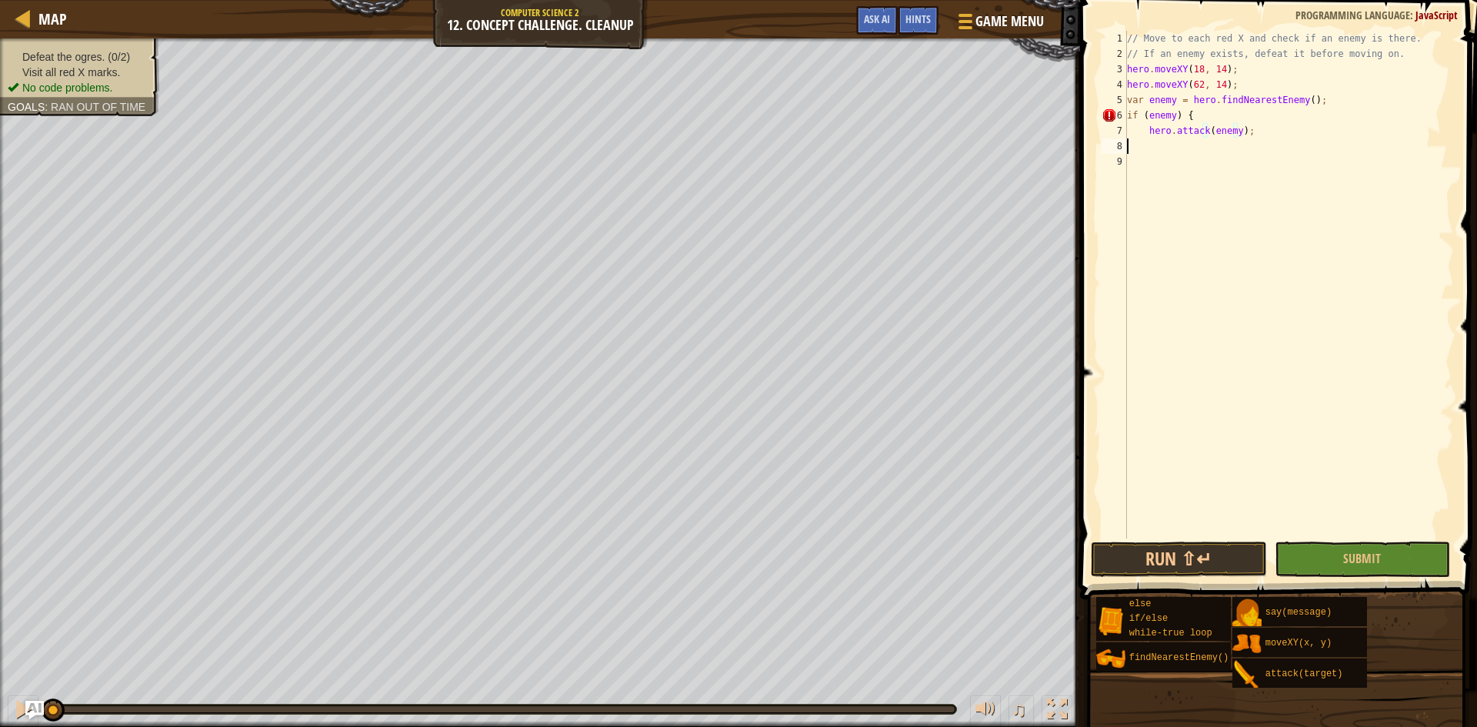
click at [1178, 153] on div "// Move to each red X and check if an enemy is there. // If an enemy exists, de…" at bounding box center [1289, 300] width 330 height 539
click at [1387, 52] on div "// Move to each red X and check if an enemy is there. // If an enemy exists, de…" at bounding box center [1289, 300] width 330 height 539
type textarea "// If an enemy exists, defeat it before moving on."
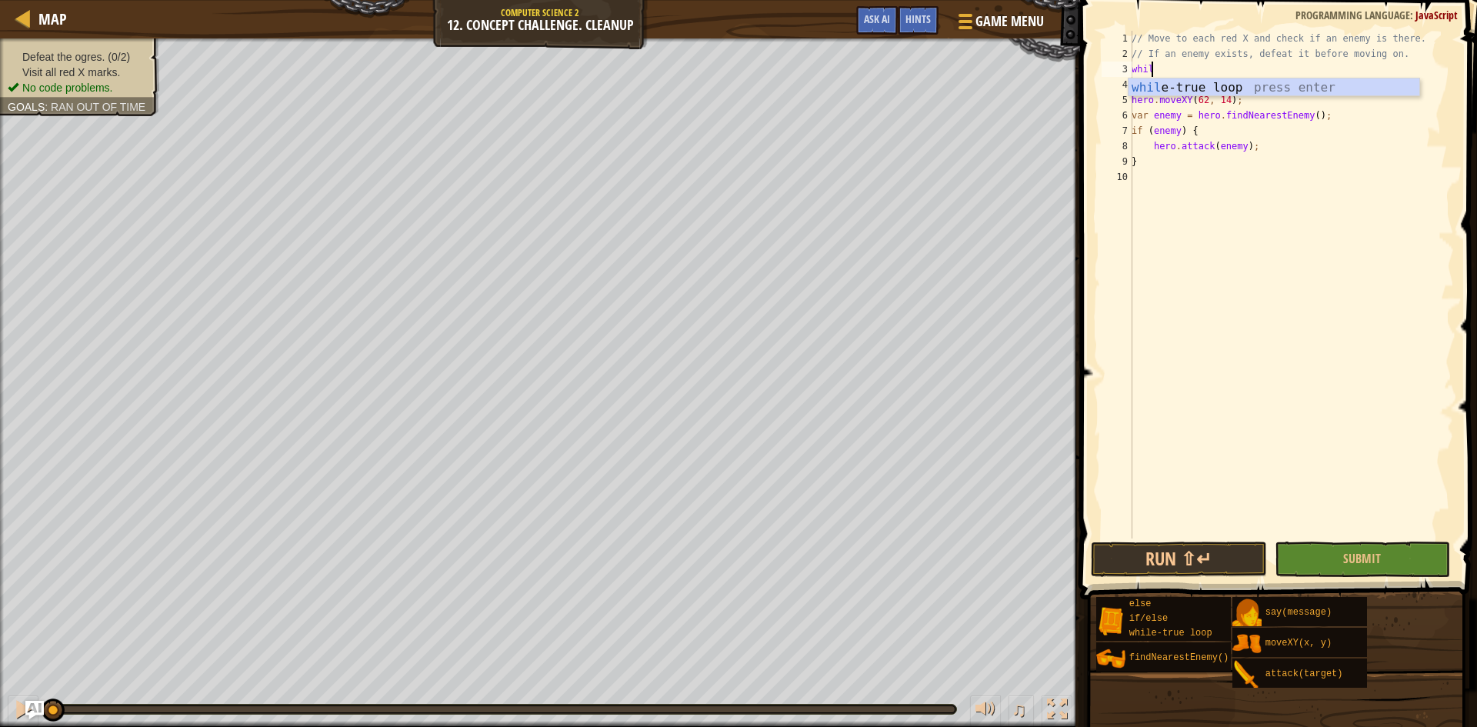
scroll to position [7, 2]
type textarea "while"
click at [1311, 79] on div "while -true loop press enter" at bounding box center [1274, 105] width 291 height 55
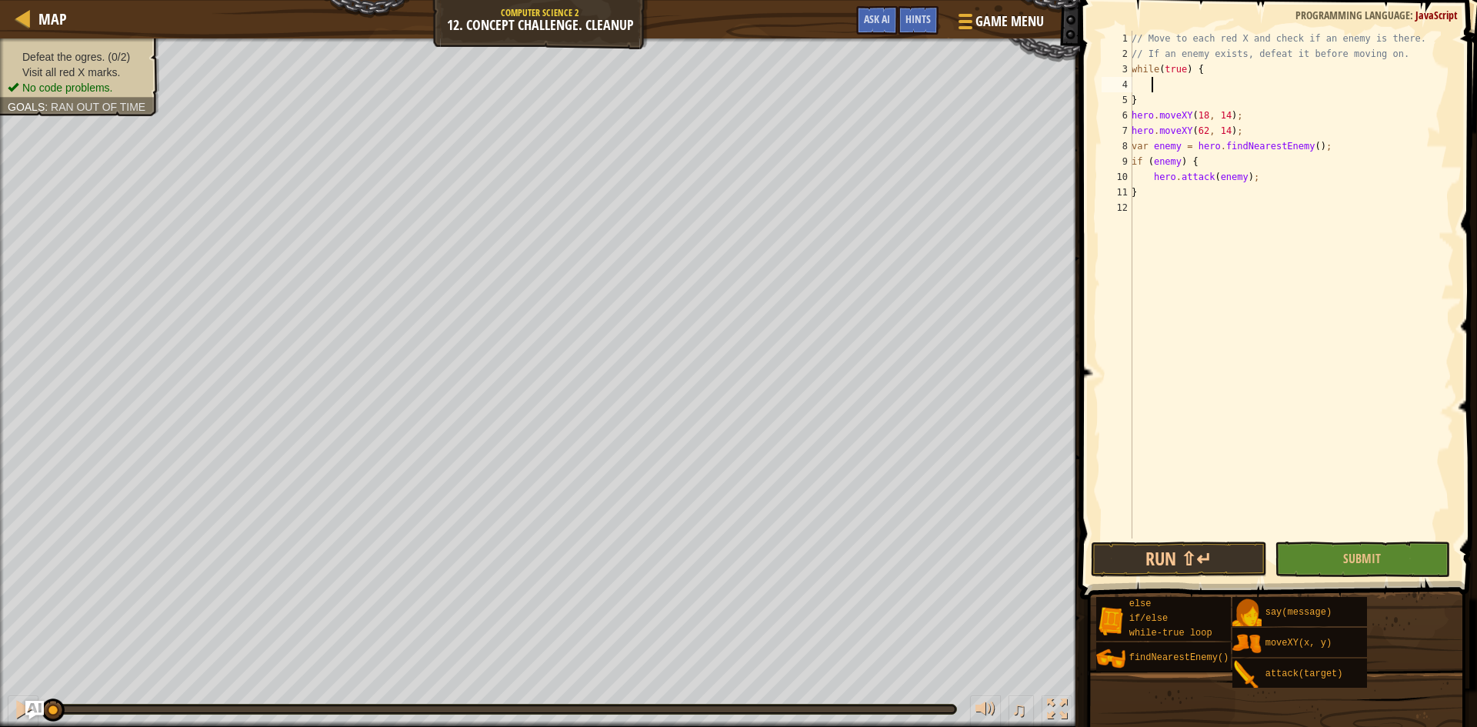
click at [1150, 97] on div "// Move to each red X and check if an enemy is there. // If an enemy exists, de…" at bounding box center [1291, 300] width 325 height 539
type textarea "}"
type textarea "while(true) {"
click at [1143, 172] on div "// Move to each red X and check if an enemy is there. // If an enemy exists, de…" at bounding box center [1291, 300] width 325 height 539
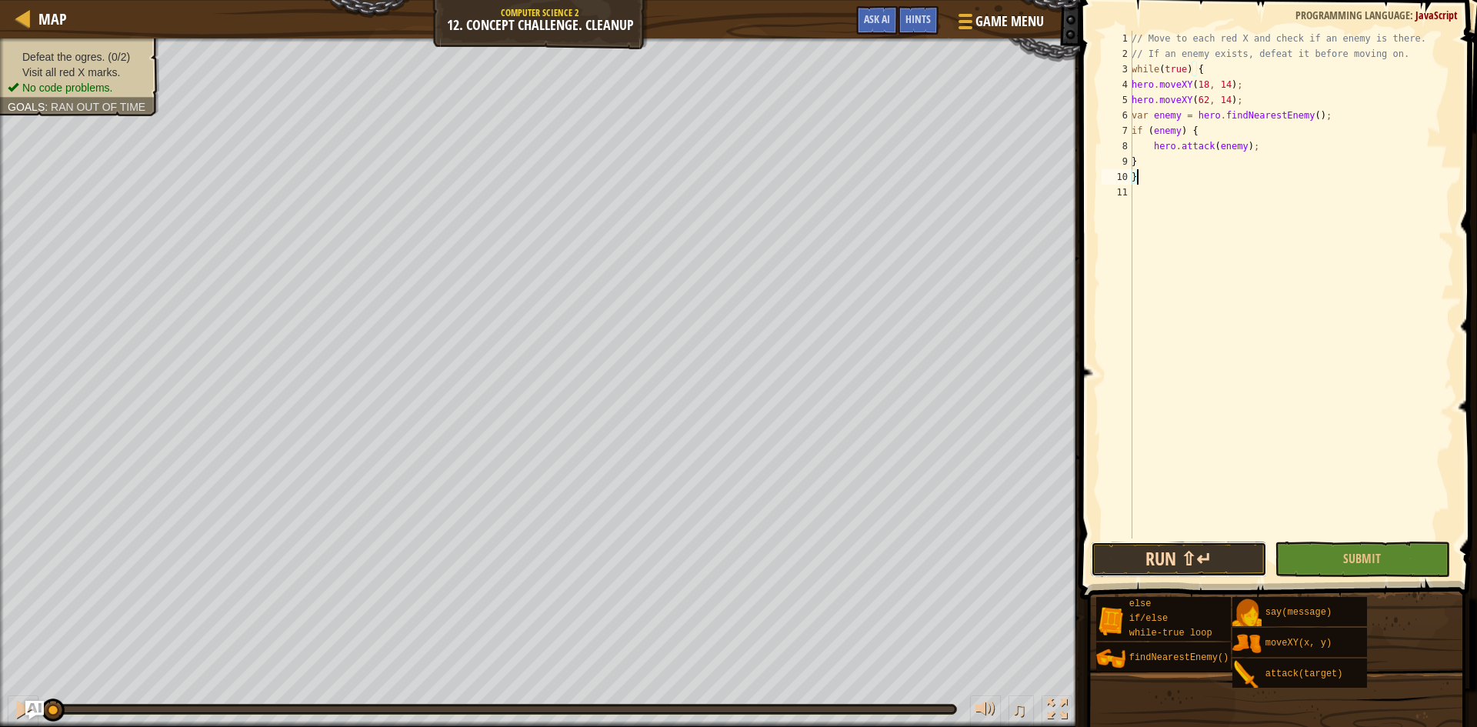
click at [1249, 557] on button "Run ⇧↵" at bounding box center [1179, 559] width 176 height 35
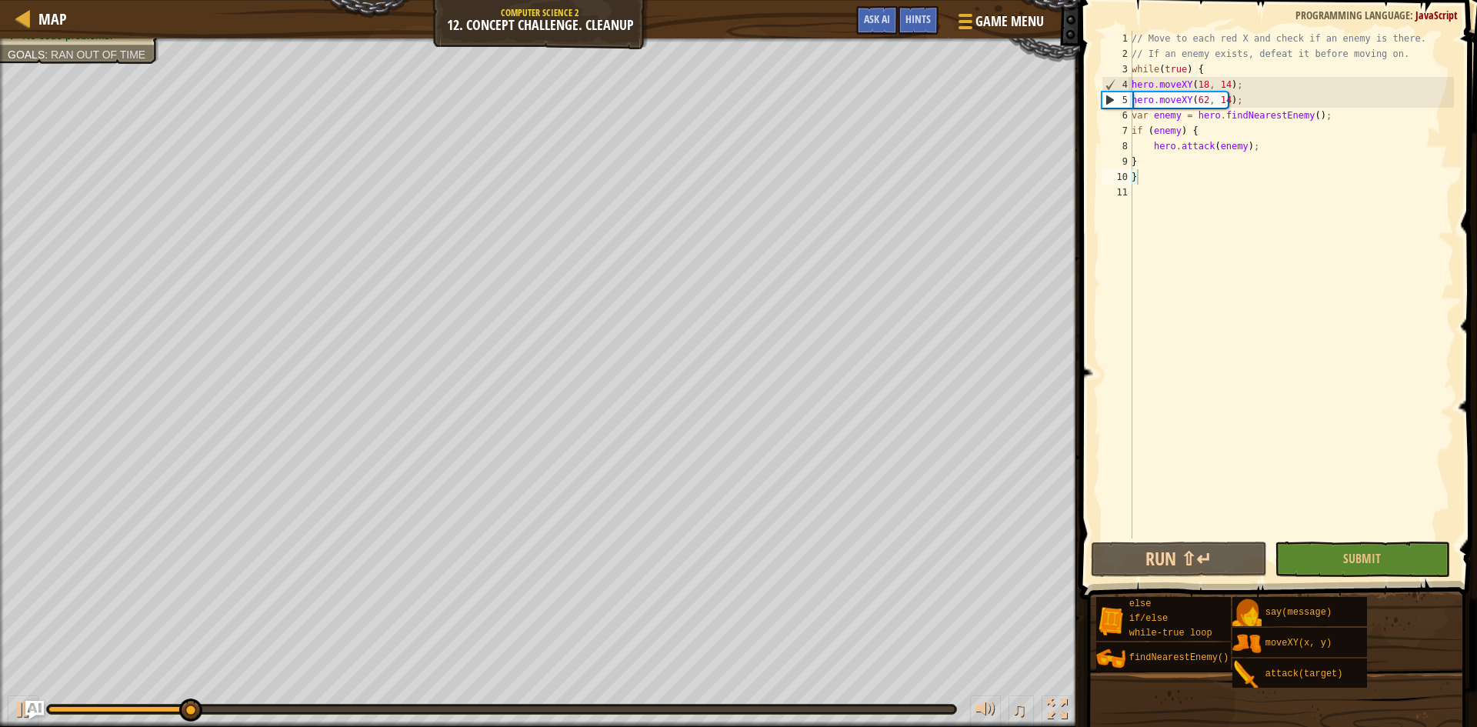
drag, startPoint x: 215, startPoint y: 706, endPoint x: 464, endPoint y: 691, distance: 249.7
click at [464, 691] on div "♫" at bounding box center [540, 705] width 1080 height 46
click at [522, 703] on div "♫" at bounding box center [540, 705] width 1080 height 46
click at [542, 709] on div at bounding box center [501, 709] width 906 height 6
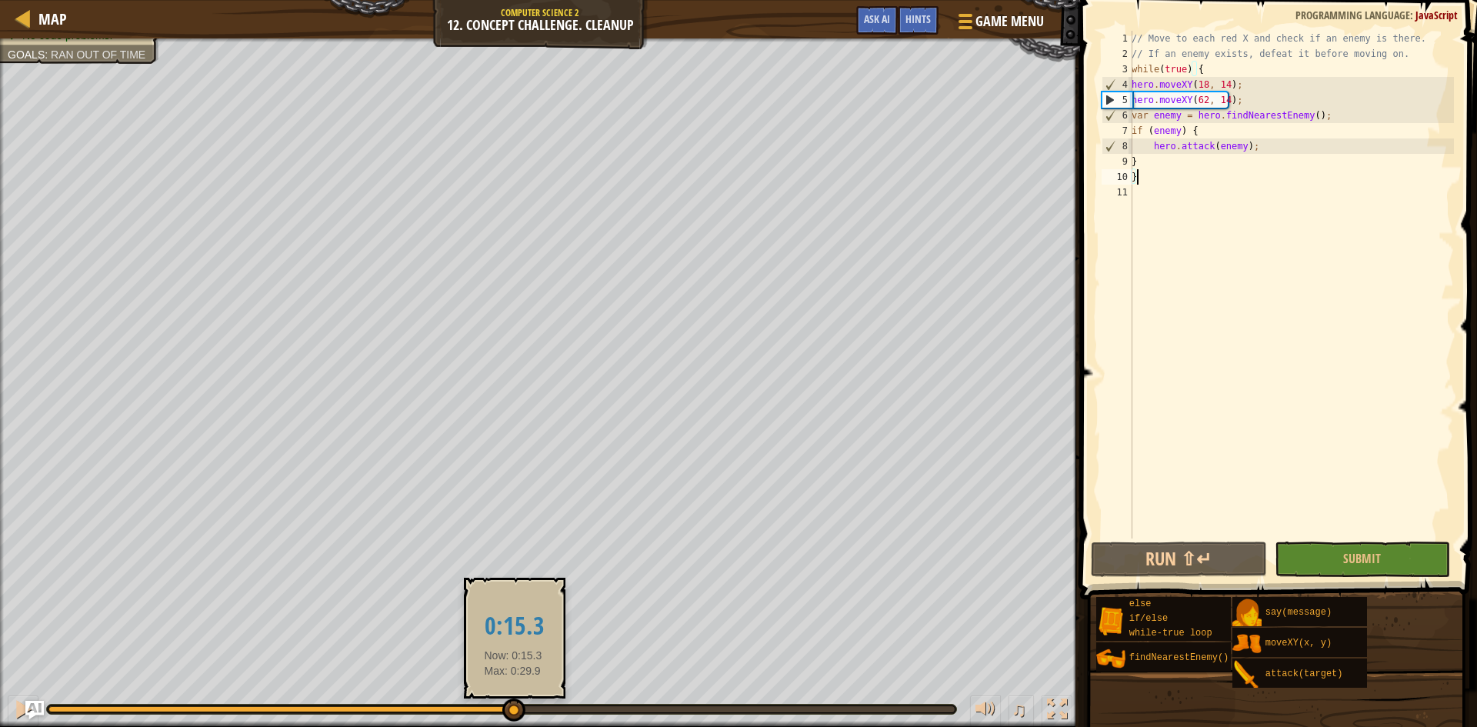
drag, startPoint x: 555, startPoint y: 709, endPoint x: 411, endPoint y: 719, distance: 145.0
click at [502, 719] on div at bounding box center [513, 710] width 23 height 23
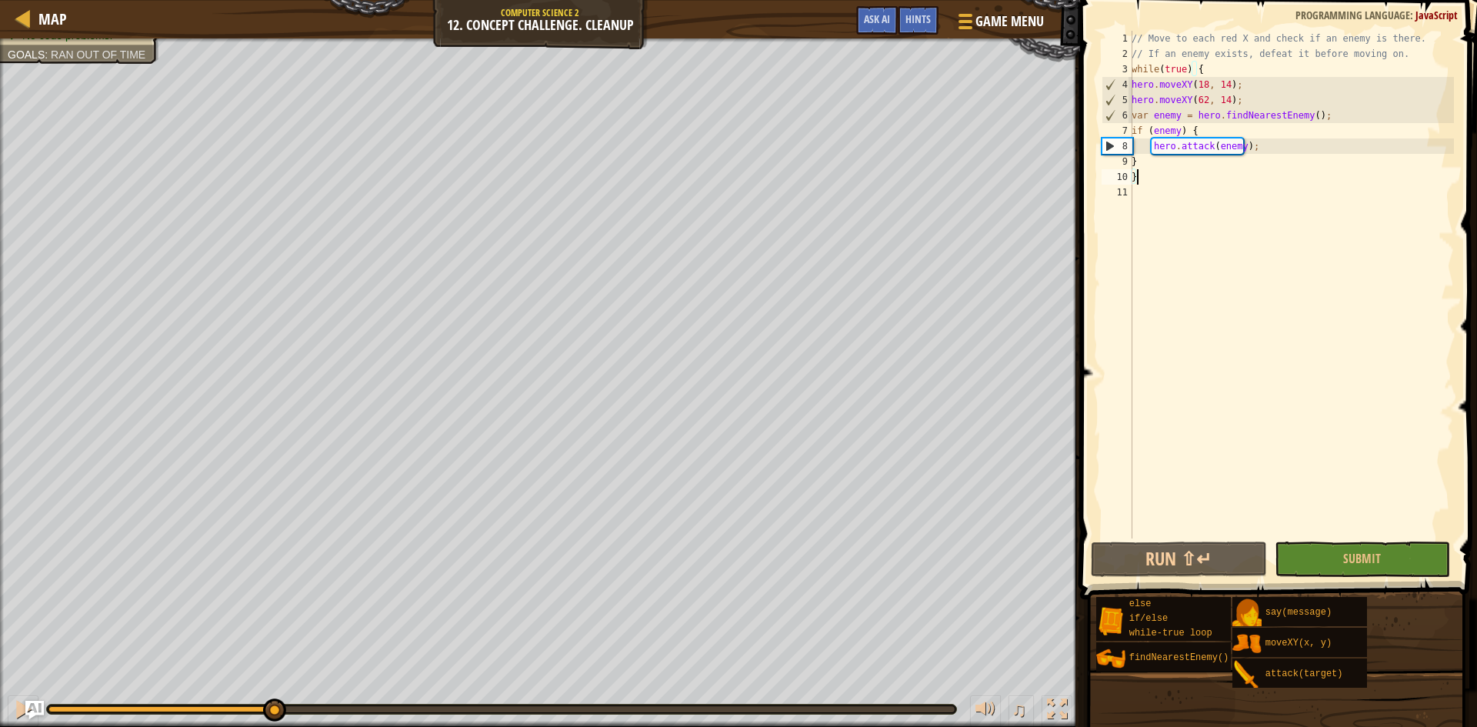
drag, startPoint x: 417, startPoint y: 716, endPoint x: 272, endPoint y: 723, distance: 144.8
click at [272, 723] on div "♫" at bounding box center [540, 705] width 1080 height 46
click at [1142, 552] on button "Run ⇧↵" at bounding box center [1179, 559] width 176 height 35
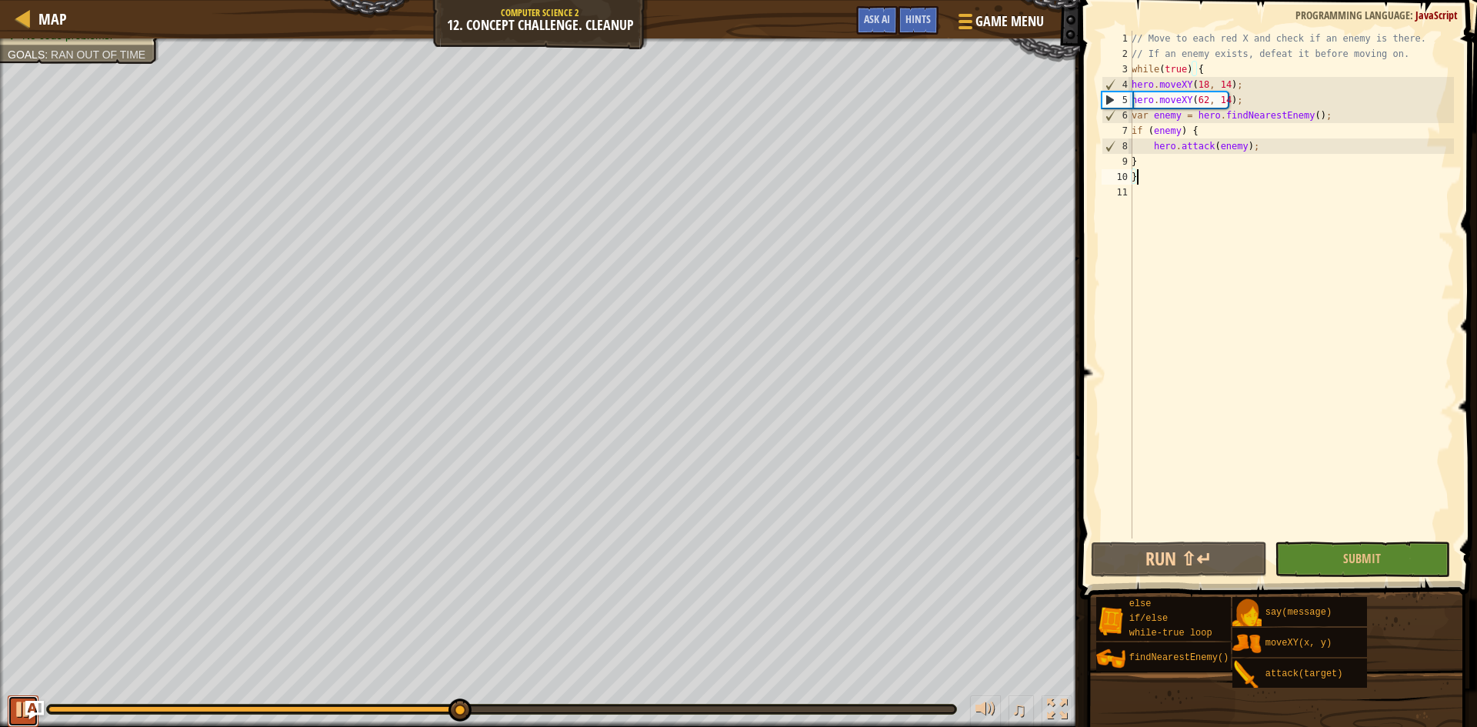
click at [20, 707] on div at bounding box center [23, 709] width 20 height 20
click at [1259, 149] on div "// Move to each red X and check if an enemy is there. // If an enemy exists, de…" at bounding box center [1291, 300] width 325 height 539
type textarea "hero.attack(enemy);"
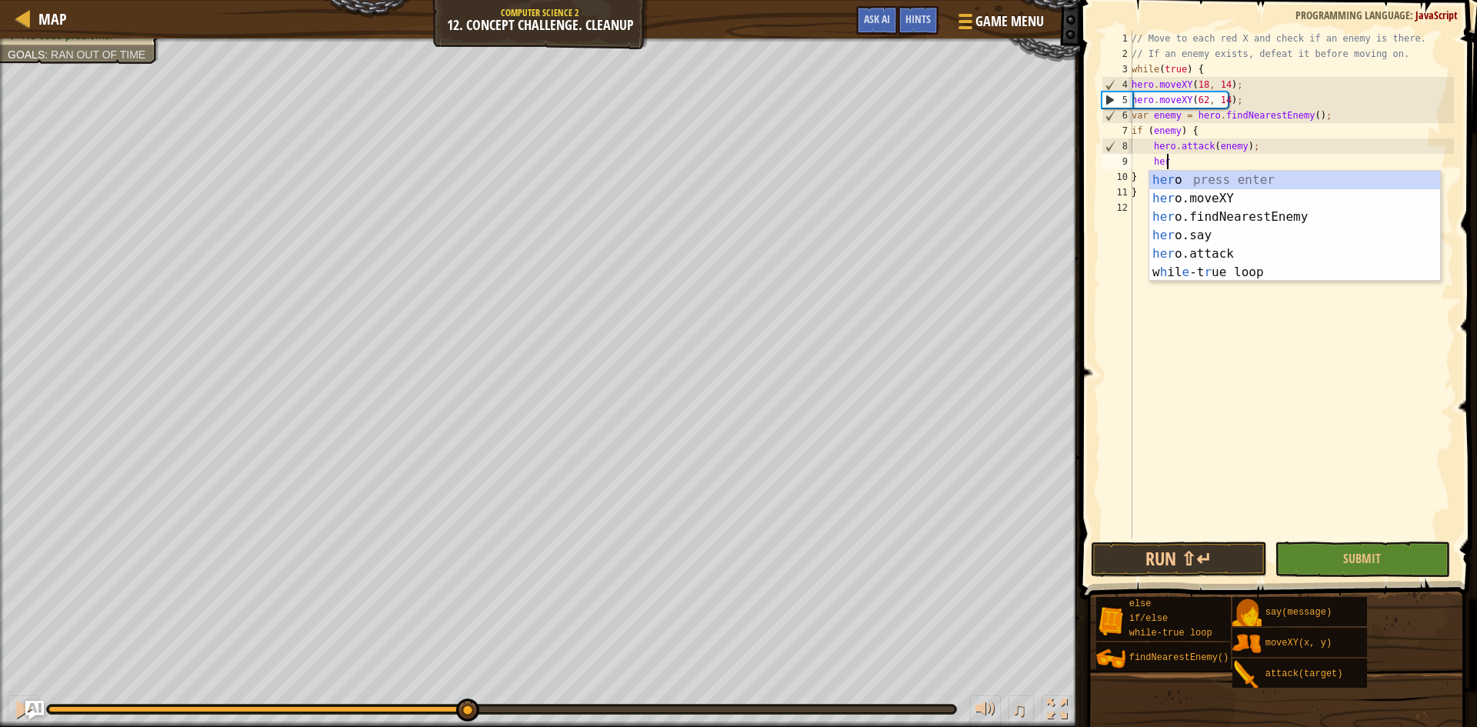
scroll to position [7, 2]
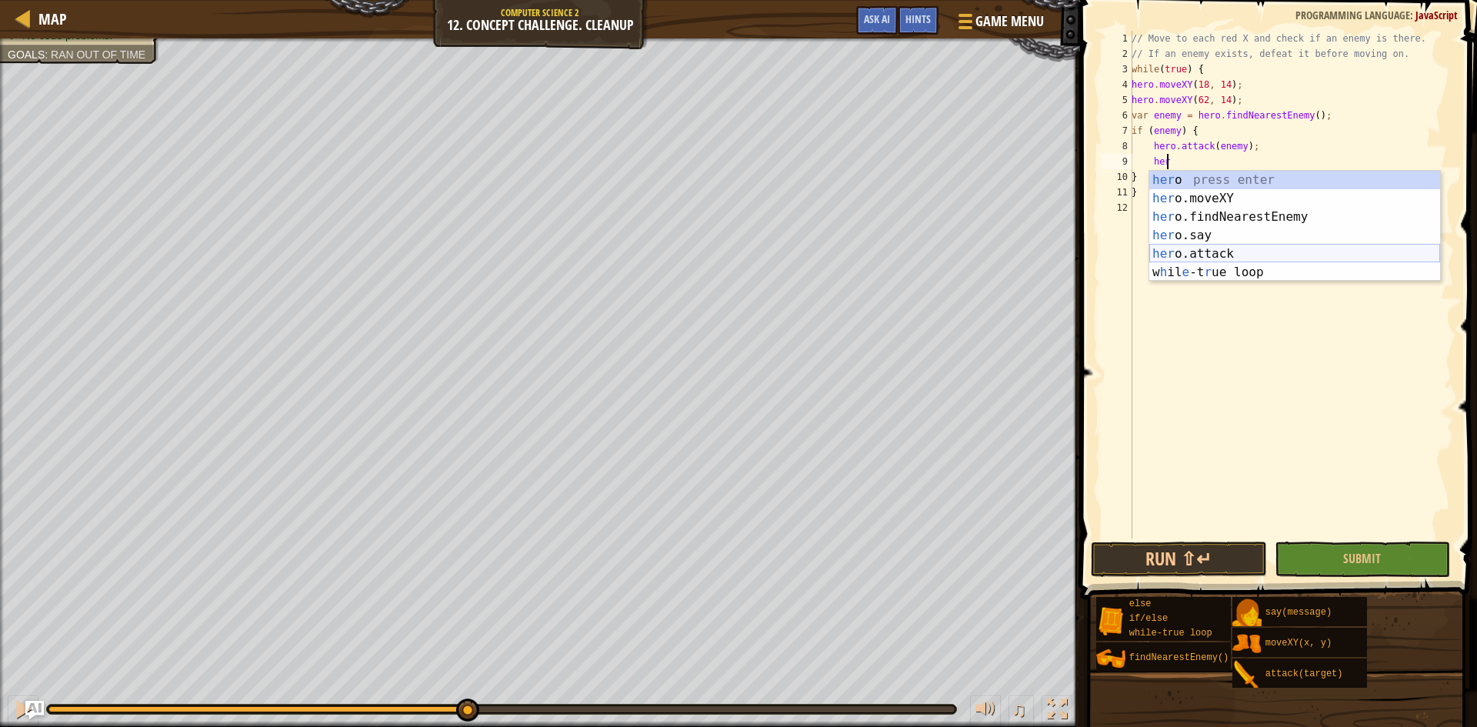
click at [1236, 250] on div "her o press enter her o.moveXY press enter her o.findNearestEnemy press enter h…" at bounding box center [1294, 245] width 291 height 148
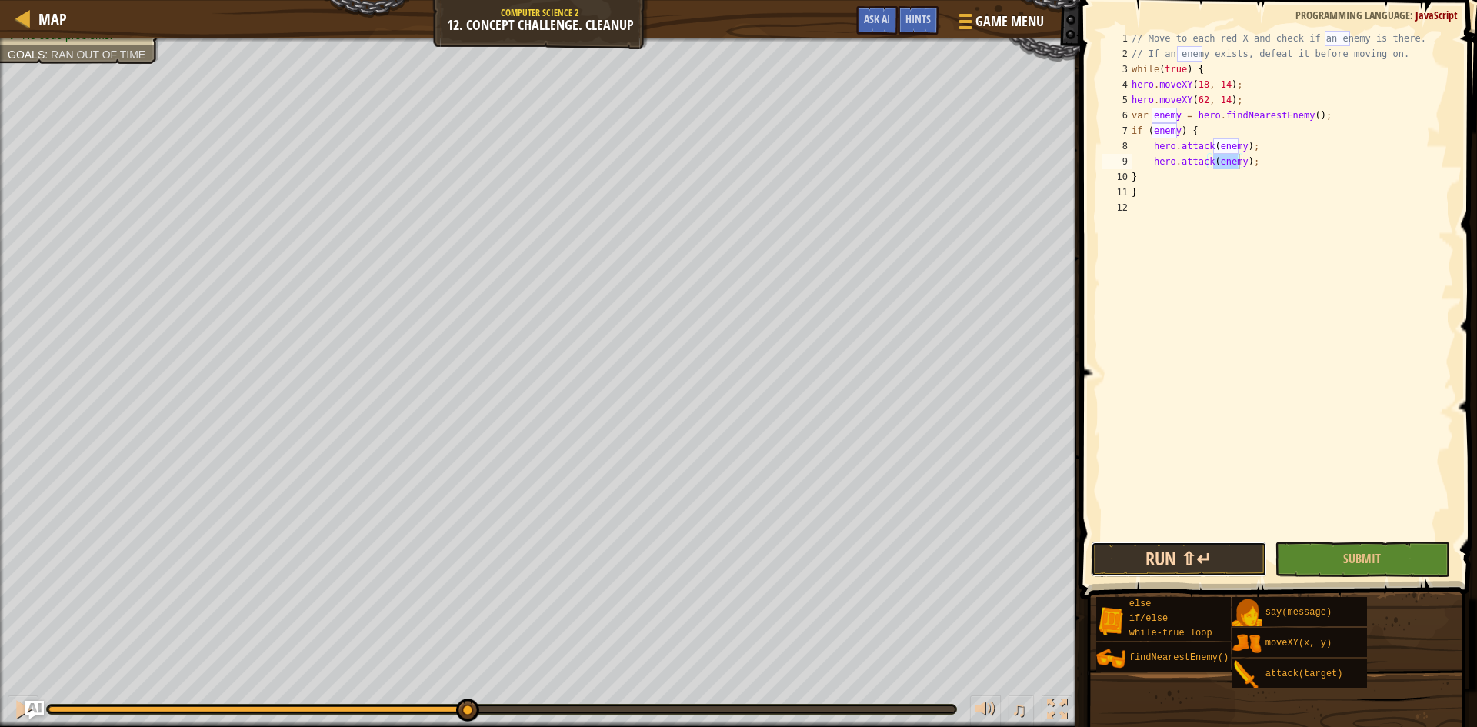
click at [1200, 573] on button "Run ⇧↵" at bounding box center [1179, 559] width 176 height 35
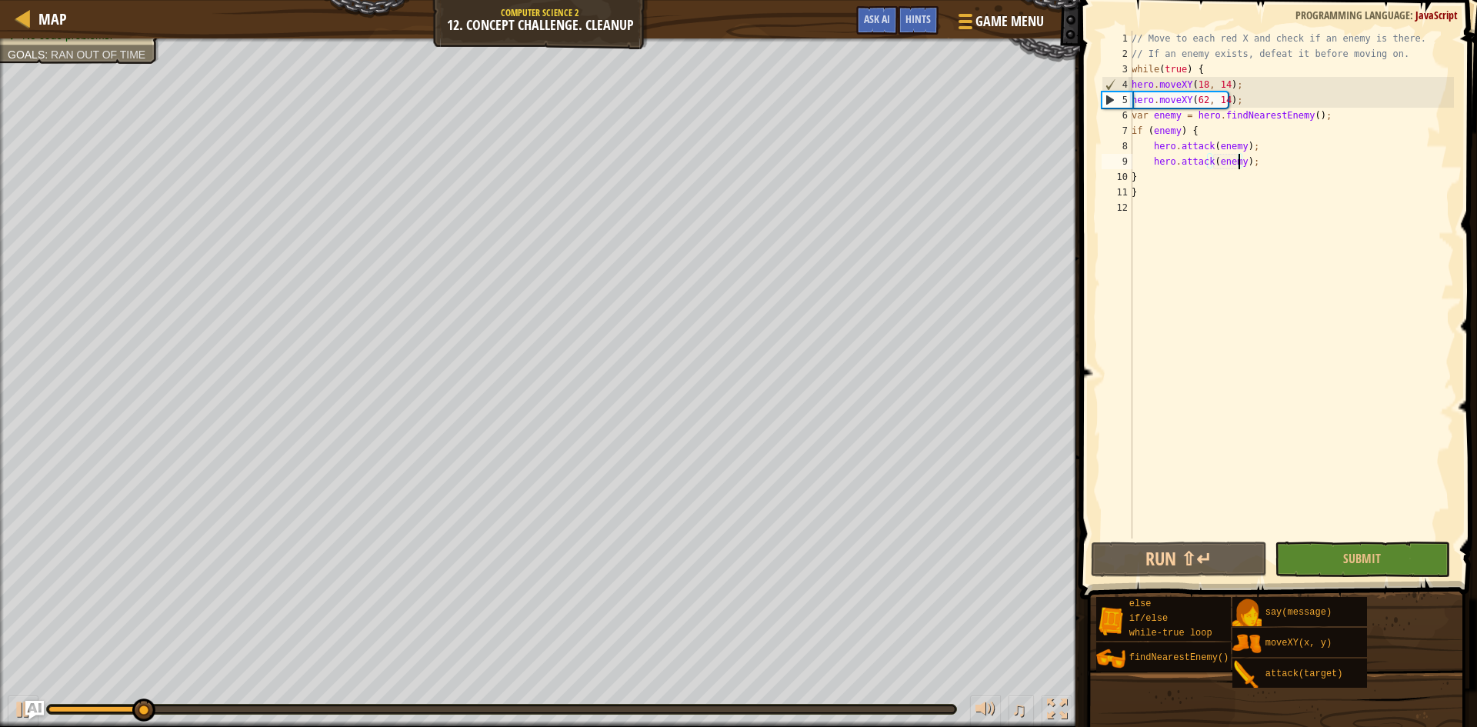
click at [639, 706] on div at bounding box center [501, 709] width 909 height 9
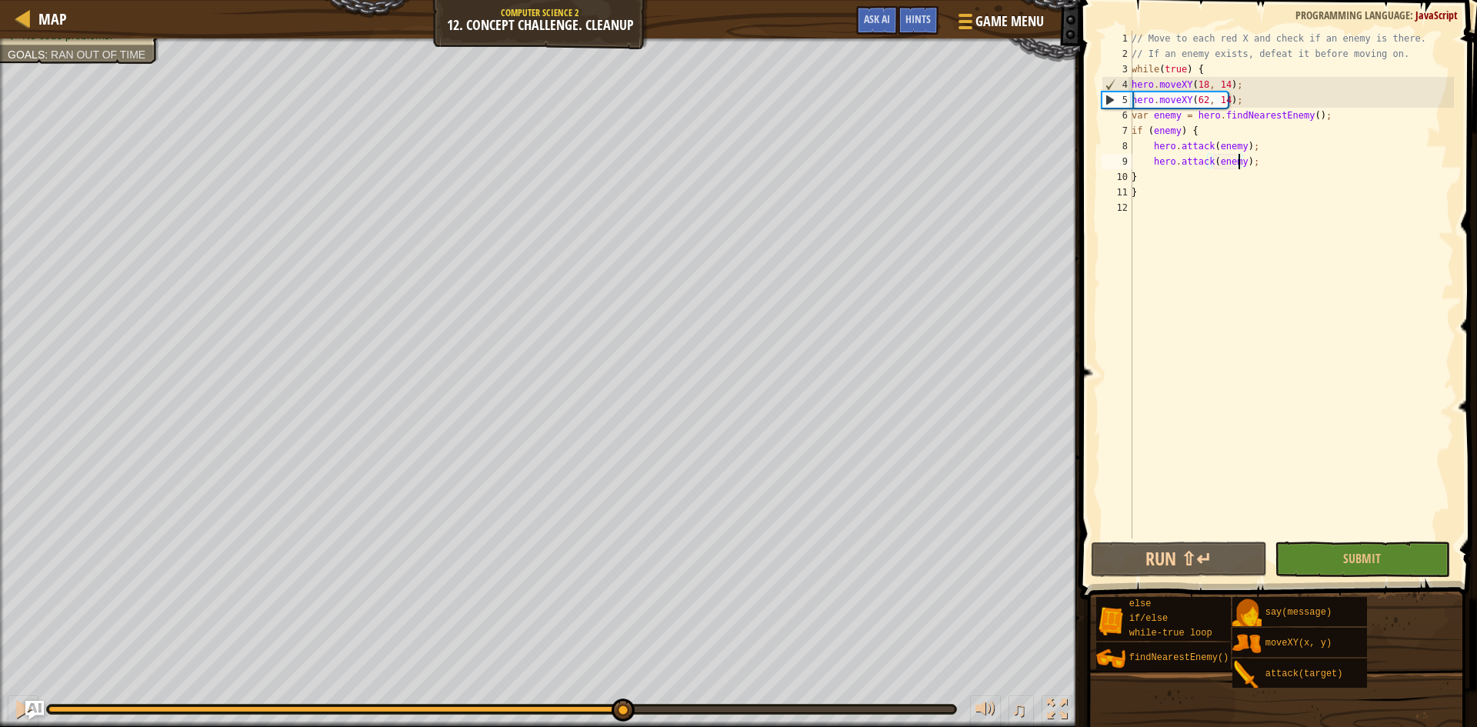
click at [622, 711] on div at bounding box center [501, 709] width 906 height 6
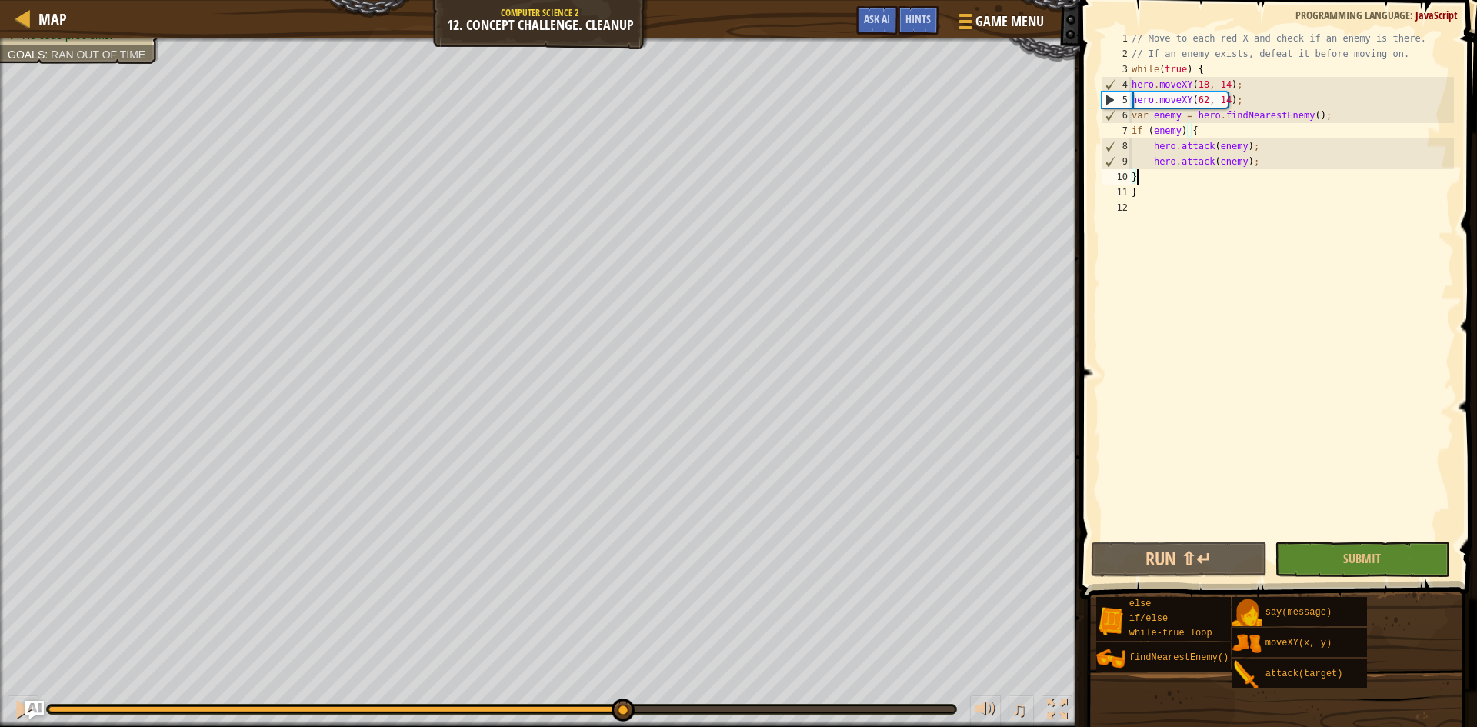
click at [1192, 182] on div "// Move to each red X and check if an enemy is there. // If an enemy exists, de…" at bounding box center [1291, 300] width 325 height 539
type textarea "}"
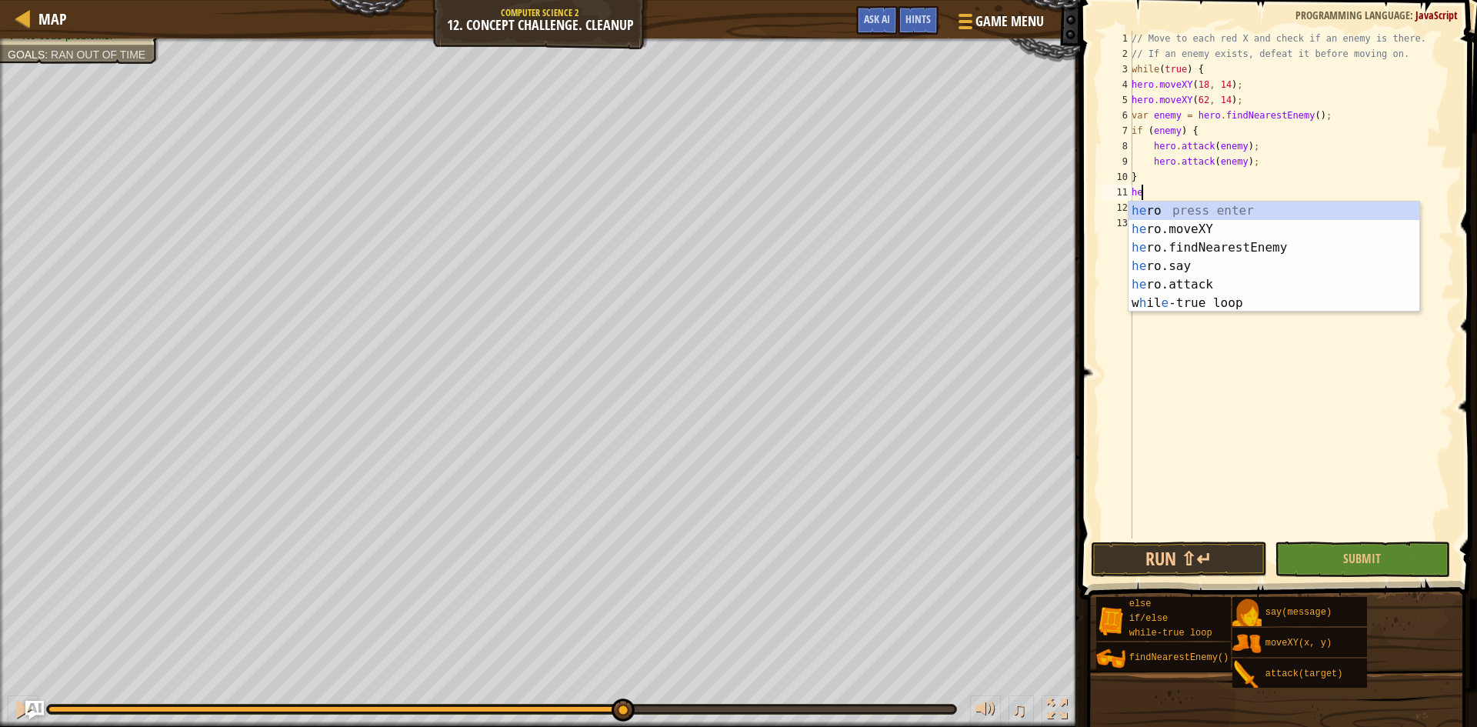
scroll to position [7, 1]
click at [1180, 225] on div "her o press enter her o.moveXY press enter her o.findNearestEnemy press enter h…" at bounding box center [1274, 276] width 291 height 148
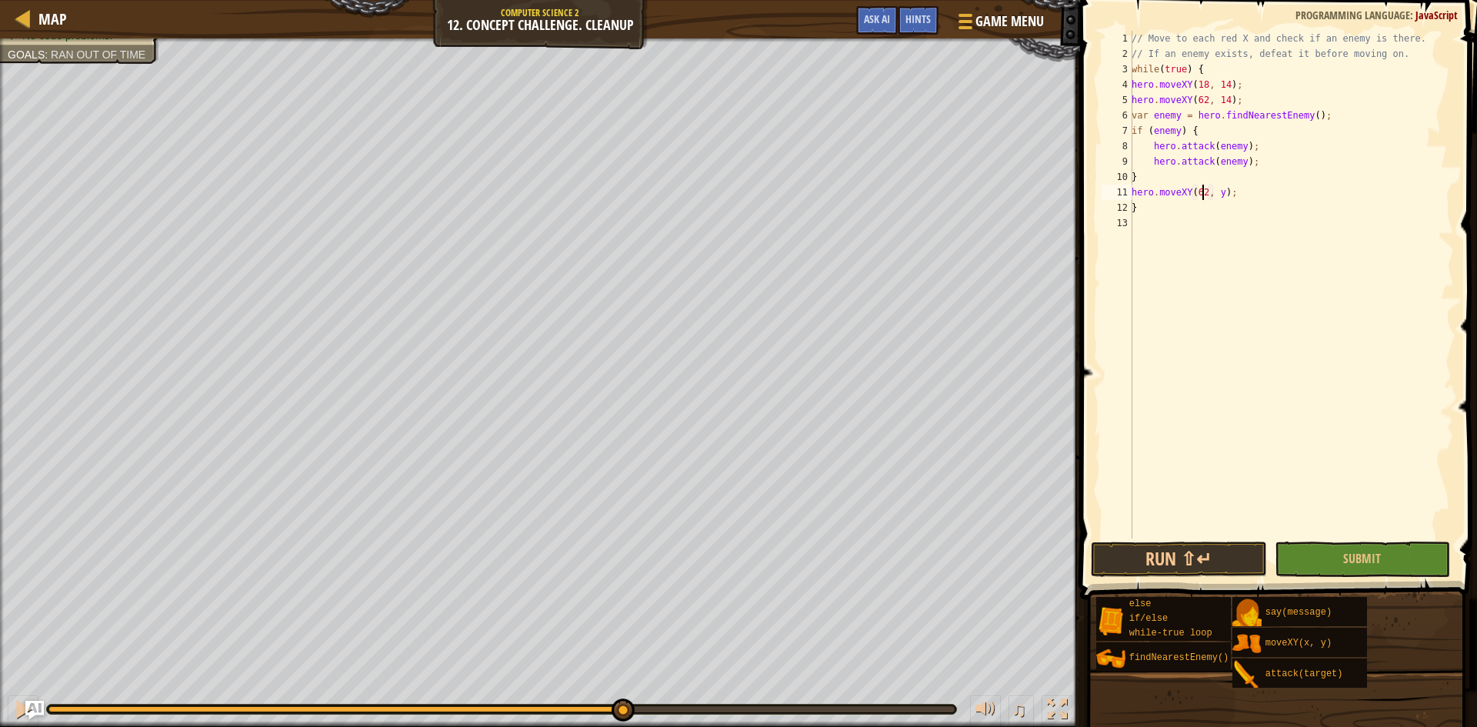
scroll to position [7, 6]
type textarea "}"
type textarea "hero.moveXY(62, 54);"
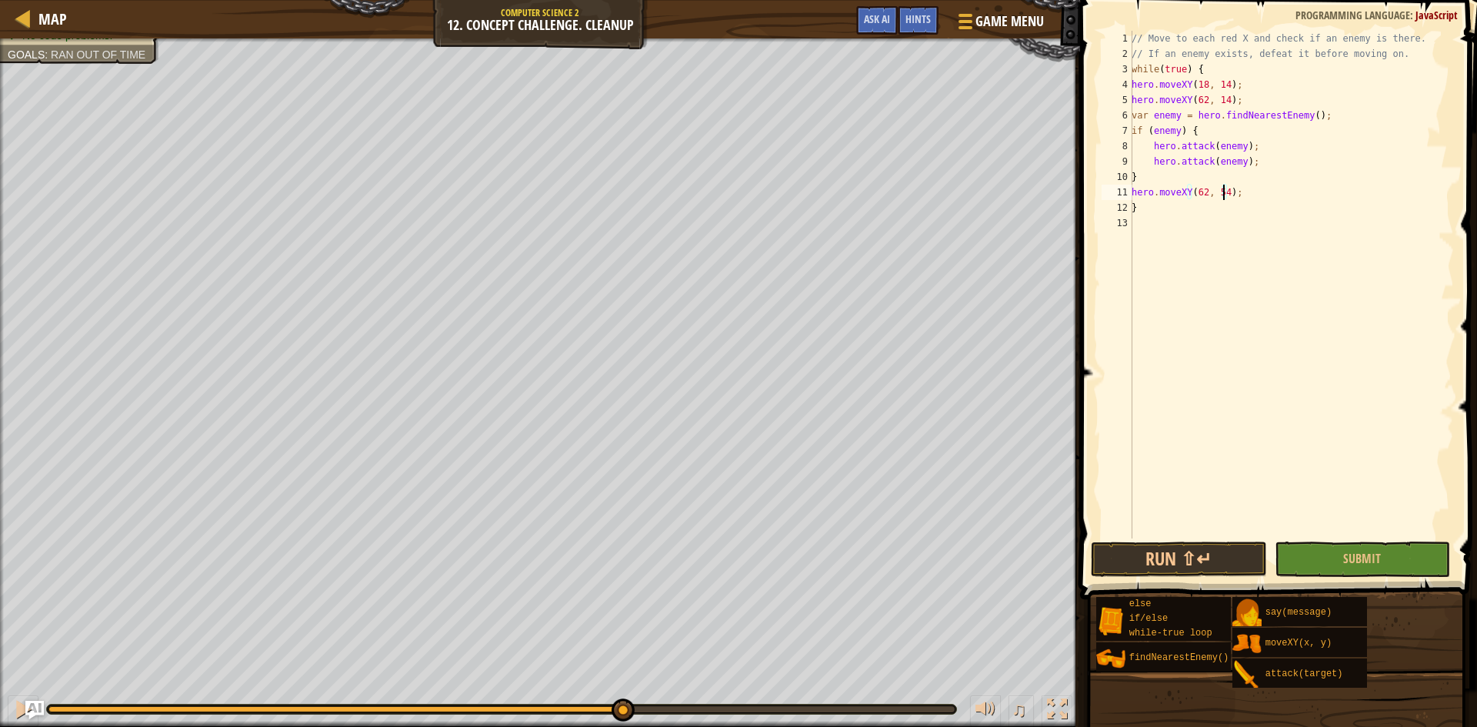
click at [1249, 195] on div "// Move to each red X and check if an enemy is there. // If an enemy exists, de…" at bounding box center [1291, 300] width 325 height 539
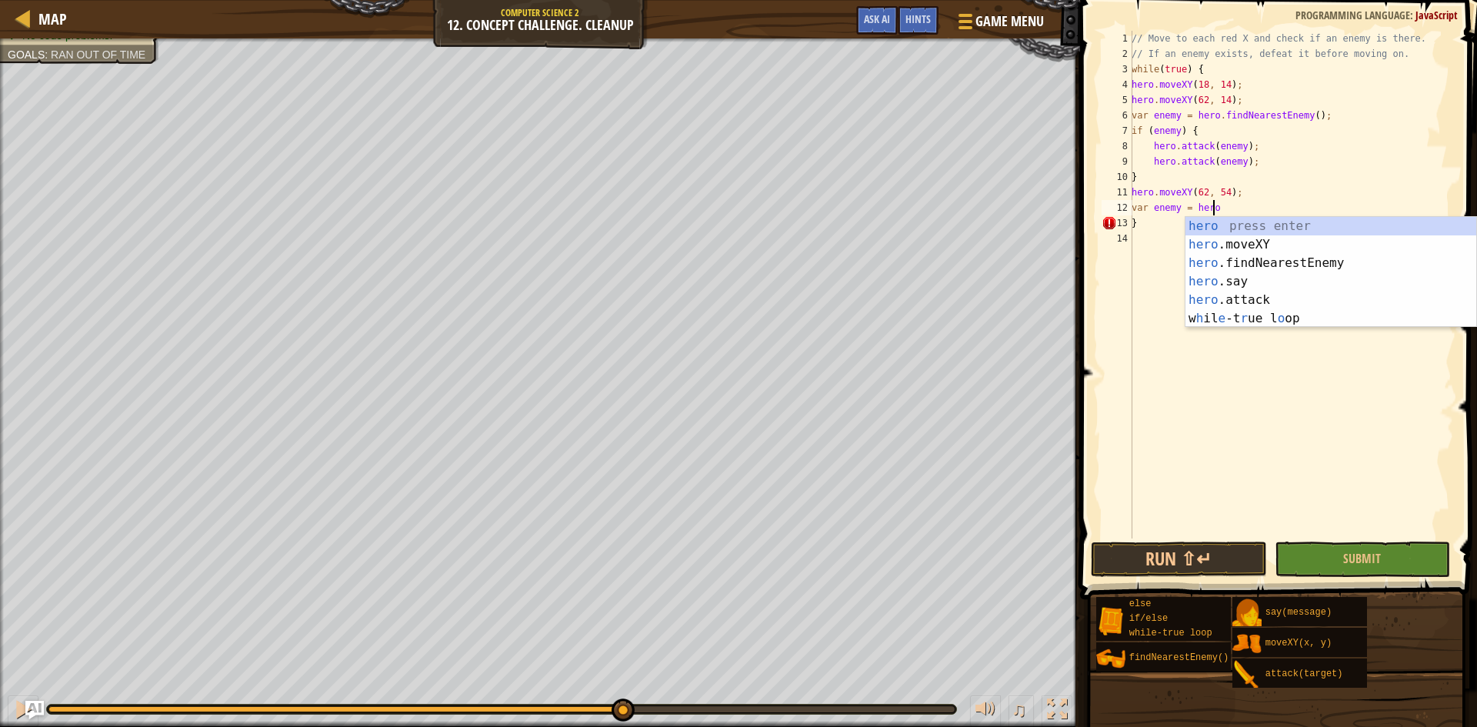
scroll to position [7, 6]
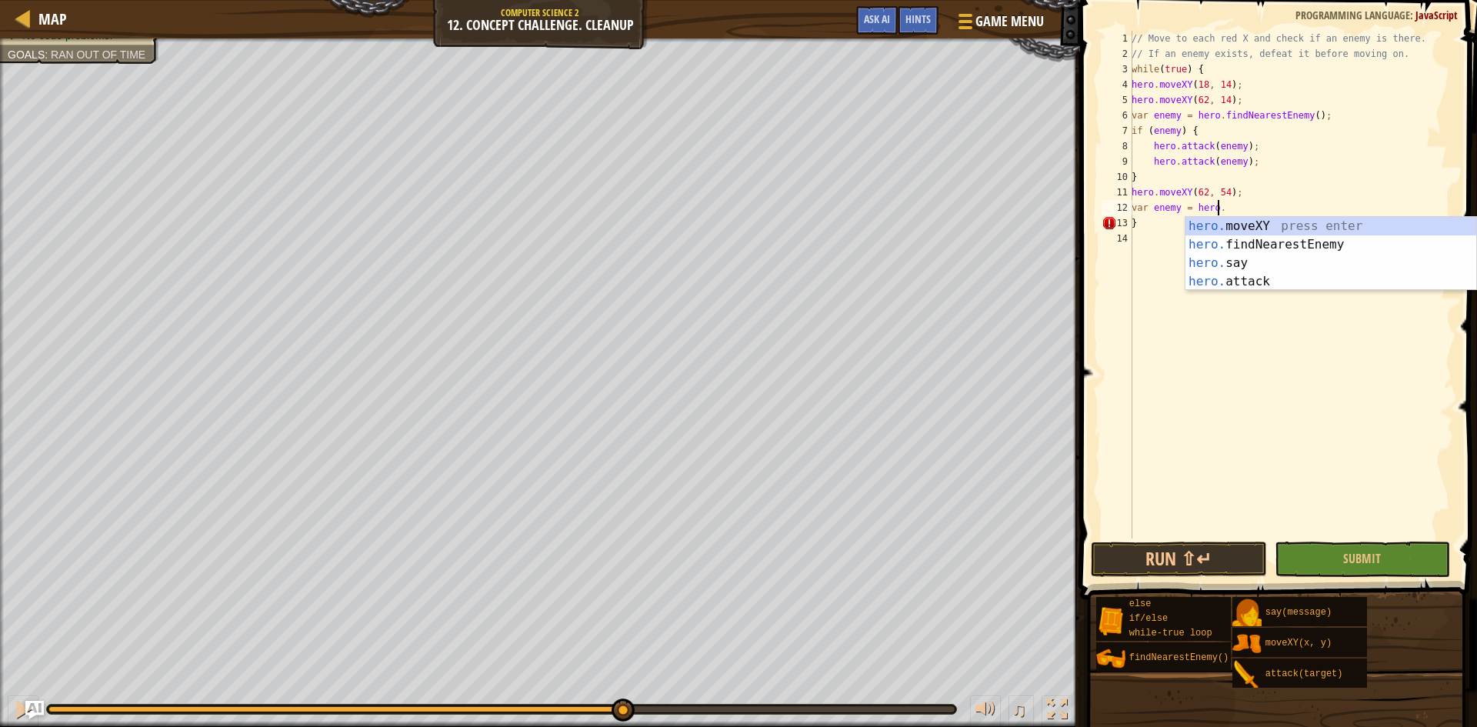
type textarea "var enemy = [DOMAIN_NAME]"
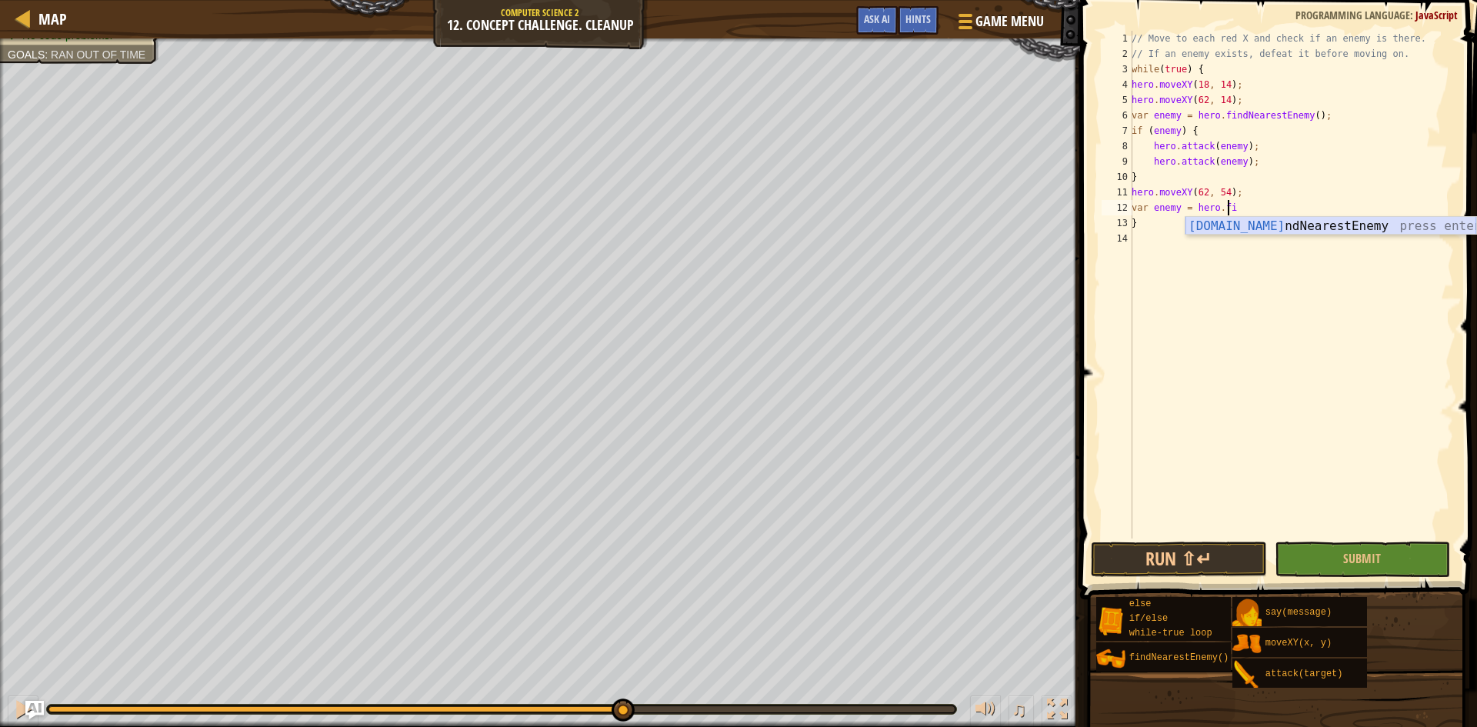
click at [1236, 229] on div "[DOMAIN_NAME] ndNearestEnemy press enter" at bounding box center [1331, 244] width 291 height 55
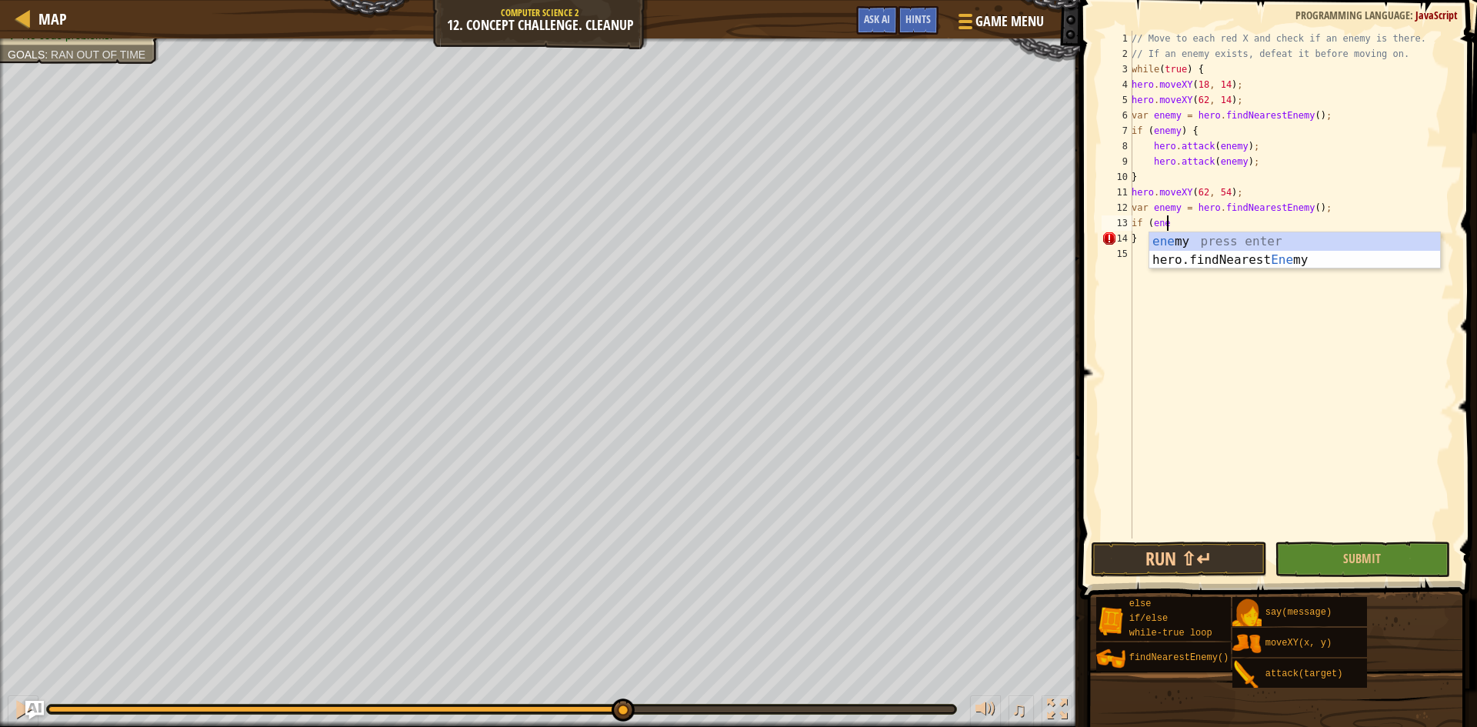
scroll to position [7, 2]
type textarea "if (enemy) {"
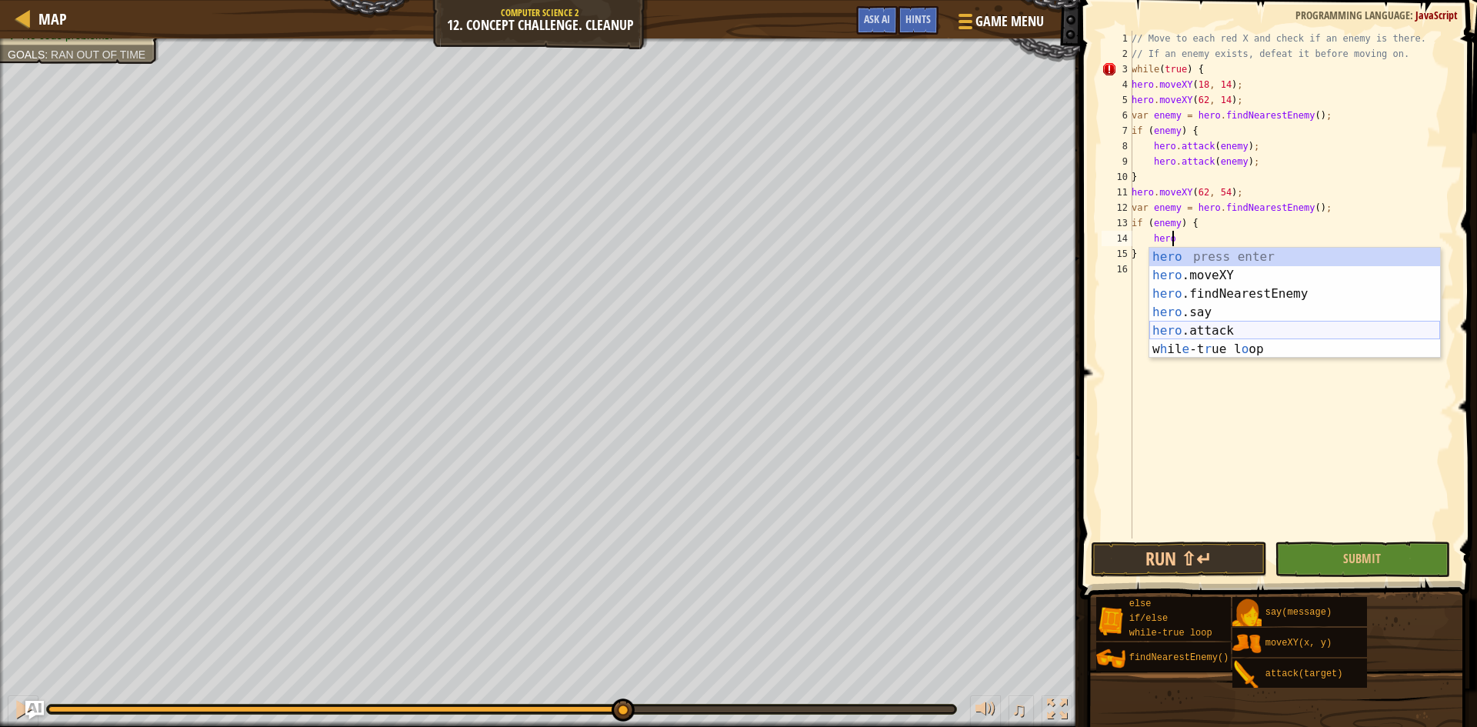
click at [1238, 325] on div "hero press enter hero .moveXY press enter hero .findNearestEnemy press enter he…" at bounding box center [1294, 322] width 291 height 148
type textarea "hero.attack(enemy);"
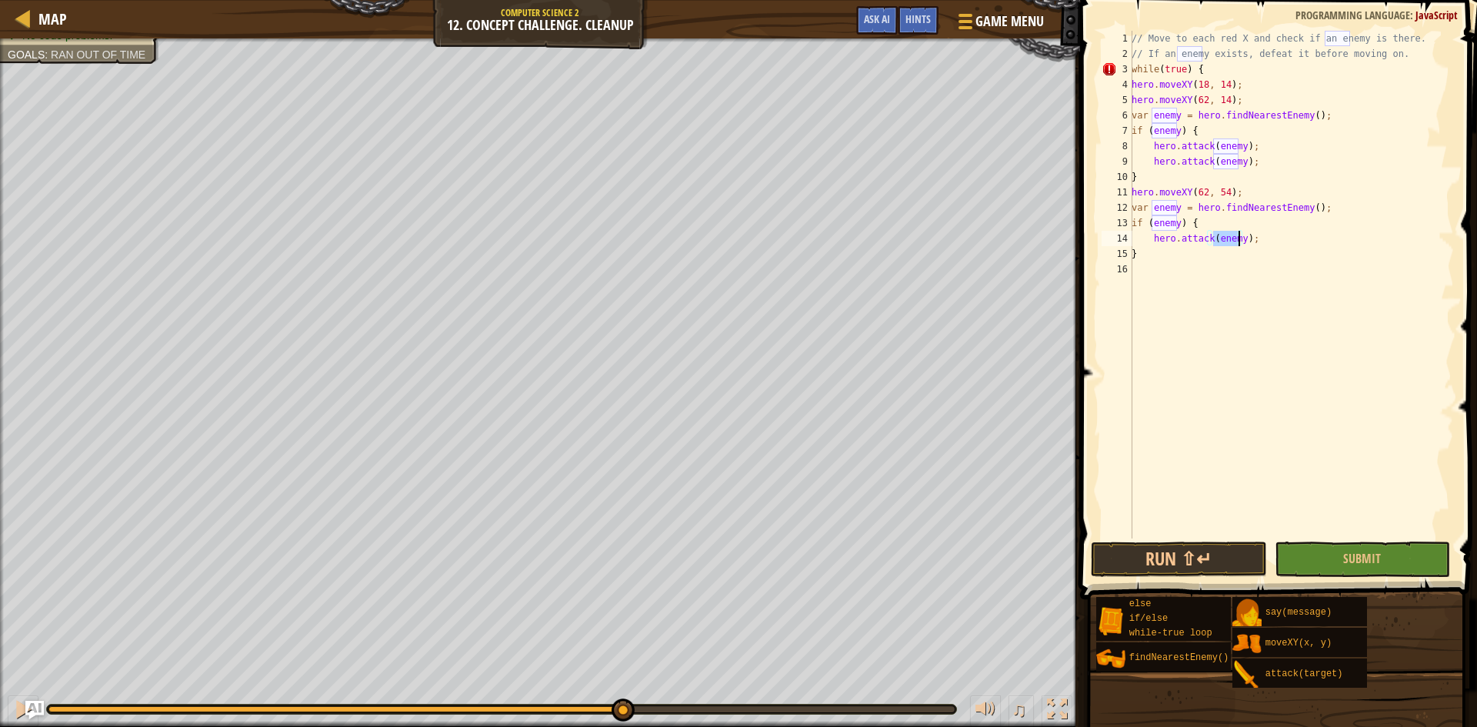
click at [1259, 239] on div "// Move to each red X and check if an enemy is there. // If an enemy exists, de…" at bounding box center [1291, 300] width 325 height 539
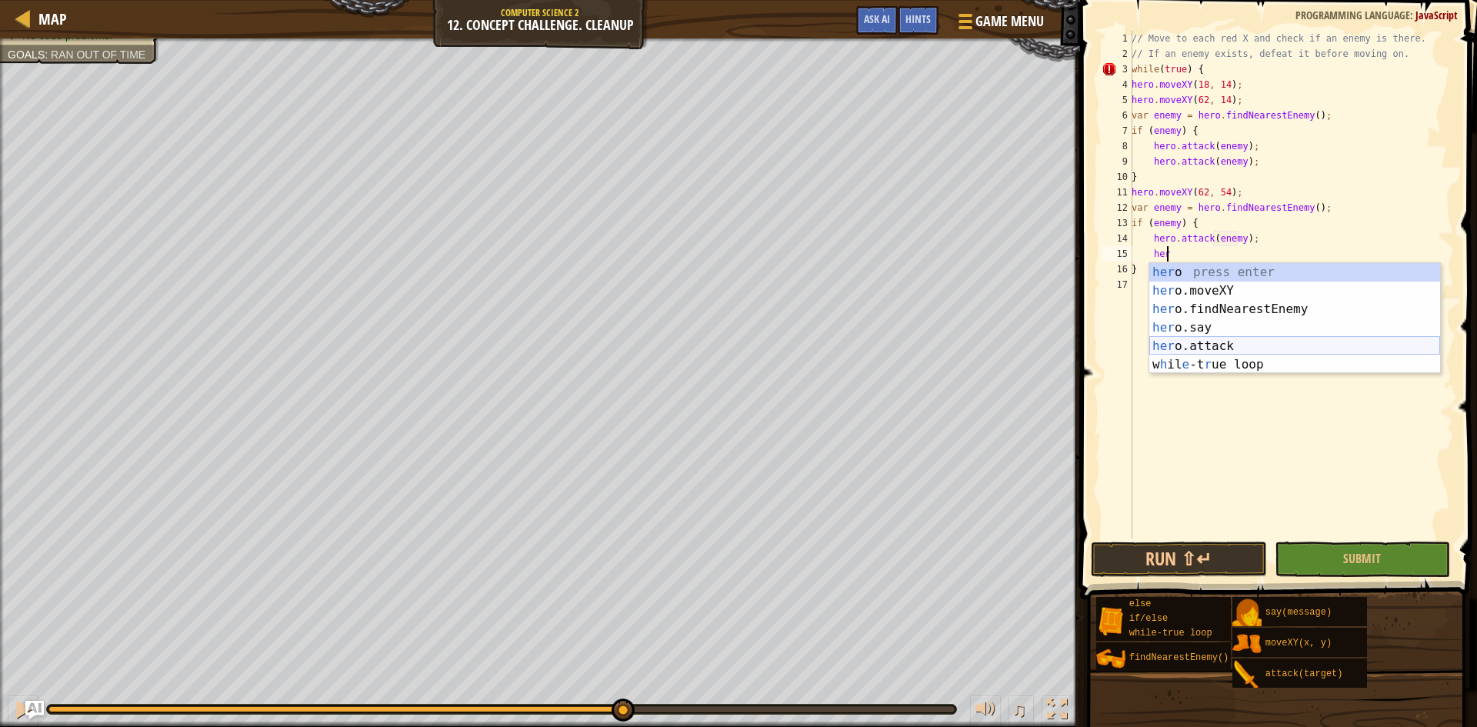
click at [1226, 342] on div "her o press enter her o.moveXY press enter her o.findNearestEnemy press enter h…" at bounding box center [1294, 337] width 291 height 148
type textarea "hero.attack(enemy);"
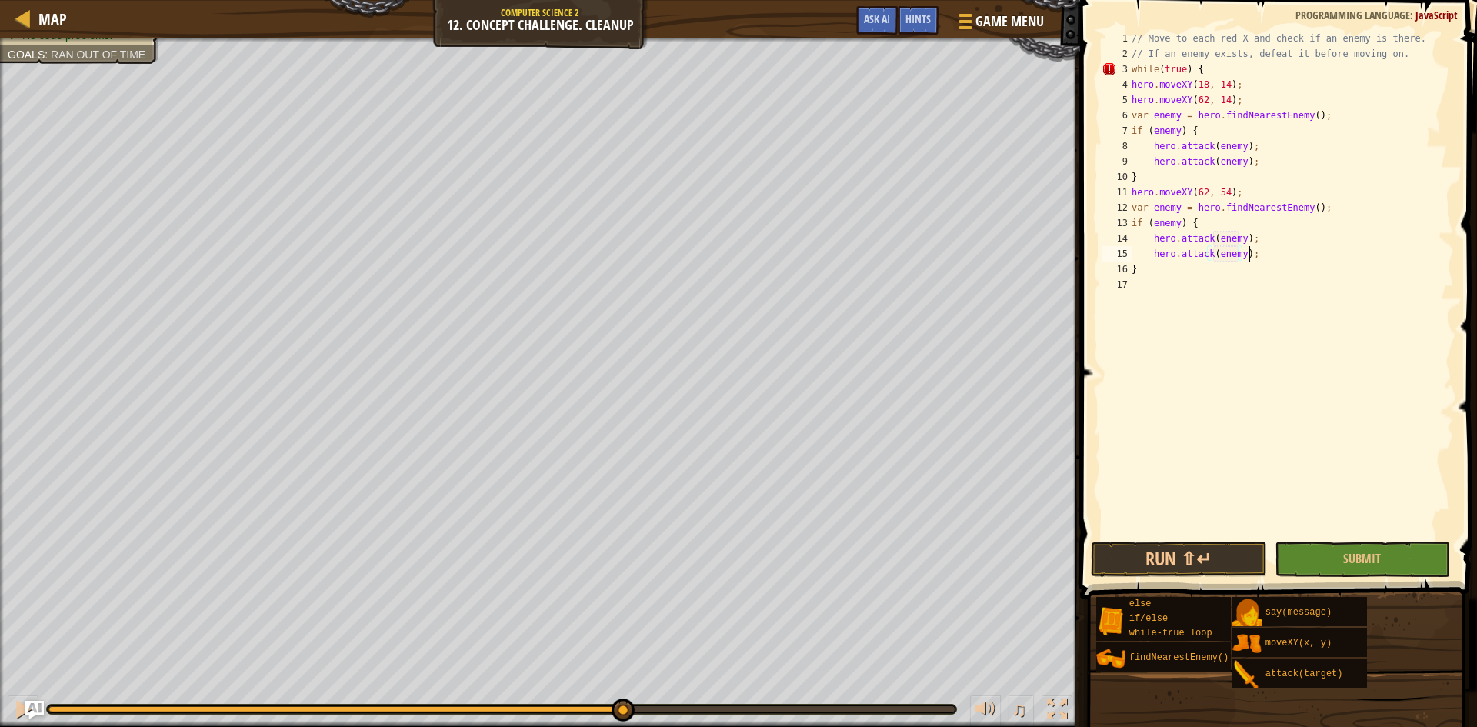
click at [1262, 257] on div "// Move to each red X and check if an enemy is there. // If an enemy exists, de…" at bounding box center [1291, 300] width 325 height 539
click at [1200, 571] on button "Run ⇧↵" at bounding box center [1179, 559] width 176 height 35
type textarea "}"
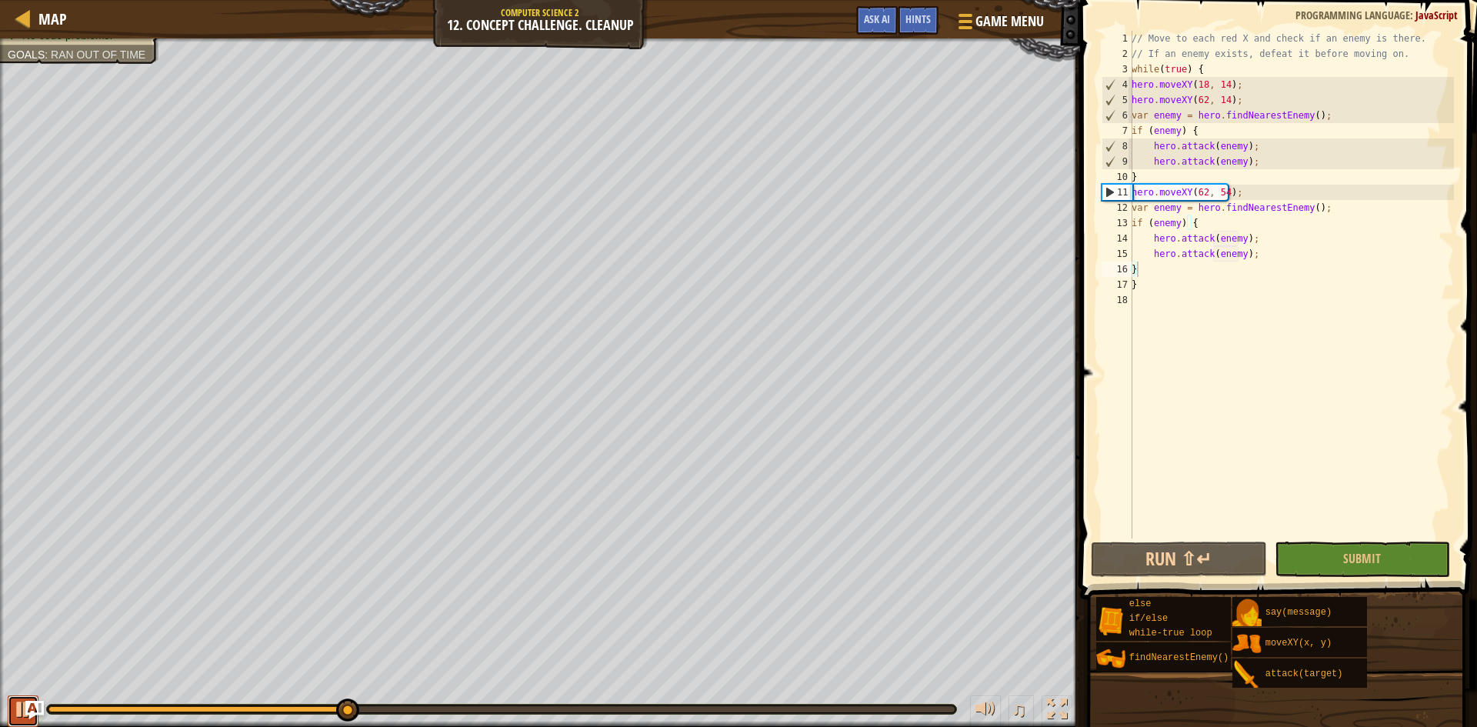
click at [18, 699] on div at bounding box center [23, 709] width 20 height 20
click at [1195, 272] on div "// Move to each red X and check if an enemy is there. // If an enemy exists, de…" at bounding box center [1291, 300] width 325 height 539
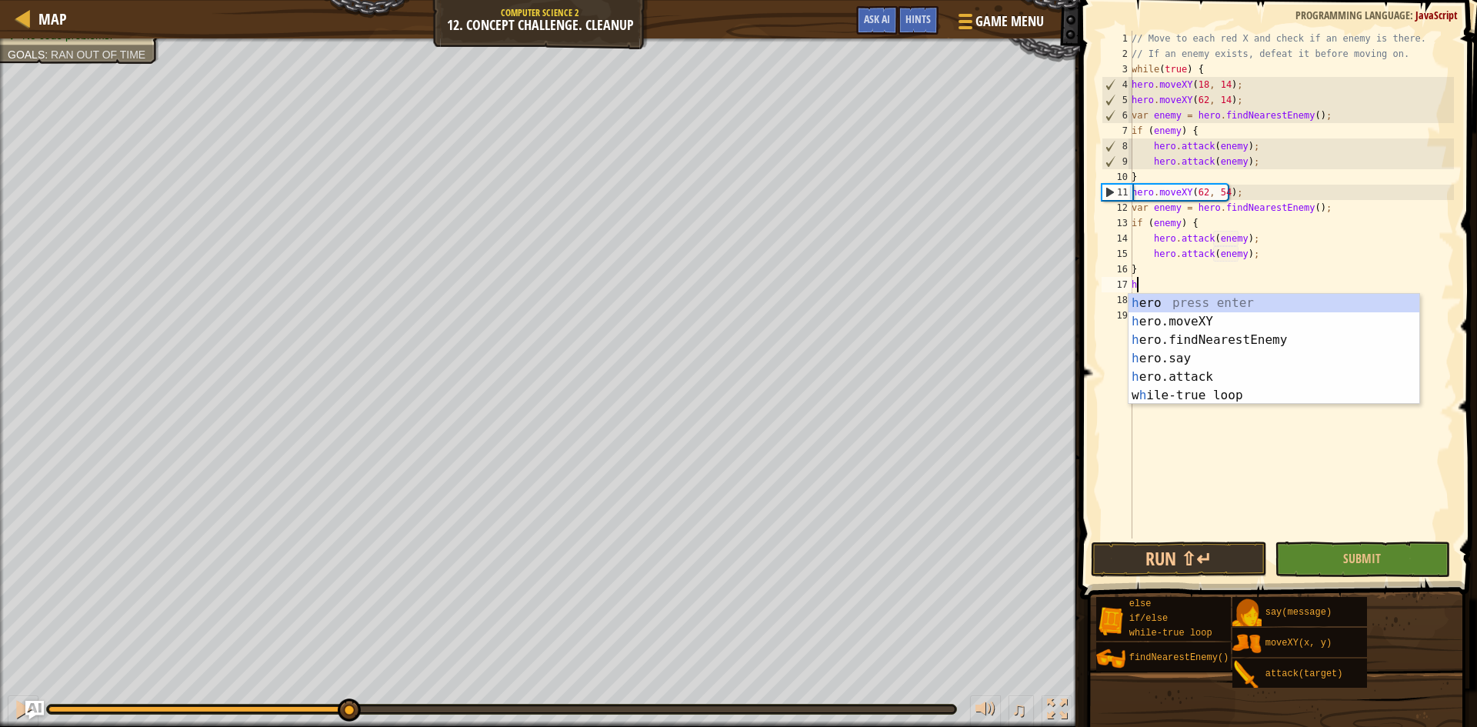
scroll to position [7, 1]
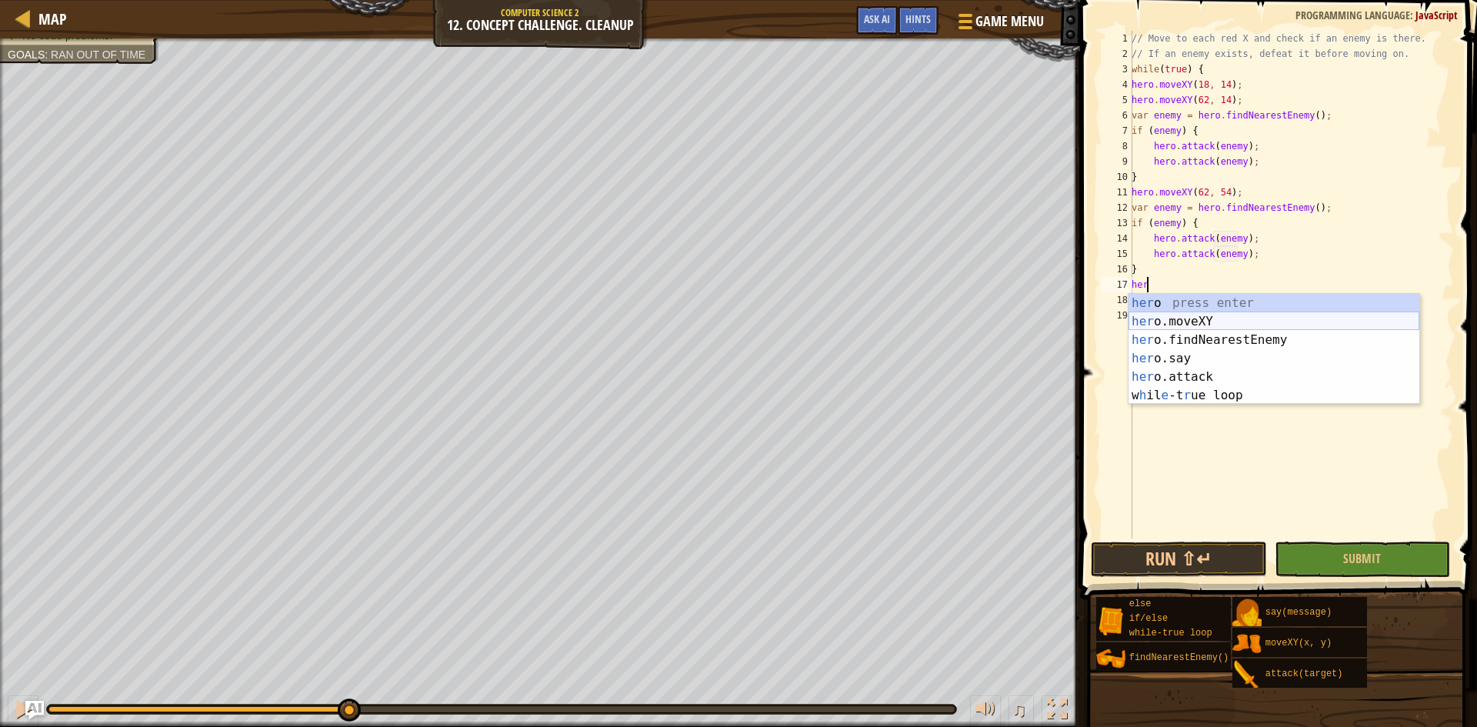
click at [1185, 322] on div "her o press enter her o.moveXY press enter her o.findNearestEnemy press enter h…" at bounding box center [1274, 368] width 291 height 148
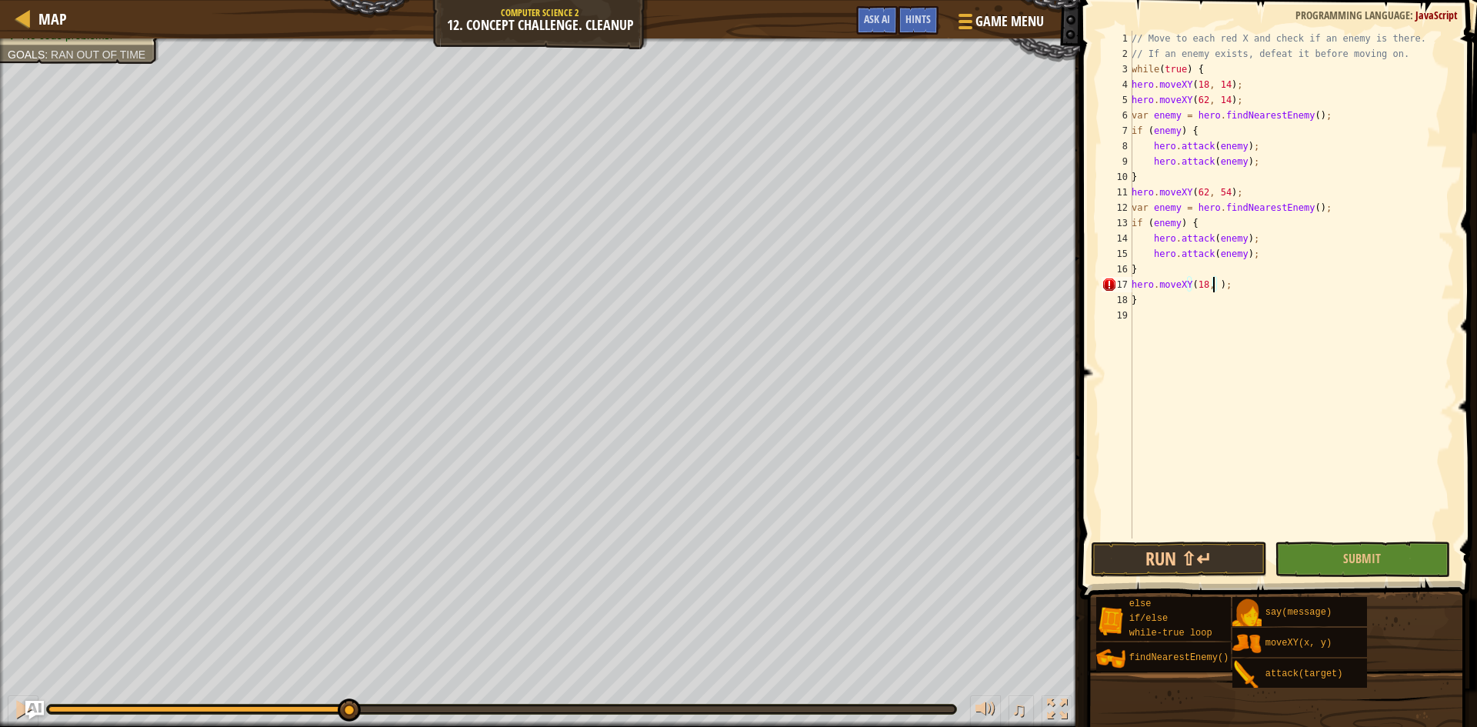
scroll to position [7, 8]
click at [1169, 544] on button "Run ⇧↵" at bounding box center [1179, 559] width 176 height 35
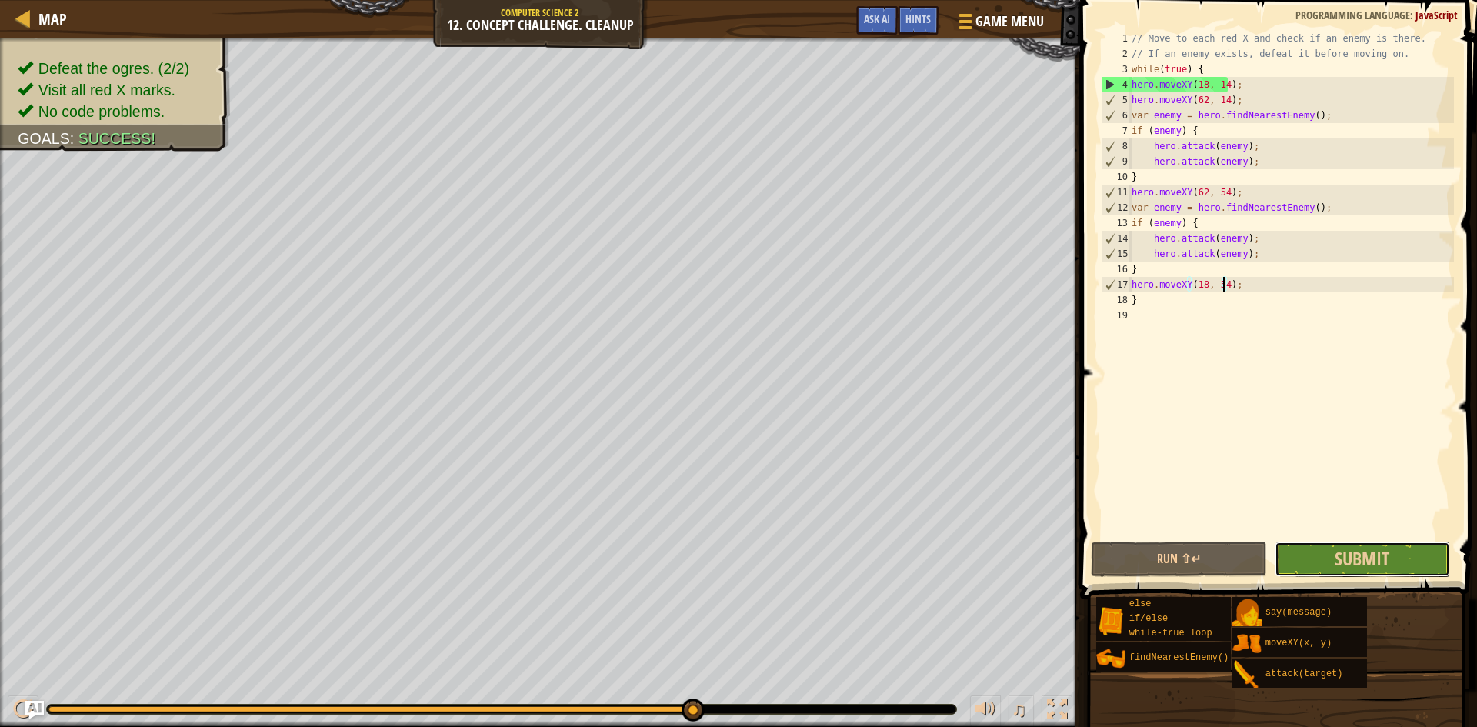
click at [1276, 559] on button "Submit" at bounding box center [1363, 559] width 176 height 35
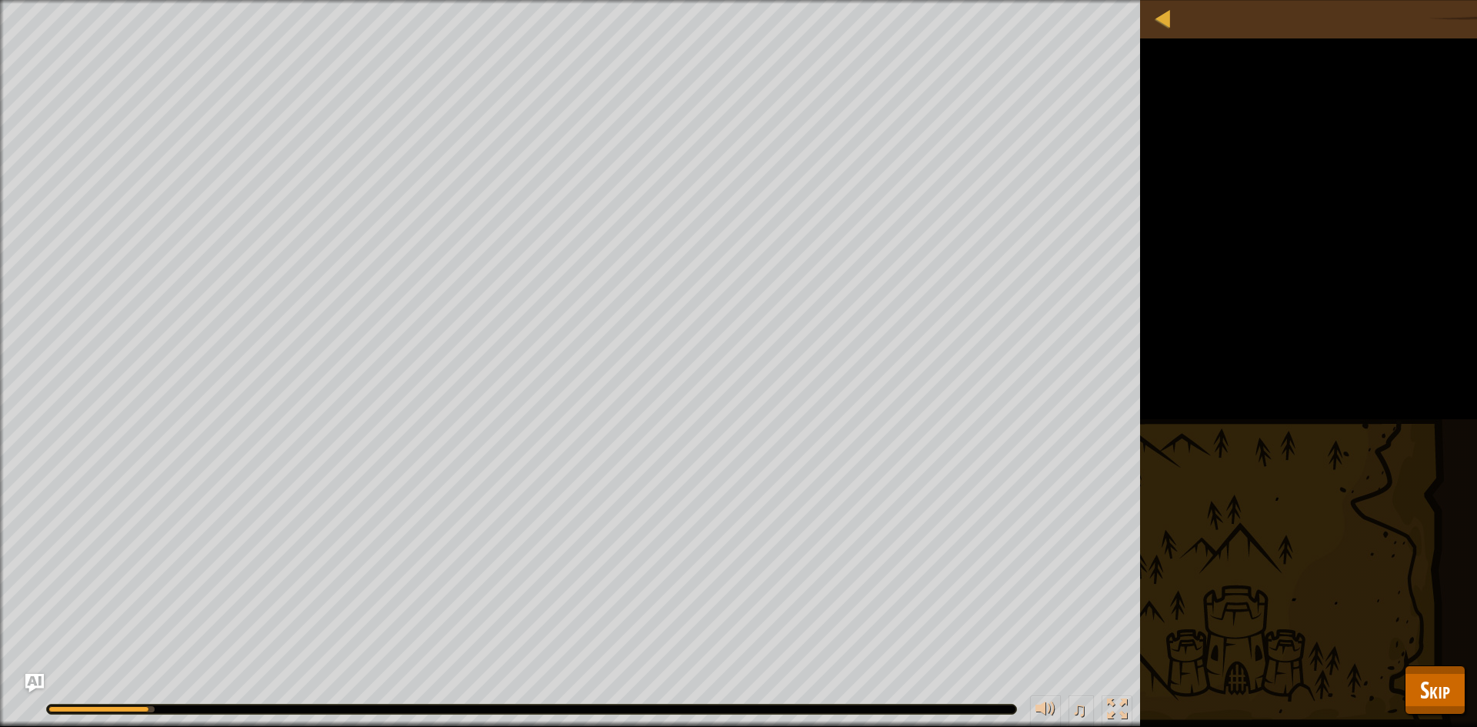
click at [37, 701] on div "♫" at bounding box center [570, 705] width 1140 height 46
click at [1428, 699] on span "Skip" at bounding box center [1435, 690] width 30 height 32
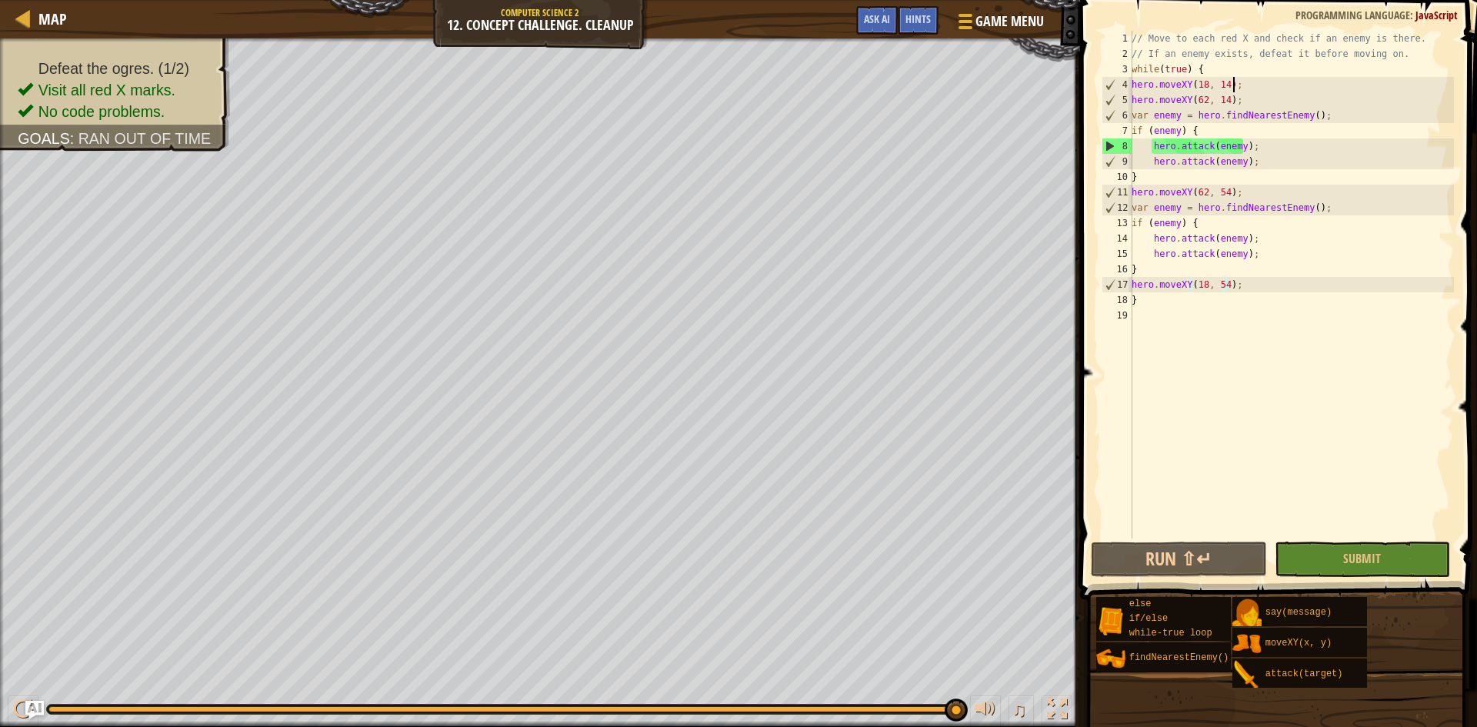
click at [1245, 85] on div "// Move to each red X and check if an enemy is there. // If an enemy exists, de…" at bounding box center [1291, 300] width 325 height 539
drag, startPoint x: 1135, startPoint y: 117, endPoint x: 1142, endPoint y: 127, distance: 12.2
click at [1142, 127] on div "// Move to each red X and check if an enemy is there. // If an enemy exists, de…" at bounding box center [1291, 300] width 325 height 539
click at [1133, 112] on div "// Move to each red X and check if an enemy is there. // If an enemy exists, de…" at bounding box center [1291, 300] width 325 height 539
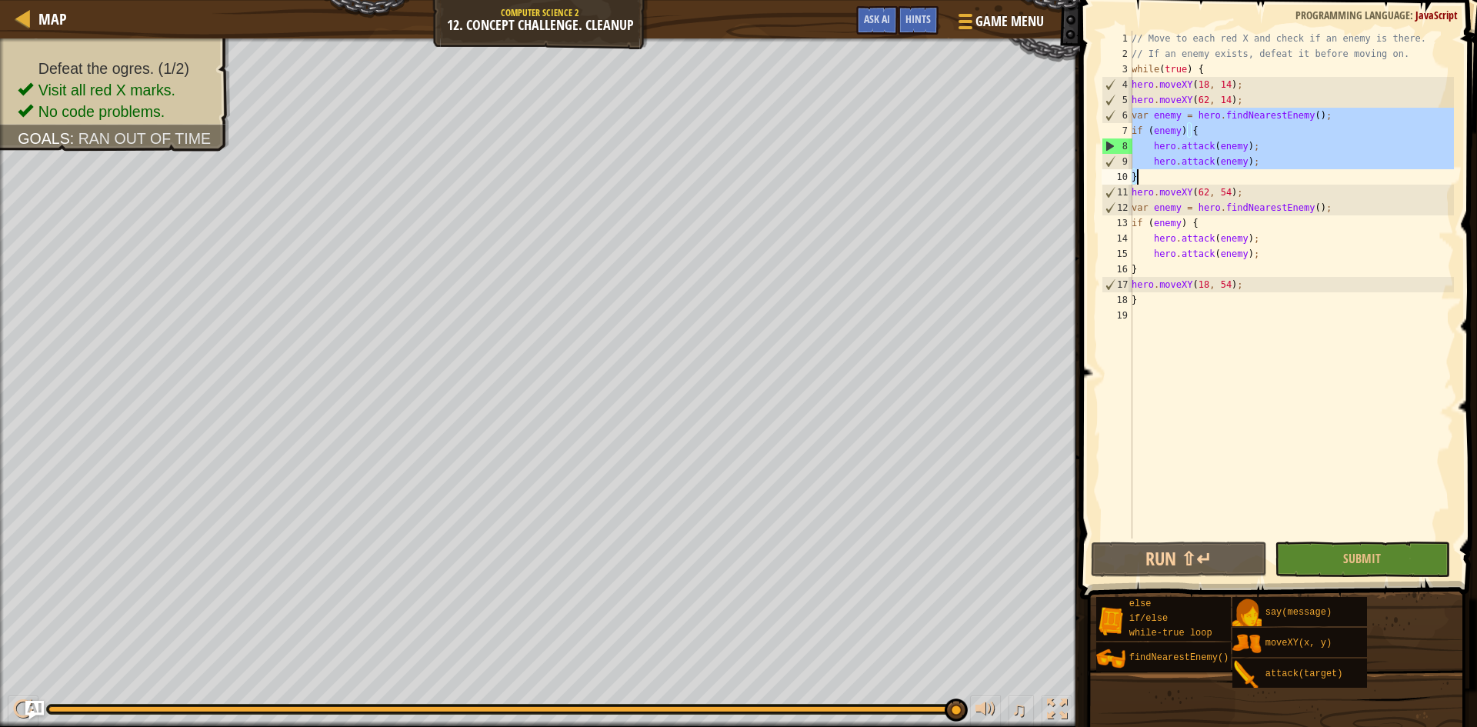
drag, startPoint x: 1133, startPoint y: 112, endPoint x: 1195, endPoint y: 173, distance: 87.1
click at [1195, 173] on div "// Move to each red X and check if an enemy is there. // If an enemy exists, de…" at bounding box center [1291, 300] width 325 height 539
click at [1241, 83] on div "// Move to each red X and check if an enemy is there. // If an enemy exists, de…" at bounding box center [1291, 300] width 325 height 539
type textarea "hero.moveXY(18, 14);"
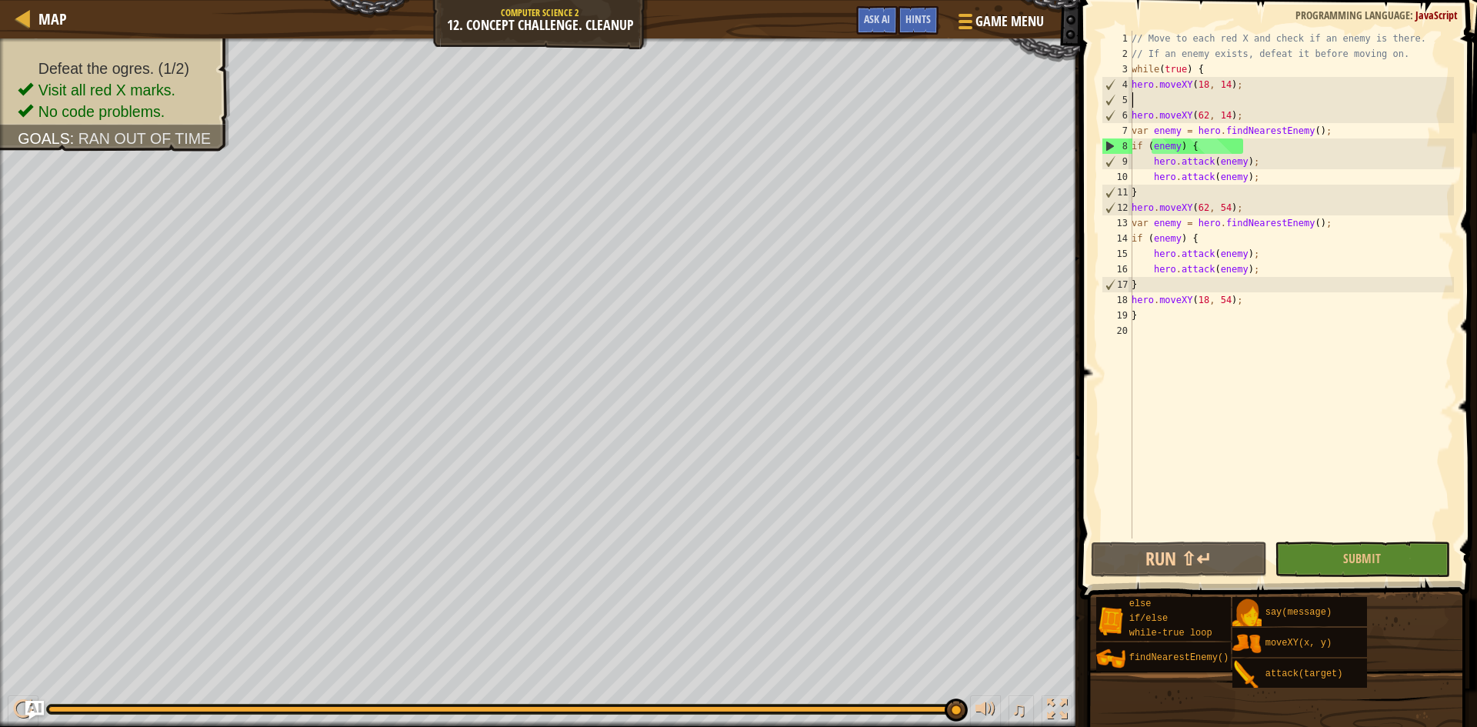
scroll to position [7, 0]
paste textarea "}"
type textarea "}"
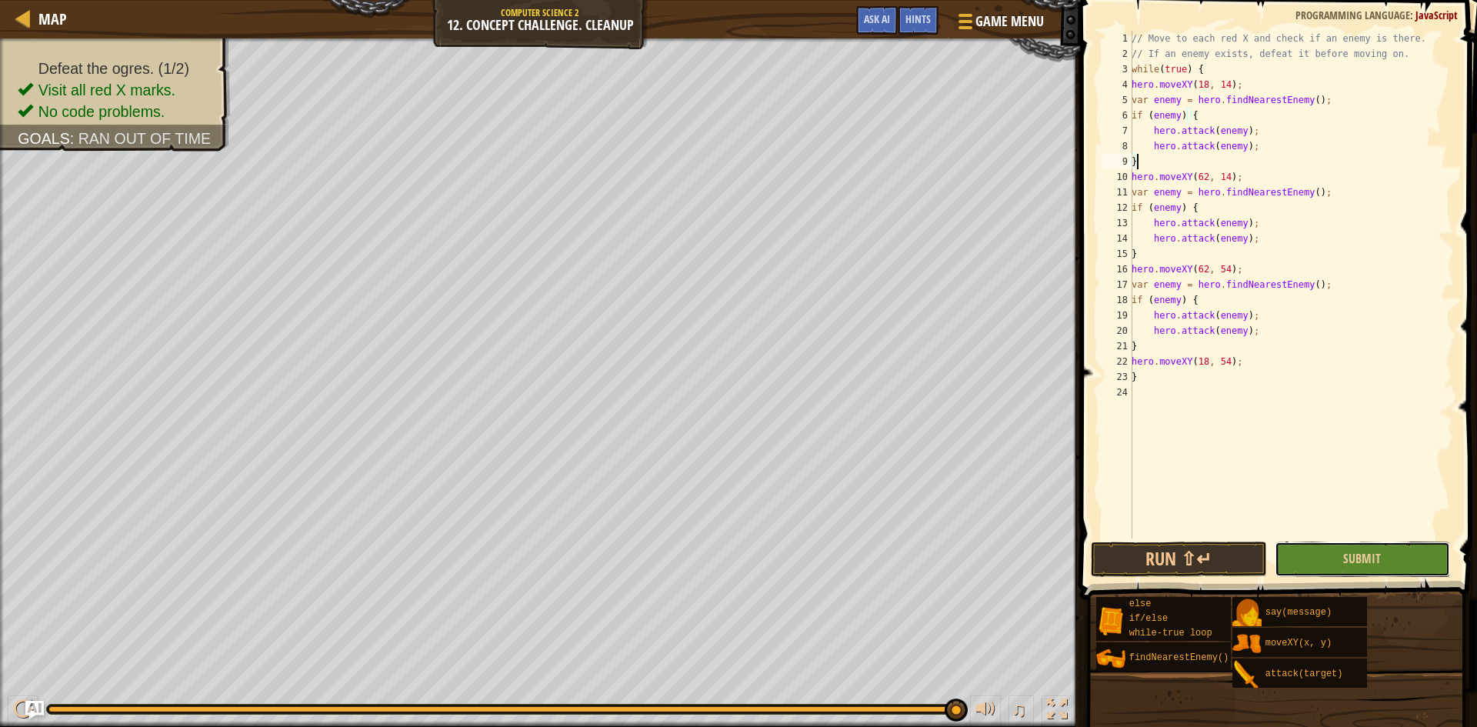
click at [1340, 542] on button "Submit" at bounding box center [1363, 559] width 176 height 35
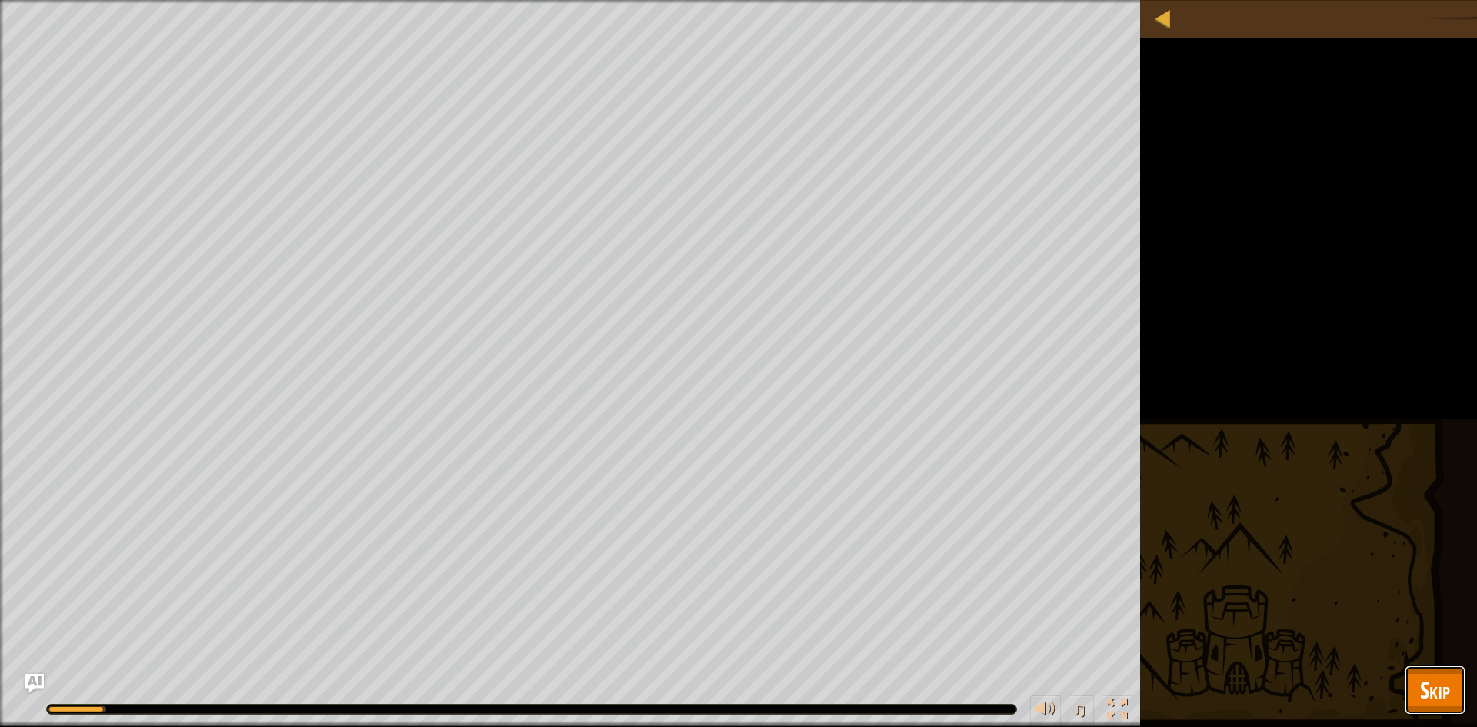
click at [1436, 685] on span "Skip" at bounding box center [1435, 690] width 30 height 32
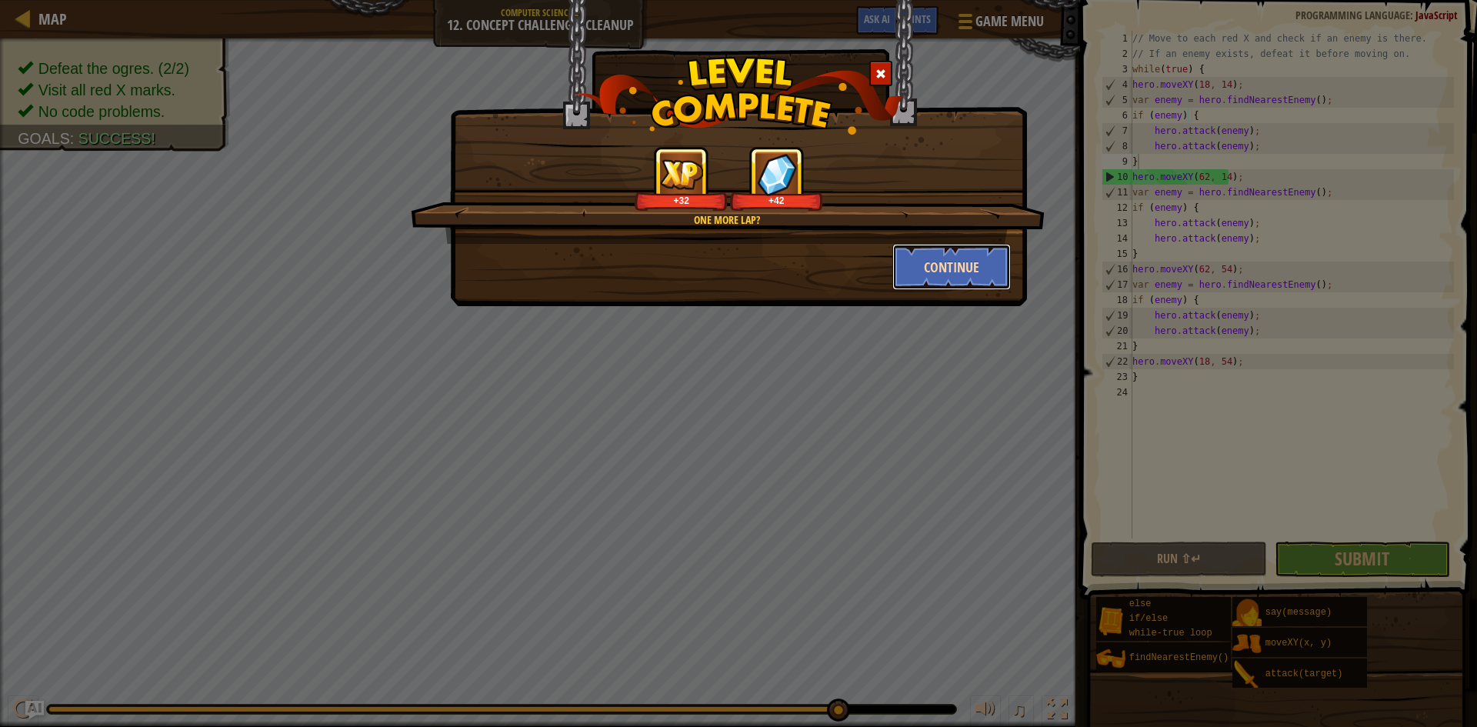
click at [926, 261] on button "Continue" at bounding box center [951, 267] width 119 height 46
